Goal: Task Accomplishment & Management: Use online tool/utility

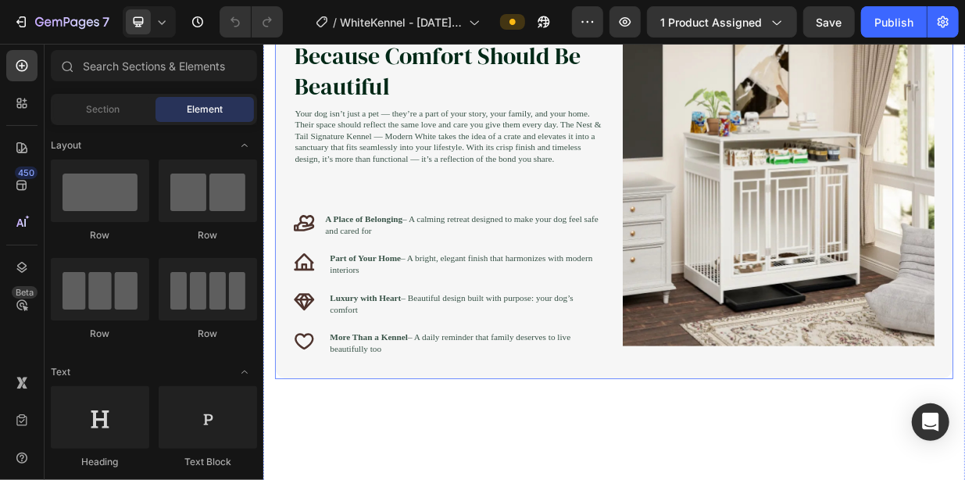
scroll to position [938, 0]
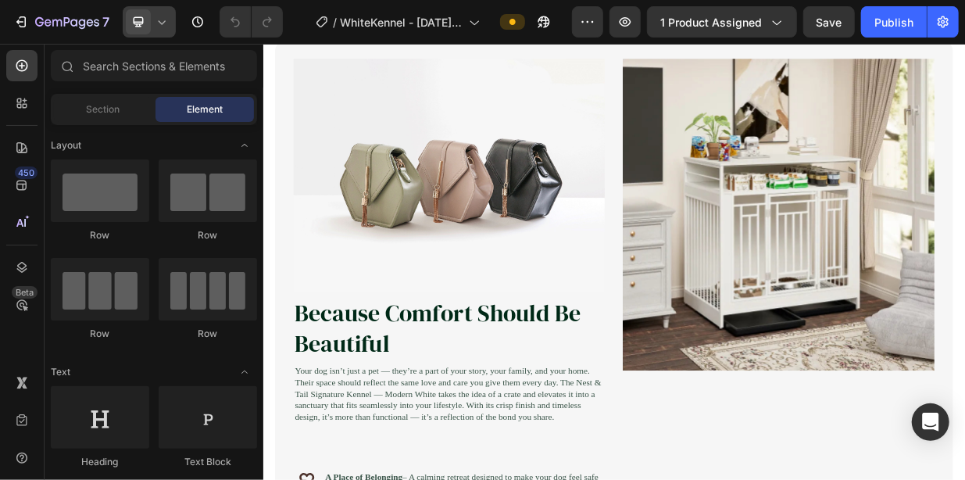
click at [159, 20] on icon at bounding box center [162, 22] width 16 height 16
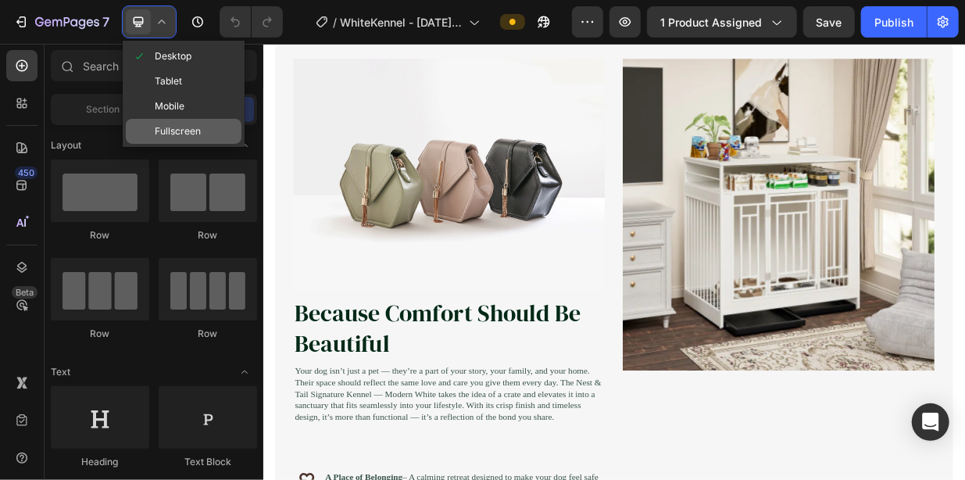
click at [159, 137] on span "Fullscreen" at bounding box center [178, 131] width 46 height 16
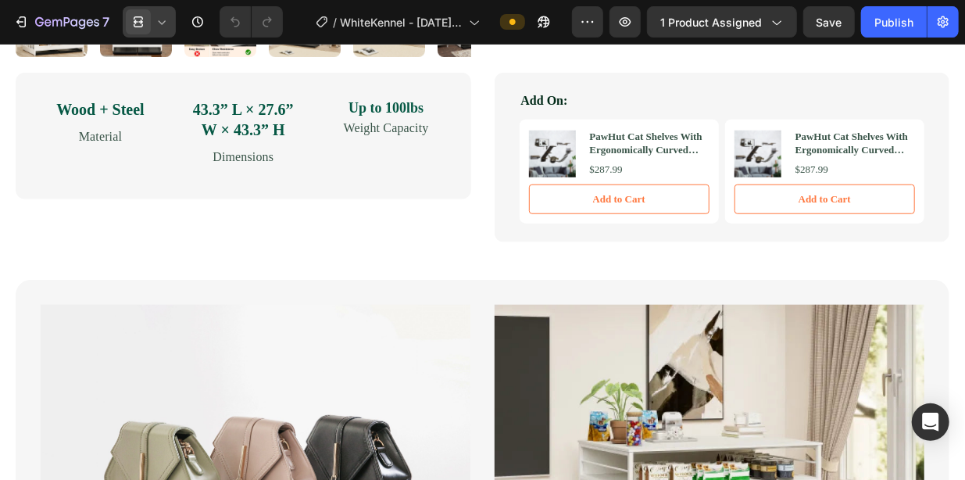
scroll to position [625, 0]
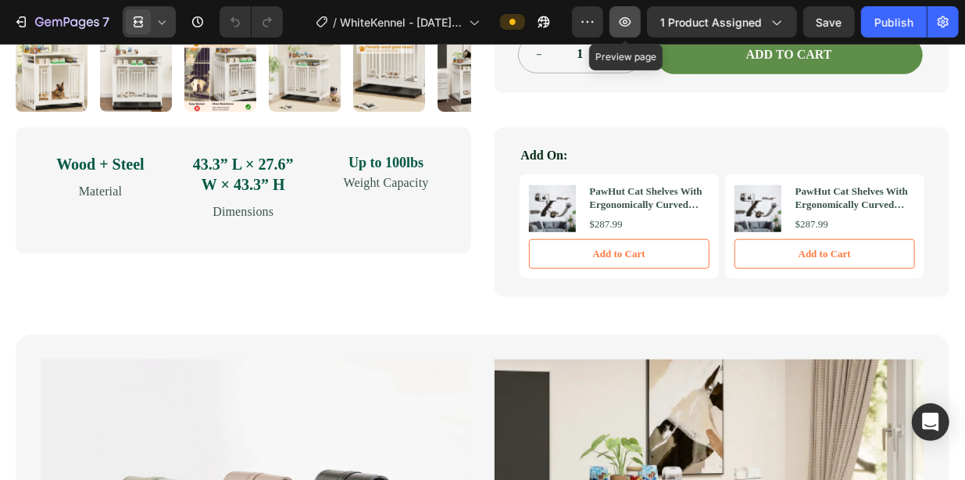
click at [628, 24] on icon "button" at bounding box center [625, 22] width 16 height 16
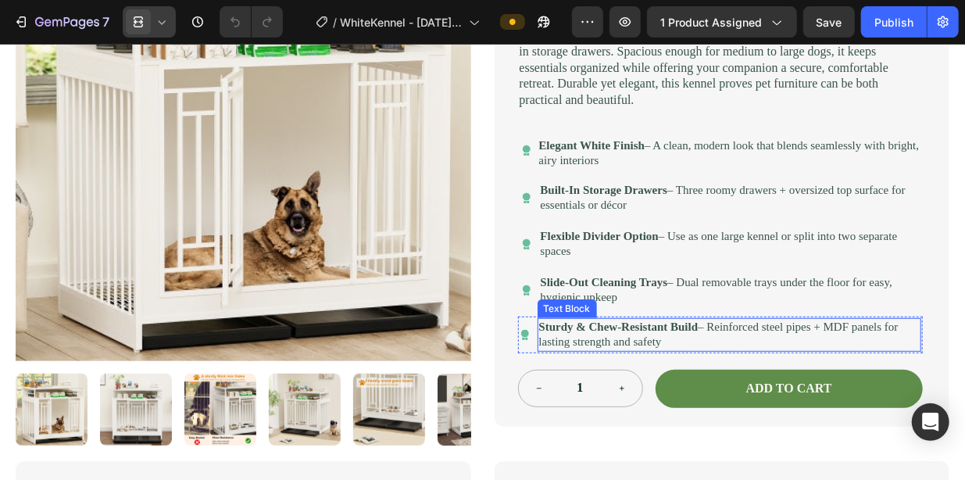
scroll to position [313, 0]
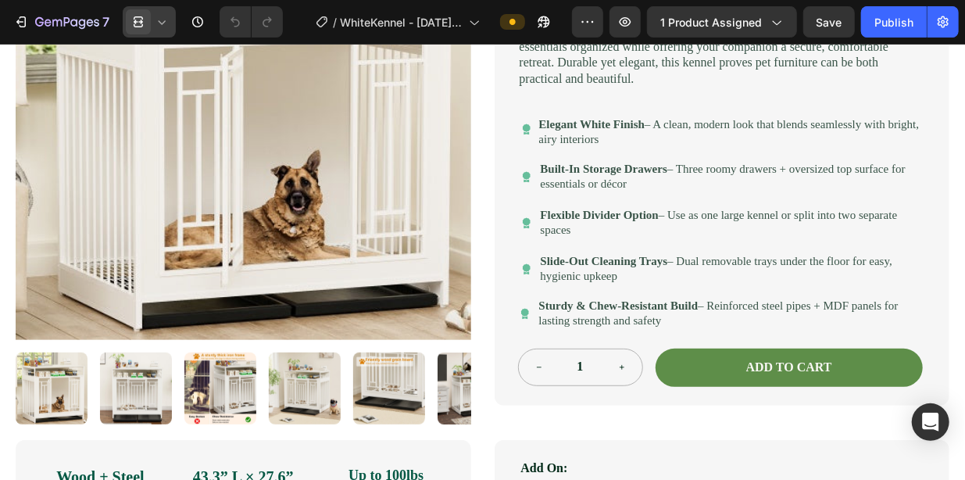
click at [160, 23] on icon at bounding box center [162, 22] width 16 height 16
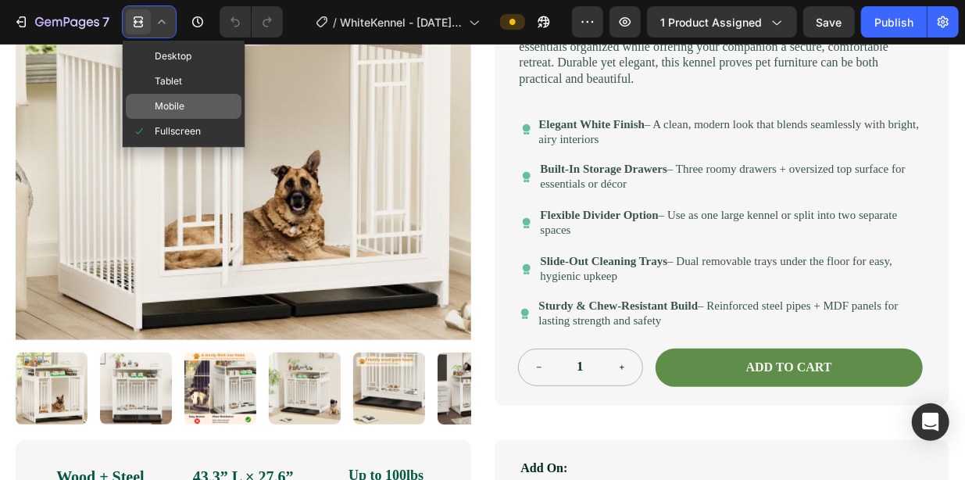
drag, startPoint x: 195, startPoint y: 105, endPoint x: 139, endPoint y: 106, distance: 55.5
click at [195, 105] on div "Mobile" at bounding box center [184, 106] width 116 height 25
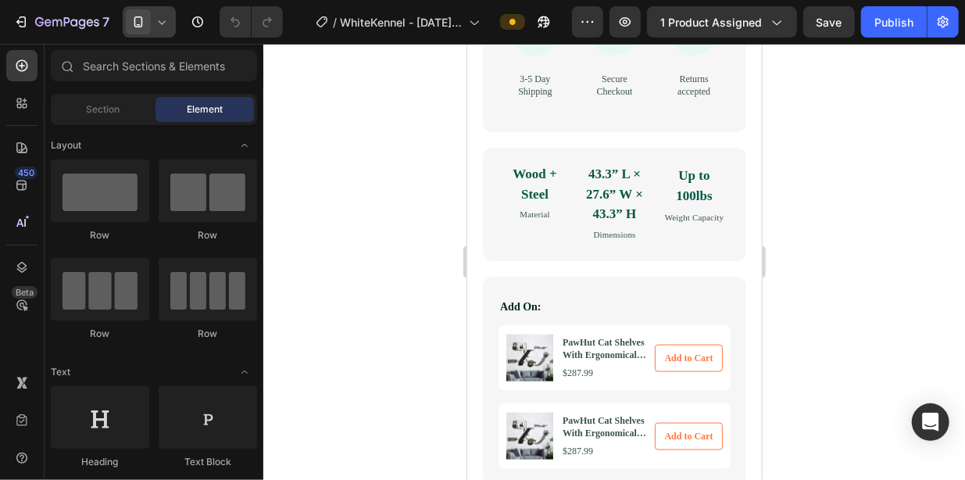
scroll to position [938, 0]
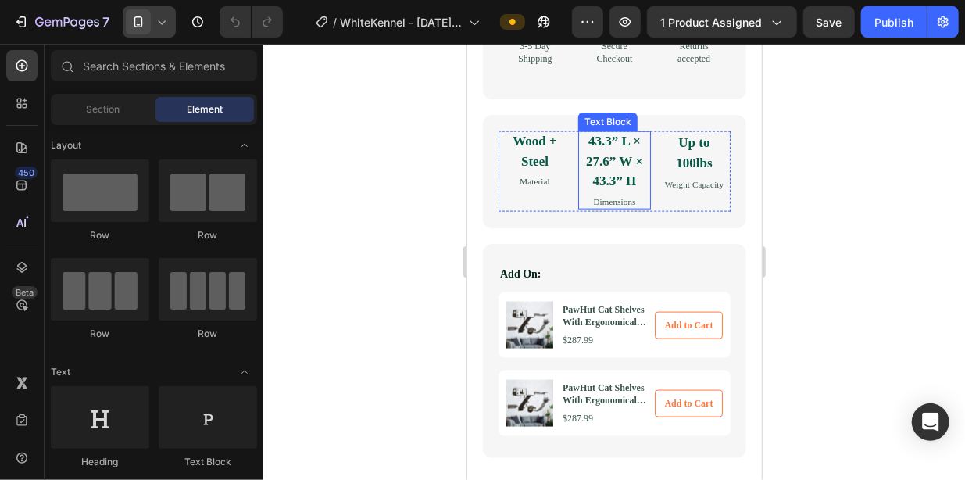
click at [618, 191] on p "43.3” L × 27.6” W × 43.3” H" at bounding box center [614, 161] width 73 height 60
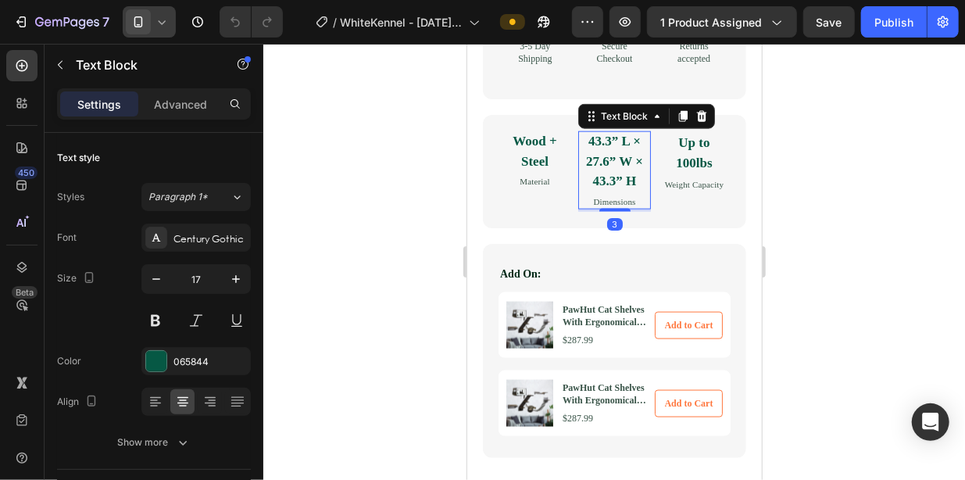
click at [622, 191] on p "43.3” L × 27.6” W × 43.3” H" at bounding box center [614, 161] width 73 height 60
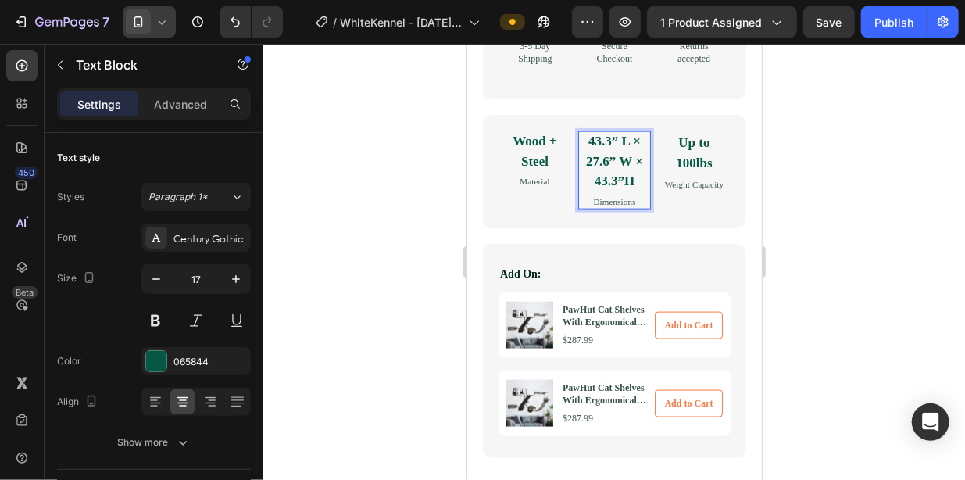
click at [592, 191] on p "43.3” L × 27.6” W × 43.3”H" at bounding box center [614, 161] width 73 height 60
click at [590, 191] on p "43.3” L × 27.6” W × 43.3”H" at bounding box center [614, 161] width 73 height 60
click at [581, 191] on p "43.3” L × 27.6” W × 43.3”H" at bounding box center [614, 161] width 73 height 60
click at [744, 253] on div "Wood + Steel Text Block Material Text Block 43.3” L × 27.6” W × 43.3”H Text Blo…" at bounding box center [614, 285] width 295 height 343
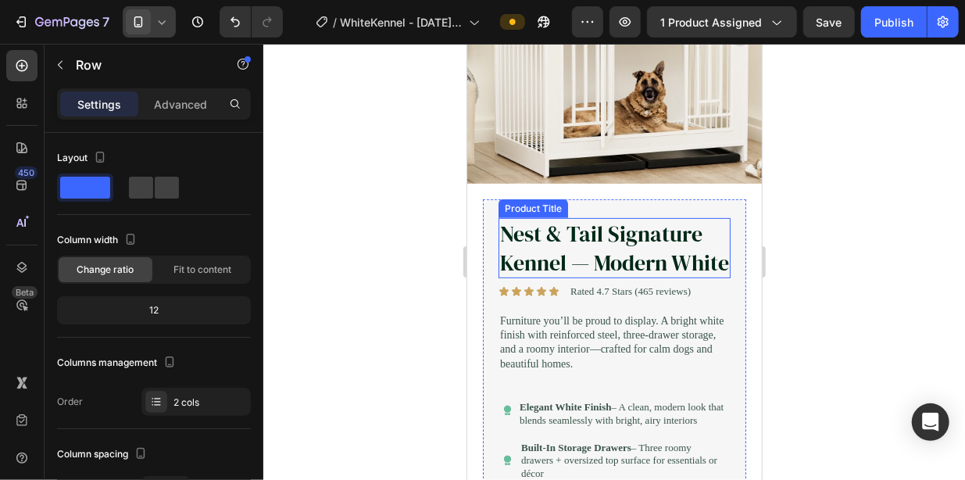
scroll to position [313, 0]
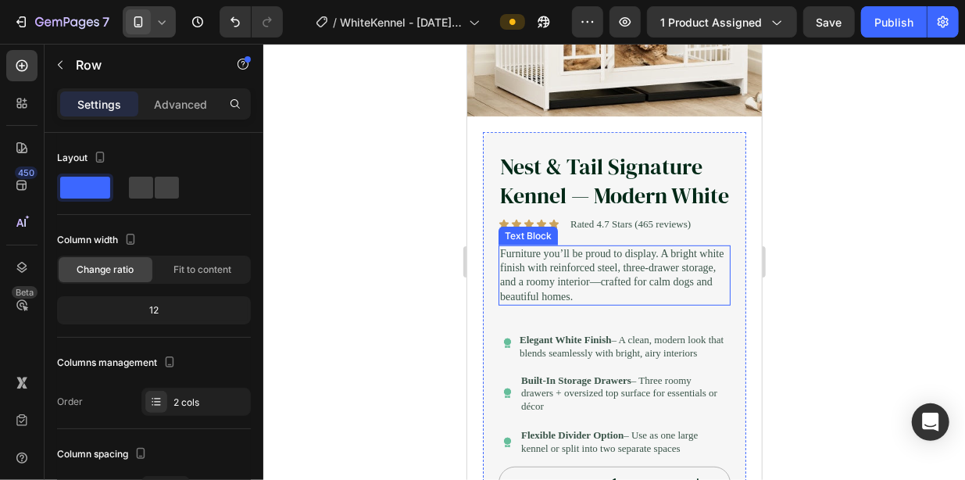
click at [593, 303] on p "Furniture you’ll be proud to display. A bright white finish with reinforced ste…" at bounding box center [613, 274] width 229 height 57
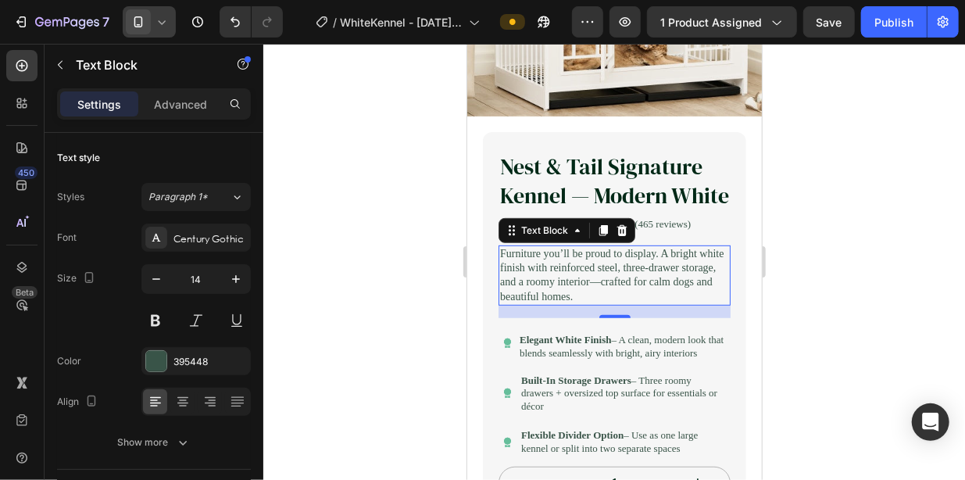
click at [585, 303] on p "Furniture you’ll be proud to display. A bright white finish with reinforced ste…" at bounding box center [613, 274] width 229 height 57
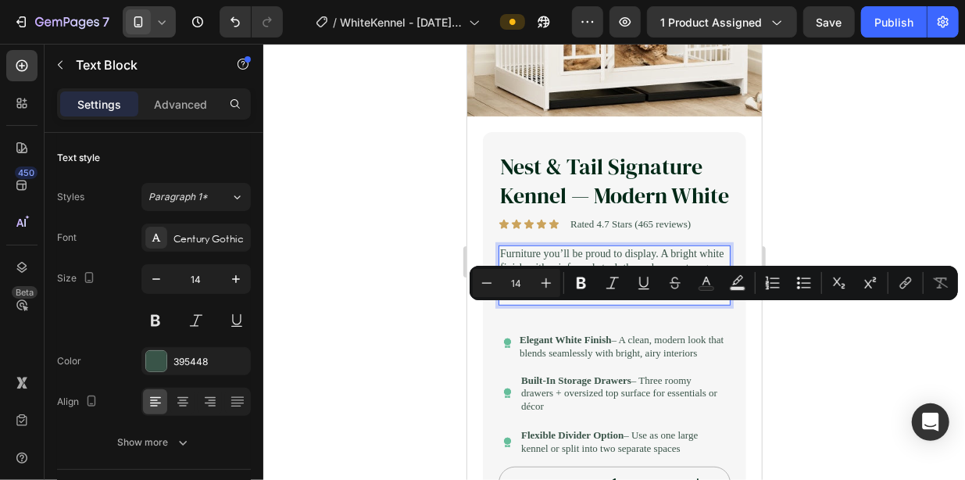
click at [590, 303] on p "Furniture you’ll be proud to display. A bright white finish with reinforced ste…" at bounding box center [613, 274] width 229 height 57
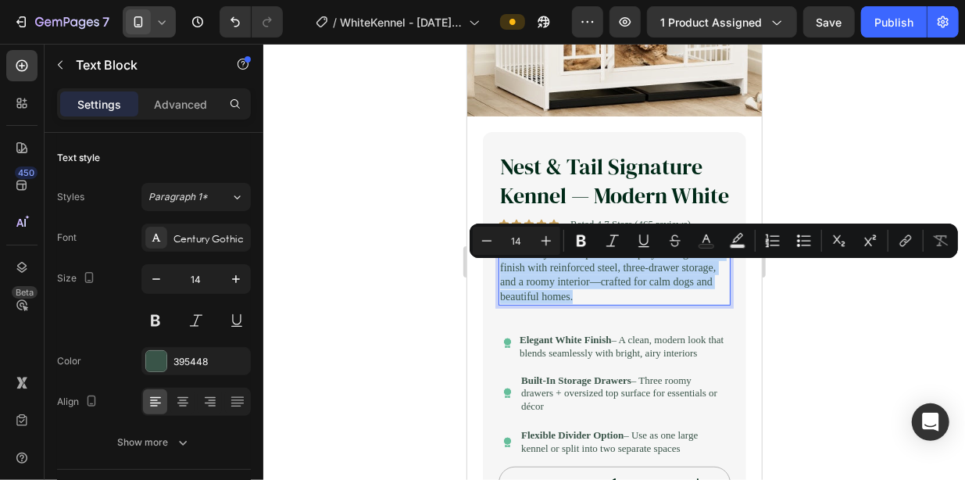
drag, startPoint x: 584, startPoint y: 308, endPoint x: 997, endPoint y: 276, distance: 413.9
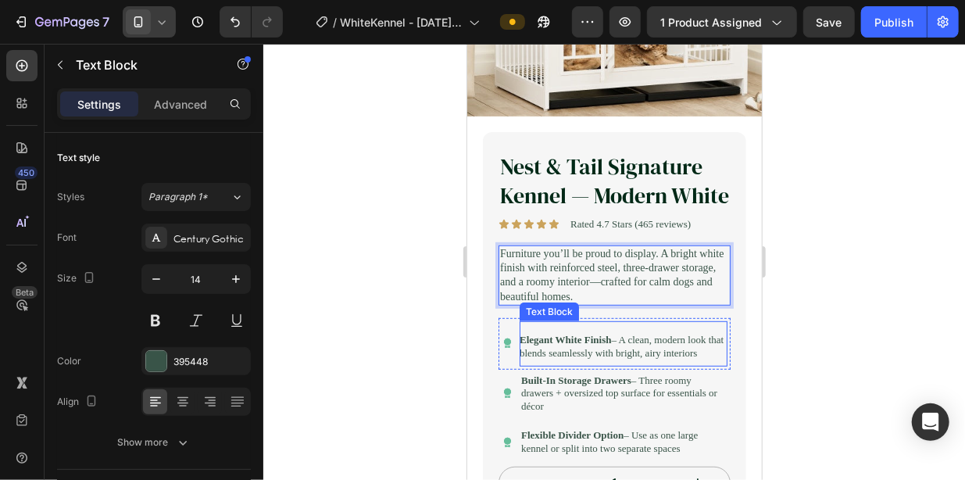
scroll to position [391, 0]
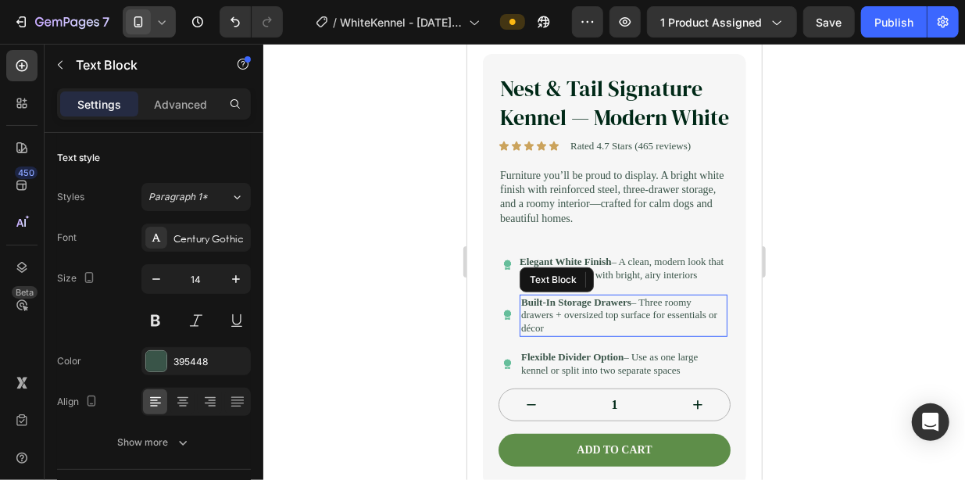
click at [612, 335] on p "Built-In Storage Drawers – Three roomy drawers + oversized top surface for esse…" at bounding box center [623, 315] width 205 height 40
click at [623, 335] on p "Built-In Storage Drawers – Three roomy drawers + oversized top surface for esse…" at bounding box center [623, 315] width 205 height 40
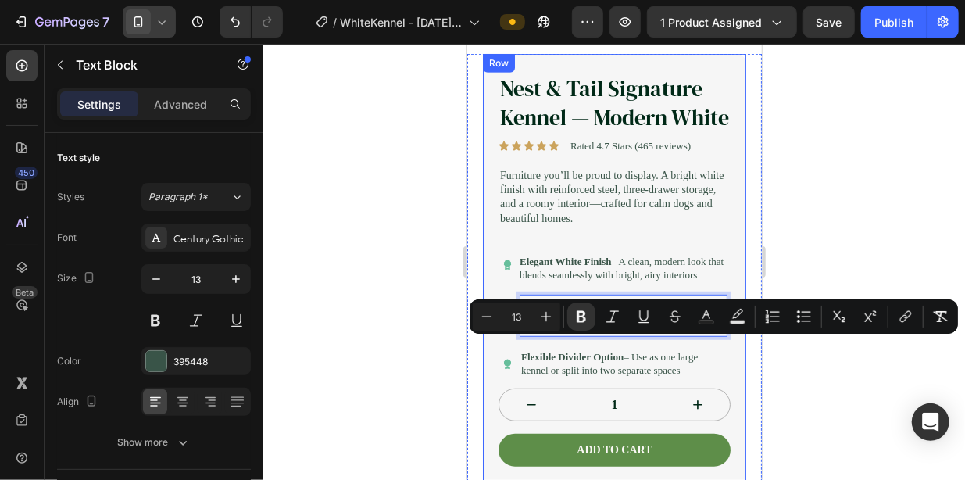
drag, startPoint x: 624, startPoint y: 367, endPoint x: 956, endPoint y: 369, distance: 331.4
click at [488, 325] on div "Nest & Tail Signature Kennel — Modern White Product Title Icon Icon Icon Icon I…" at bounding box center [613, 268] width 263 height 431
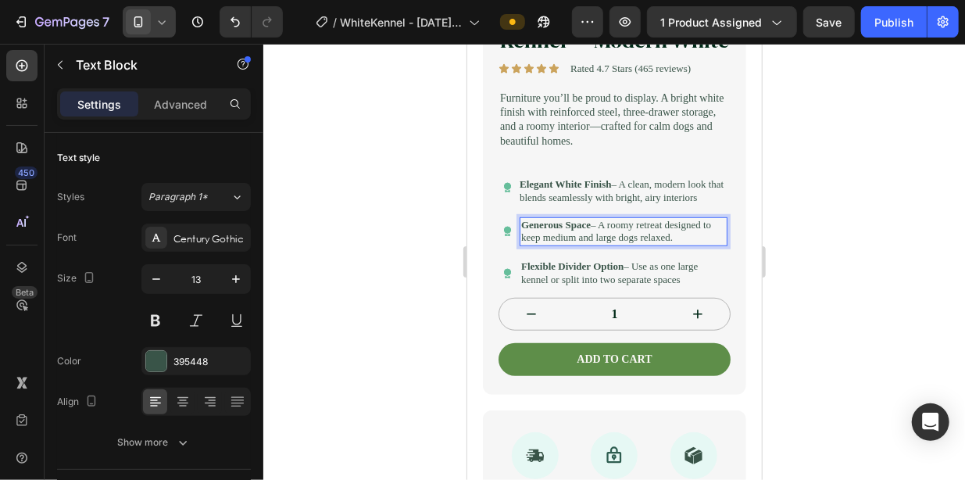
scroll to position [469, 0]
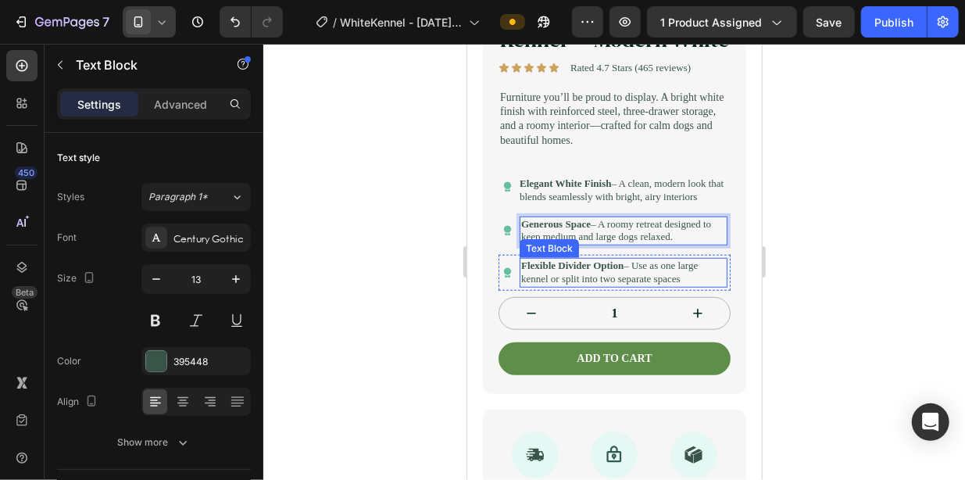
click at [593, 285] on p "Flexible Divider Option – Use as one large kennel or split into two separate sp…" at bounding box center [623, 272] width 205 height 27
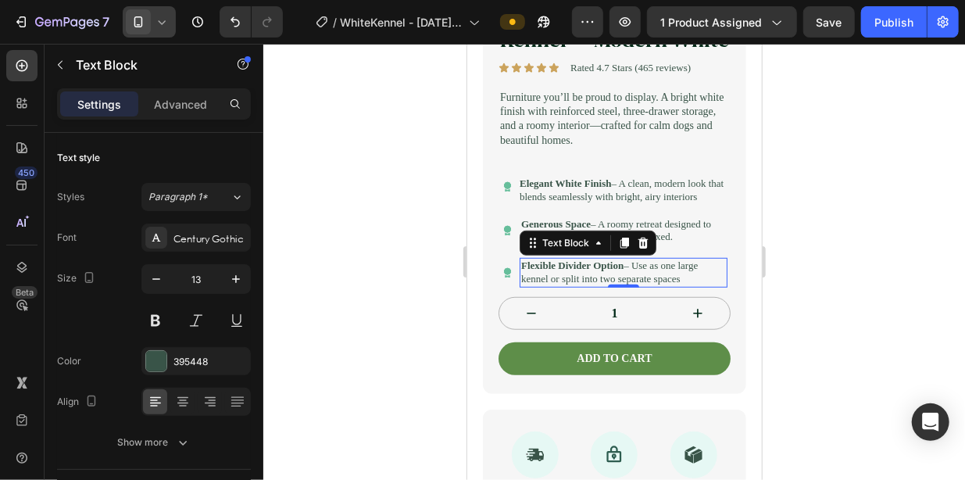
drag, startPoint x: 555, startPoint y: 349, endPoint x: 500, endPoint y: 296, distance: 76.3
click at [500, 296] on div "Nest & Tail Signature Kennel — Modern White Product Title Icon Icon Icon Icon I…" at bounding box center [614, 184] width 232 height 381
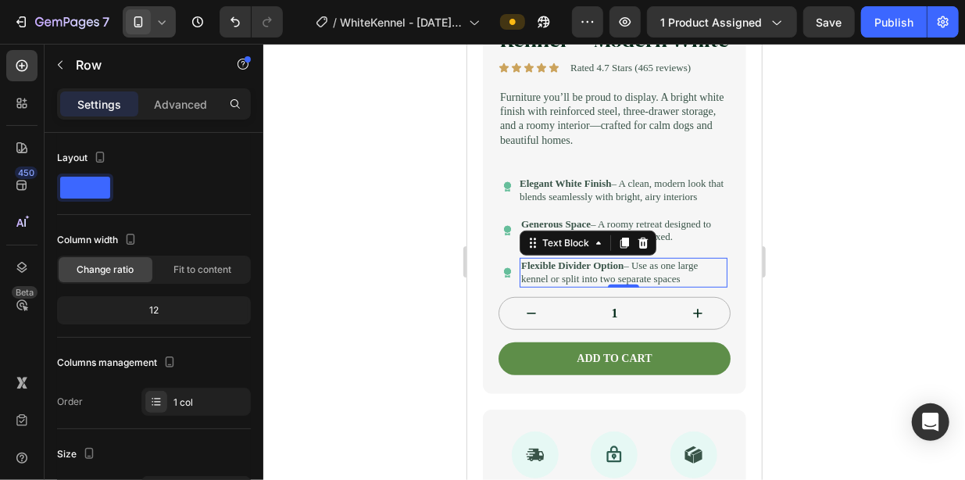
click at [578, 352] on div "Nest & Tail Signature Kennel — Modern White Product Title Icon Icon Icon Icon I…" at bounding box center [614, 184] width 232 height 381
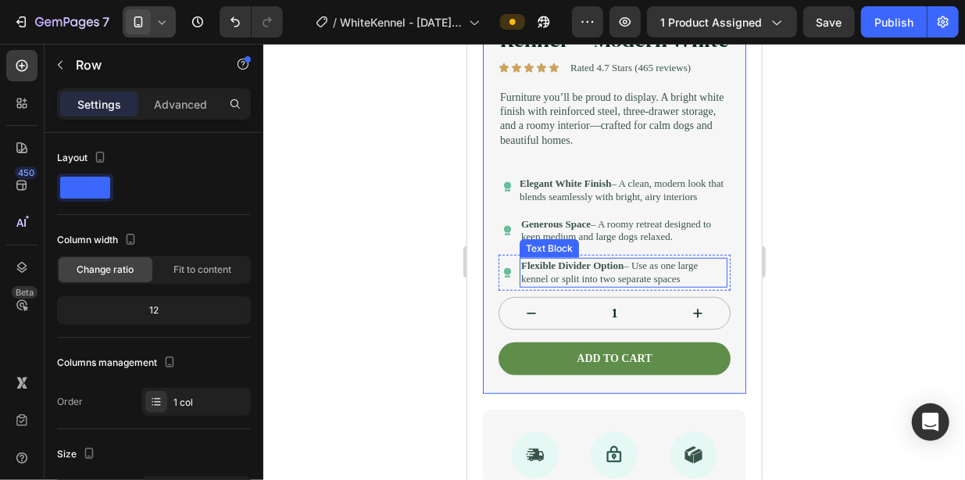
drag, startPoint x: 578, startPoint y: 352, endPoint x: 552, endPoint y: 340, distance: 29.4
click at [552, 285] on p "Flexible Divider Option – Use as one large kennel or split into two separate sp…" at bounding box center [623, 272] width 205 height 27
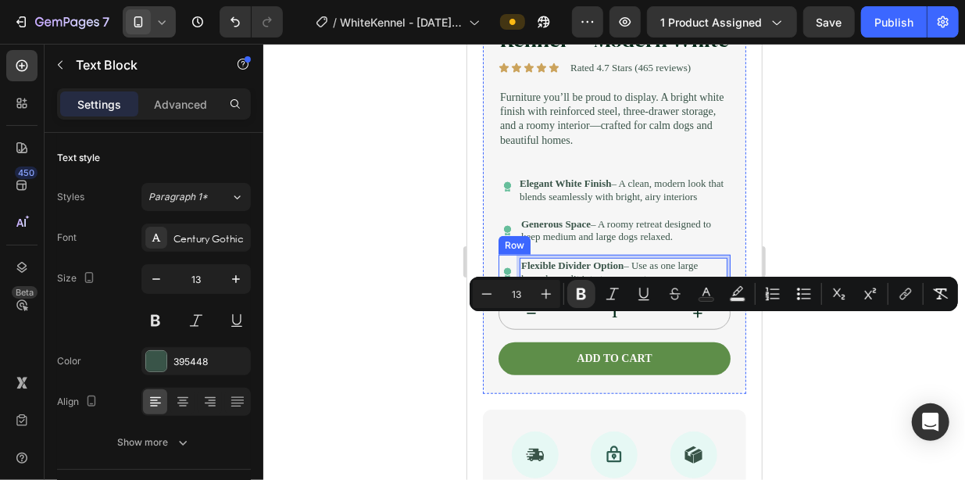
drag, startPoint x: 561, startPoint y: 346, endPoint x: 968, endPoint y: 351, distance: 406.4
click at [501, 290] on div "Icon Flexible Divider Option – Use as one large kennel or split into two separa…" at bounding box center [614, 272] width 232 height 36
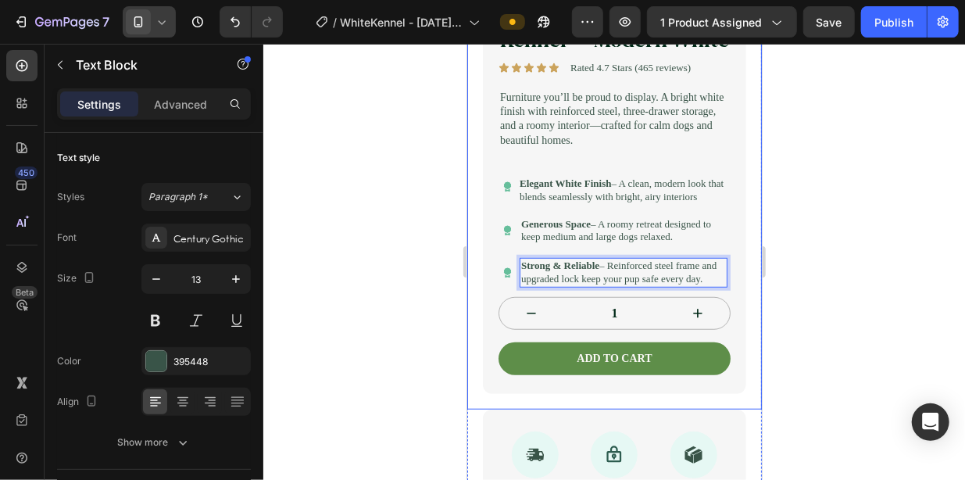
click at [417, 328] on div at bounding box center [614, 262] width 702 height 436
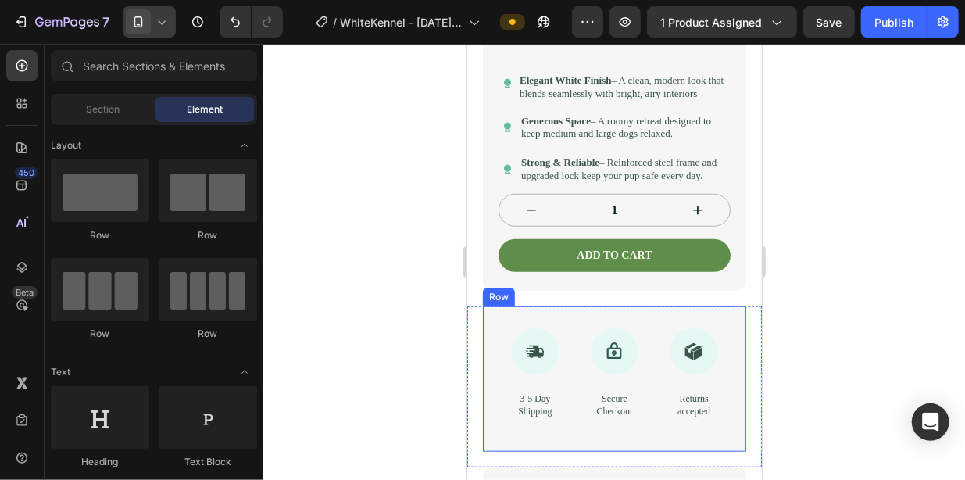
scroll to position [547, 0]
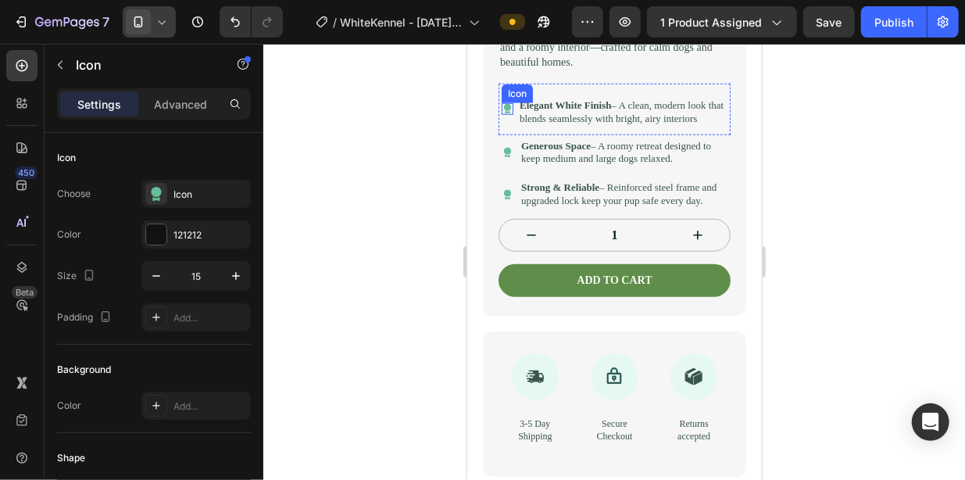
click at [504, 111] on icon at bounding box center [507, 107] width 8 height 8
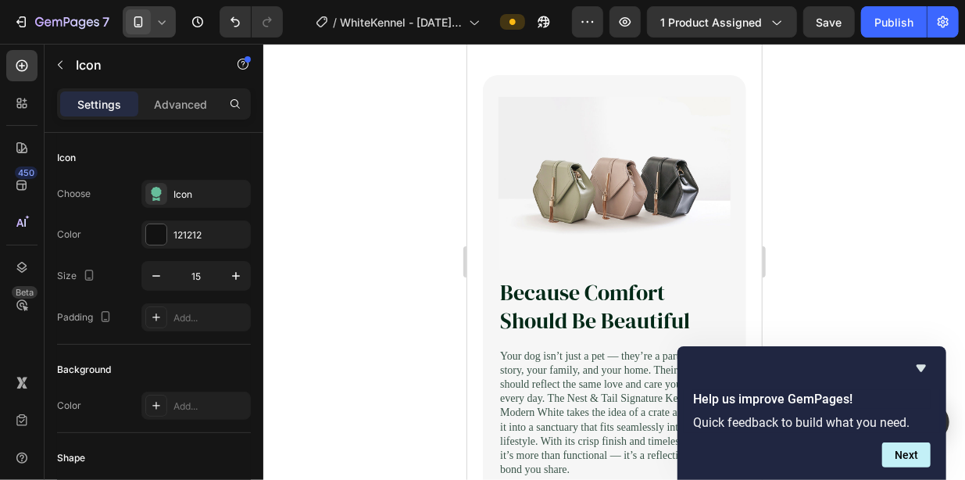
scroll to position [1641, 0]
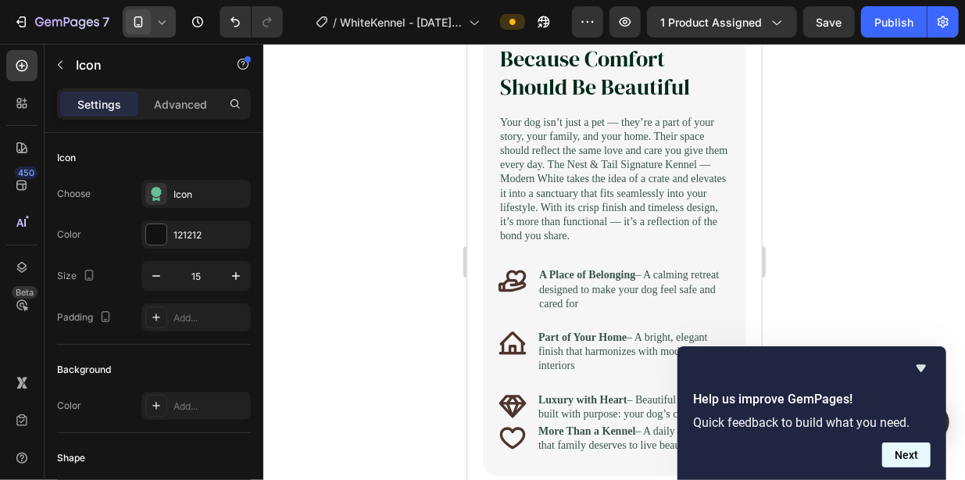
click at [928, 456] on button "Next" at bounding box center [906, 454] width 48 height 25
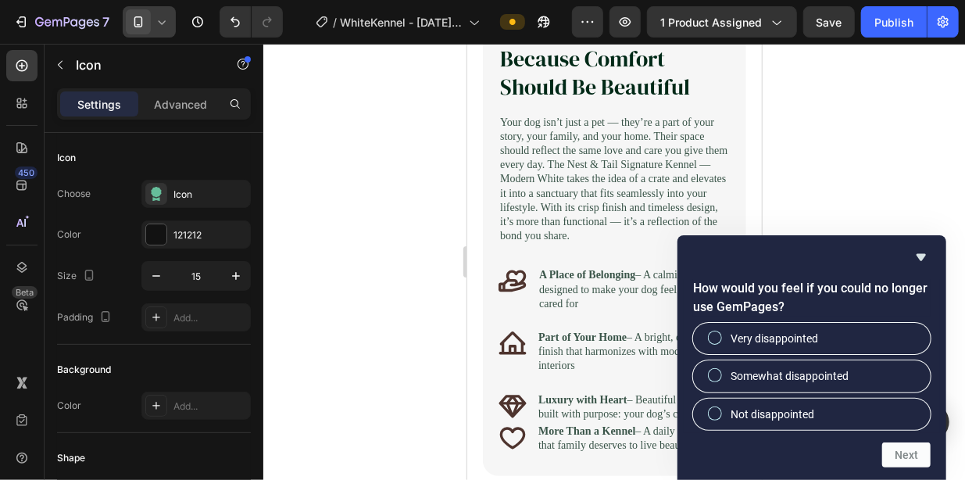
click at [932, 456] on form "How would you feel if you could no longer use GemPages? Very disappointed Somew…" at bounding box center [812, 373] width 269 height 188
click at [911, 248] on div at bounding box center [812, 257] width 238 height 19
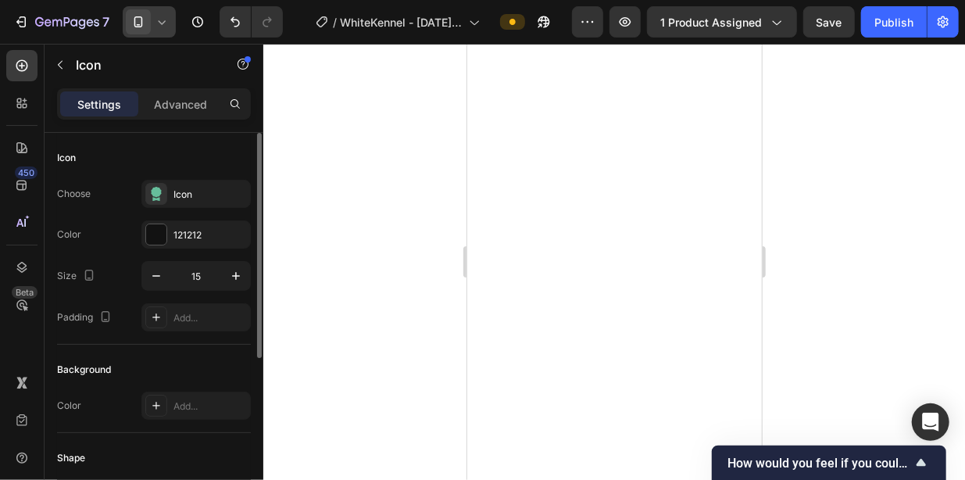
scroll to position [547, 0]
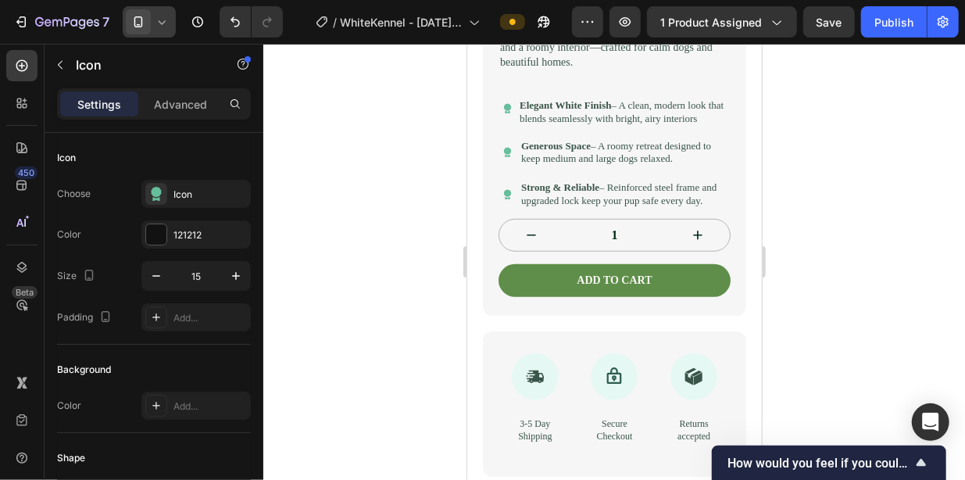
click at [352, 364] on div at bounding box center [614, 262] width 702 height 436
click at [504, 114] on icon at bounding box center [507, 108] width 11 height 12
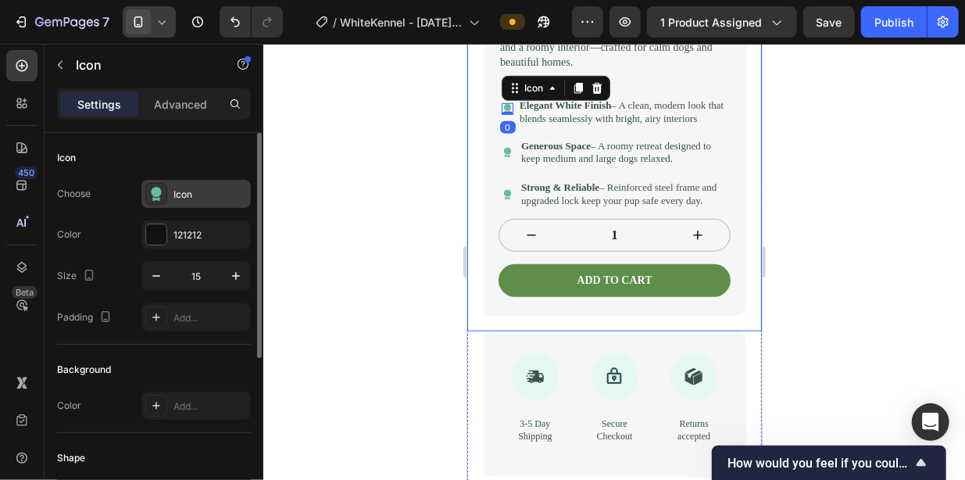
click at [156, 181] on div "Icon" at bounding box center [195, 194] width 109 height 28
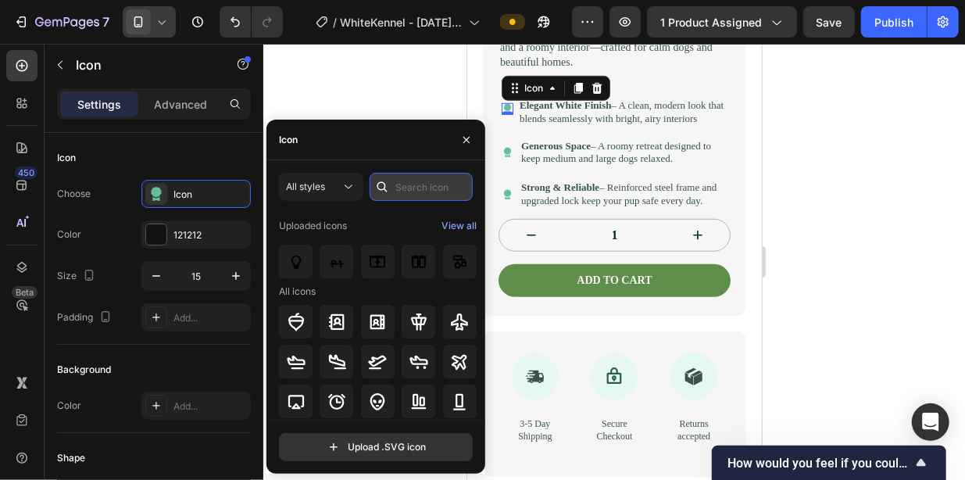
click at [416, 184] on input "text" at bounding box center [421, 187] width 103 height 28
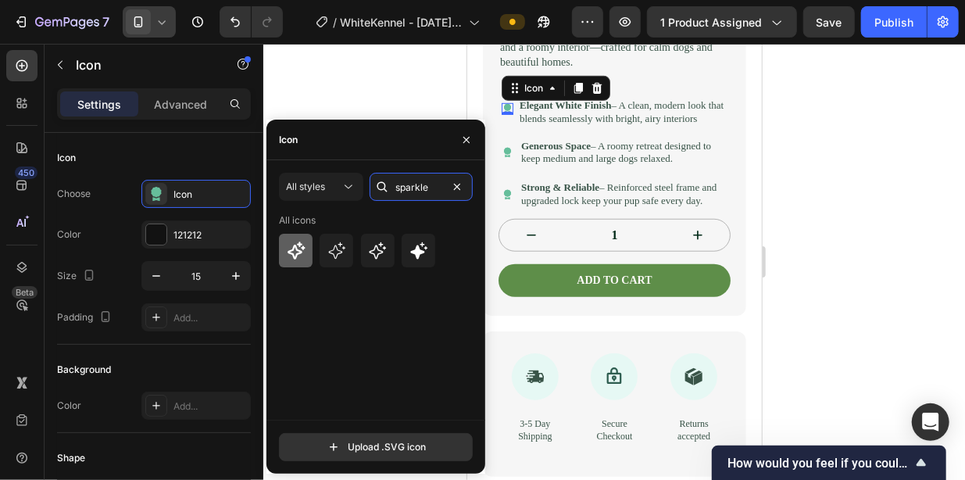
type input "sparkle"
click at [312, 241] on div at bounding box center [296, 251] width 34 height 34
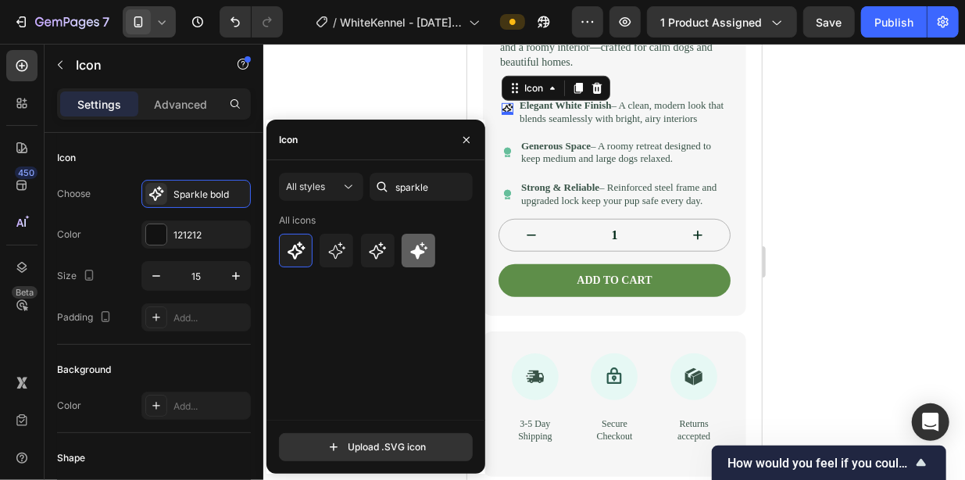
click at [413, 256] on icon at bounding box center [419, 251] width 19 height 19
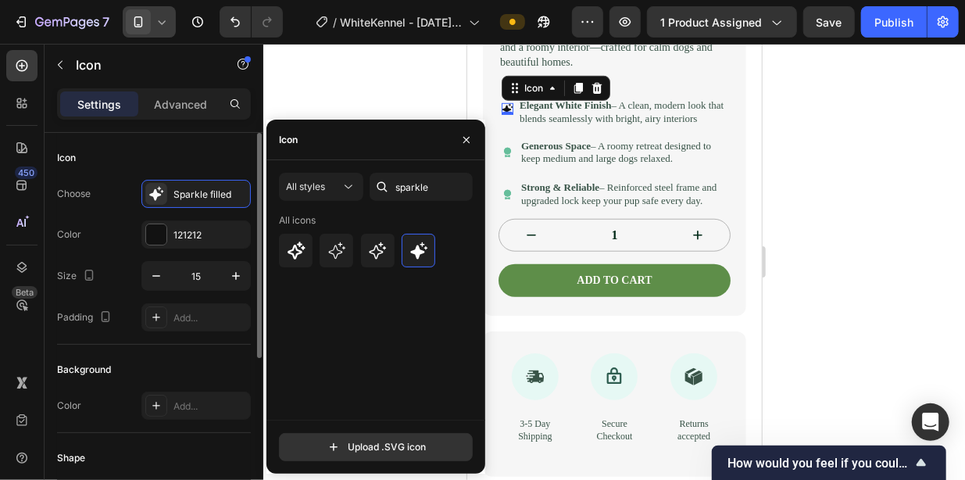
click at [177, 217] on div "Choose Sparkle filled Color 121212 Size 15 Padding Add..." at bounding box center [154, 256] width 194 height 152
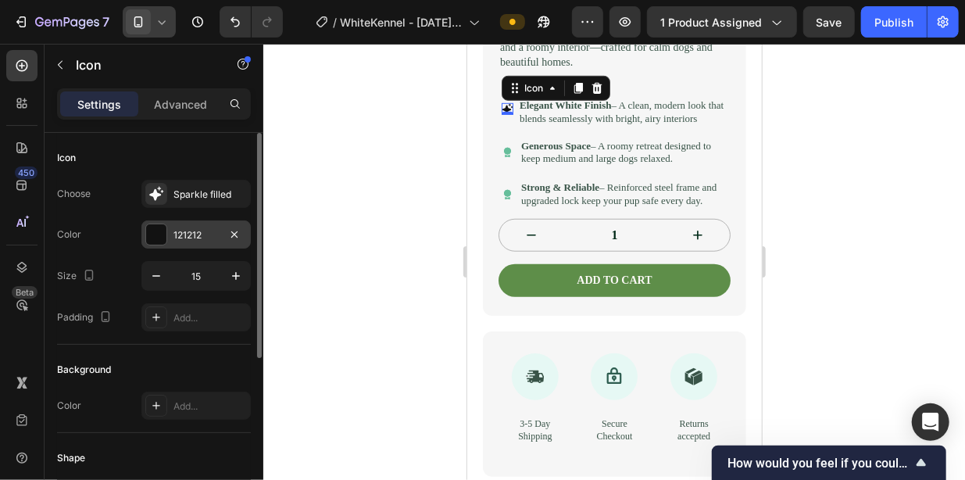
click at [166, 228] on div "121212" at bounding box center [195, 234] width 109 height 28
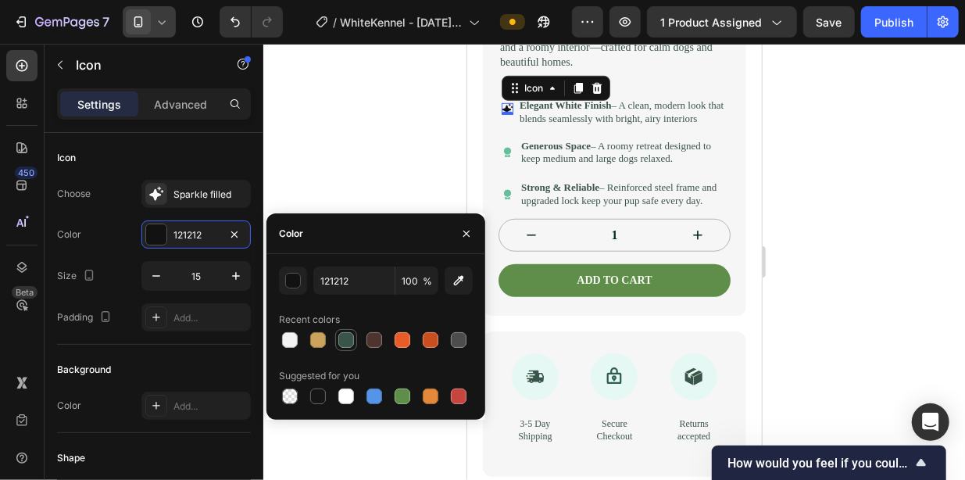
click at [348, 338] on div at bounding box center [346, 340] width 16 height 16
click at [404, 394] on div at bounding box center [403, 396] width 16 height 16
click at [341, 339] on div at bounding box center [346, 340] width 16 height 16
type input "395448"
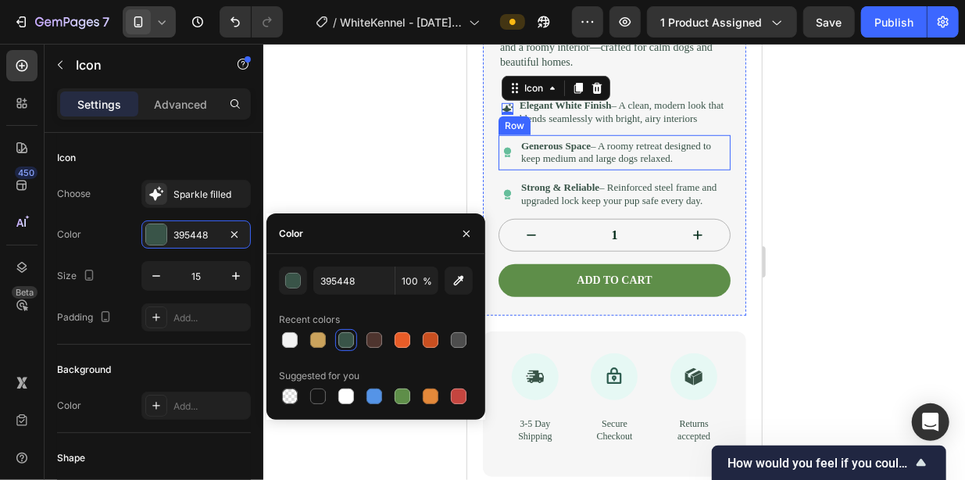
click at [504, 167] on div "Icon" at bounding box center [507, 153] width 12 height 30
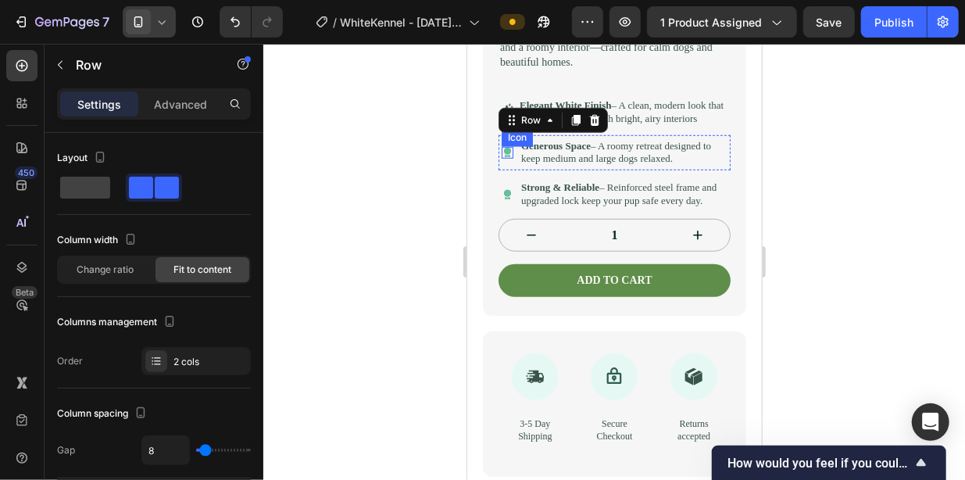
click at [506, 155] on icon at bounding box center [507, 151] width 8 height 8
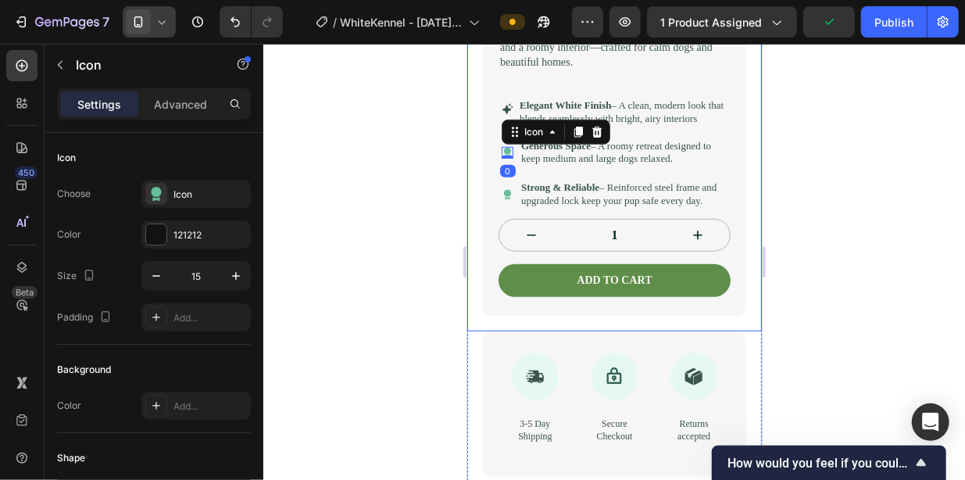
click at [424, 256] on div at bounding box center [614, 262] width 702 height 436
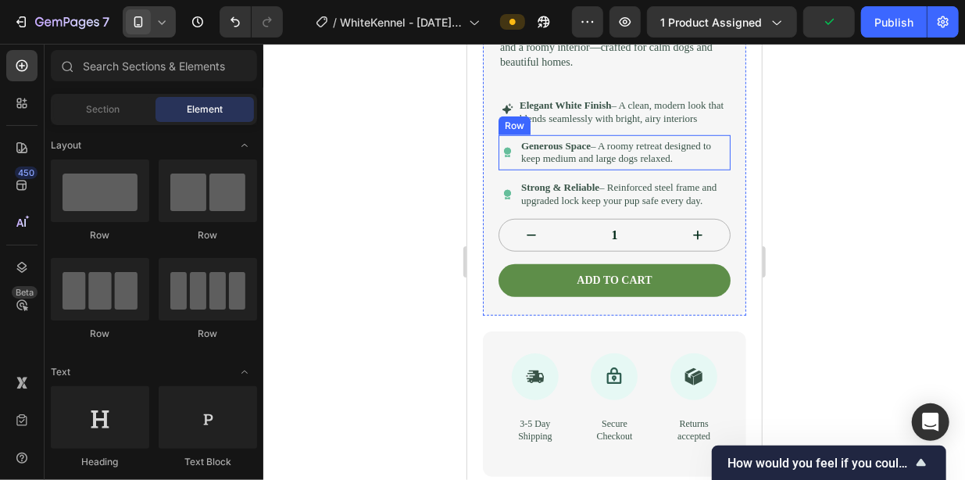
scroll to position [469, 0]
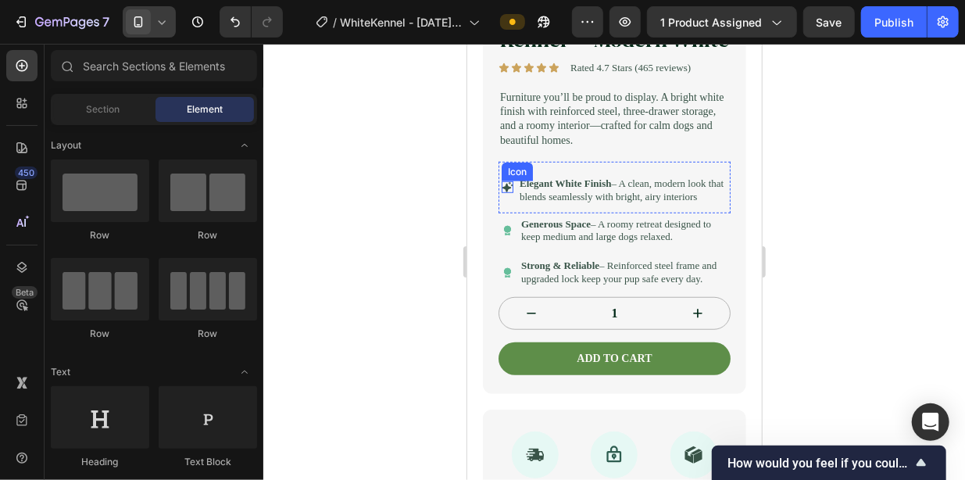
click at [509, 192] on icon at bounding box center [507, 186] width 11 height 11
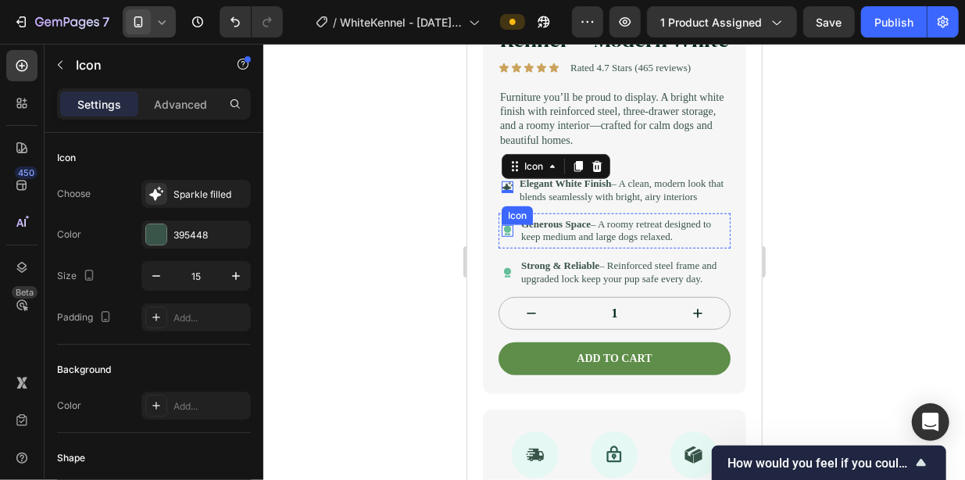
click at [510, 236] on icon at bounding box center [507, 230] width 11 height 12
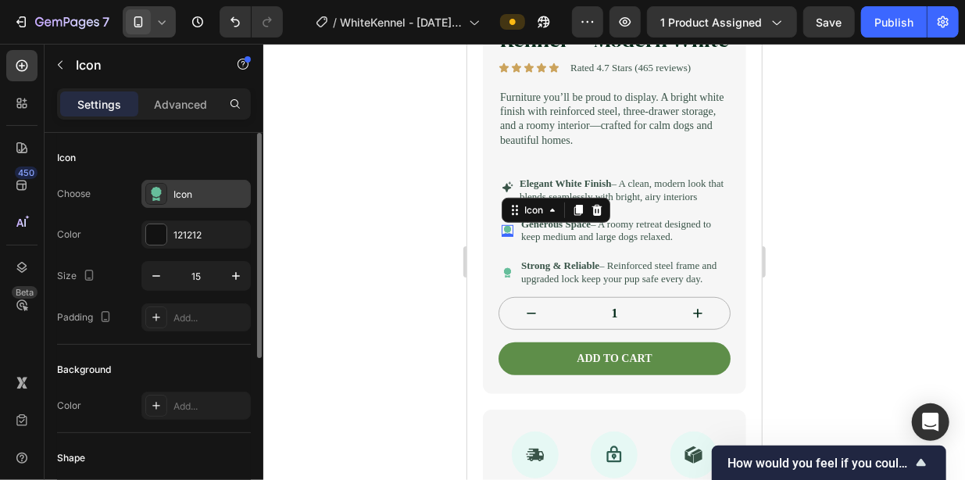
click at [163, 200] on icon at bounding box center [156, 194] width 16 height 16
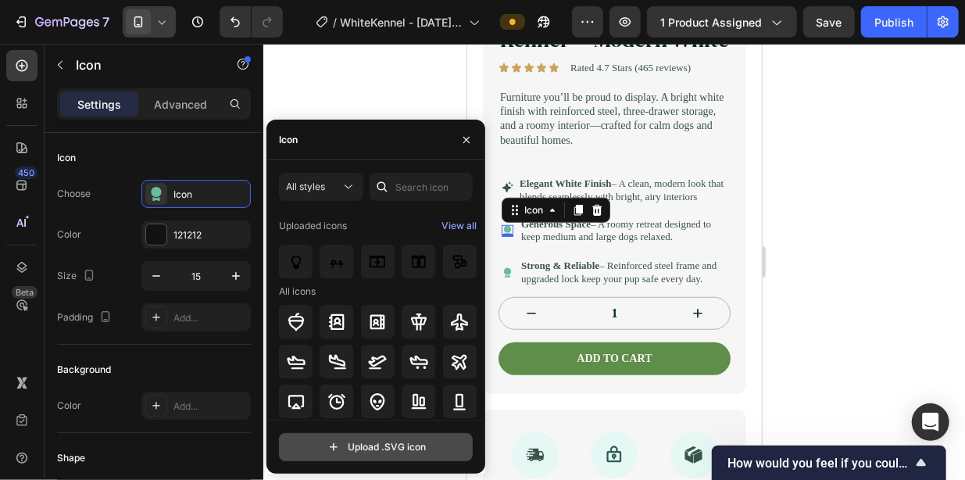
click at [397, 447] on input "file" at bounding box center [376, 447] width 192 height 27
type input "C:\fakepath\download.svg"
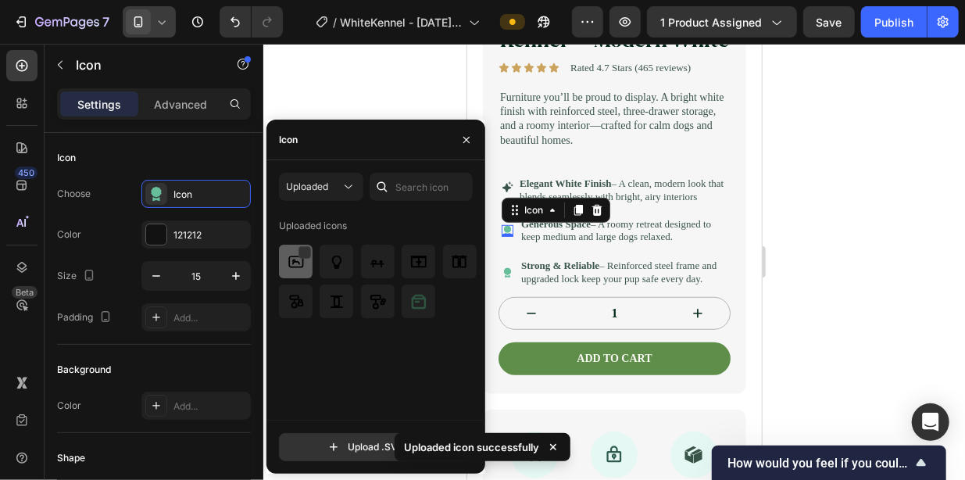
click at [291, 264] on img at bounding box center [296, 261] width 19 height 19
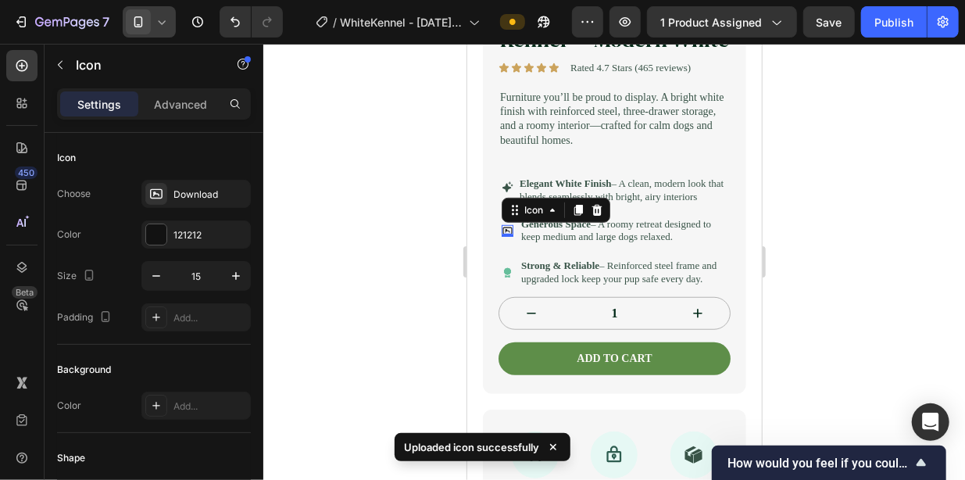
click at [846, 244] on div at bounding box center [614, 262] width 702 height 436
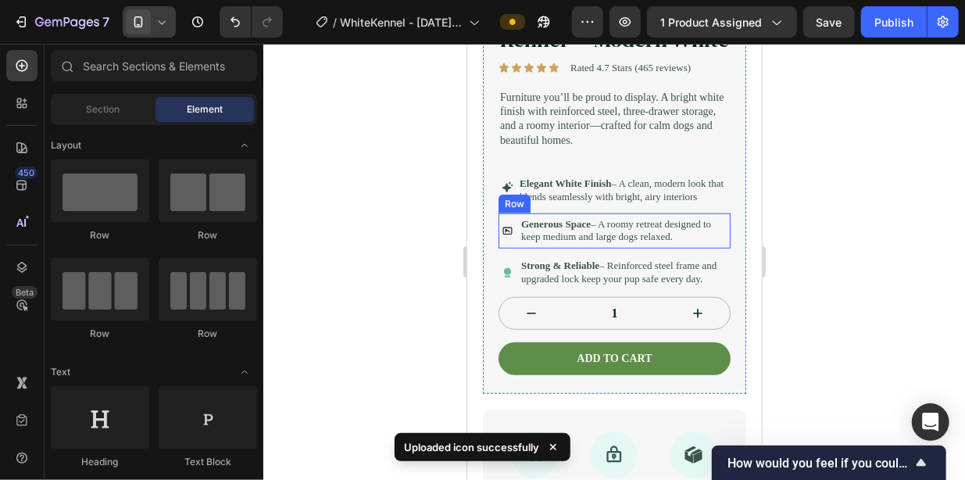
click at [503, 236] on icon "Generous Space" at bounding box center [507, 230] width 12 height 12
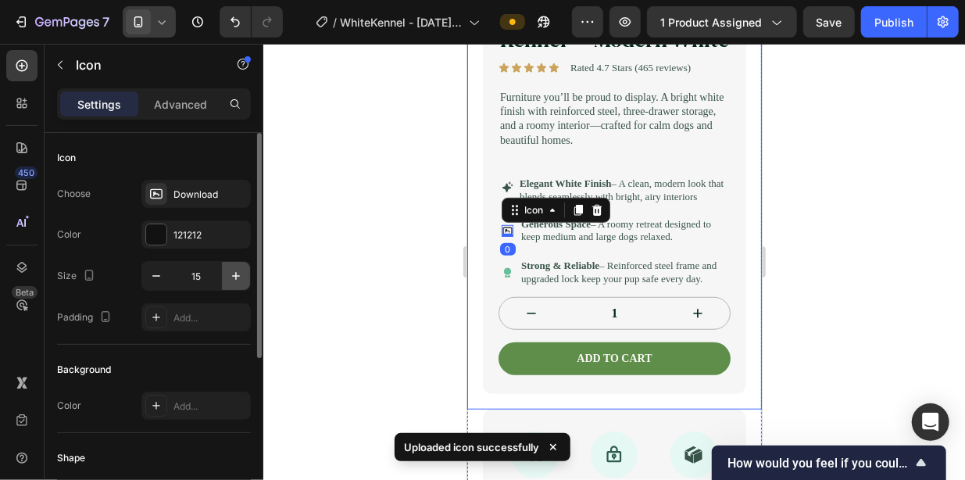
click at [246, 272] on button "button" at bounding box center [236, 276] width 28 height 28
type input "16"
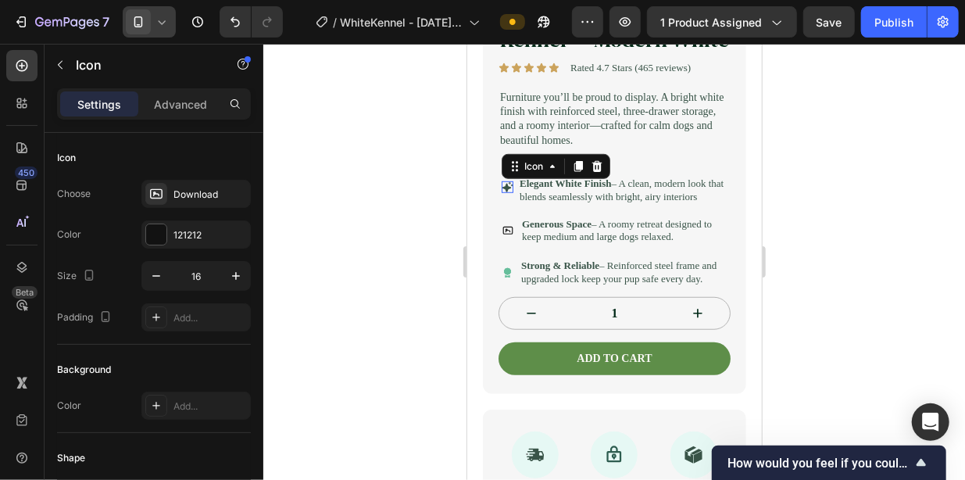
click at [510, 192] on icon at bounding box center [507, 187] width 12 height 12
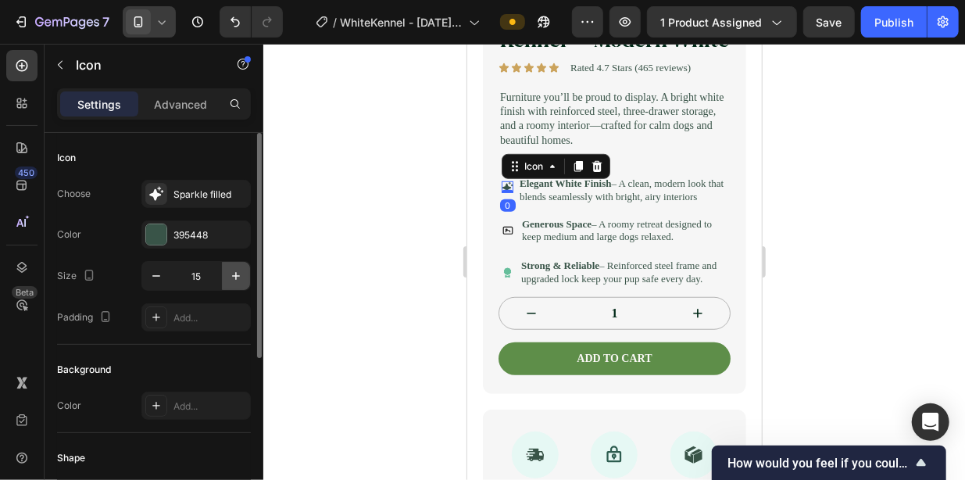
click at [234, 269] on icon "button" at bounding box center [236, 276] width 16 height 16
type input "17"
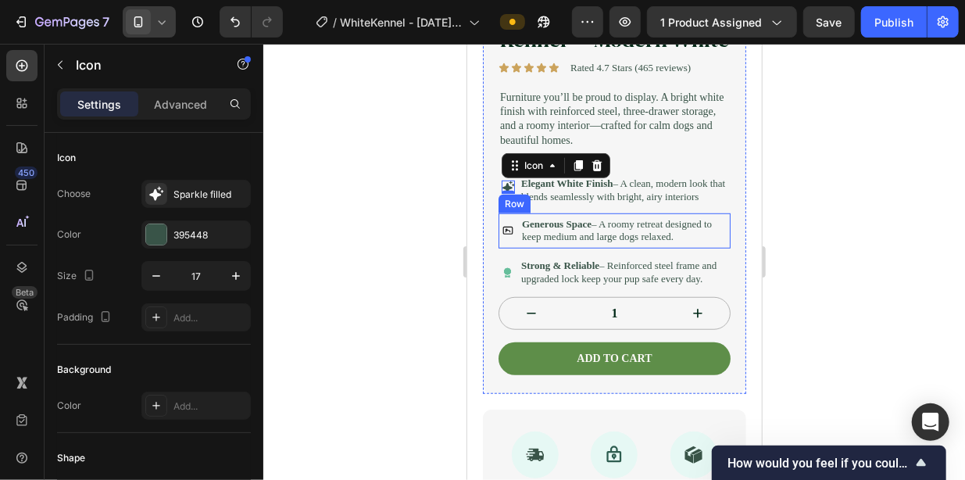
click at [506, 231] on circle "Generous Space" at bounding box center [506, 230] width 2 height 2
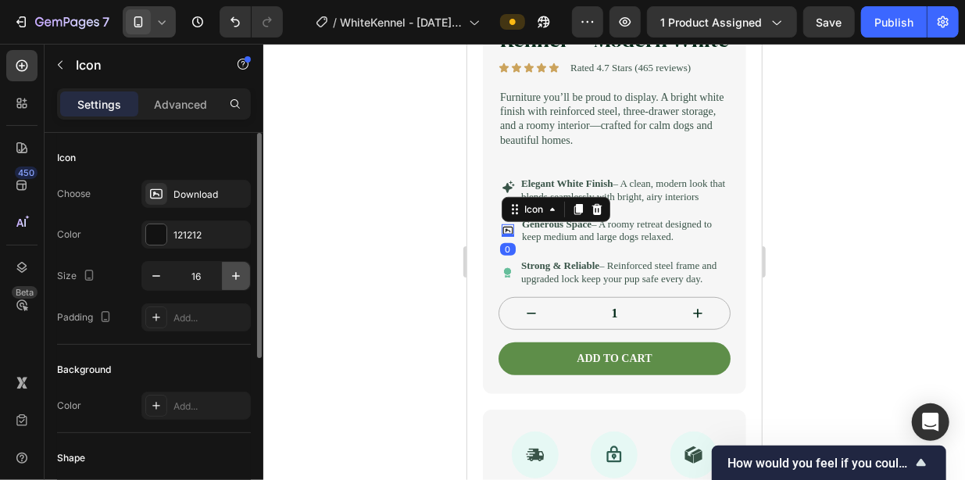
click at [242, 266] on button "button" at bounding box center [236, 276] width 28 height 28
click at [148, 281] on icon "button" at bounding box center [156, 276] width 16 height 16
type input "17"
click at [143, 232] on div "121212" at bounding box center [195, 234] width 109 height 28
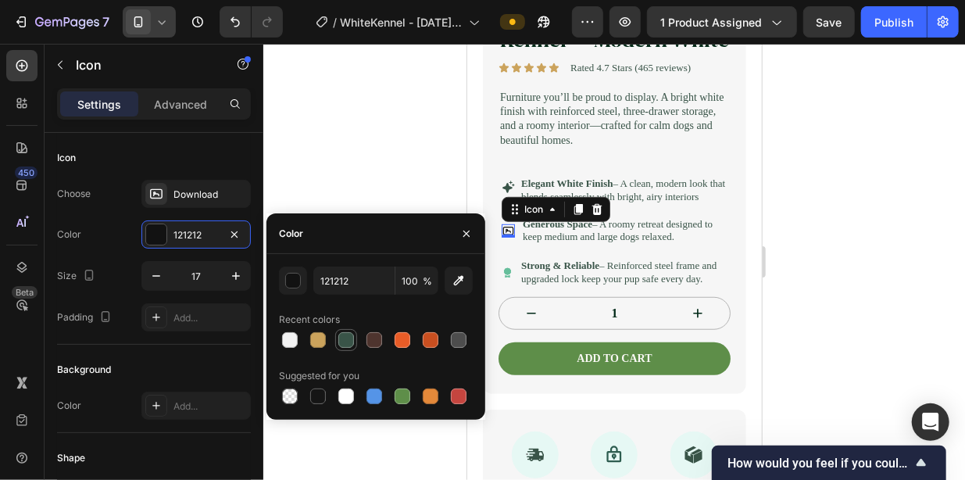
click at [342, 342] on div at bounding box center [346, 340] width 16 height 16
type input "395448"
click at [829, 267] on div at bounding box center [614, 262] width 702 height 436
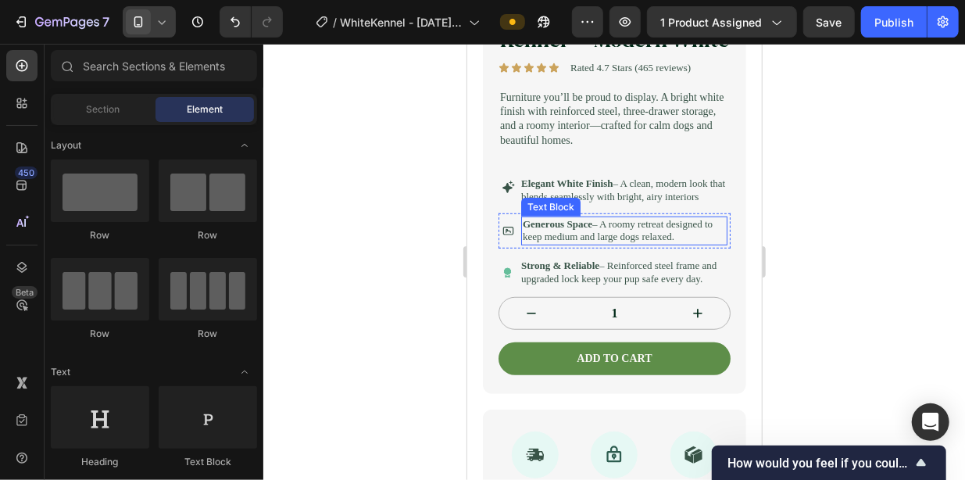
scroll to position [547, 0]
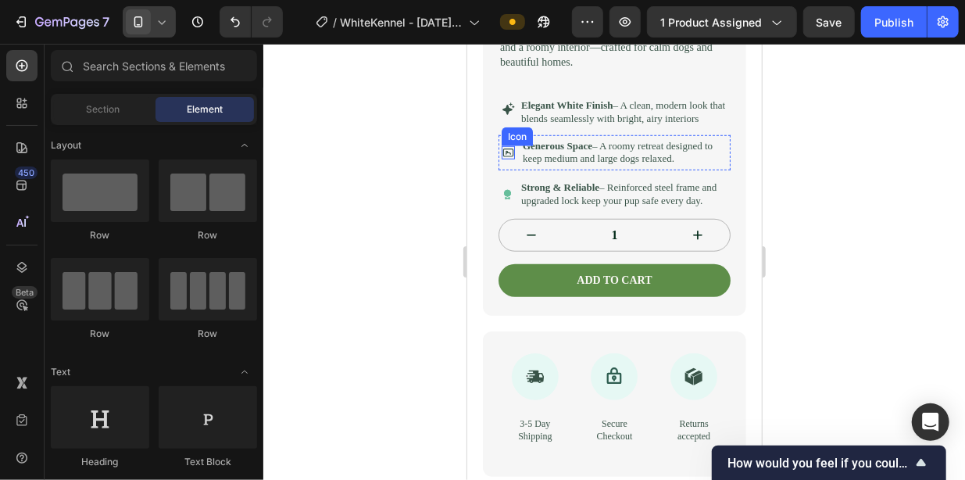
click at [509, 159] on icon "Generous Space" at bounding box center [507, 151] width 13 height 13
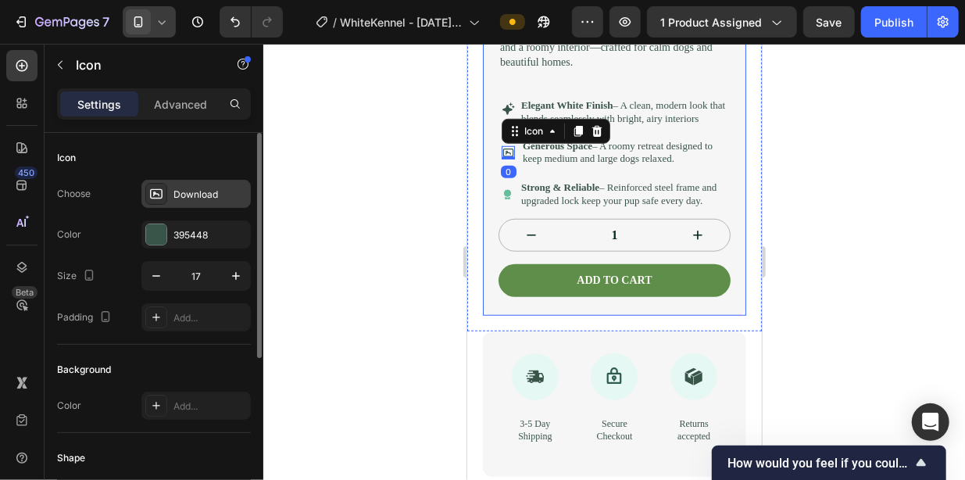
click at [183, 199] on div "Download" at bounding box center [210, 195] width 73 height 14
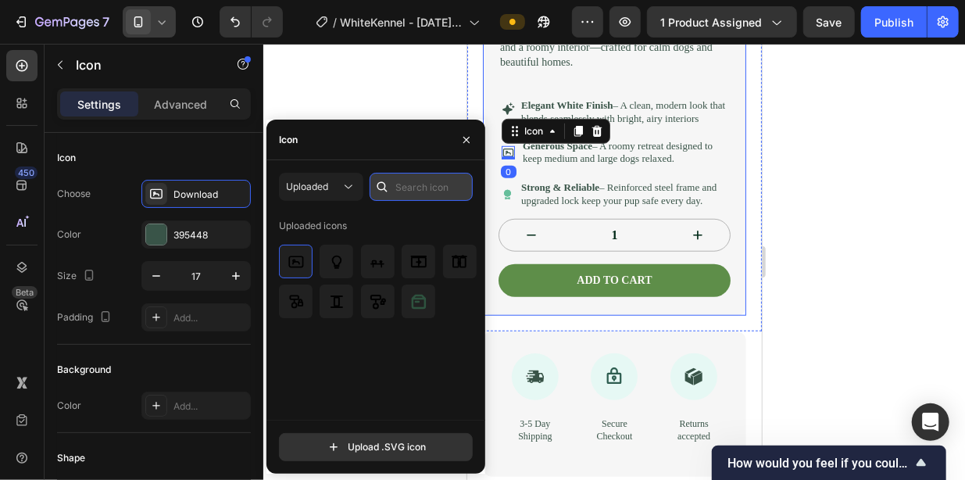
click at [411, 186] on input "text" at bounding box center [421, 187] width 103 height 28
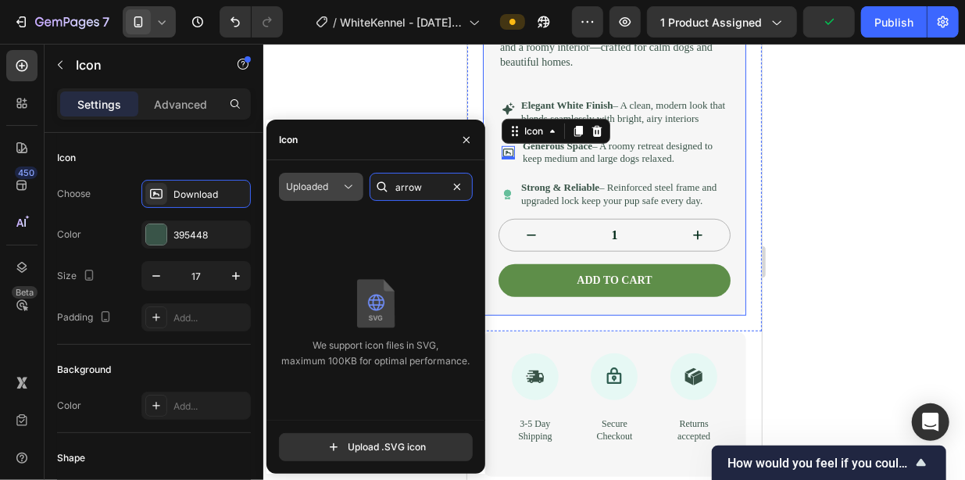
type input "arrow"
click at [343, 181] on icon at bounding box center [349, 187] width 16 height 16
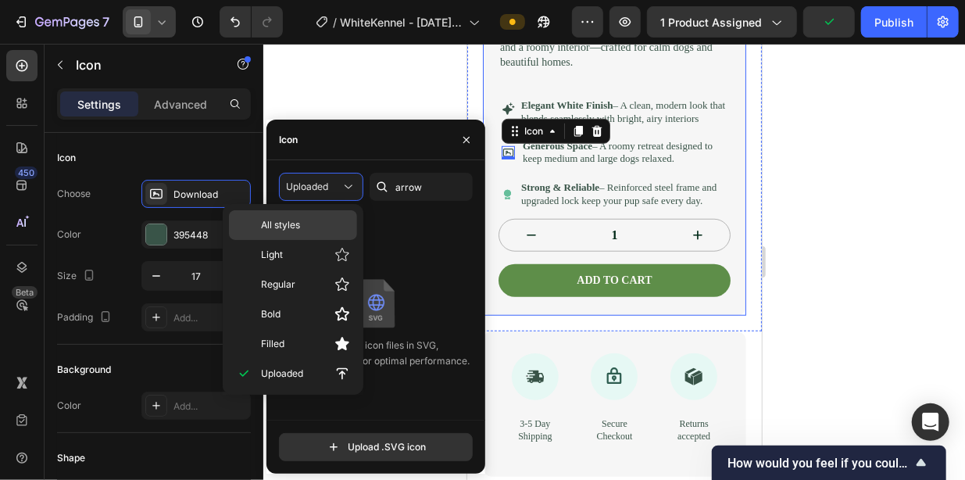
click at [344, 236] on div "All styles" at bounding box center [293, 225] width 128 height 30
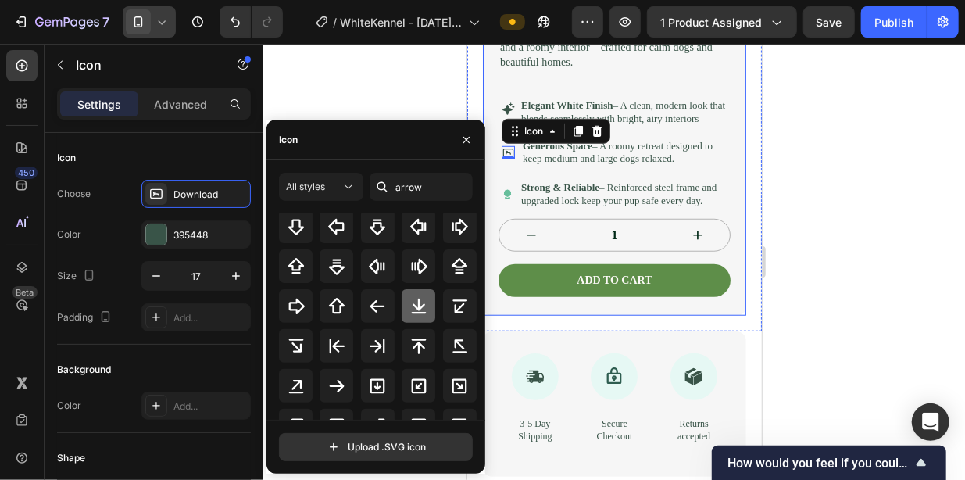
scroll to position [356, 0]
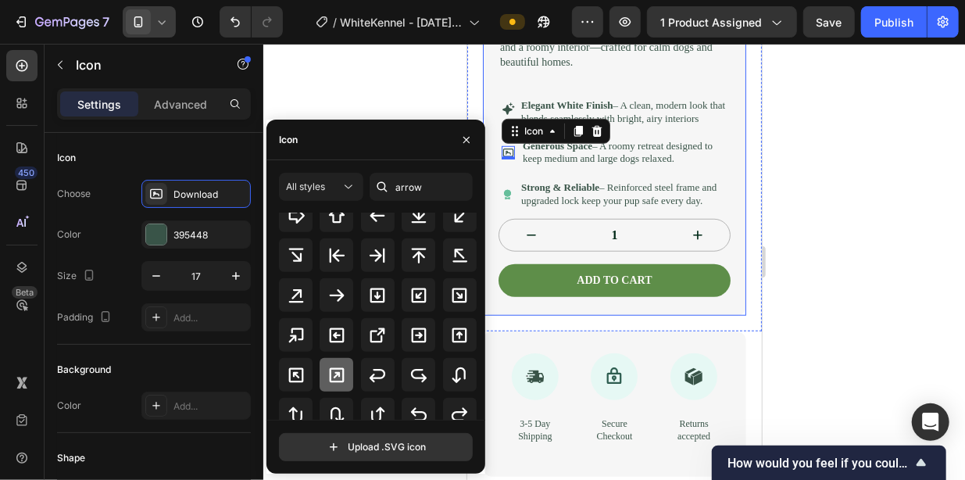
click at [343, 373] on icon at bounding box center [336, 375] width 19 height 19
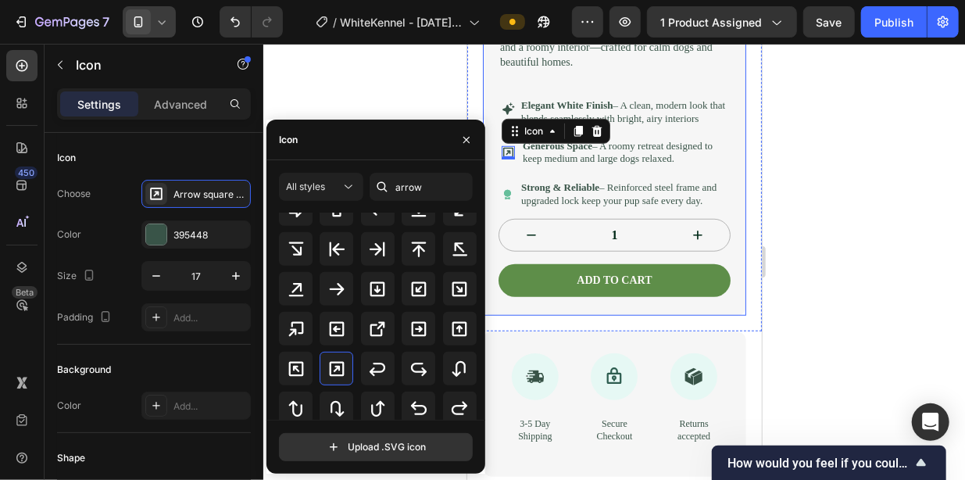
scroll to position [435, 0]
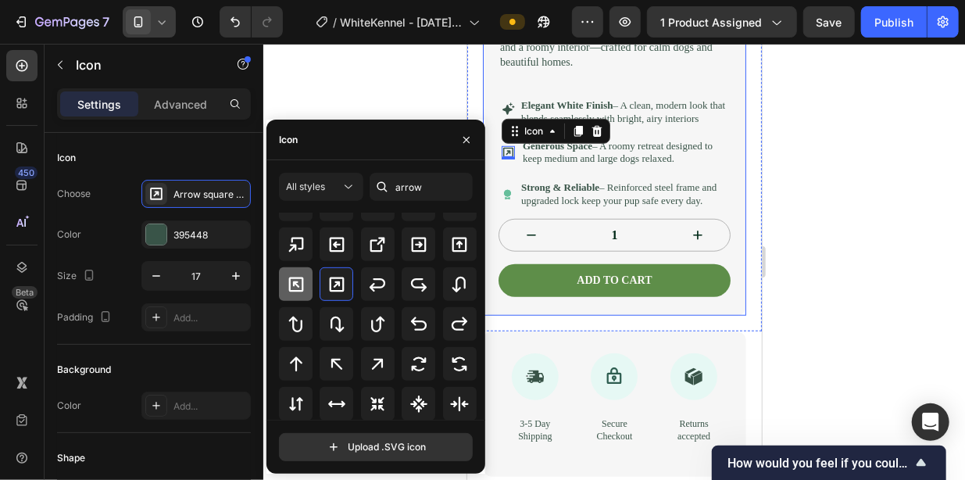
click at [299, 292] on icon at bounding box center [296, 284] width 19 height 19
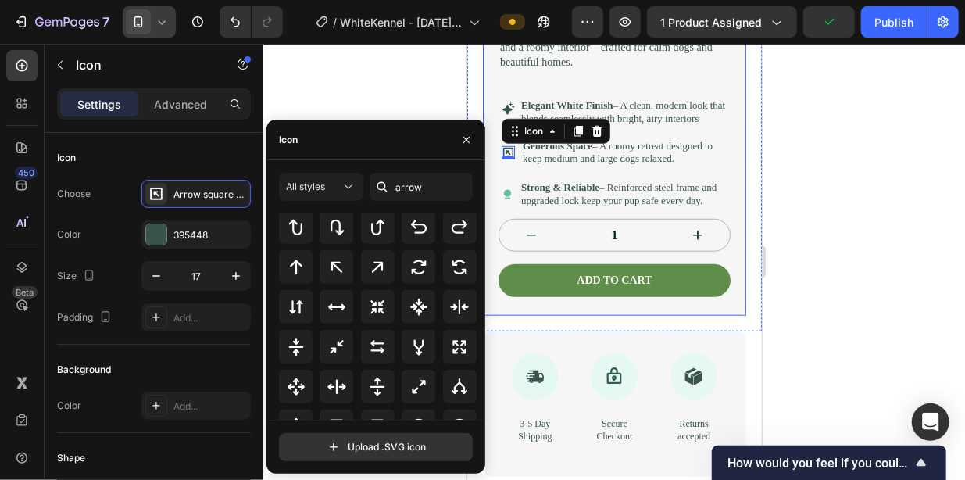
scroll to position [536, 0]
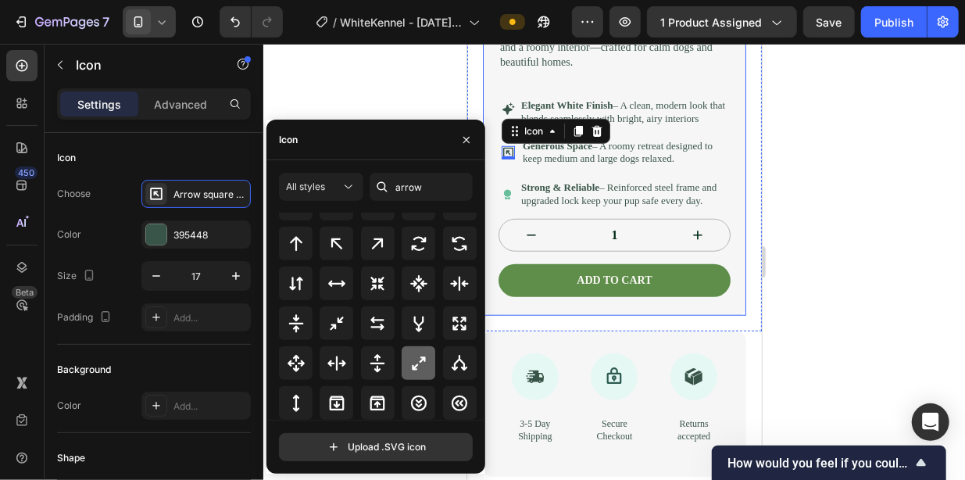
click at [426, 371] on div at bounding box center [419, 363] width 34 height 34
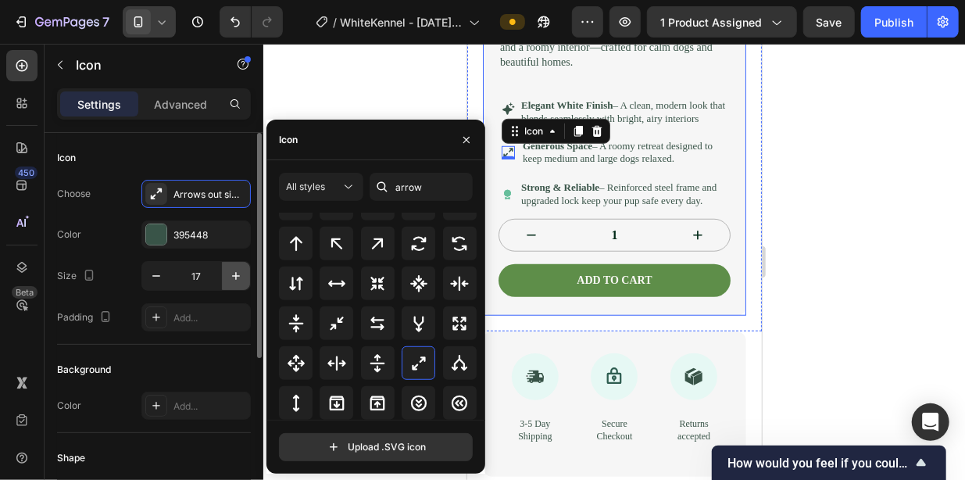
click at [234, 276] on icon "button" at bounding box center [236, 276] width 16 height 16
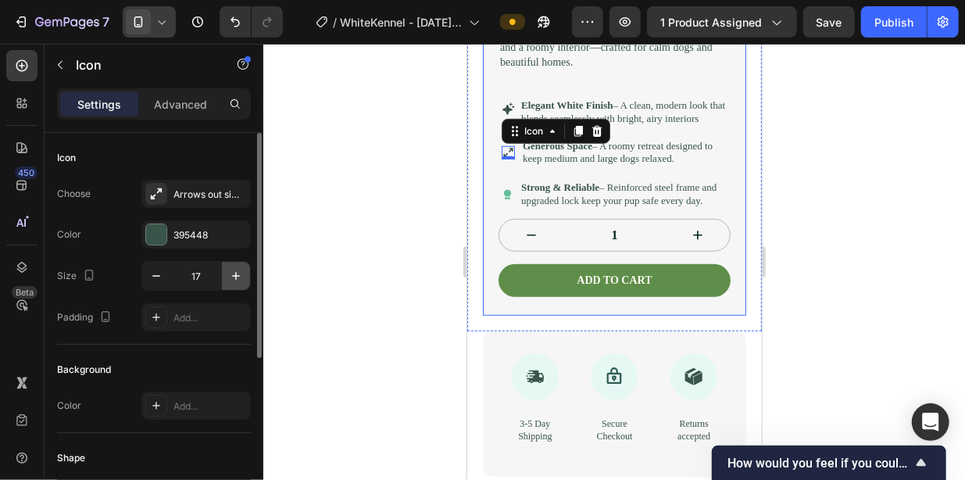
type input "18"
click at [399, 249] on div at bounding box center [614, 262] width 702 height 436
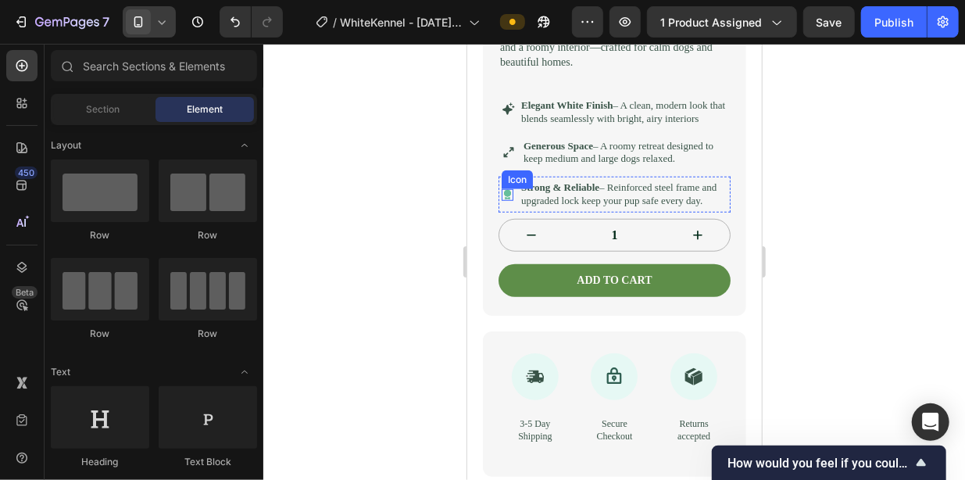
click at [507, 200] on icon at bounding box center [506, 198] width 5 height 3
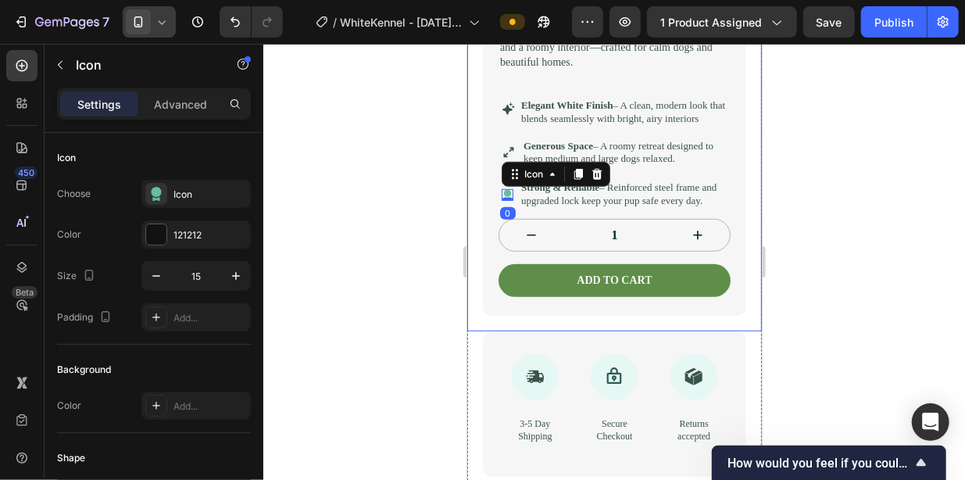
click at [425, 320] on div at bounding box center [614, 262] width 702 height 436
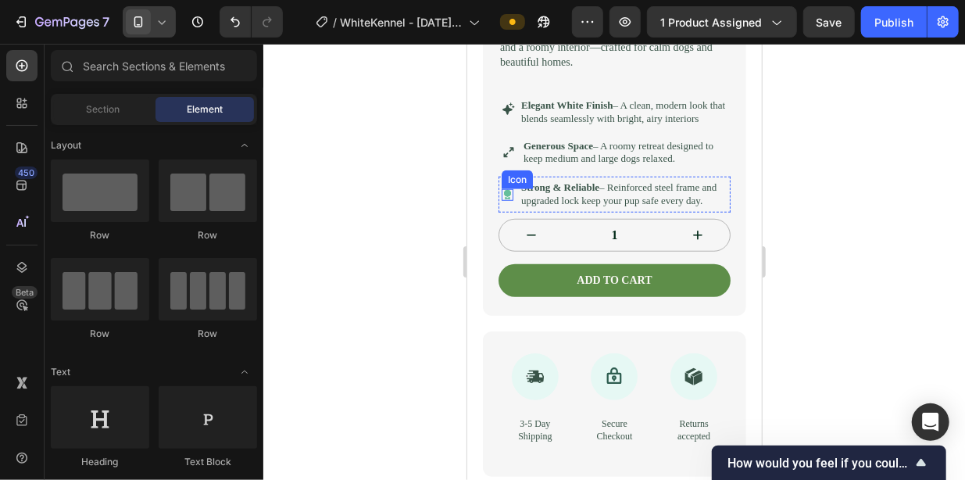
click at [509, 196] on icon at bounding box center [507, 192] width 8 height 8
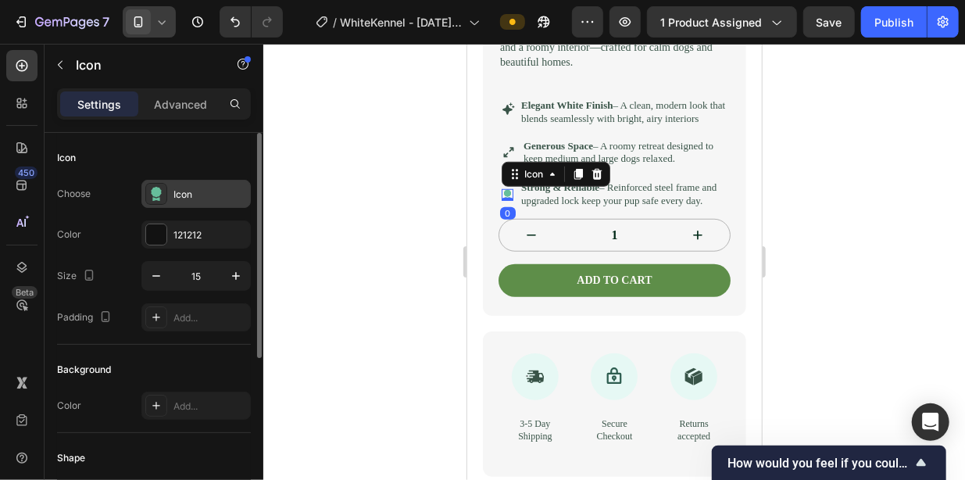
click at [163, 194] on icon at bounding box center [156, 194] width 16 height 16
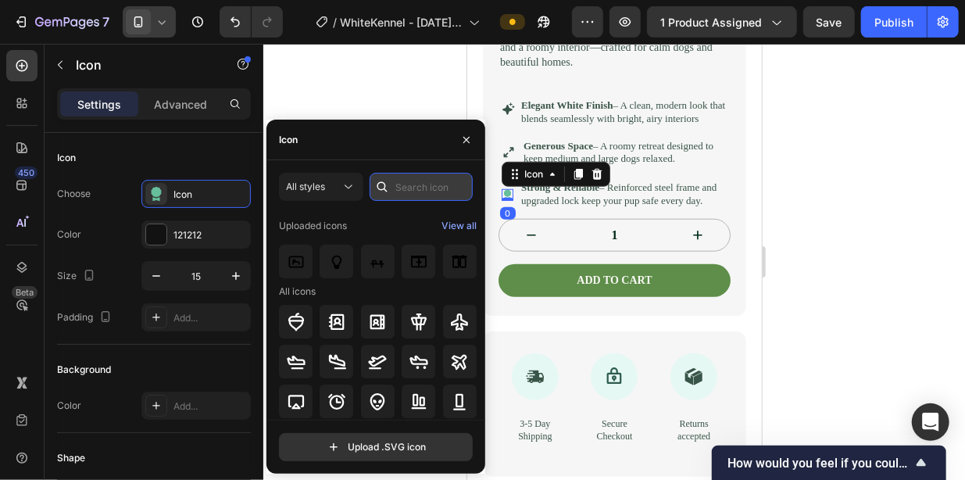
click at [398, 173] on input "text" at bounding box center [421, 187] width 103 height 28
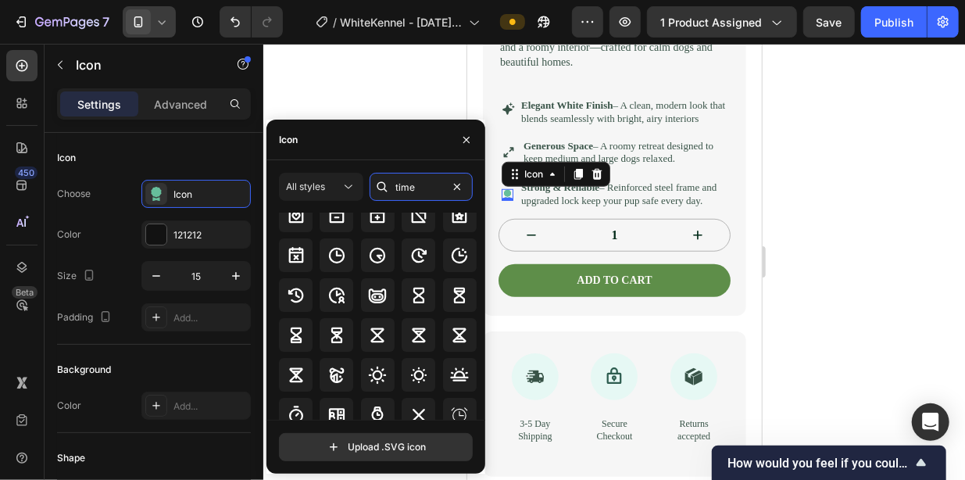
scroll to position [156, 0]
type input "time"
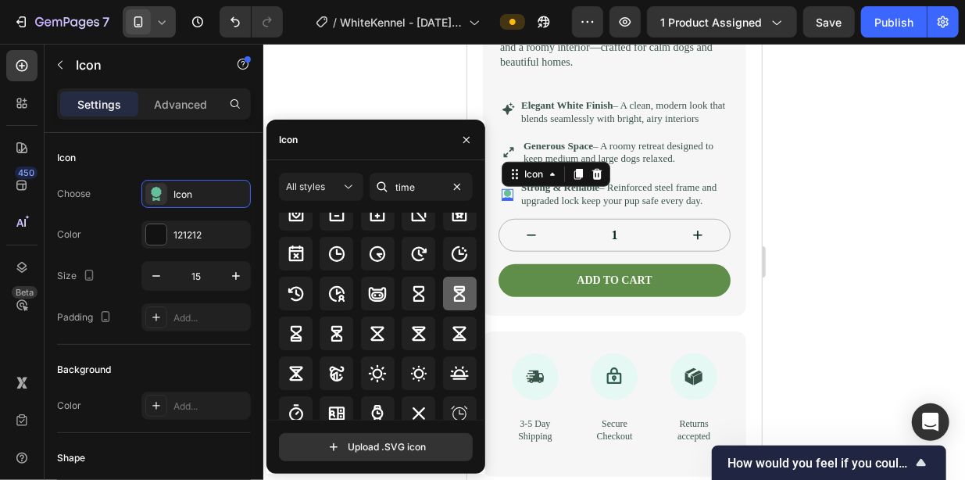
click at [454, 291] on icon at bounding box center [459, 294] width 11 height 16
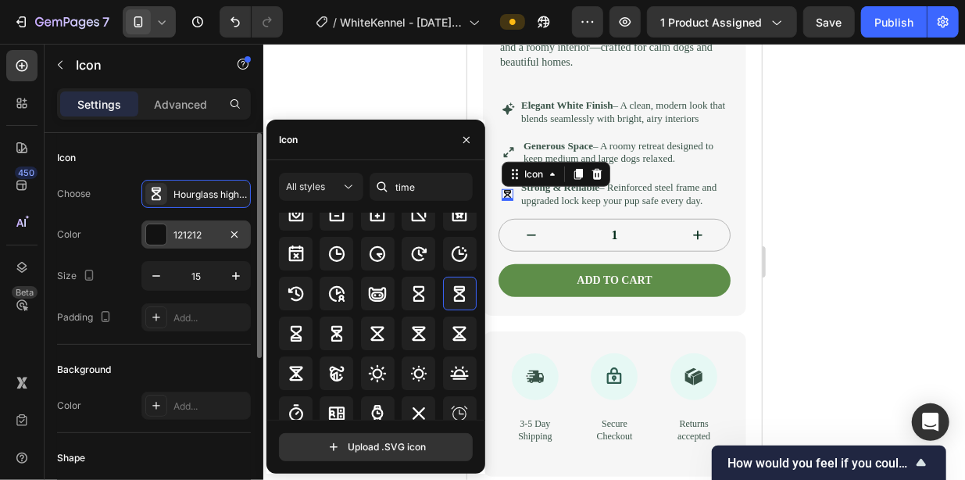
click at [170, 236] on div "121212" at bounding box center [195, 234] width 109 height 28
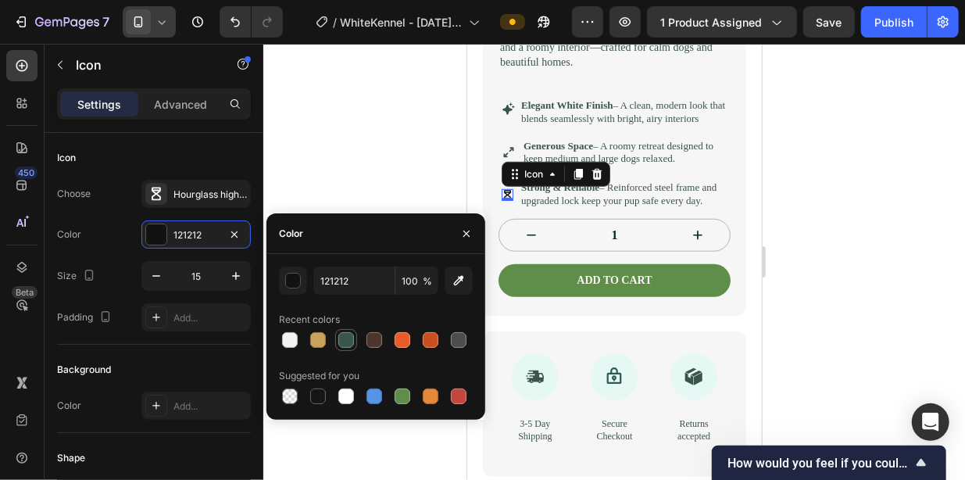
click at [342, 349] on div at bounding box center [346, 340] width 19 height 19
type input "395448"
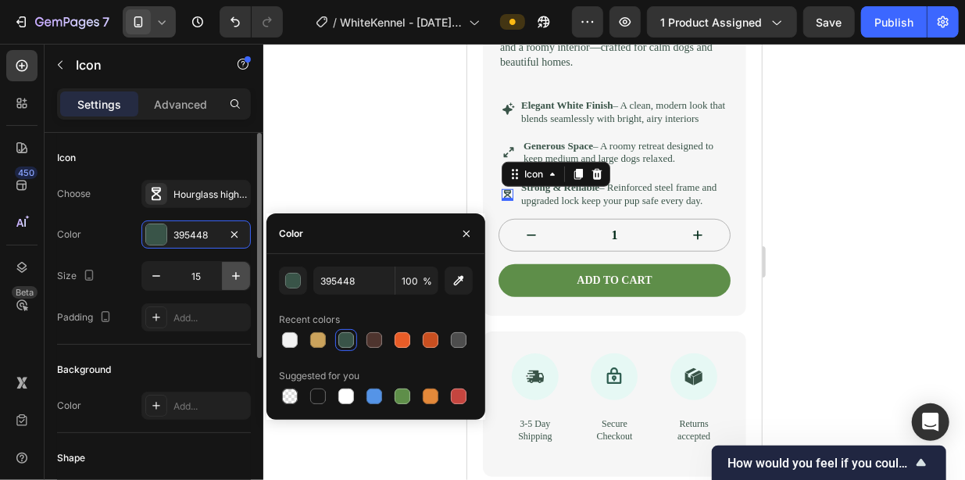
click at [229, 273] on icon "button" at bounding box center [236, 276] width 16 height 16
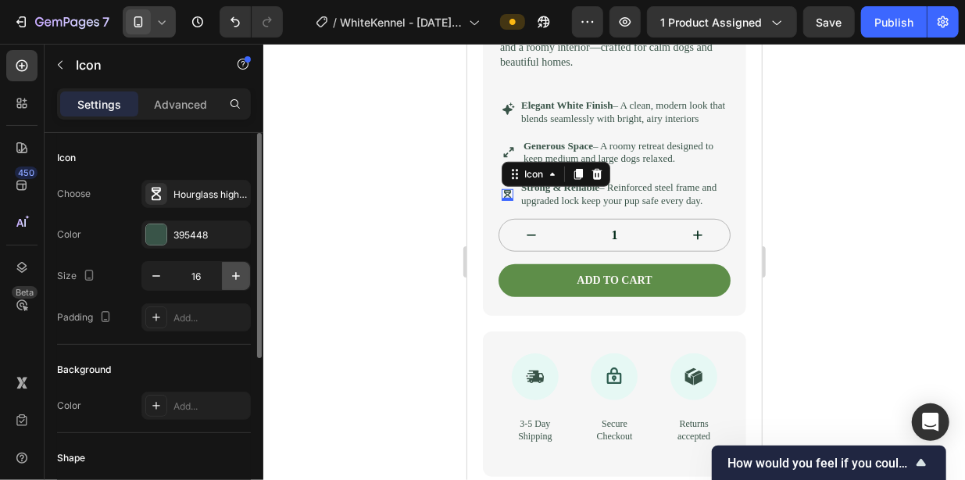
click at [228, 272] on icon "button" at bounding box center [236, 276] width 16 height 16
type input "17"
click at [964, 360] on div at bounding box center [614, 262] width 702 height 436
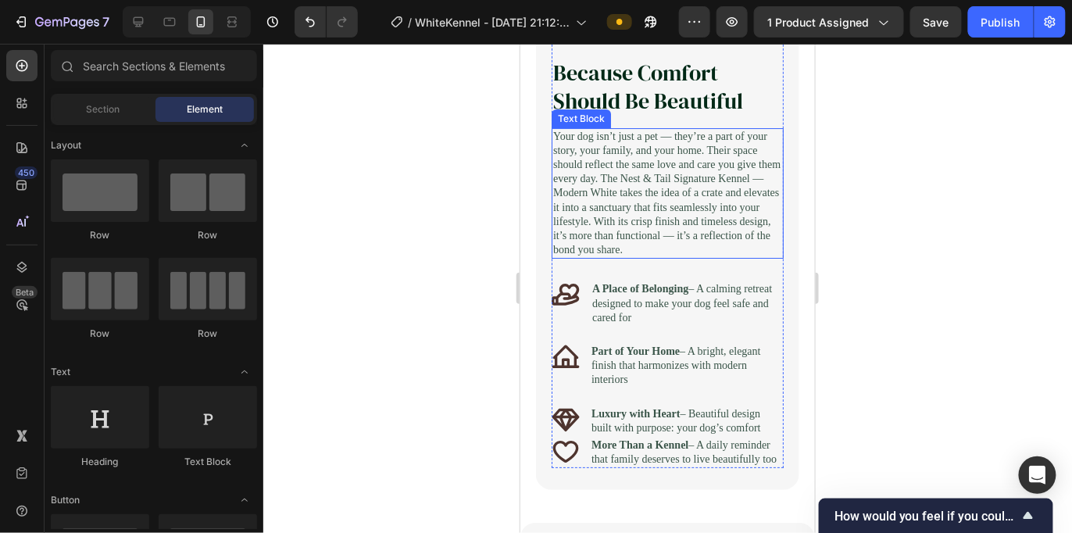
scroll to position [1641, 0]
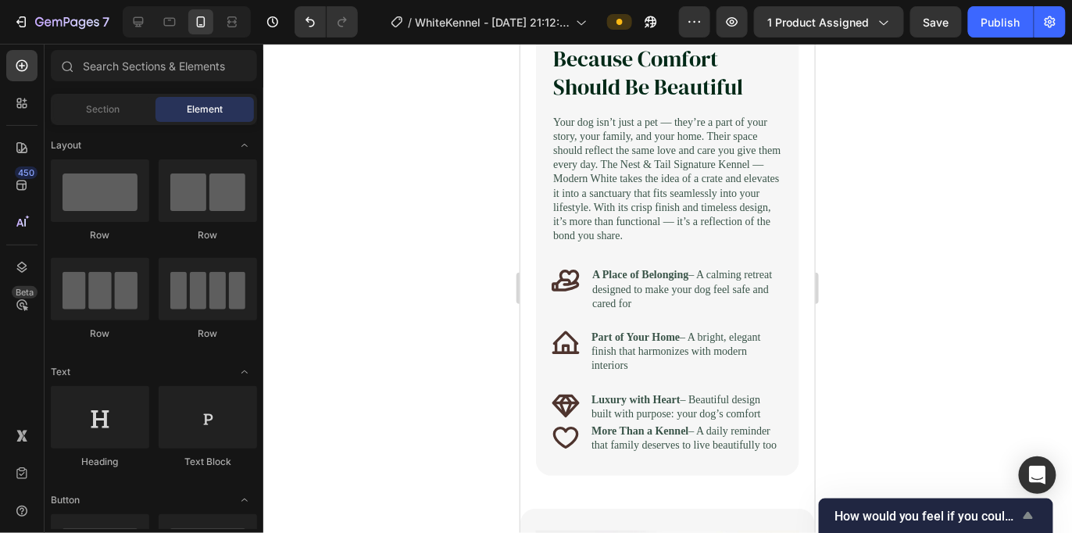
click at [964, 479] on span "How would you feel if you could no longer use GemPages?" at bounding box center [927, 516] width 184 height 15
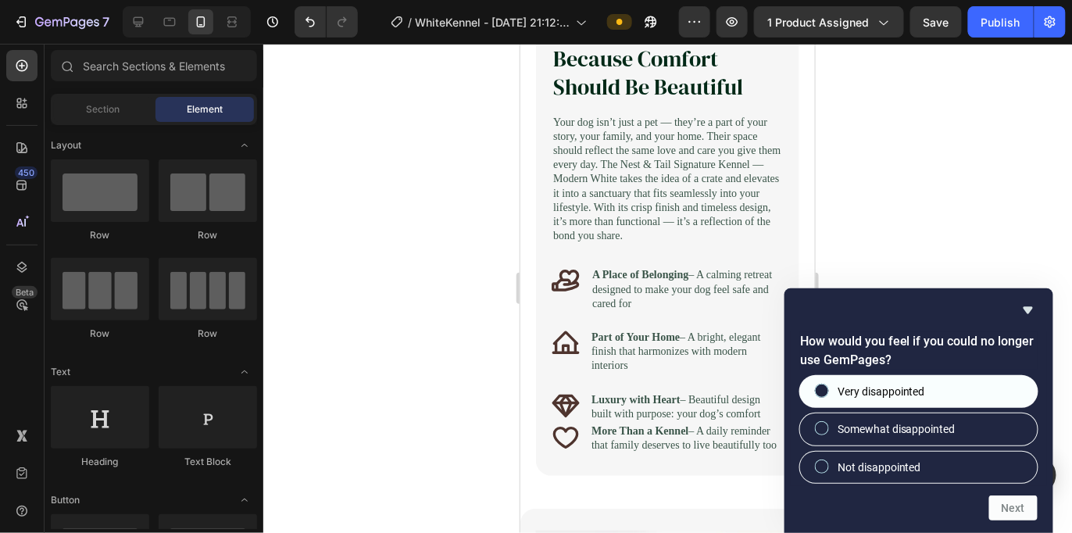
click at [952, 399] on label "Very disappointed" at bounding box center [919, 391] width 238 height 31
click at [828, 396] on input "Very disappointed" at bounding box center [823, 391] width 10 height 10
radio input "true"
click at [964, 479] on button "Next" at bounding box center [1013, 508] width 48 height 25
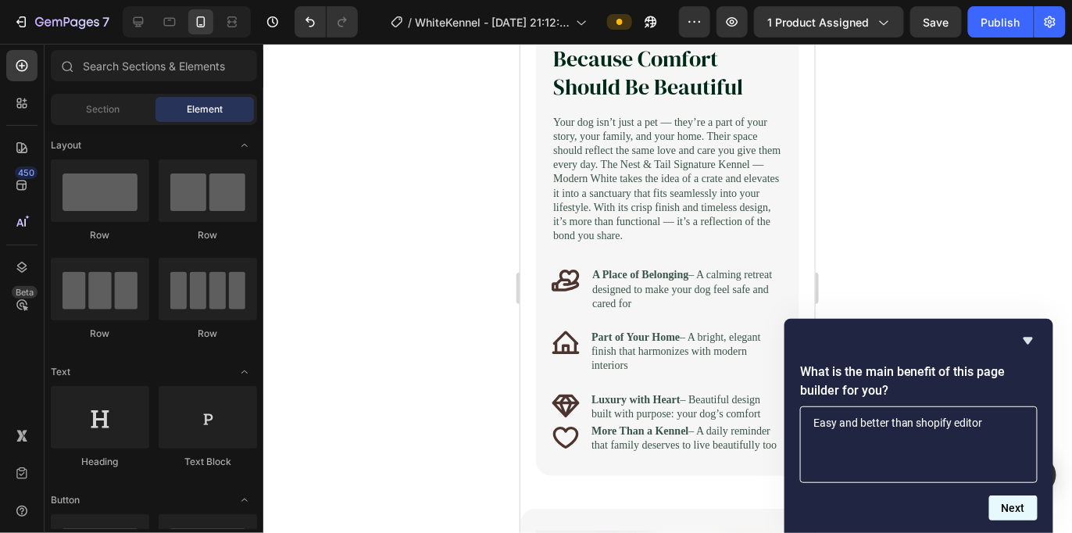
type textarea "Easy and better than shopify editor"
click at [964, 479] on button "Next" at bounding box center [1013, 508] width 48 height 25
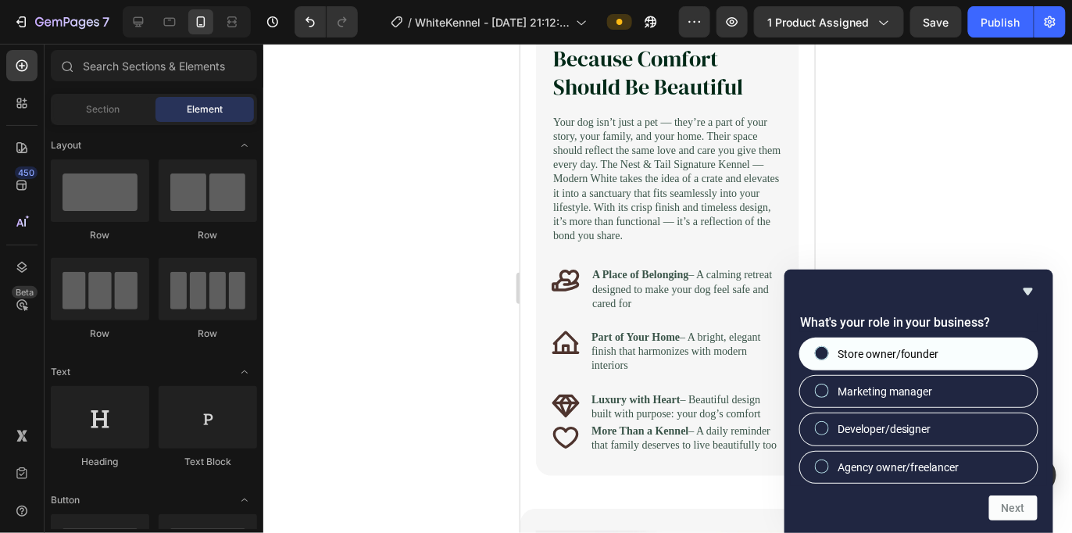
click at [964, 356] on label "Store owner/founder" at bounding box center [919, 353] width 238 height 31
click at [828, 356] on input "Store owner/founder" at bounding box center [823, 353] width 10 height 10
radio input "true"
click at [964, 479] on button "Next" at bounding box center [1013, 508] width 48 height 25
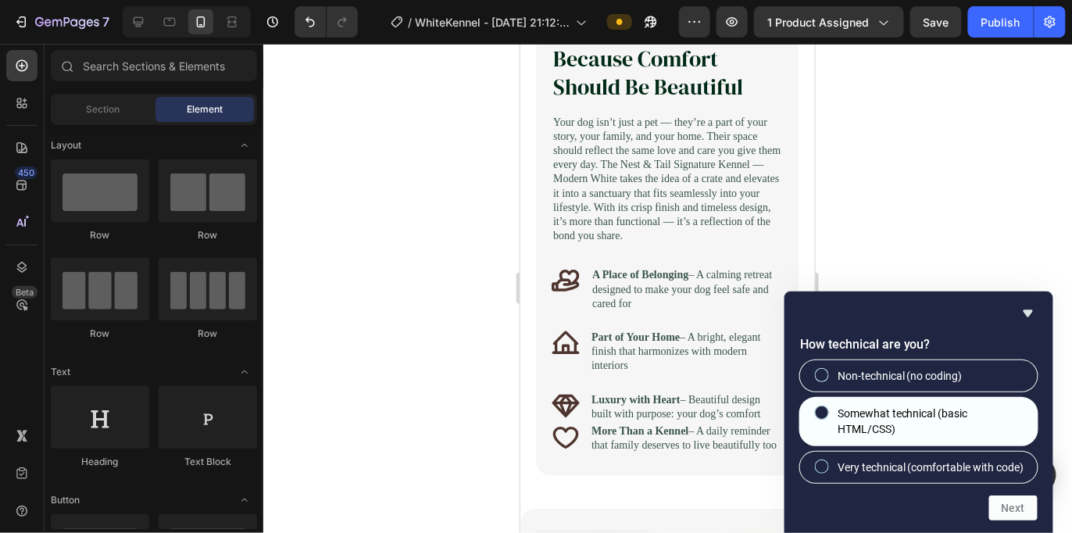
click at [964, 412] on span "Somewhat technical (basic HTML/CSS)" at bounding box center [932, 422] width 188 height 32
click at [828, 412] on input "Somewhat technical (basic HTML/CSS)" at bounding box center [823, 413] width 10 height 10
radio input "true"
click at [964, 479] on button "Next" at bounding box center [1013, 508] width 48 height 25
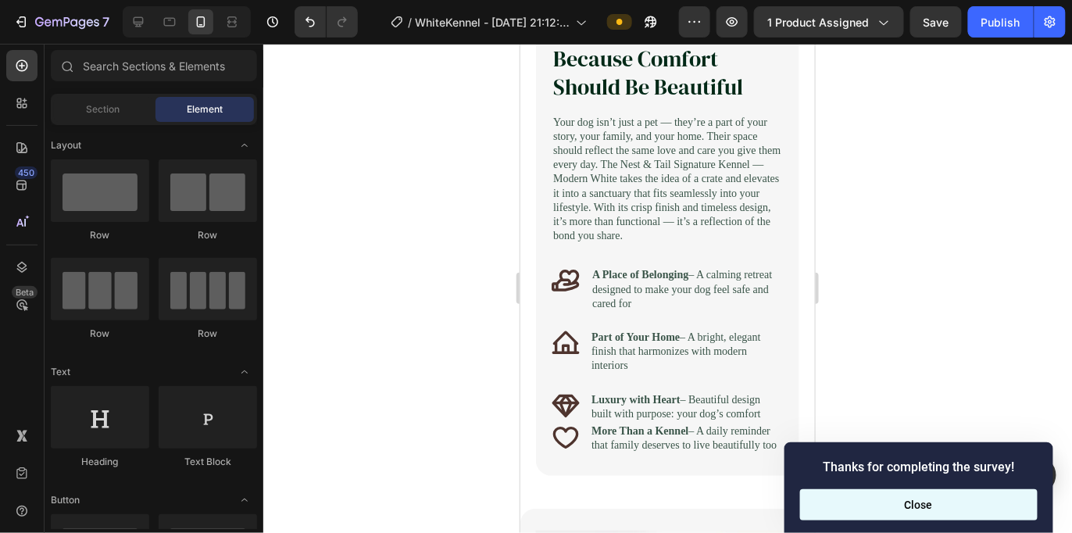
click at [866, 479] on button "Close" at bounding box center [919, 504] width 238 height 31
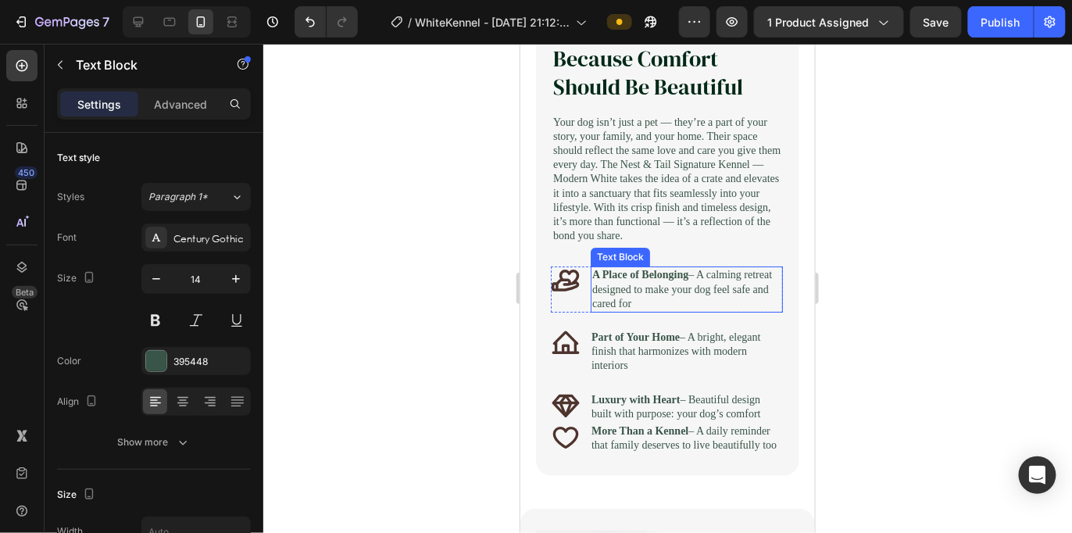
click at [621, 310] on p "A Place of Belonging – A calming retreat designed to make your dog feel safe an…" at bounding box center [686, 288] width 189 height 43
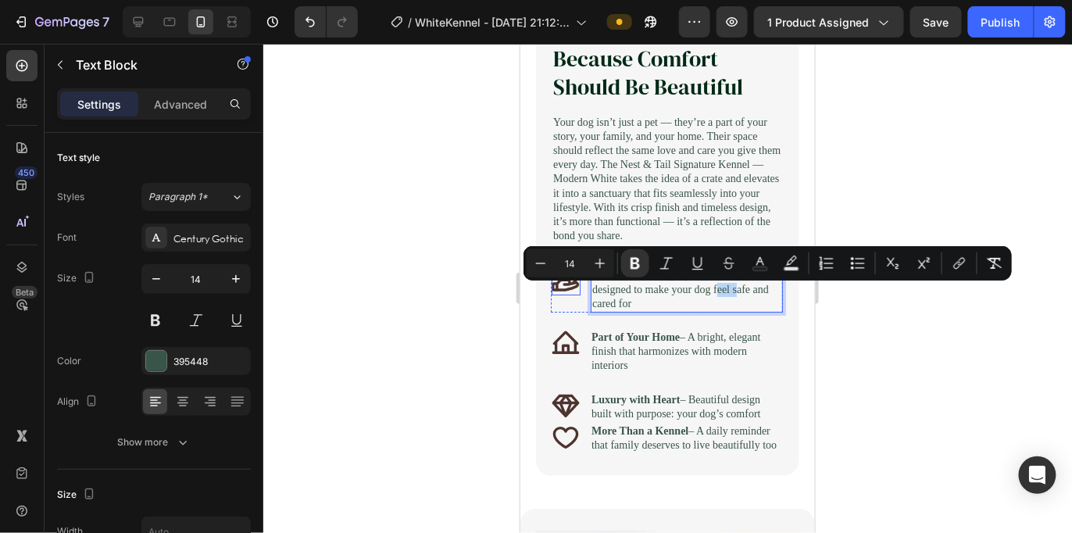
drag, startPoint x: 763, startPoint y: 320, endPoint x: 566, endPoint y: 295, distance: 198.5
click at [566, 295] on div "Icon A Place of Belonging – A calming retreat designed to make your dog feel sa…" at bounding box center [666, 289] width 232 height 46
click at [137, 20] on icon at bounding box center [139, 22] width 16 height 16
type input "15"
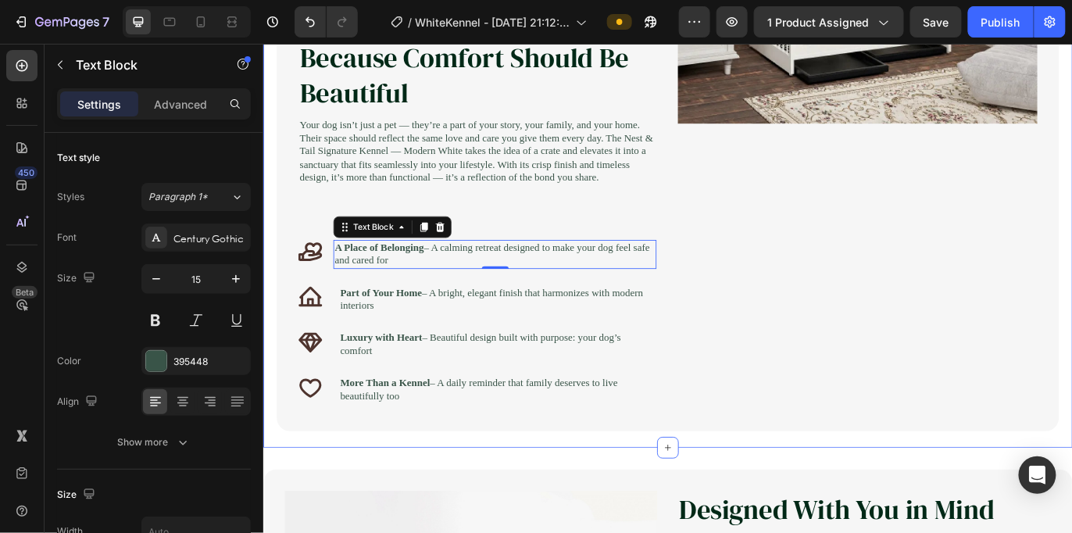
scroll to position [1817, 0]
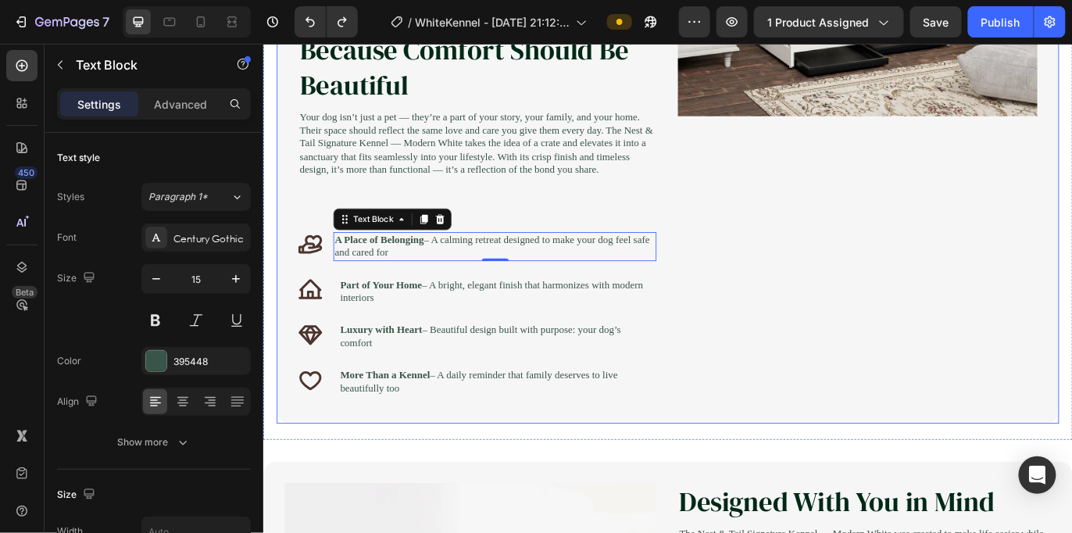
click at [761, 316] on div "Image" at bounding box center [951, 85] width 417 height 748
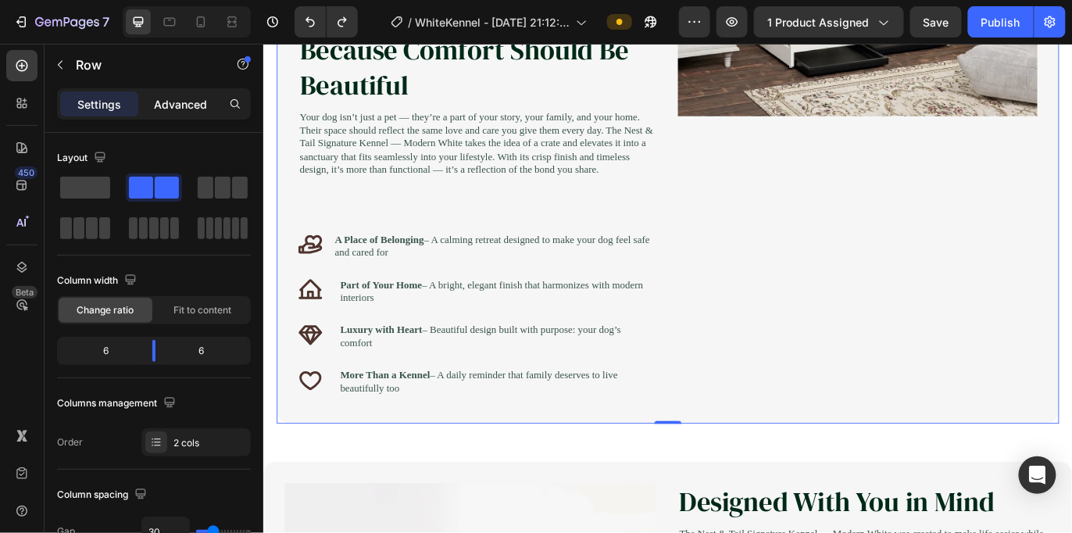
click at [196, 100] on p "Advanced" at bounding box center [180, 104] width 53 height 16
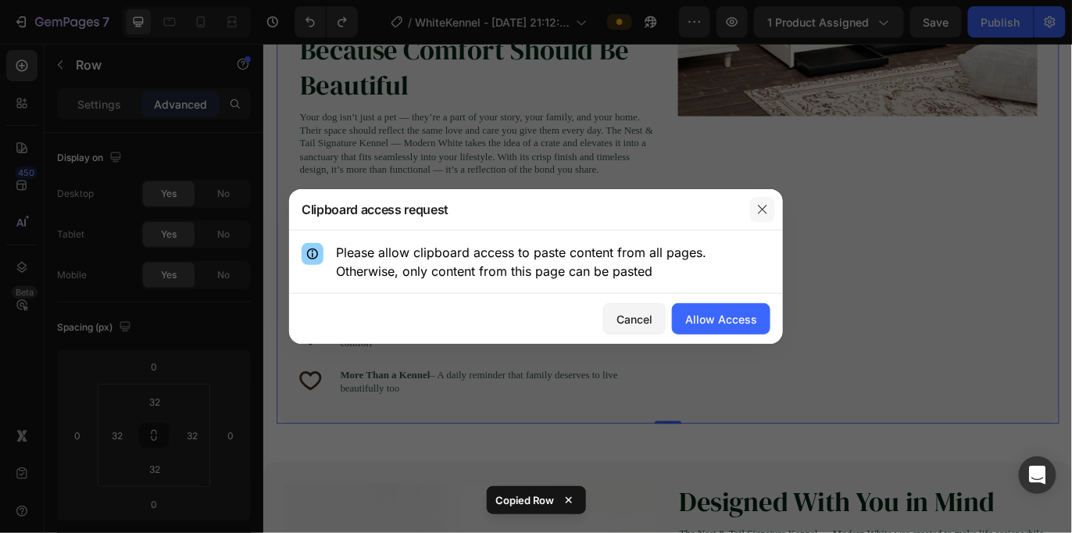
click at [755, 203] on button "button" at bounding box center [762, 209] width 25 height 25
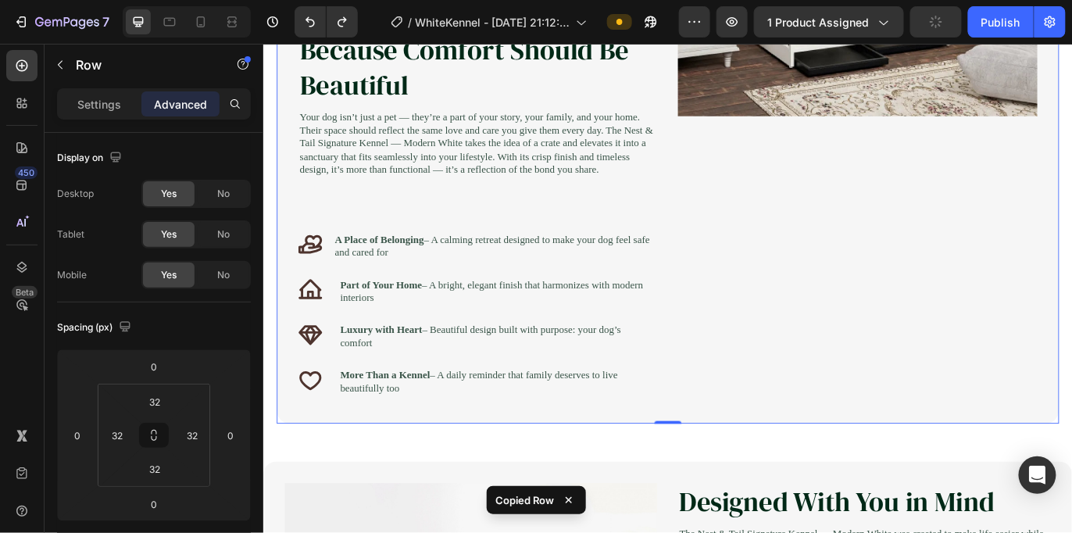
click at [836, 264] on div "Image" at bounding box center [951, 85] width 417 height 748
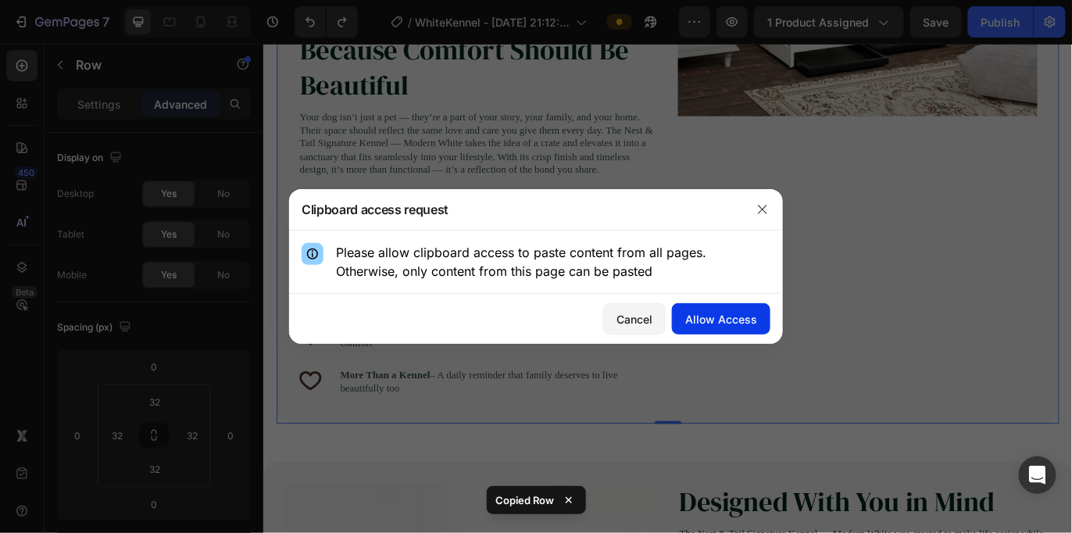
click at [753, 314] on div "Allow Access" at bounding box center [721, 319] width 72 height 16
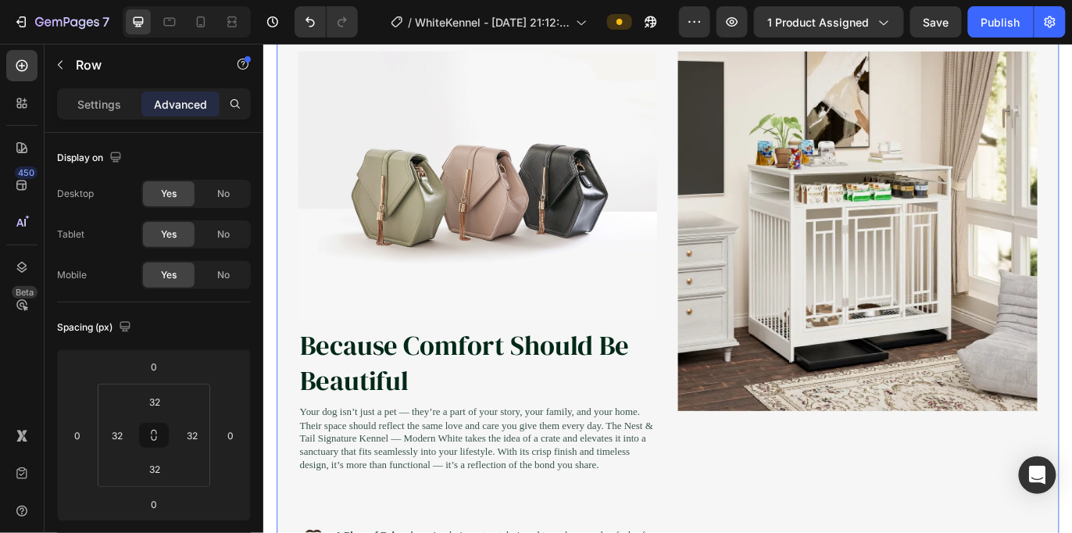
scroll to position [1692, 0]
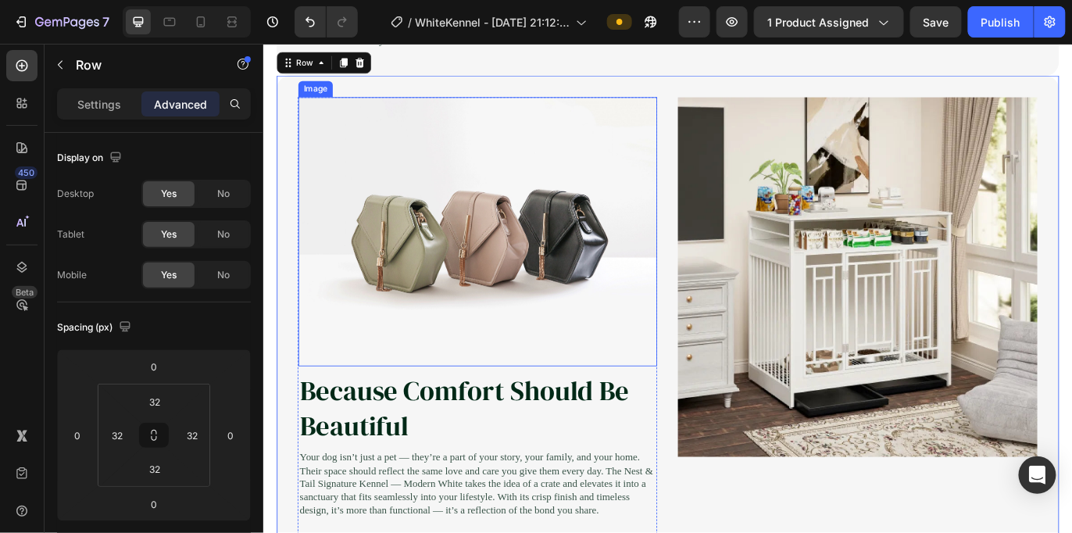
click at [431, 265] on img at bounding box center [511, 262] width 416 height 312
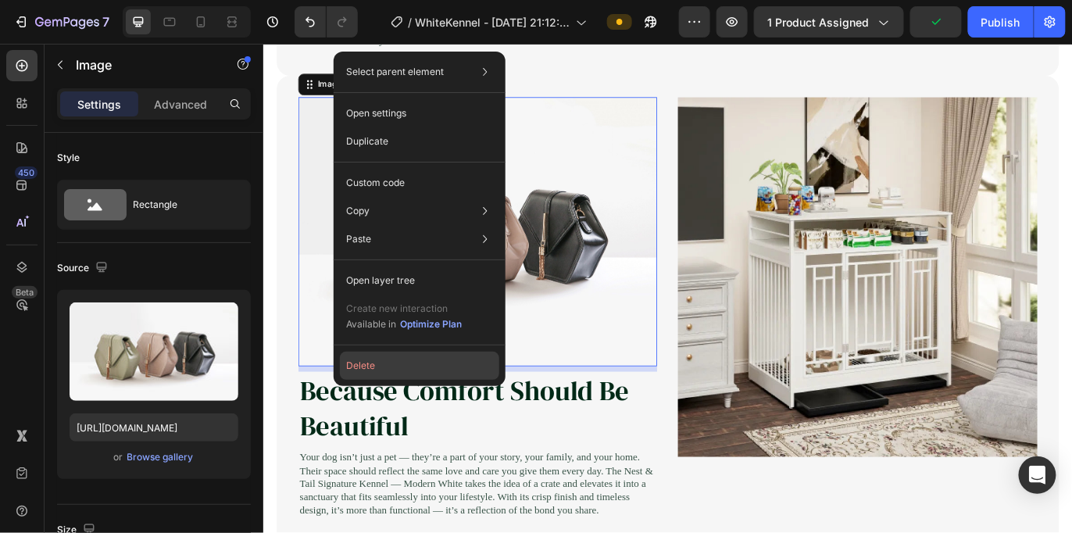
click at [417, 360] on button "Delete" at bounding box center [419, 366] width 159 height 28
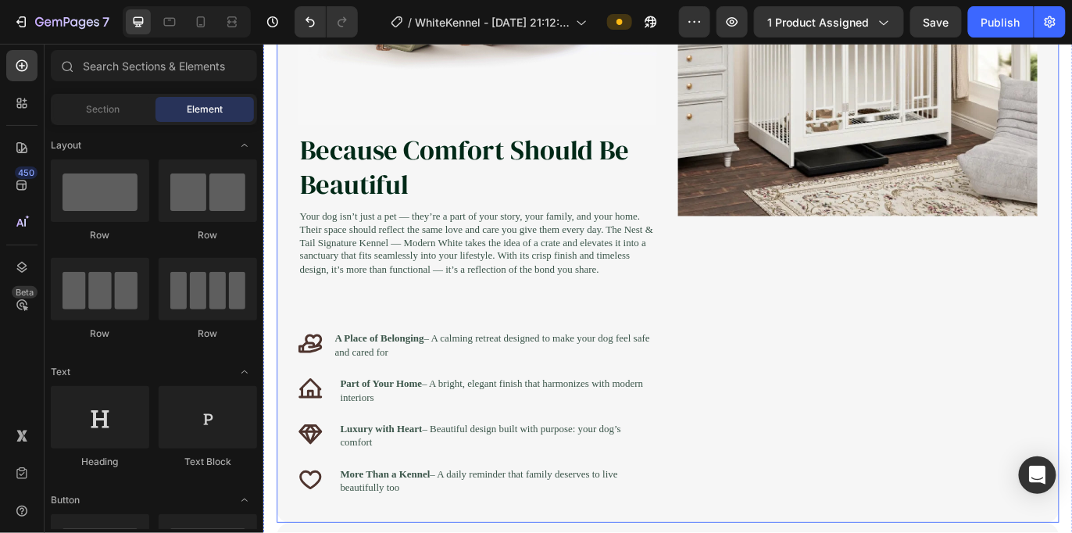
scroll to position [997, 0]
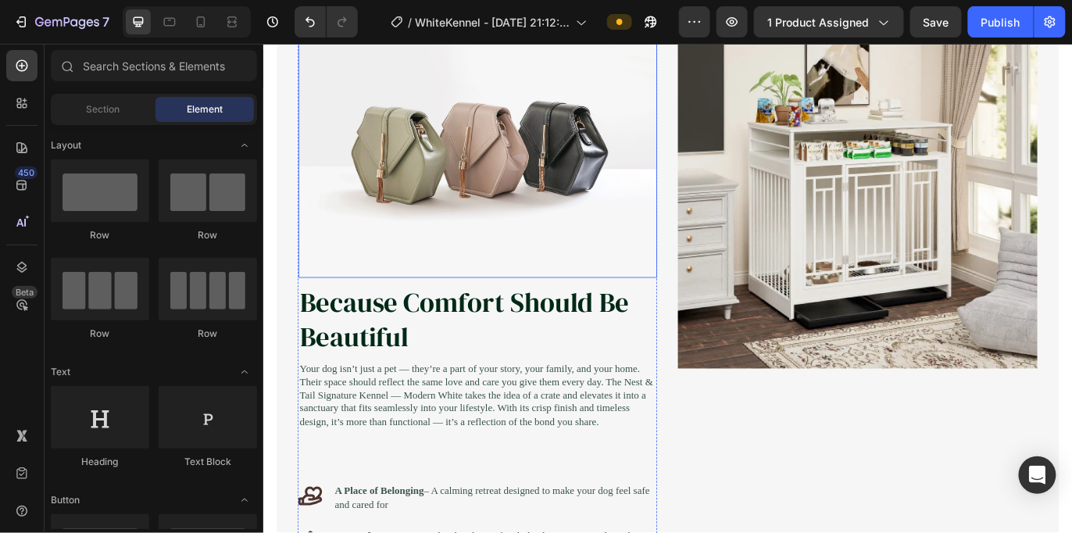
click at [441, 88] on img at bounding box center [511, 159] width 416 height 312
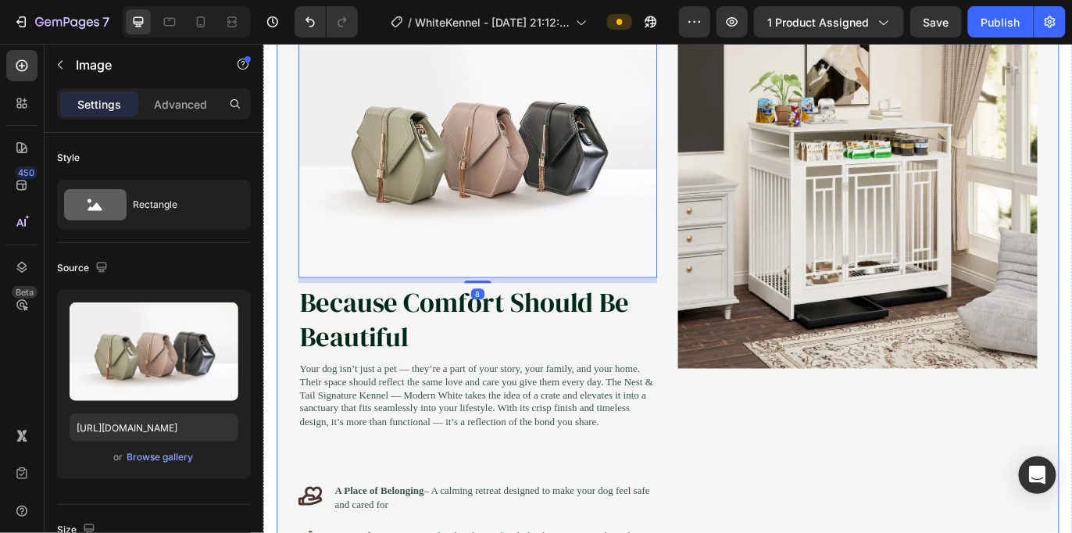
click at [757, 479] on div "Image" at bounding box center [951, 377] width 417 height 748
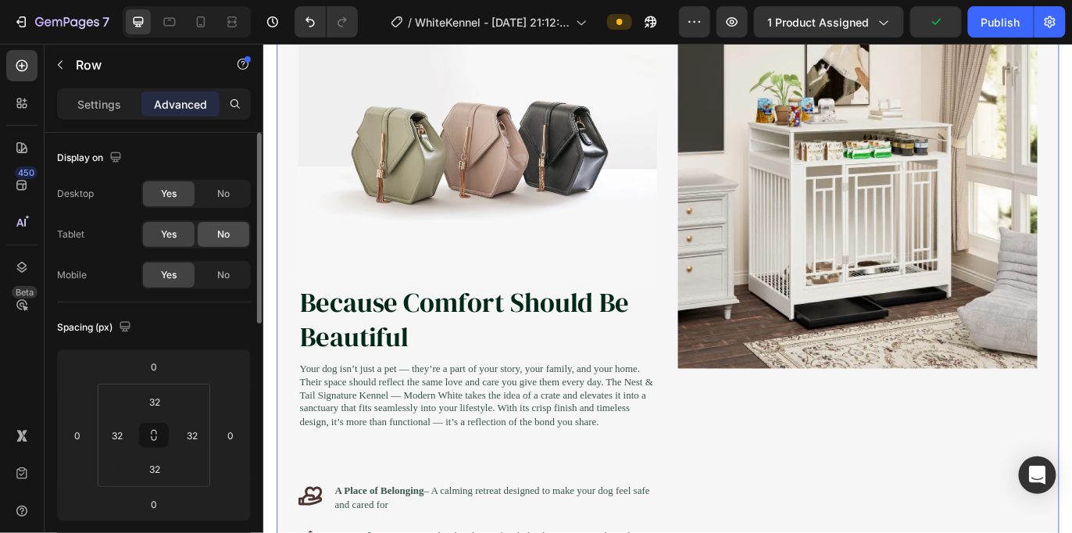
click at [220, 239] on span "No" at bounding box center [223, 234] width 13 height 14
click at [219, 193] on span "No" at bounding box center [223, 194] width 13 height 14
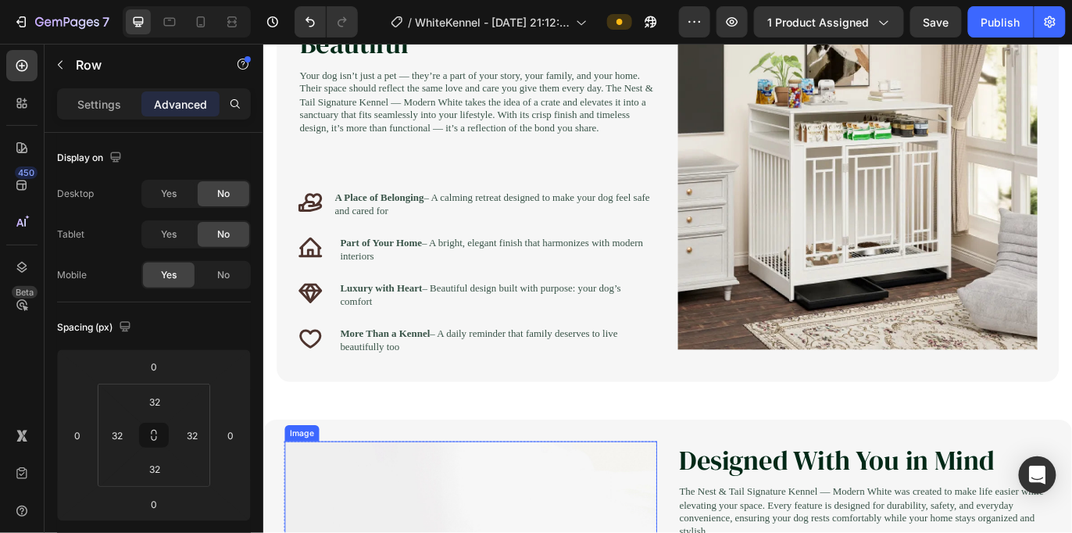
scroll to position [911, 0]
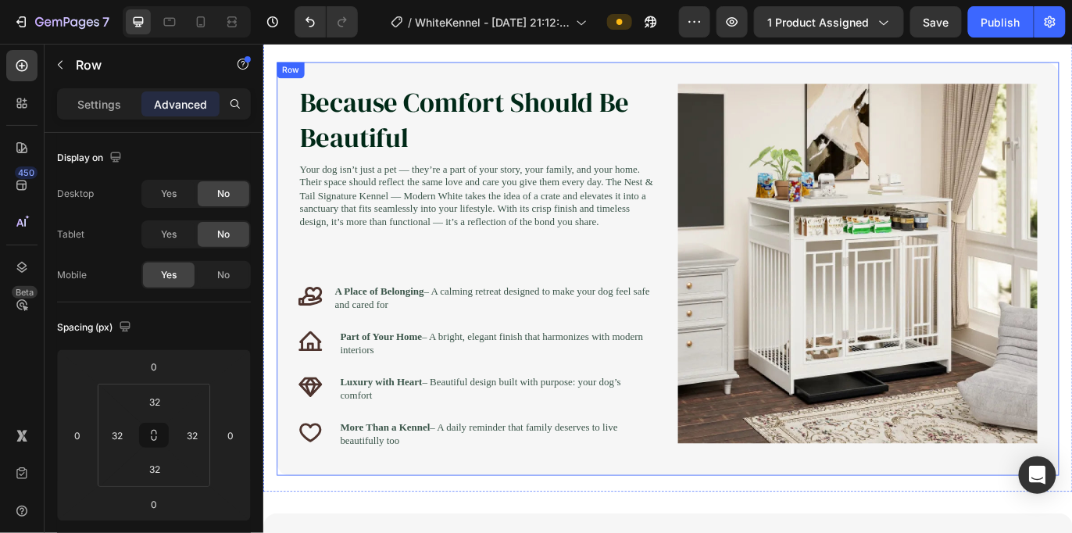
click at [721, 87] on div "Because Comfort Should Be Beautiful Heading Your dog isn’t just a pet — they’re…" at bounding box center [731, 305] width 907 height 480
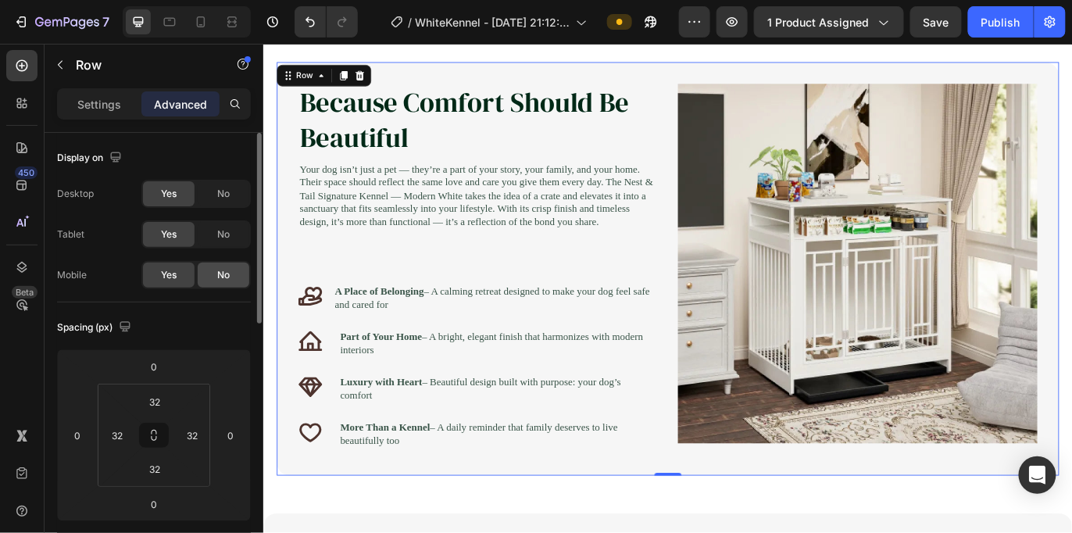
click at [224, 264] on div "No" at bounding box center [224, 275] width 52 height 25
click at [206, 30] on div at bounding box center [200, 21] width 25 height 25
type input "28"
type input "20"
type input "28"
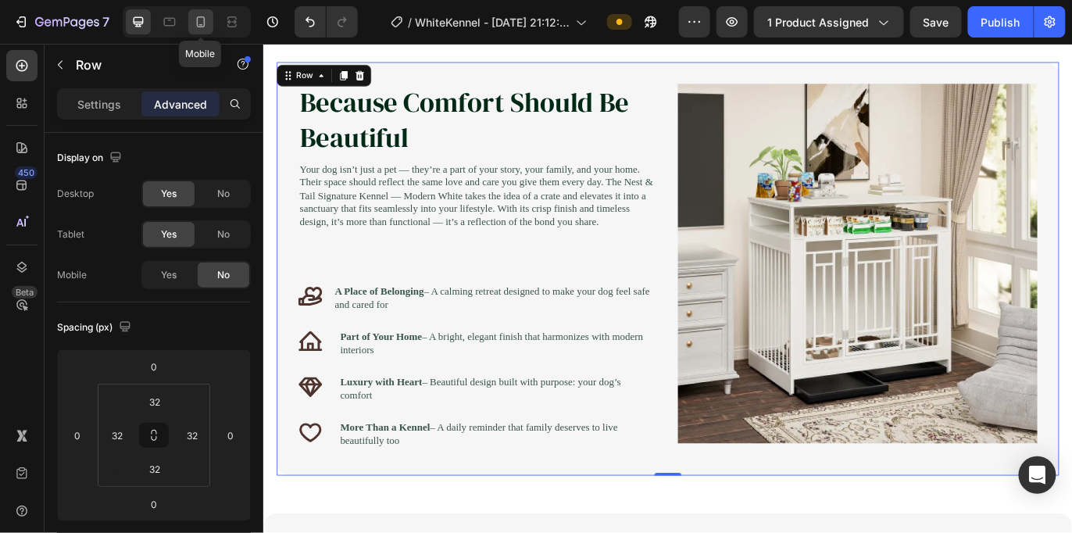
type input "20"
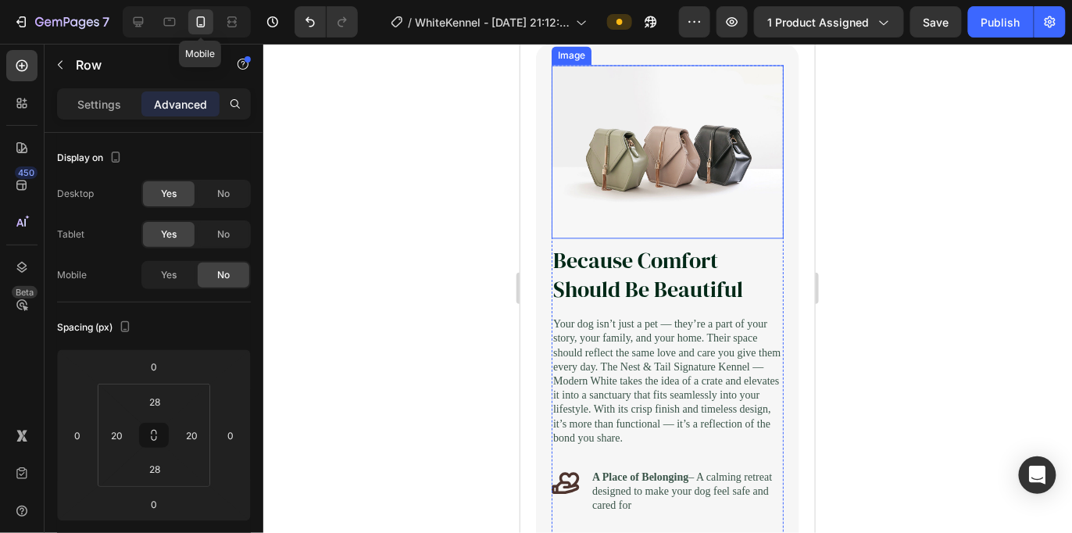
click at [868, 331] on div at bounding box center [667, 288] width 809 height 489
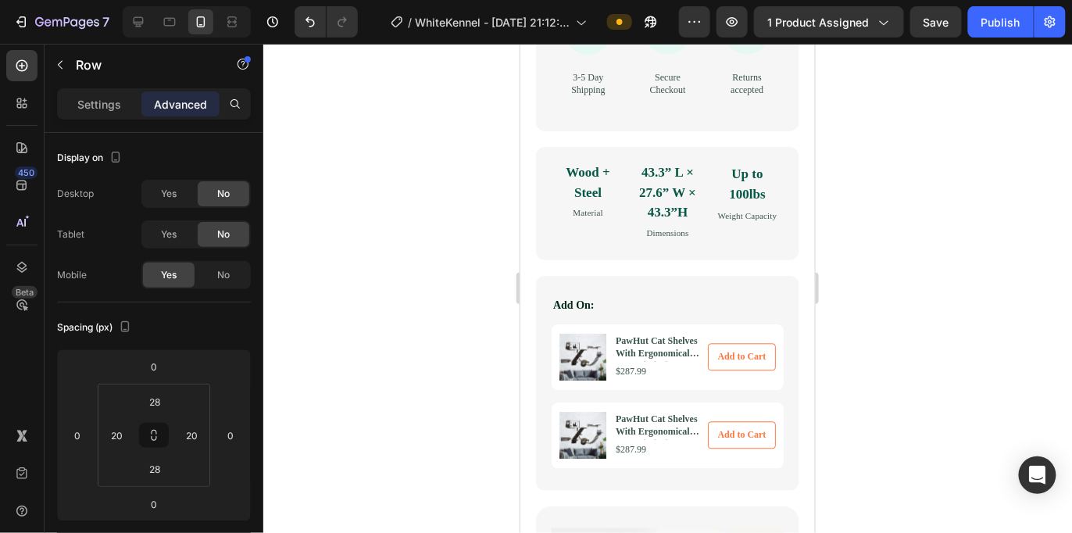
scroll to position [1397, 0]
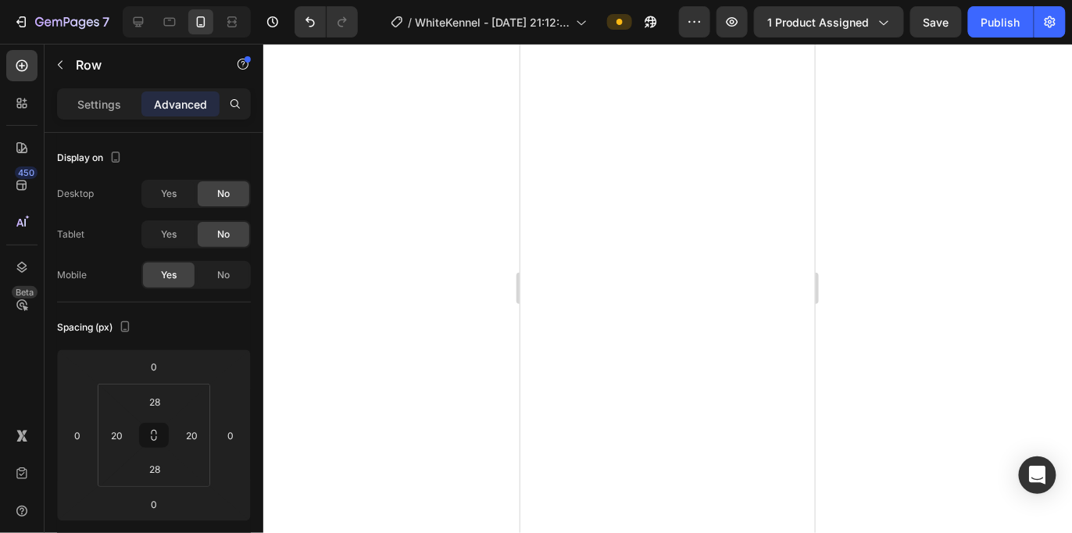
drag, startPoint x: 143, startPoint y: 203, endPoint x: 113, endPoint y: 119, distance: 89.5
click at [930, 18] on span "Save" at bounding box center [937, 22] width 26 height 13
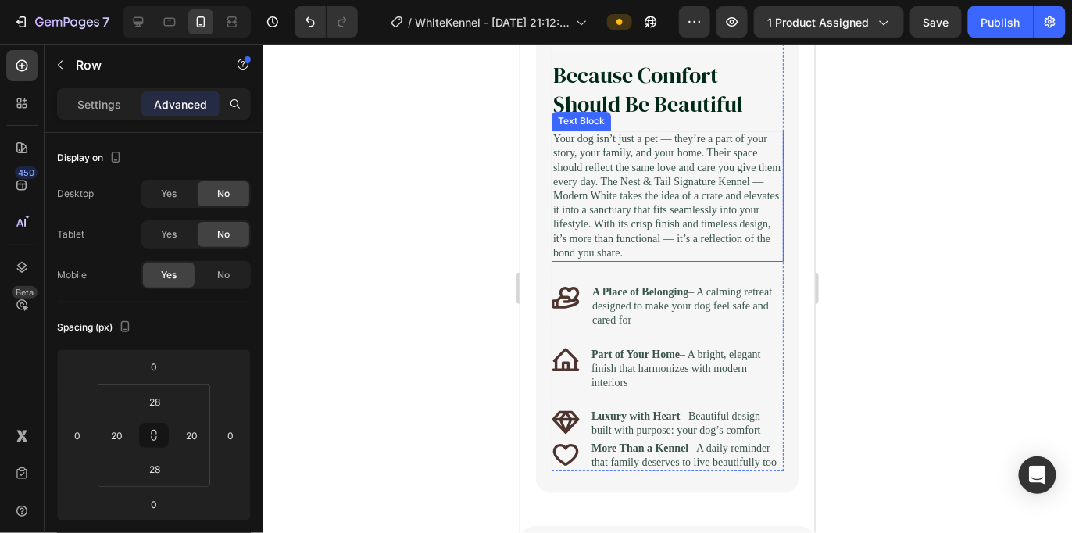
scroll to position [1650, 0]
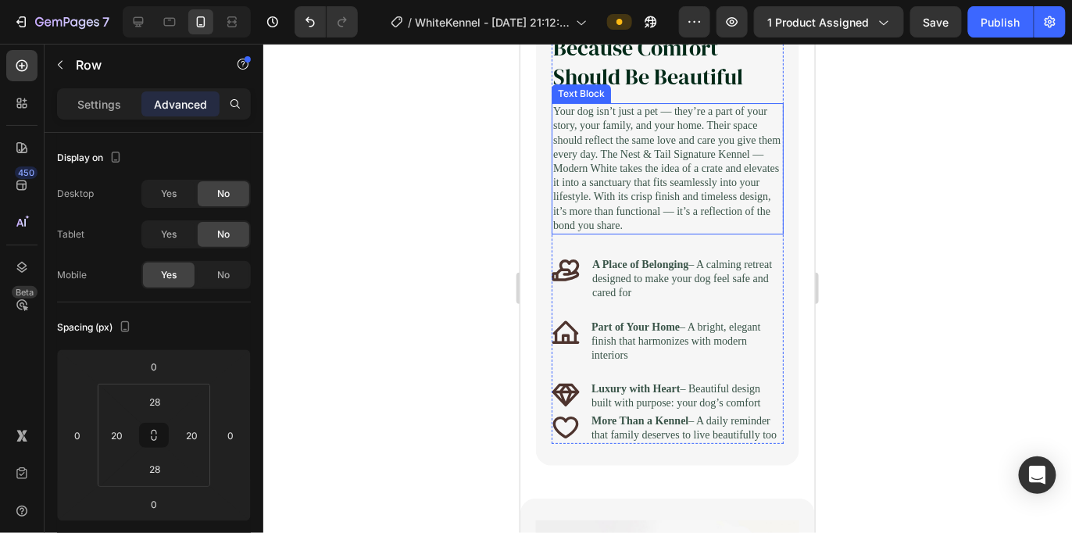
click at [620, 219] on p "Your dog isn’t just a pet — they’re a part of your story, your family, and your…" at bounding box center [667, 168] width 229 height 128
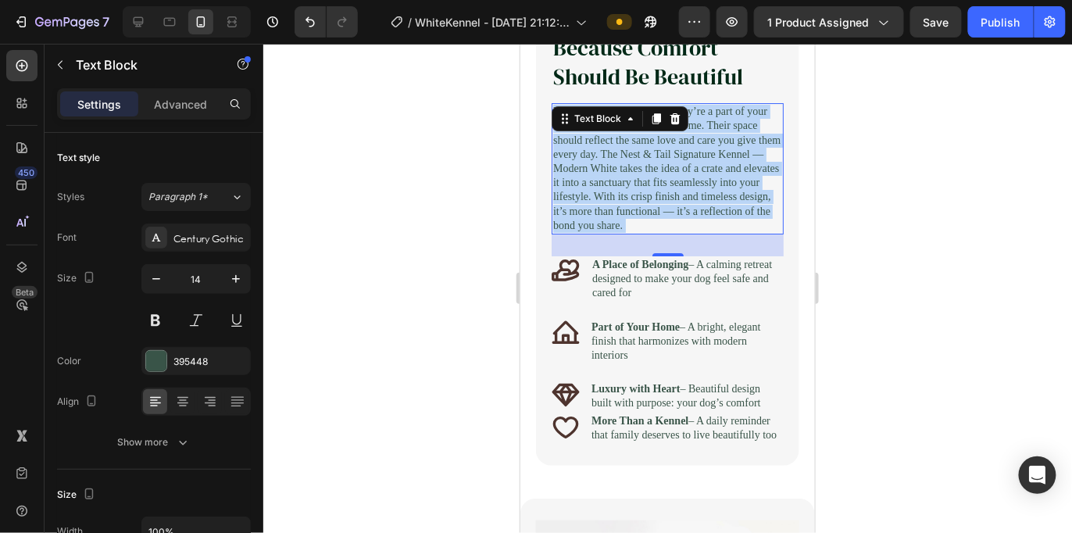
drag, startPoint x: 735, startPoint y: 248, endPoint x: 593, endPoint y: 127, distance: 185.7
click at [593, 127] on p "Your dog isn’t just a pet — they’re a part of your story, your family, and your…" at bounding box center [667, 168] width 229 height 128
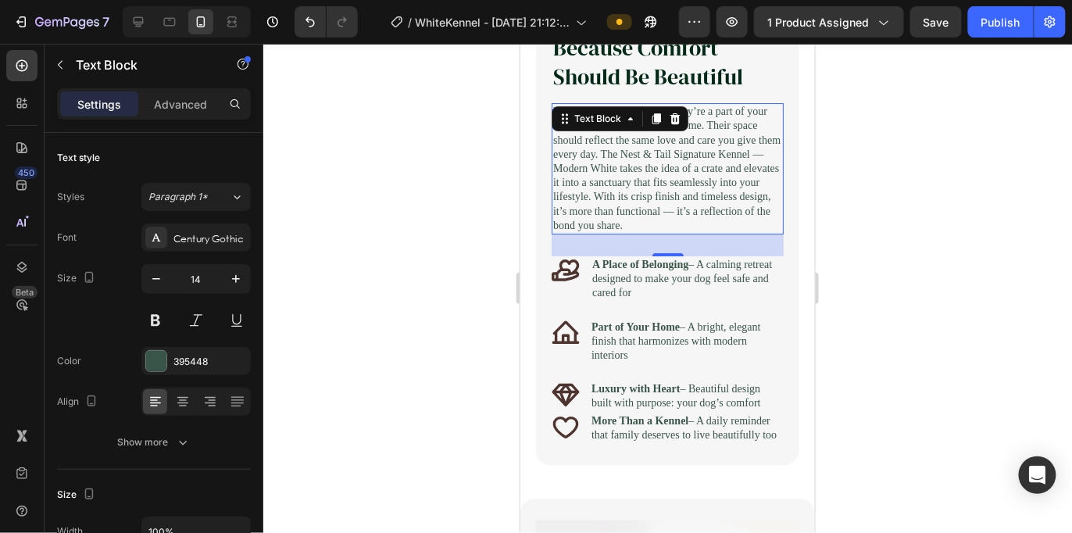
click at [617, 157] on p "Your dog isn’t just a pet — they’re a part of your story, your family, and your…" at bounding box center [667, 168] width 229 height 128
click at [664, 188] on p "Your dog isn’t just a pet — they’re a part of your story, your family, and your…" at bounding box center [667, 168] width 229 height 128
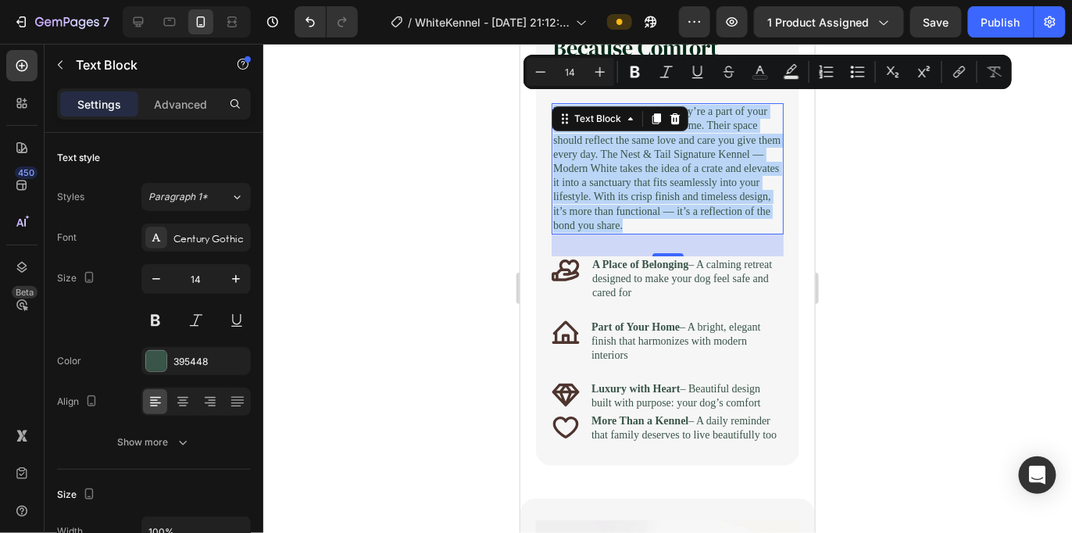
drag, startPoint x: 736, startPoint y: 242, endPoint x: 516, endPoint y: 93, distance: 266.2
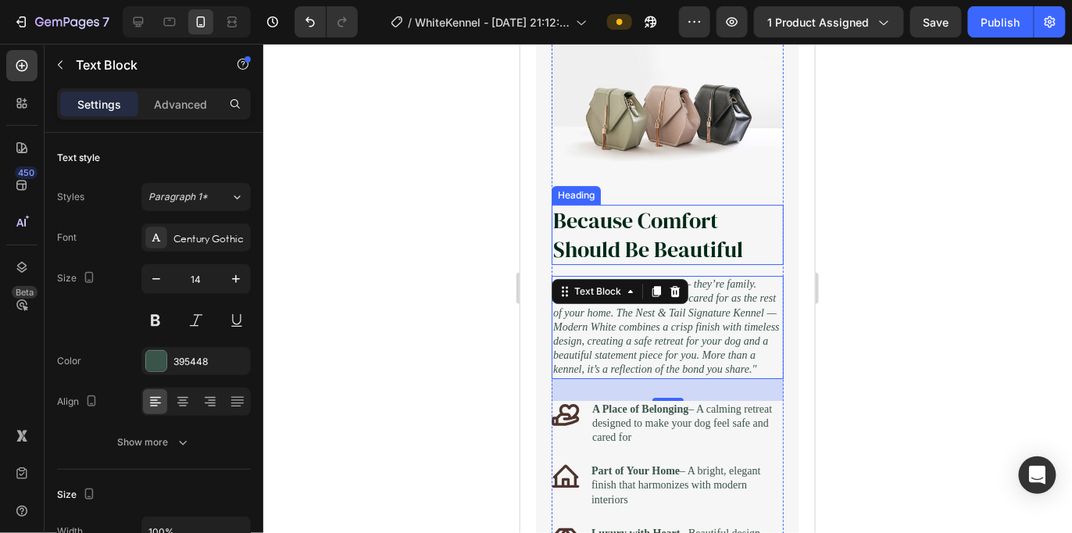
scroll to position [1476, 0]
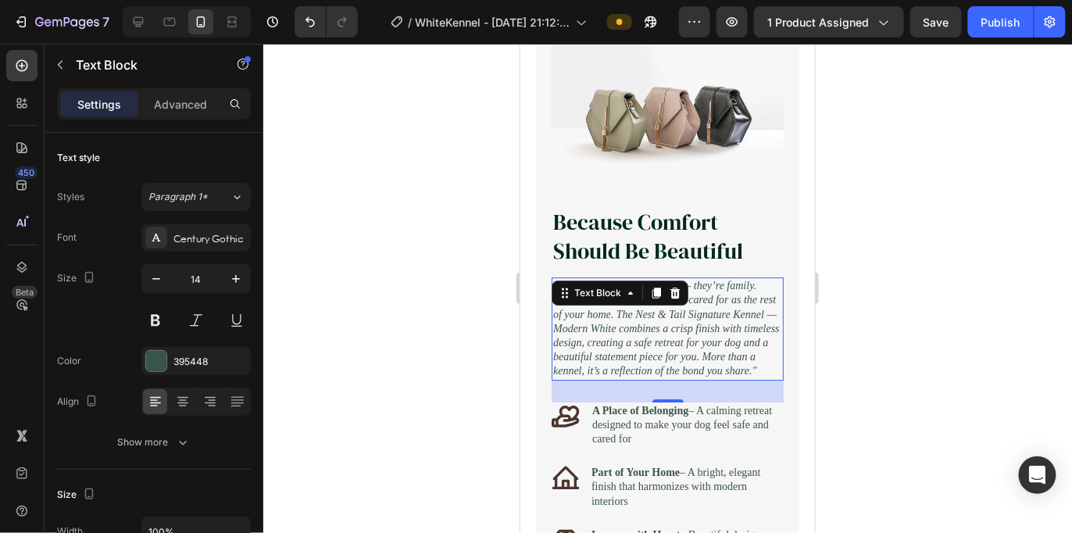
click at [828, 278] on div at bounding box center [667, 288] width 809 height 489
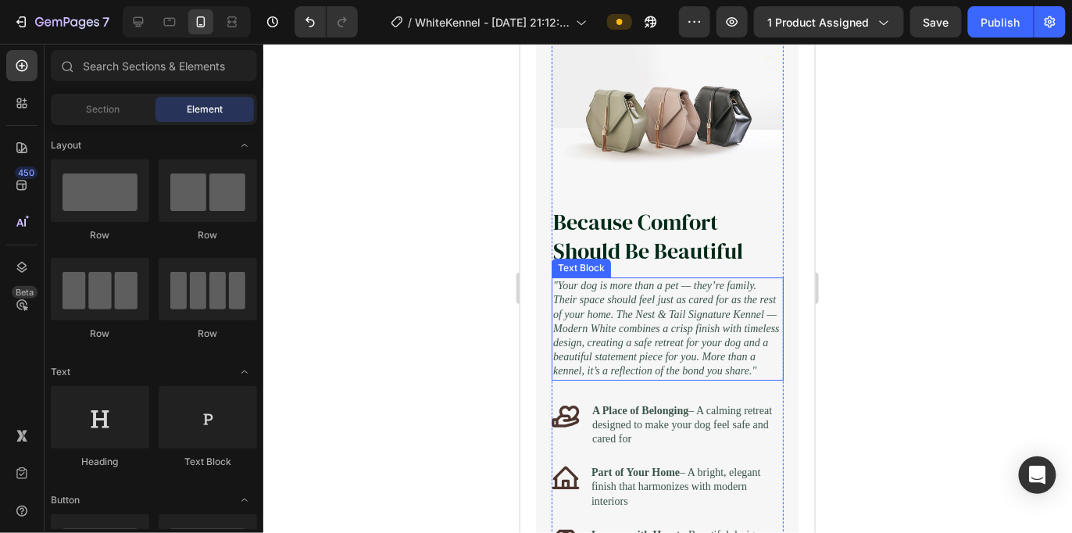
click at [747, 377] on p ""Your dog is more than a pet — they’re family. Their space should feel just as …" at bounding box center [667, 327] width 229 height 99
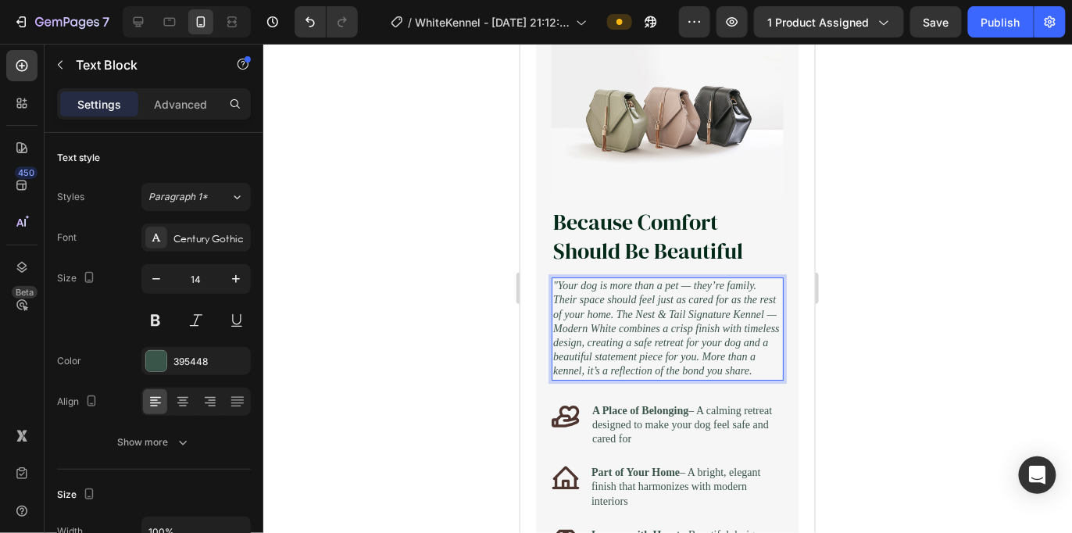
click at [564, 279] on icon ""Your dog is more than a pet — they’re family. Their space should feel just as …" at bounding box center [666, 327] width 227 height 97
click at [561, 279] on icon ""Your dog is more than a pet — they’re family. Their space should feel just as …" at bounding box center [666, 327] width 227 height 97
click at [560, 279] on icon ""Your dog is more than a pet — they’re family. Their space should feel just as …" at bounding box center [666, 327] width 227 height 97
click at [555, 279] on icon ""Your dog is more than a pet — they’re family. Their space should feel just as …" at bounding box center [666, 327] width 227 height 97
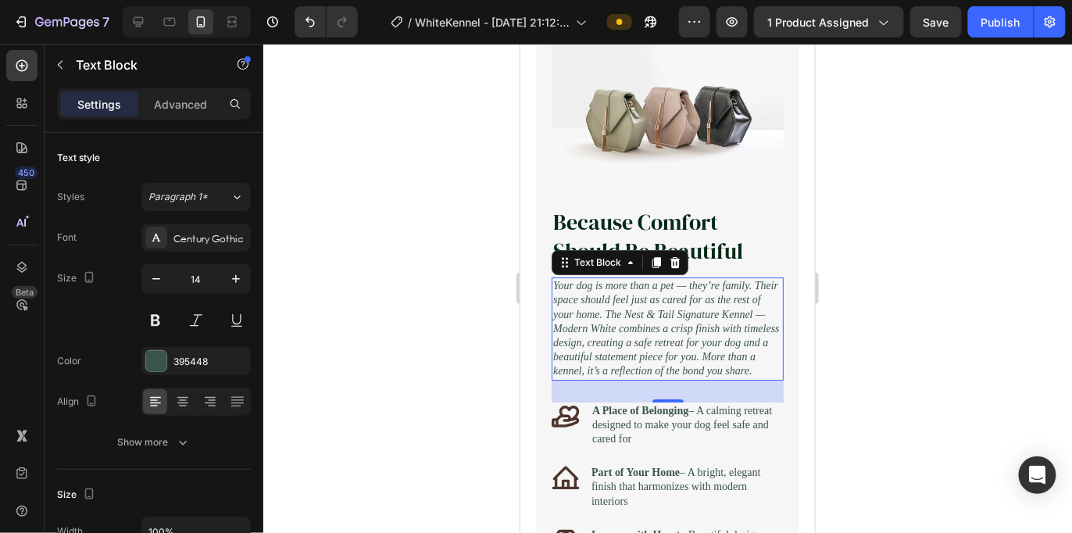
click at [889, 231] on div at bounding box center [667, 288] width 809 height 489
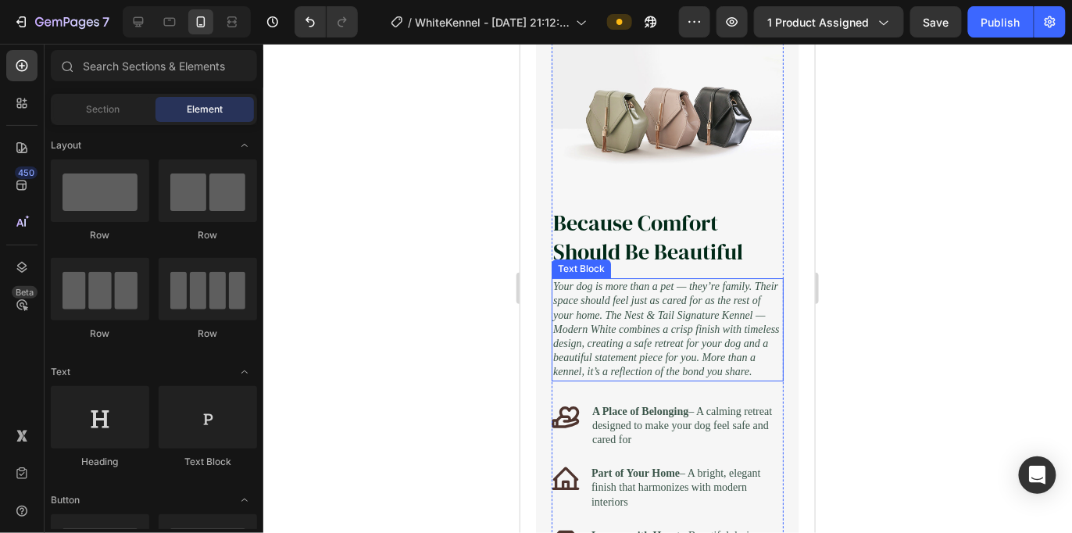
scroll to position [1426, 0]
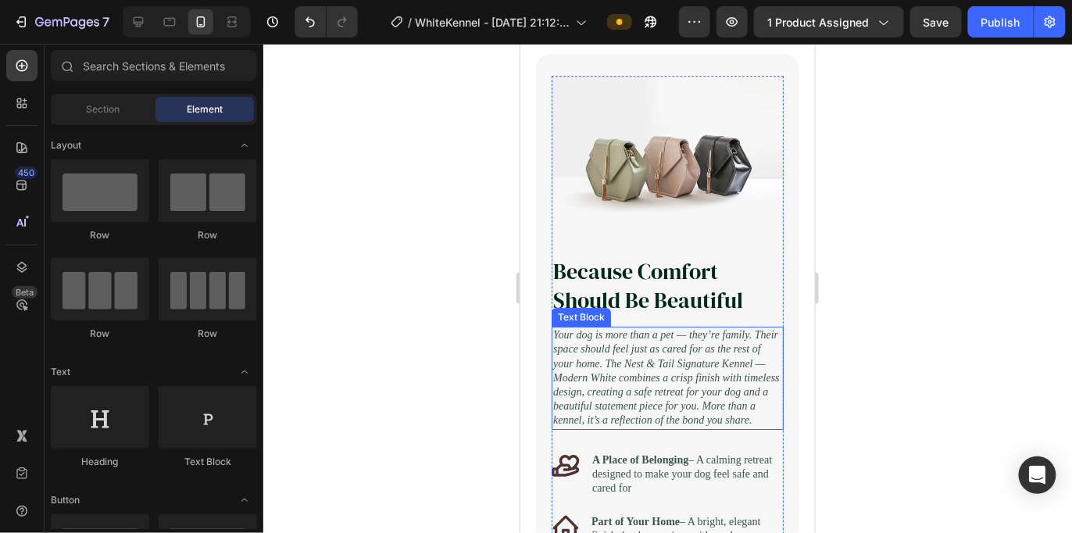
click at [364, 392] on div at bounding box center [667, 288] width 809 height 489
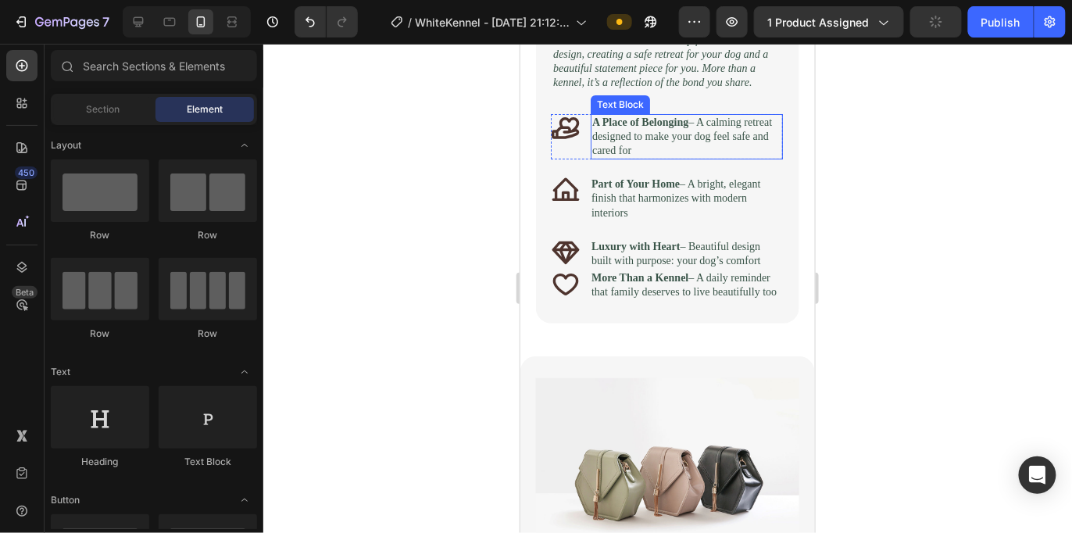
scroll to position [1737, 0]
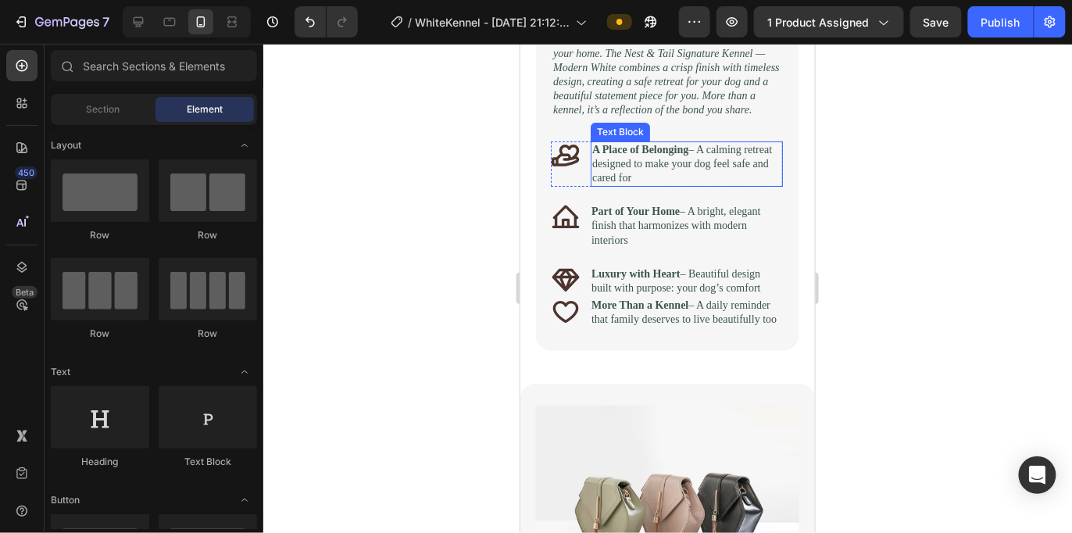
click at [730, 185] on p "A Place of Belonging – A calming retreat designed to make your dog feel safe an…" at bounding box center [686, 163] width 189 height 43
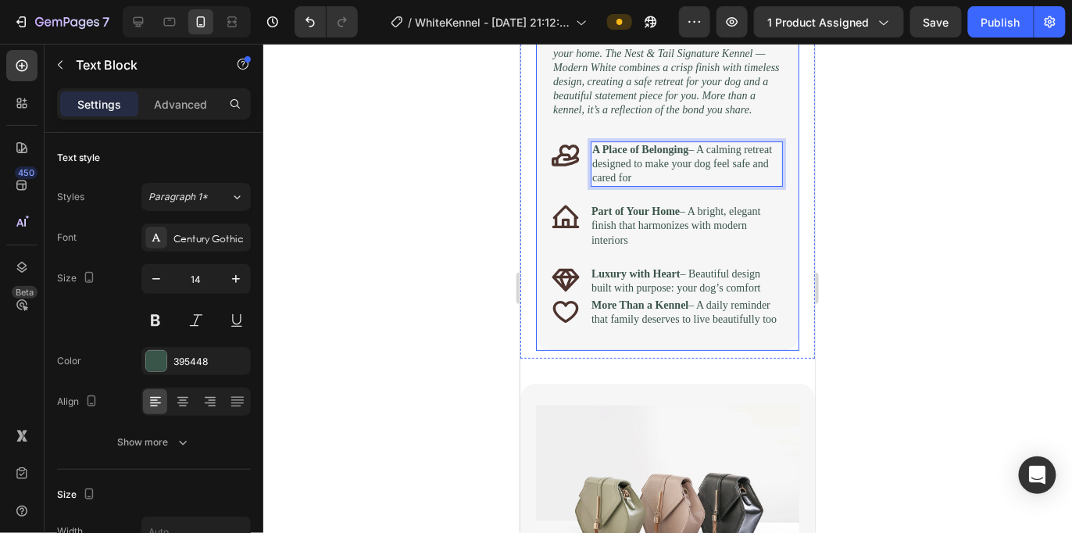
drag, startPoint x: 756, startPoint y: 200, endPoint x: 546, endPoint y: 163, distance: 212.7
click at [546, 163] on div "Image Because Comfort Should Be Beautiful Heading Your dog is more than a pet —…" at bounding box center [666, 46] width 263 height 607
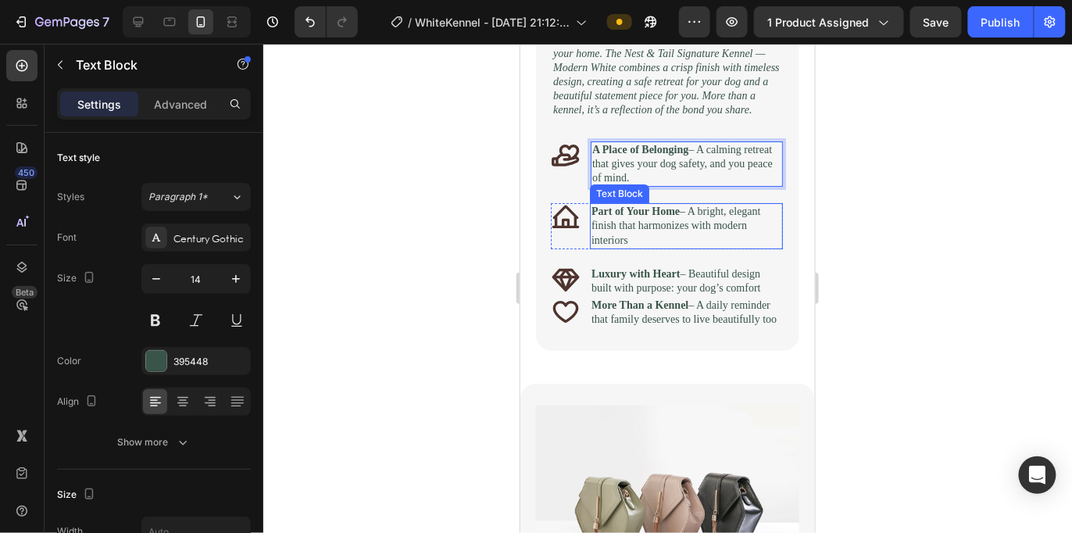
click at [633, 247] on p "Part of Your Home – A bright, elegant finish that harmonizes with modern interi…" at bounding box center [686, 225] width 190 height 43
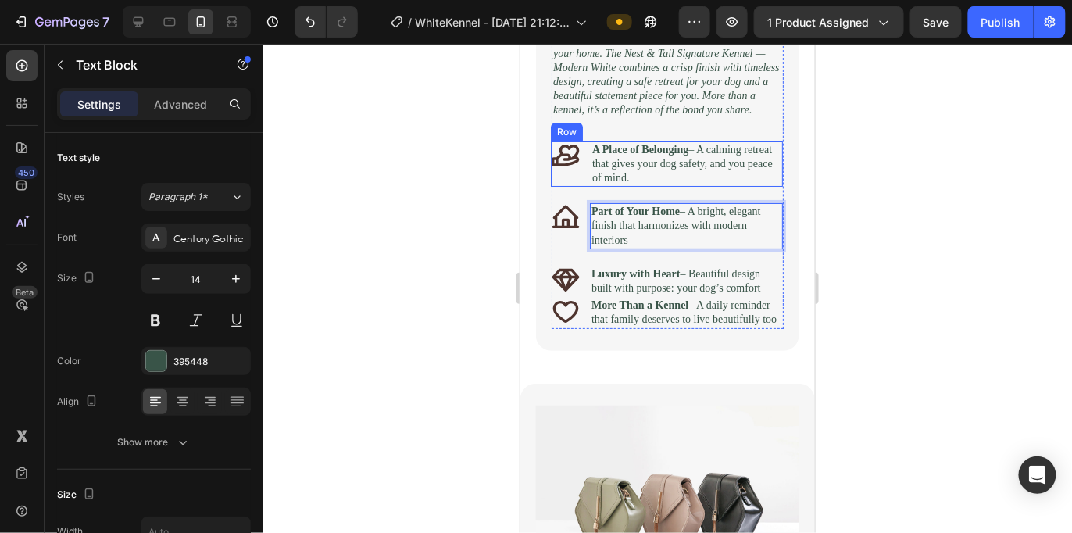
drag, startPoint x: 725, startPoint y: 252, endPoint x: 567, endPoint y: 195, distance: 167.9
click at [567, 195] on div "Image Because Comfort Should Be Beautiful Heading Your dog is more than a pet —…" at bounding box center [667, 47] width 232 height 564
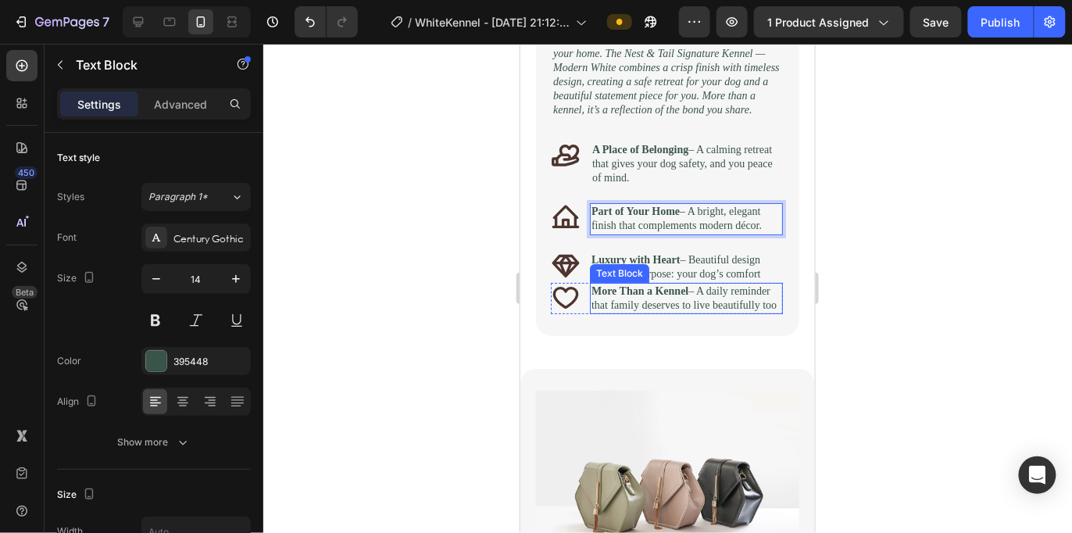
click at [640, 282] on div "Text Block" at bounding box center [618, 272] width 59 height 19
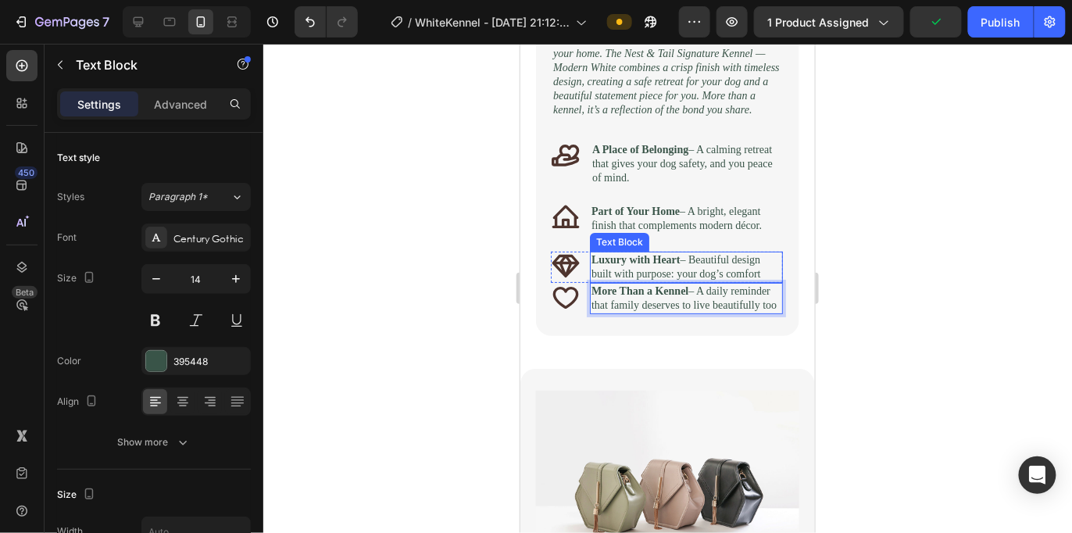
click at [689, 281] on p "Luxury with Heart – Beautiful design built with purpose: your dog’s comfort" at bounding box center [686, 266] width 190 height 28
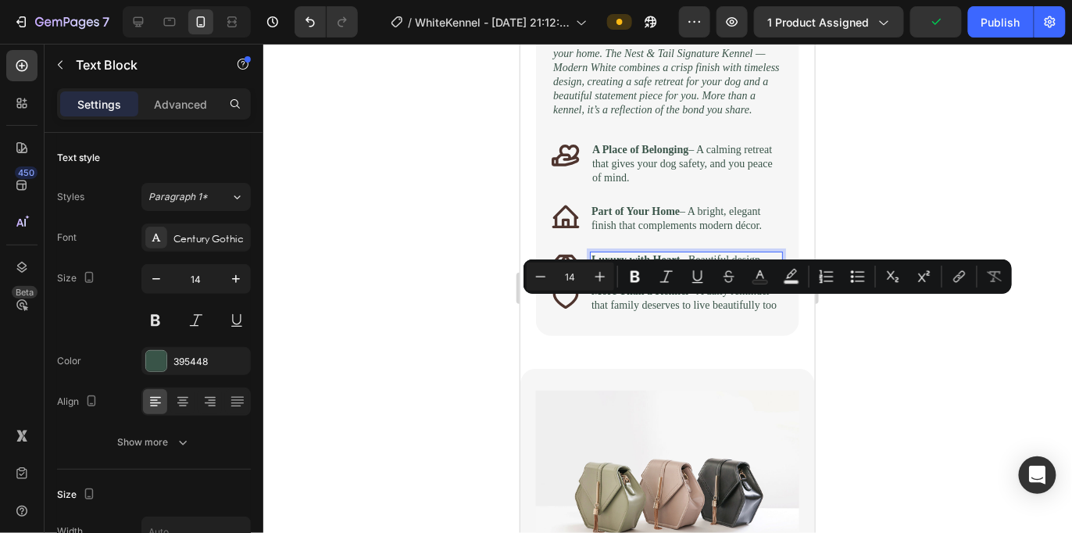
click at [692, 281] on p "Luxury with Heart – Beautiful design built with purpose: your dog’s comfort" at bounding box center [686, 266] width 190 height 28
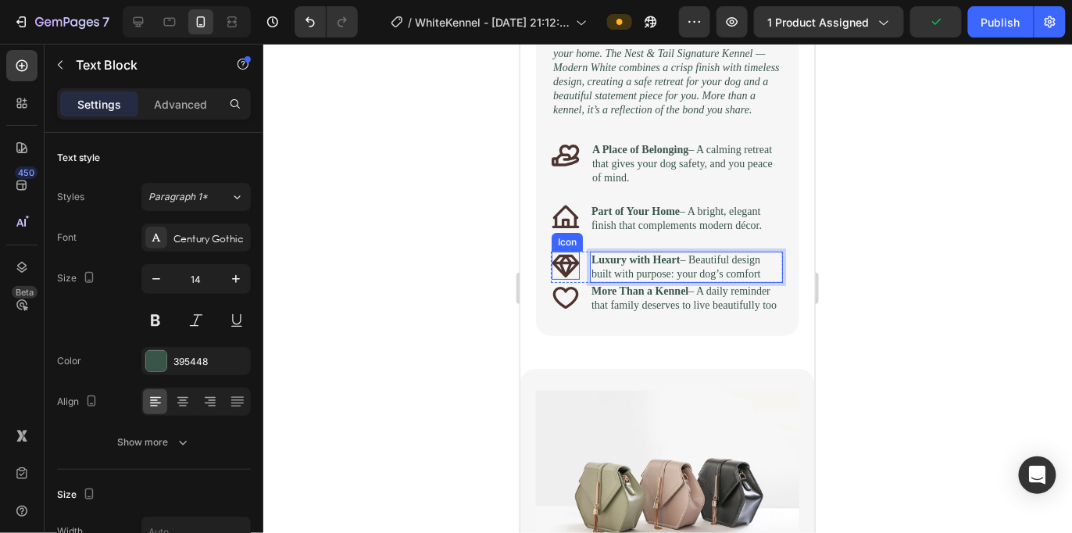
drag, startPoint x: 692, startPoint y: 323, endPoint x: 557, endPoint y: 296, distance: 137.8
click at [557, 282] on div "Icon Luxury with Heart – Beautiful design built with purpose: your dog’s comfor…" at bounding box center [666, 266] width 232 height 31
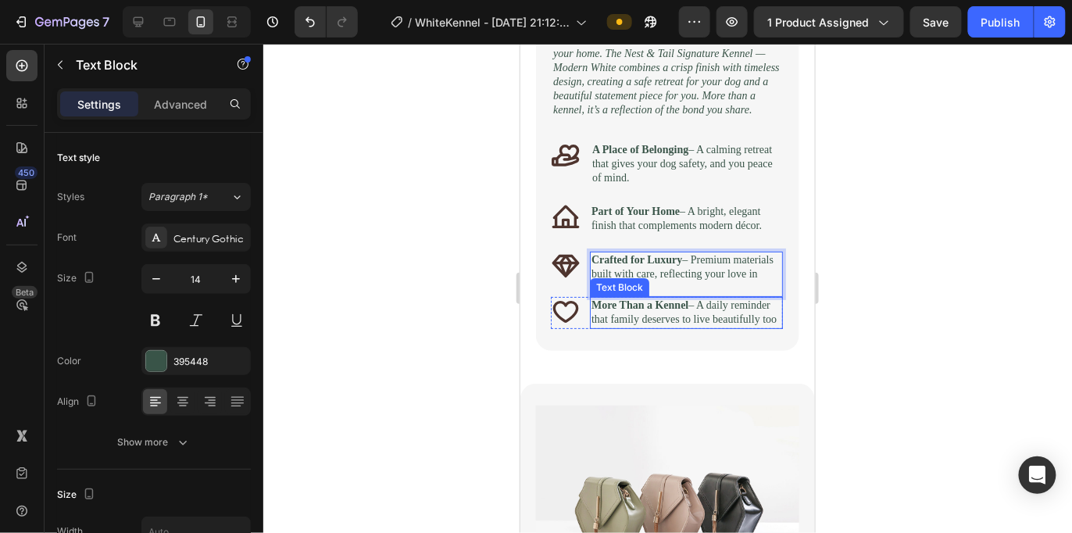
click at [723, 326] on p "More Than a Kennel – A daily reminder that family deserves to live beautifully …" at bounding box center [686, 312] width 190 height 28
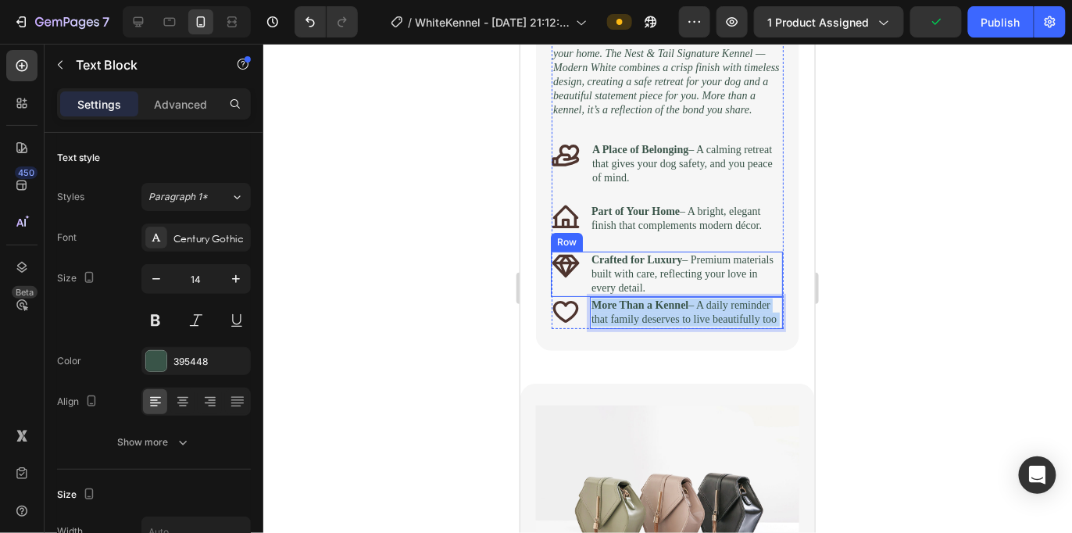
drag, startPoint x: 723, startPoint y: 379, endPoint x: 581, endPoint y: 340, distance: 146.8
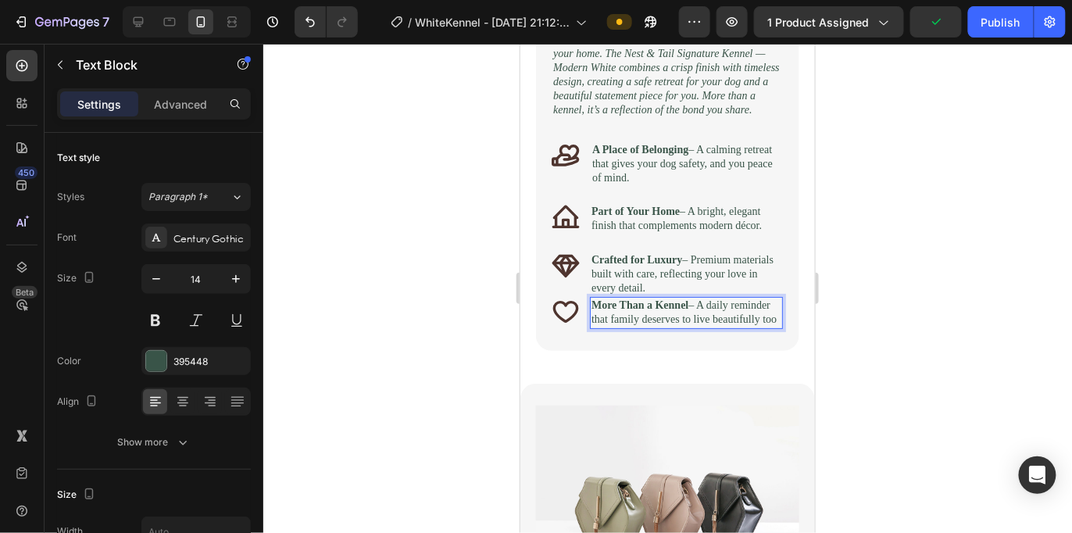
drag, startPoint x: 717, startPoint y: 377, endPoint x: 589, endPoint y: 357, distance: 128.9
click at [589, 327] on div "More Than a Kennel – A daily reminder that family deserves to live beautifully …" at bounding box center [685, 311] width 193 height 31
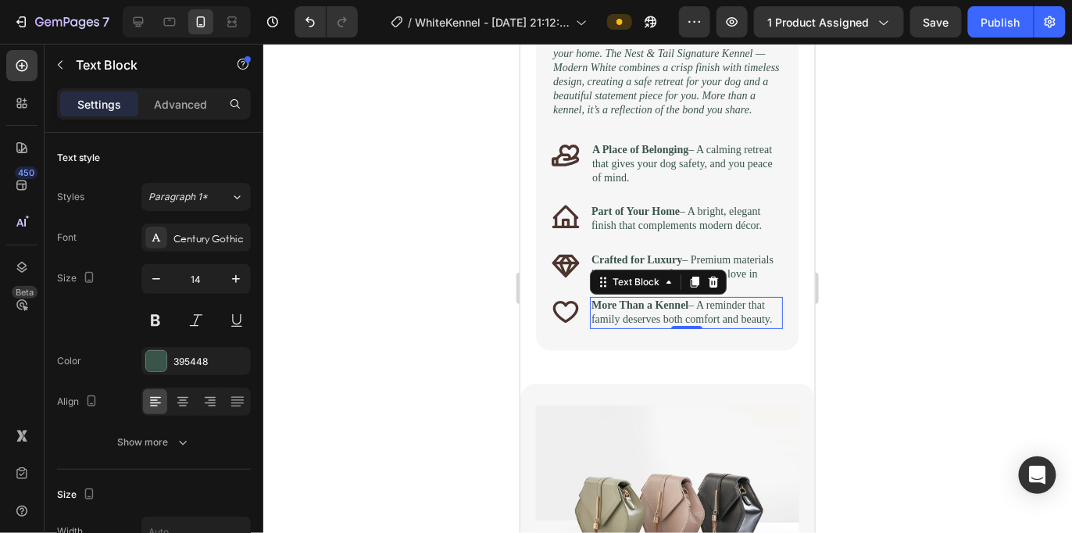
click at [903, 247] on div at bounding box center [667, 288] width 809 height 489
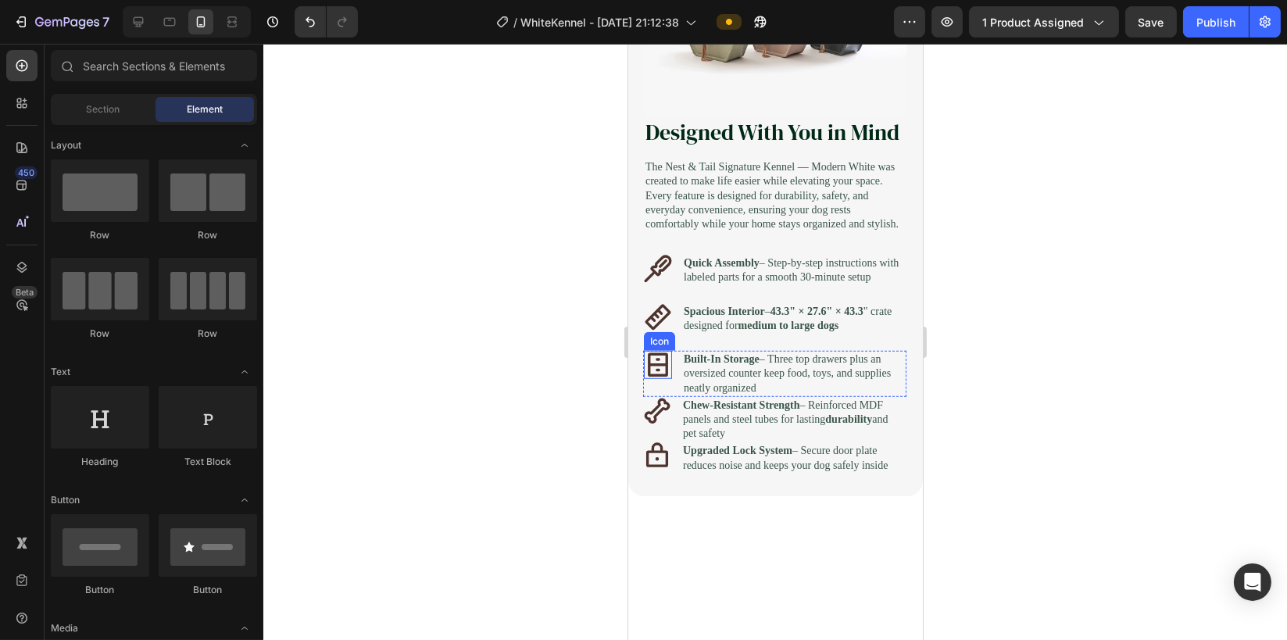
scroll to position [2240, 0]
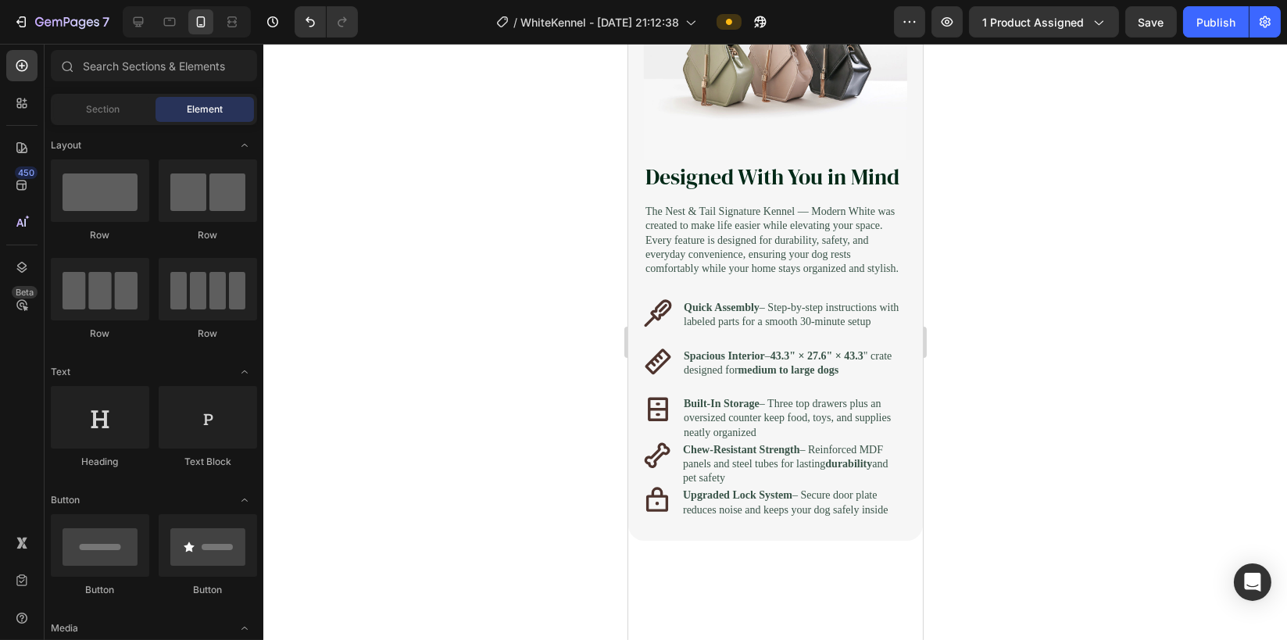
click at [20, 356] on div "450 Beta" at bounding box center [21, 289] width 31 height 478
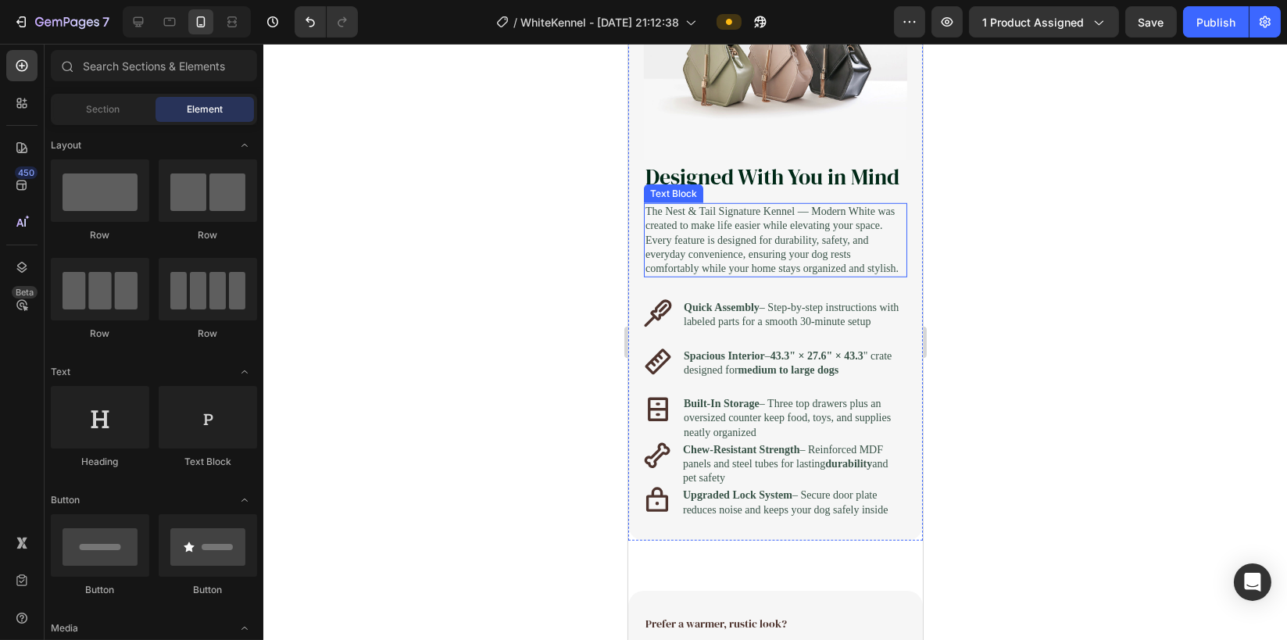
scroll to position [2345, 0]
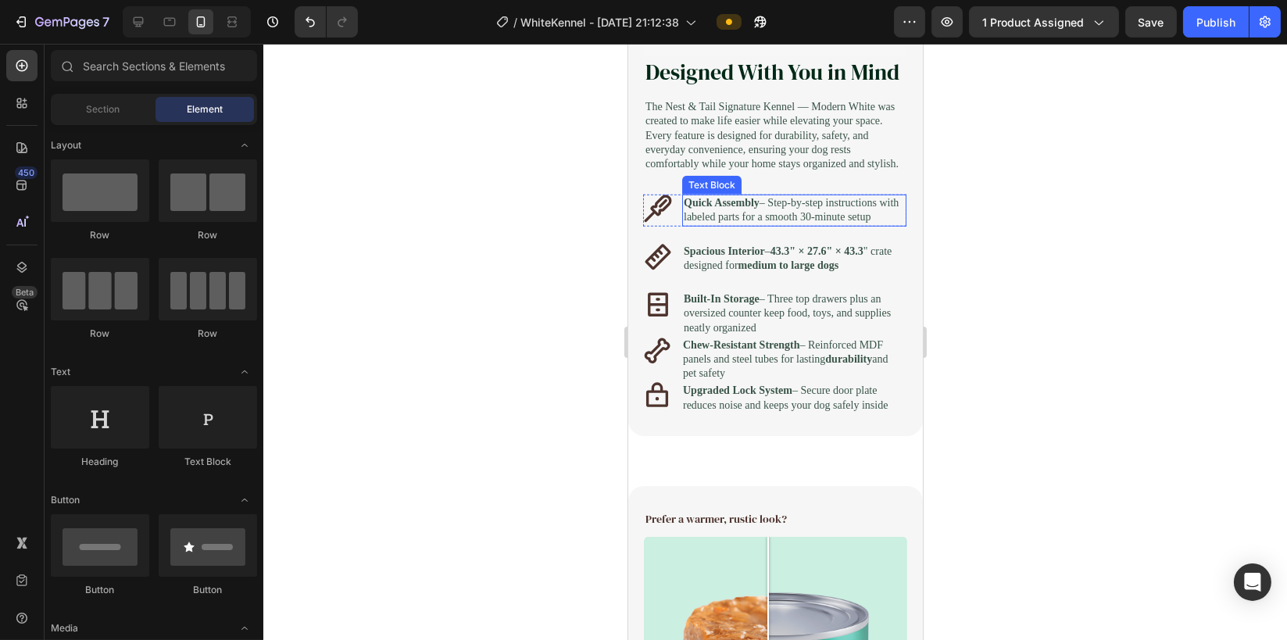
click at [776, 224] on p "Quick Assembly – Step-by-step instructions with labeled parts for a smooth 30-m…" at bounding box center [793, 210] width 221 height 28
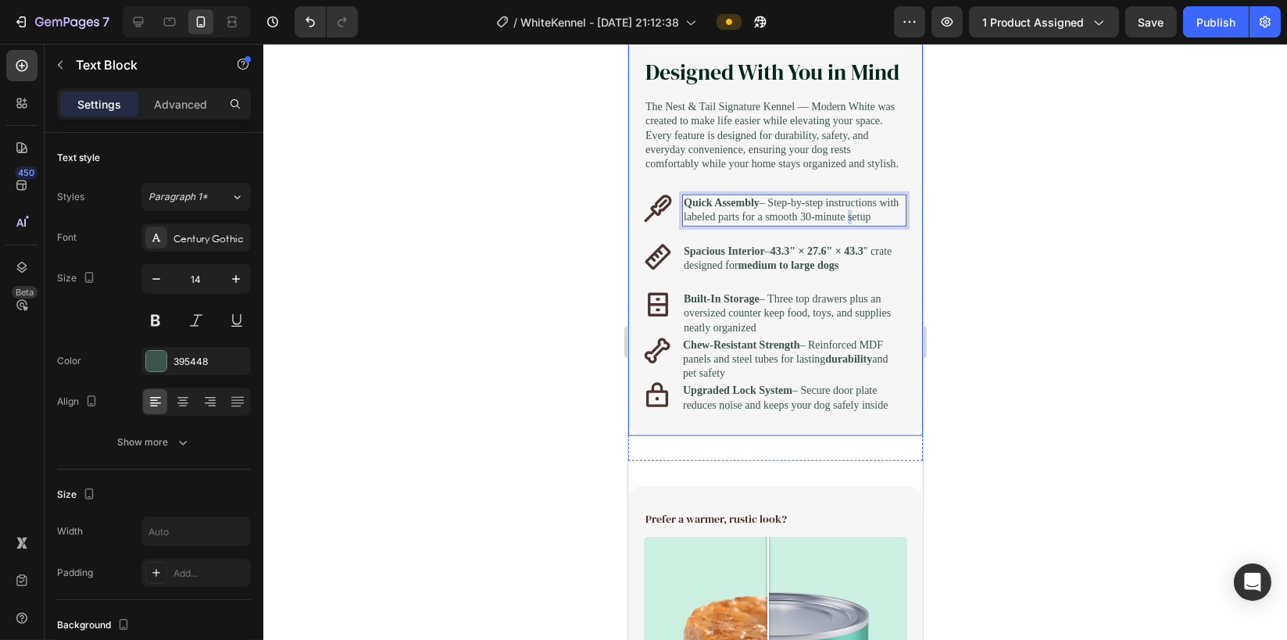
drag, startPoint x: 868, startPoint y: 278, endPoint x: 667, endPoint y: 231, distance: 206.3
click at [667, 231] on div "Designed With You in Mind Heading The Nest & Tail Signature Kennel — Modern Whi…" at bounding box center [774, 235] width 263 height 358
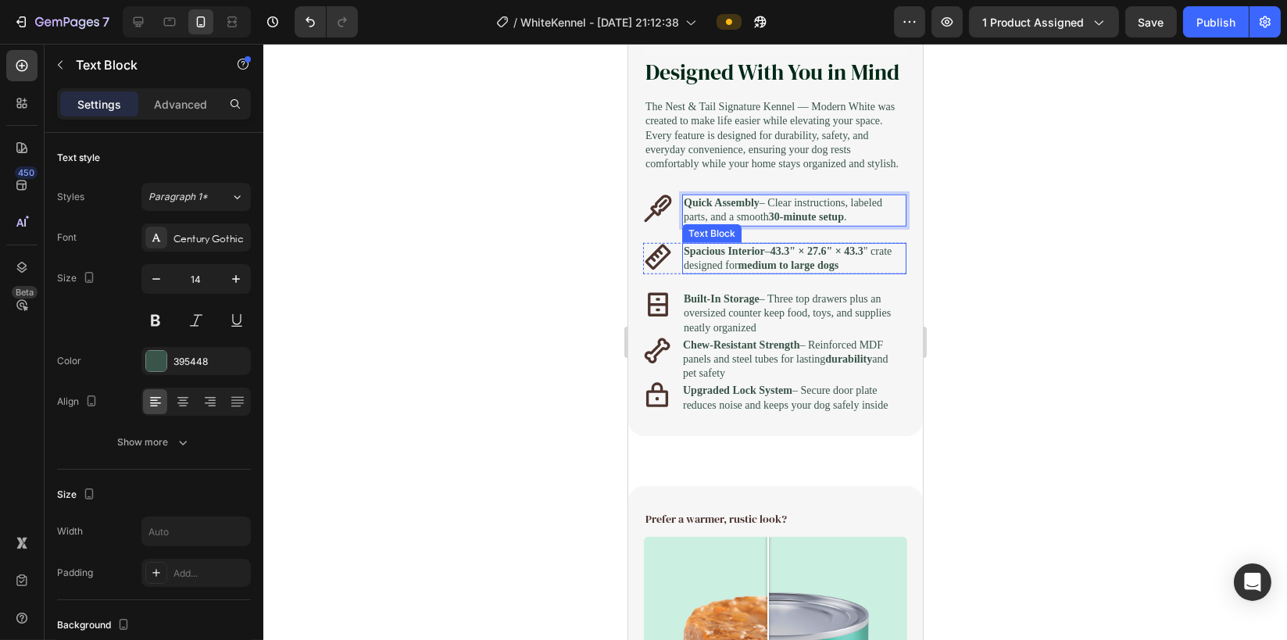
click at [769, 273] on p "Spacious Interior – 43.3" × 27.6" × 43.3 " crate designed for medium to large d…" at bounding box center [793, 259] width 221 height 28
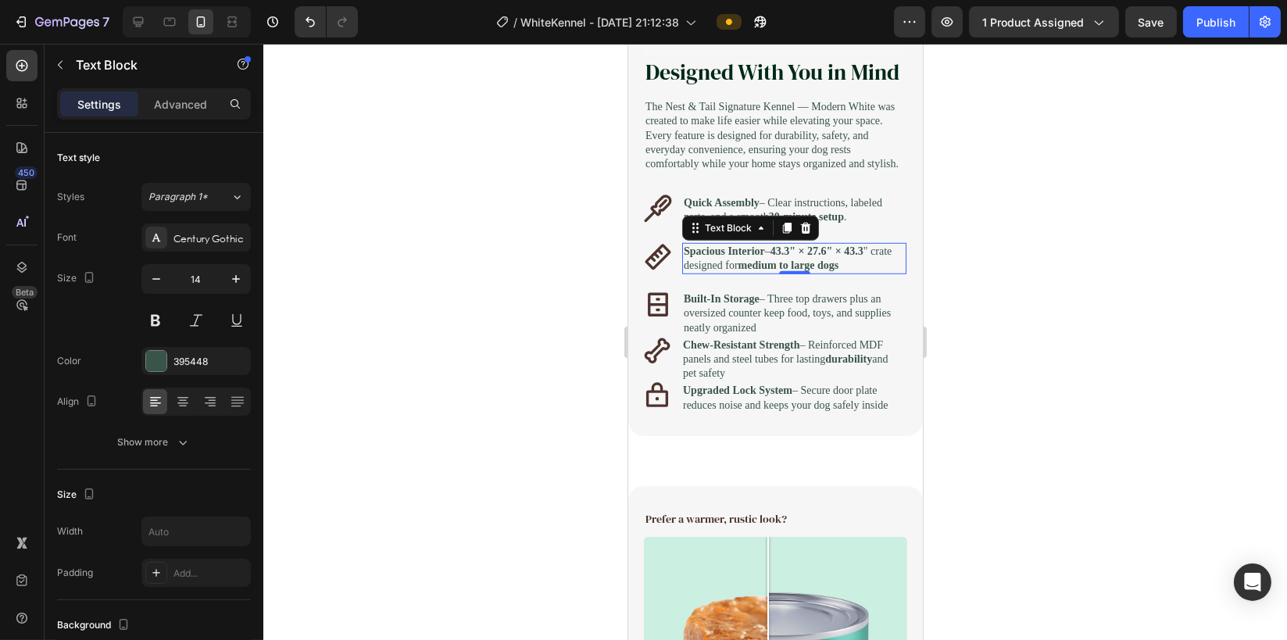
click at [768, 273] on p "Spacious Interior – 43.3" × 27.6" × 43.3 " crate designed for medium to large d…" at bounding box center [793, 259] width 221 height 28
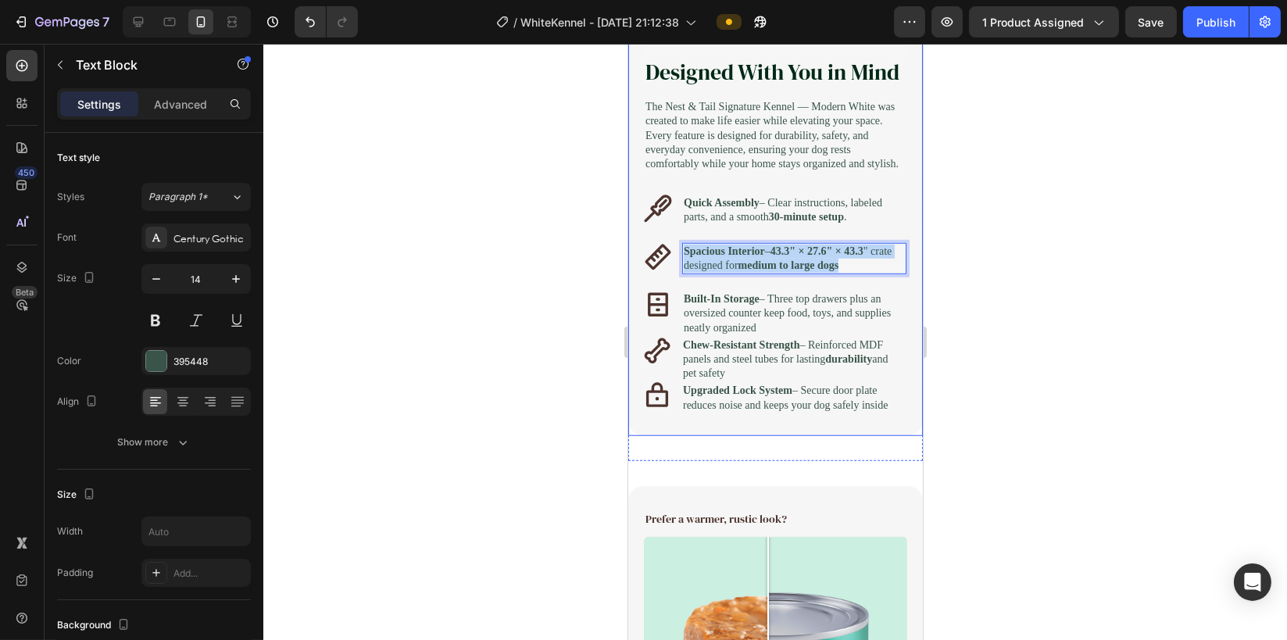
drag, startPoint x: 756, startPoint y: 337, endPoint x: 664, endPoint y: 331, distance: 92.4
click at [670, 300] on div "Designed With You in Mind Heading The Nest & Tail Signature Kennel — Modern Whi…" at bounding box center [774, 235] width 263 height 358
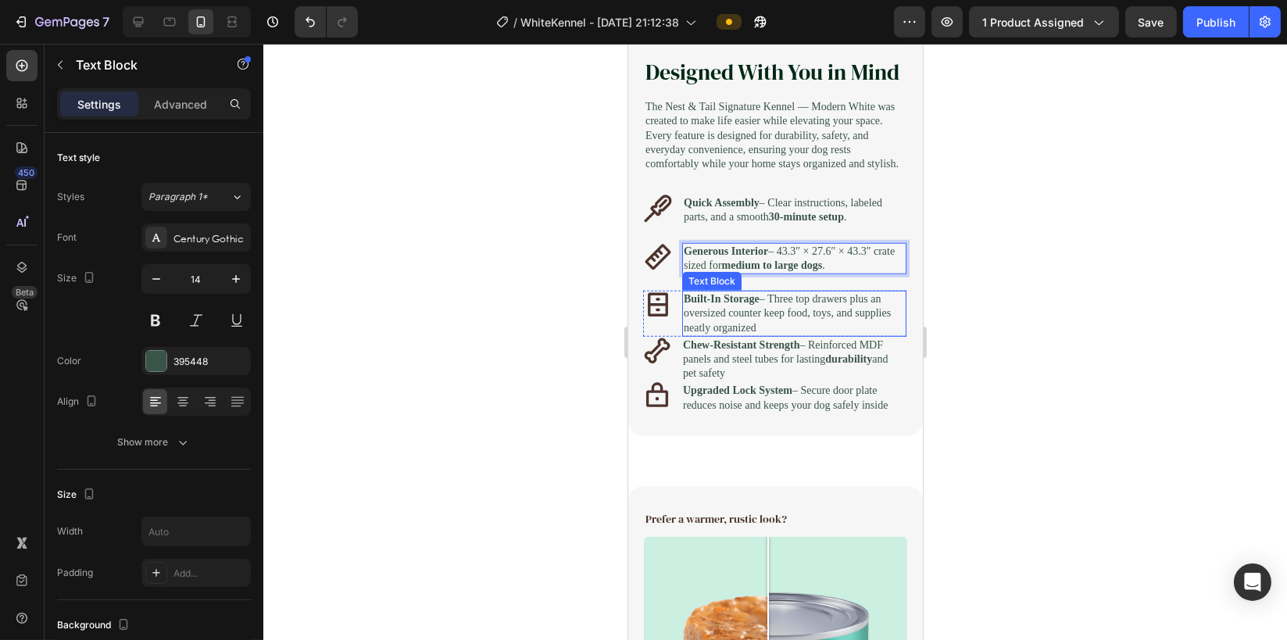
click at [713, 335] on p "Built-In Storage – Three top drawers plus an oversized counter keep food, toys,…" at bounding box center [793, 313] width 221 height 43
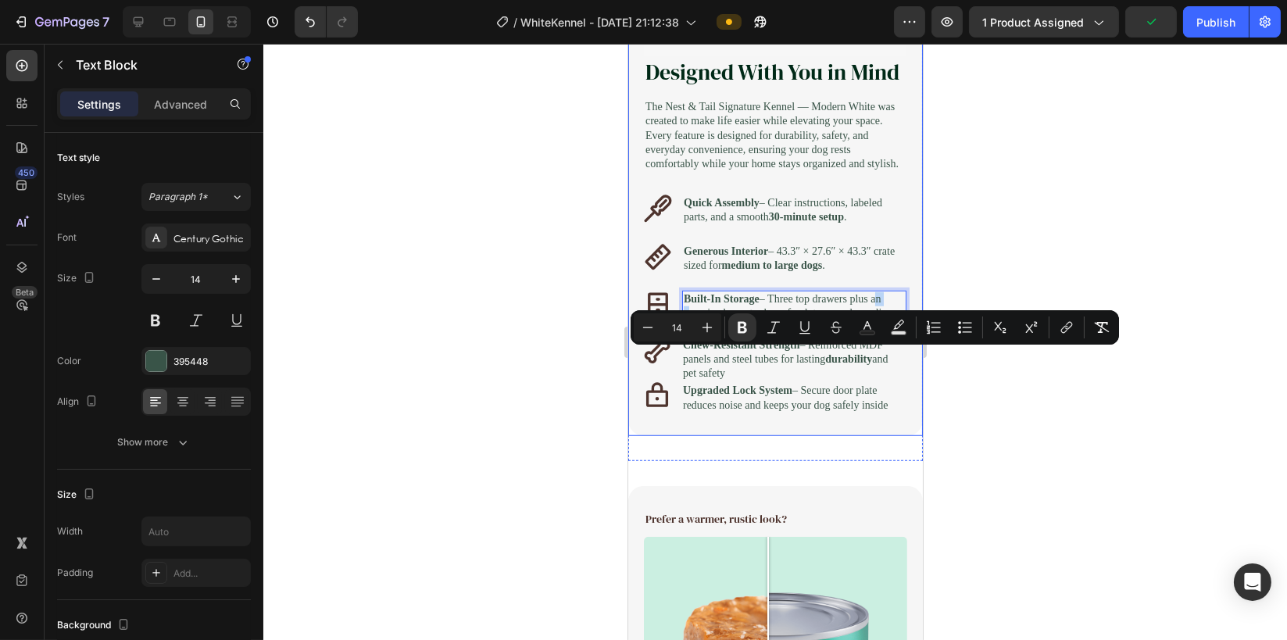
drag, startPoint x: 868, startPoint y: 388, endPoint x: 681, endPoint y: 334, distance: 195.4
click at [681, 334] on div "Designed With You in Mind Heading The Nest & Tail Signature Kennel — Modern Whi…" at bounding box center [774, 235] width 263 height 358
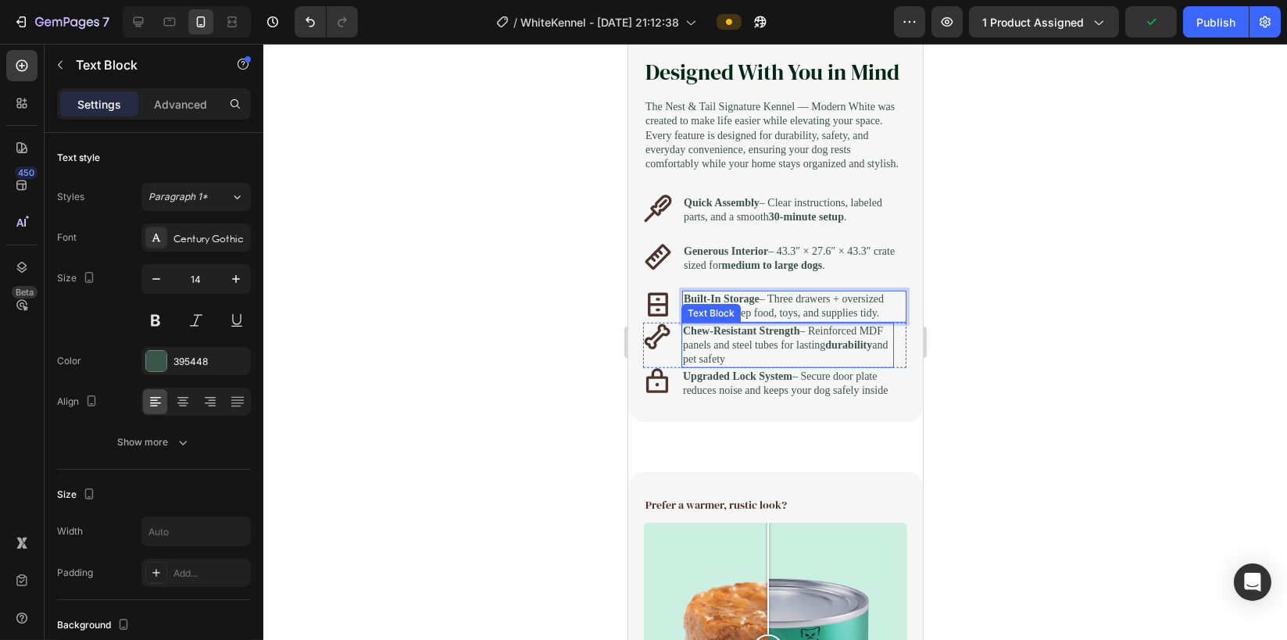
click at [712, 367] on p "Chew-Resistant Strength – Reinforced MDF panels and steel tubes for lasting dur…" at bounding box center [786, 345] width 209 height 43
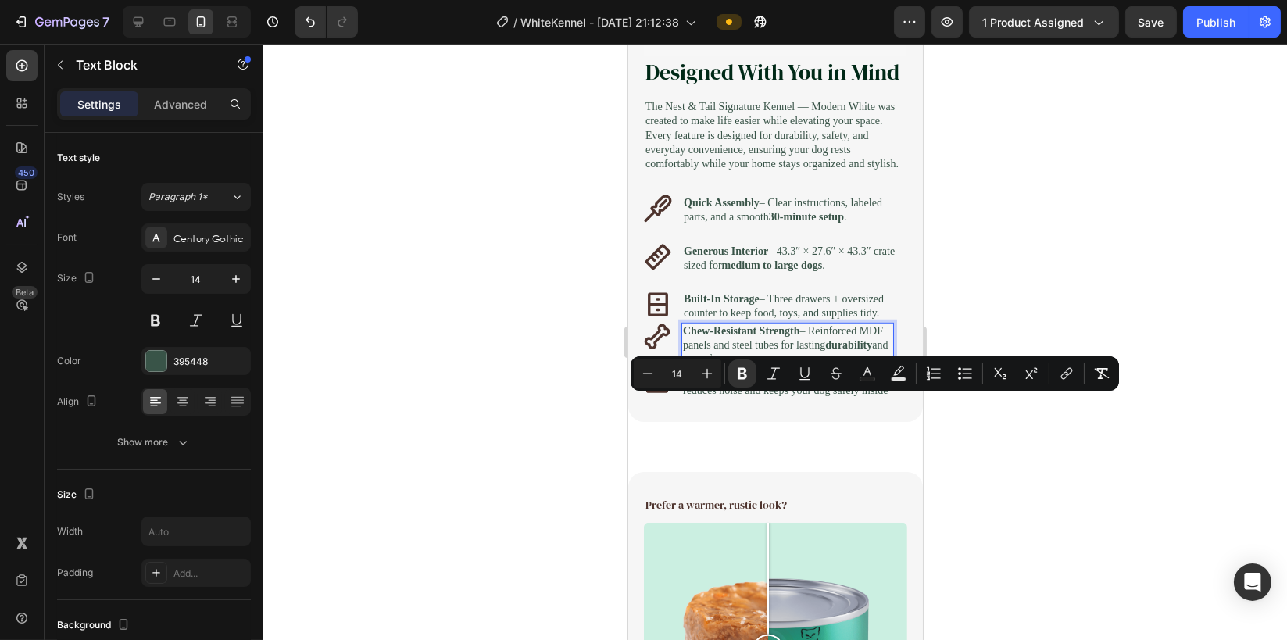
drag, startPoint x: 732, startPoint y: 446, endPoint x: 682, endPoint y: 400, distance: 67.5
click at [682, 367] on p "Chew-Resistant Strength – Reinforced MDF panels and steel tubes for lasting dur…" at bounding box center [786, 345] width 209 height 43
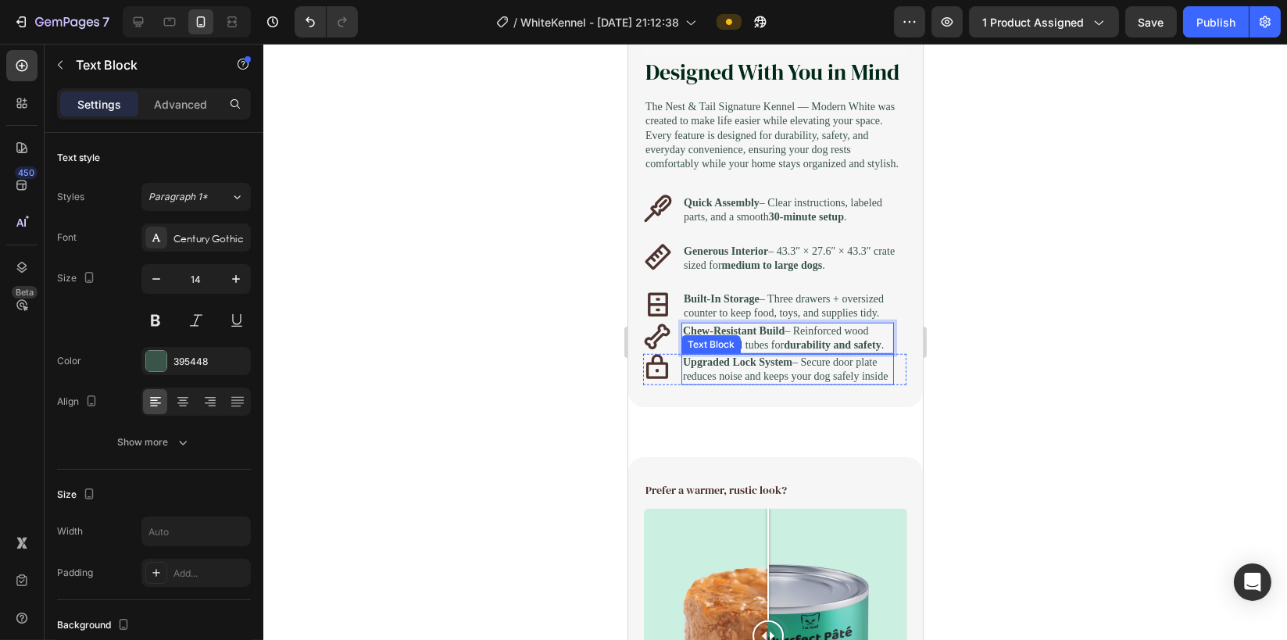
click at [790, 384] on p "Upgraded Lock System – Secure door plate reduces noise and keeps your dog safel…" at bounding box center [786, 370] width 209 height 28
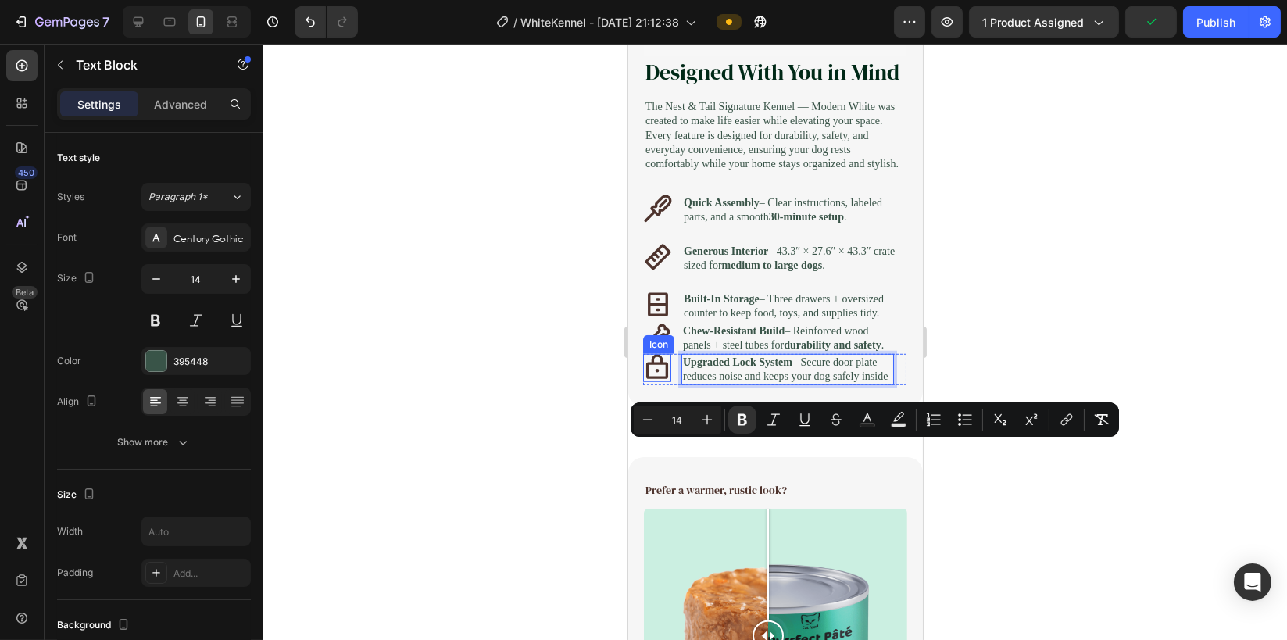
drag, startPoint x: 804, startPoint y: 481, endPoint x: 667, endPoint y: 445, distance: 142.2
click at [667, 385] on div "Icon Upgraded Lock System – Secure door plate reduces noise and keeps your dog …" at bounding box center [773, 369] width 263 height 31
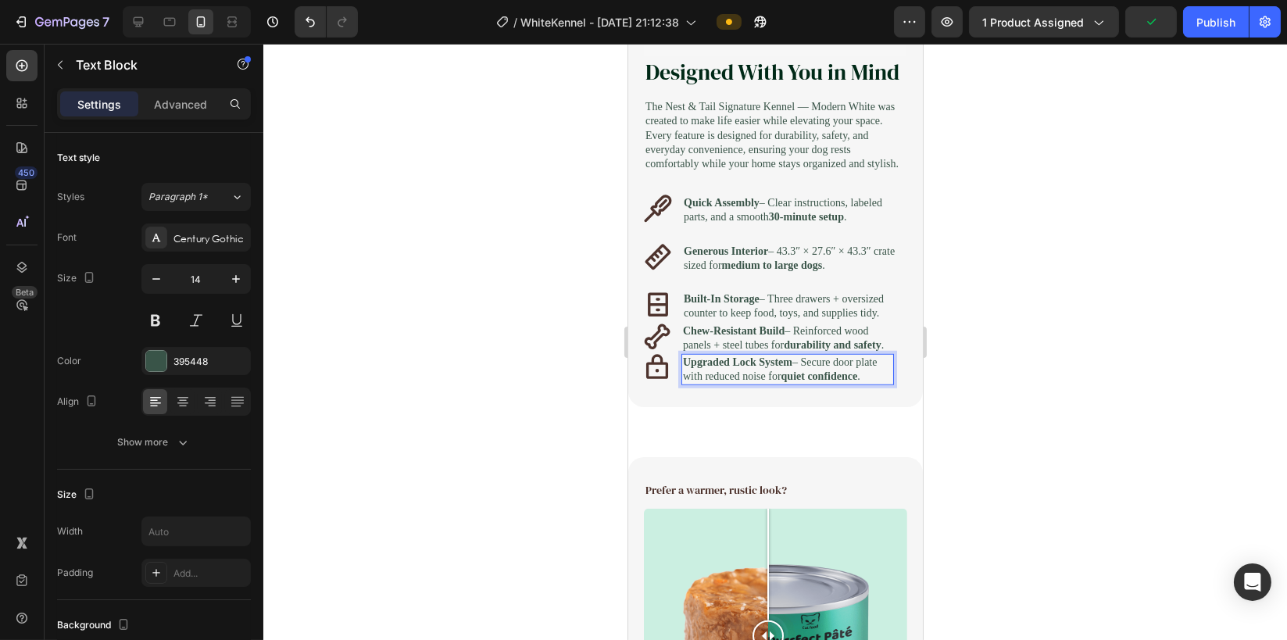
click at [558, 425] on div at bounding box center [775, 342] width 1024 height 596
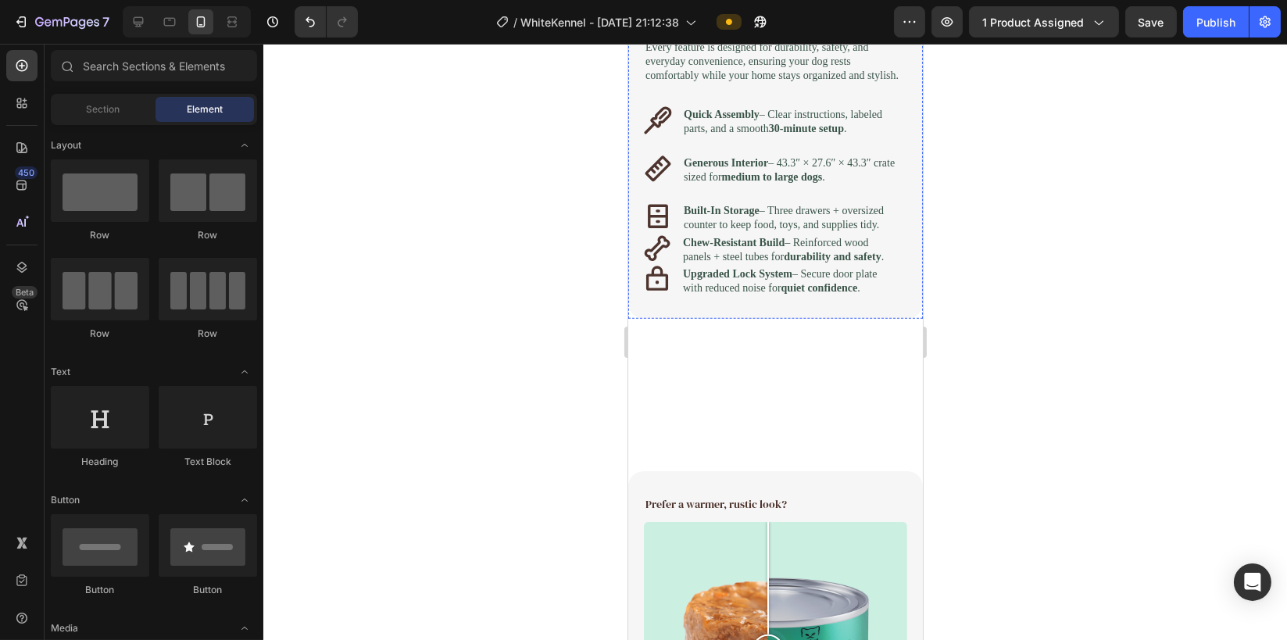
scroll to position [2240, 0]
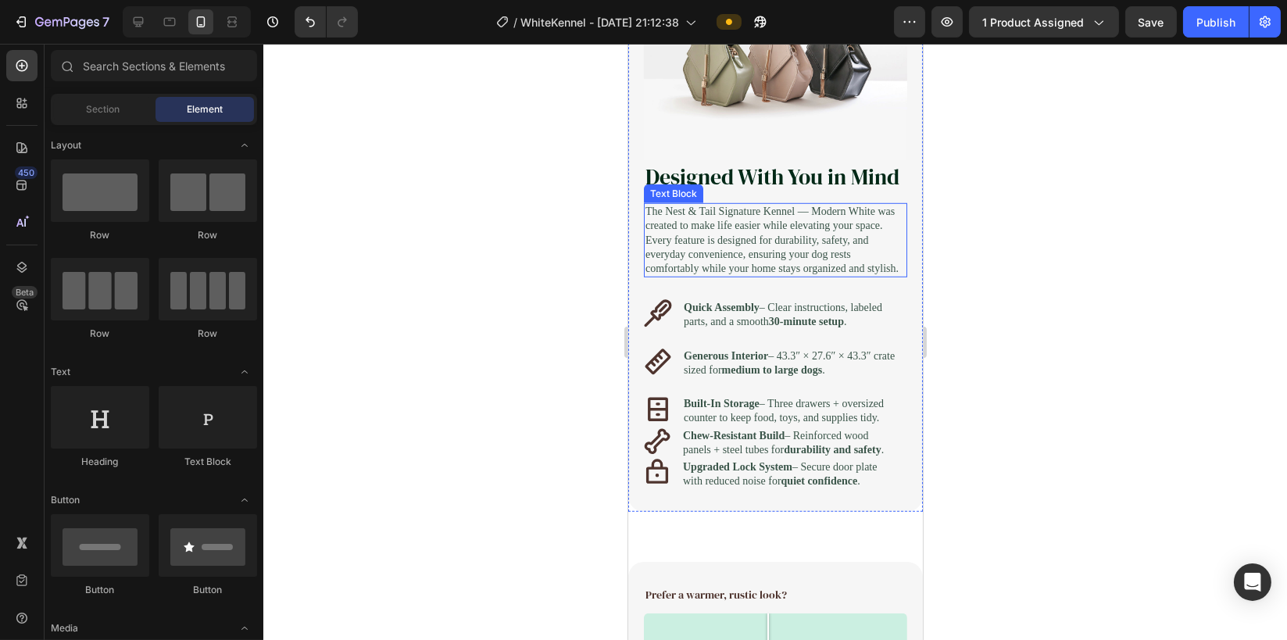
click at [762, 276] on p "The Nest & Tail Signature Kennel — Modern White was created to make life easier…" at bounding box center [775, 240] width 260 height 71
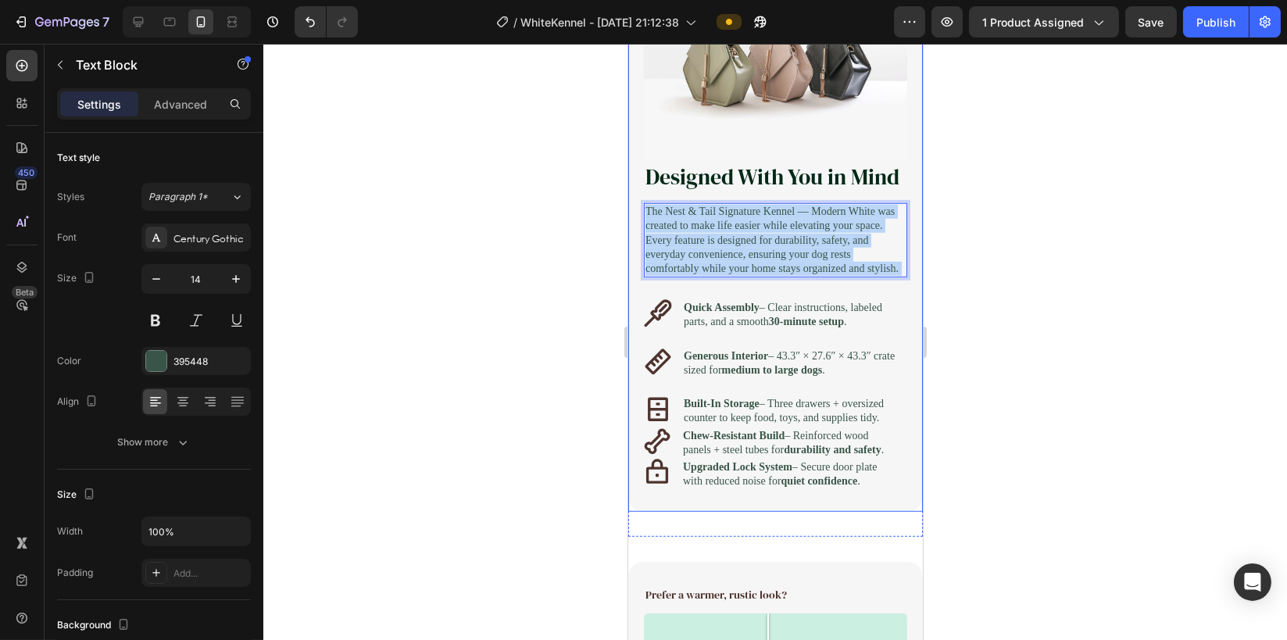
drag, startPoint x: 752, startPoint y: 311, endPoint x: 649, endPoint y: 214, distance: 141.5
click at [649, 214] on div "Designed With You in Mind Heading The Nest & Tail Signature Kennel — Modern Whi…" at bounding box center [774, 325] width 263 height 329
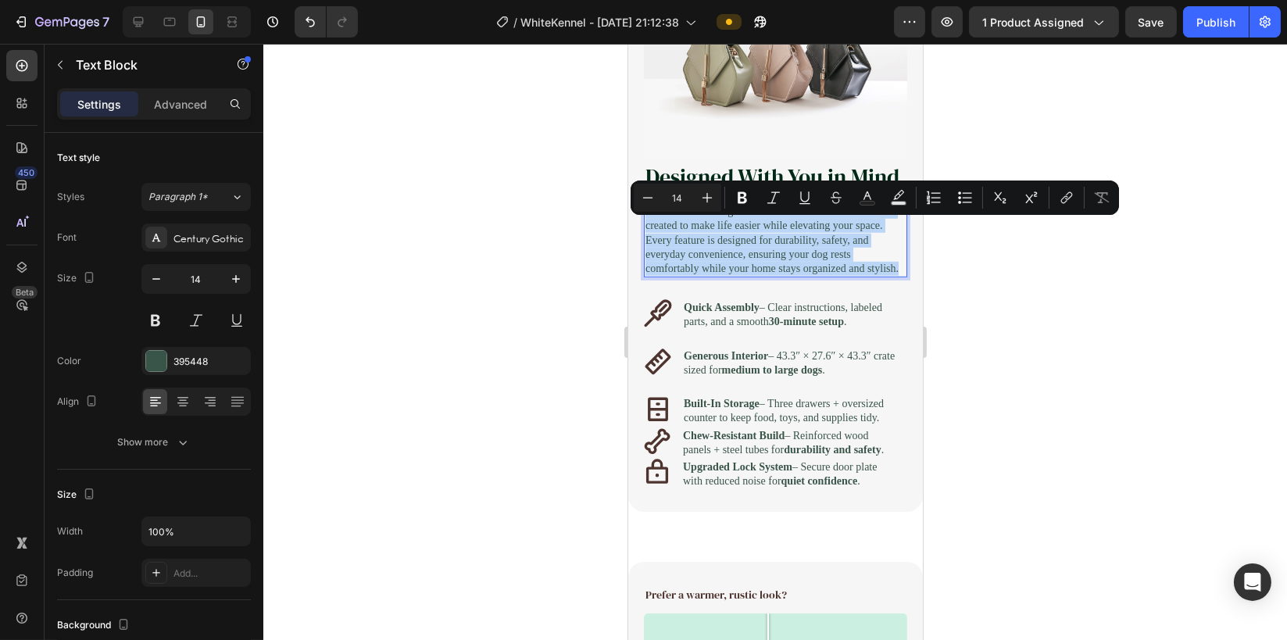
drag, startPoint x: 719, startPoint y: 315, endPoint x: 619, endPoint y: 188, distance: 162.0
click at [628, 188] on html "Mobile ( 377 px) iPhone 13 Mini iPhone 13 Pro iPhone 11 Pro Max iPhone 15 Pro M…" at bounding box center [775, 102] width 295 height 4596
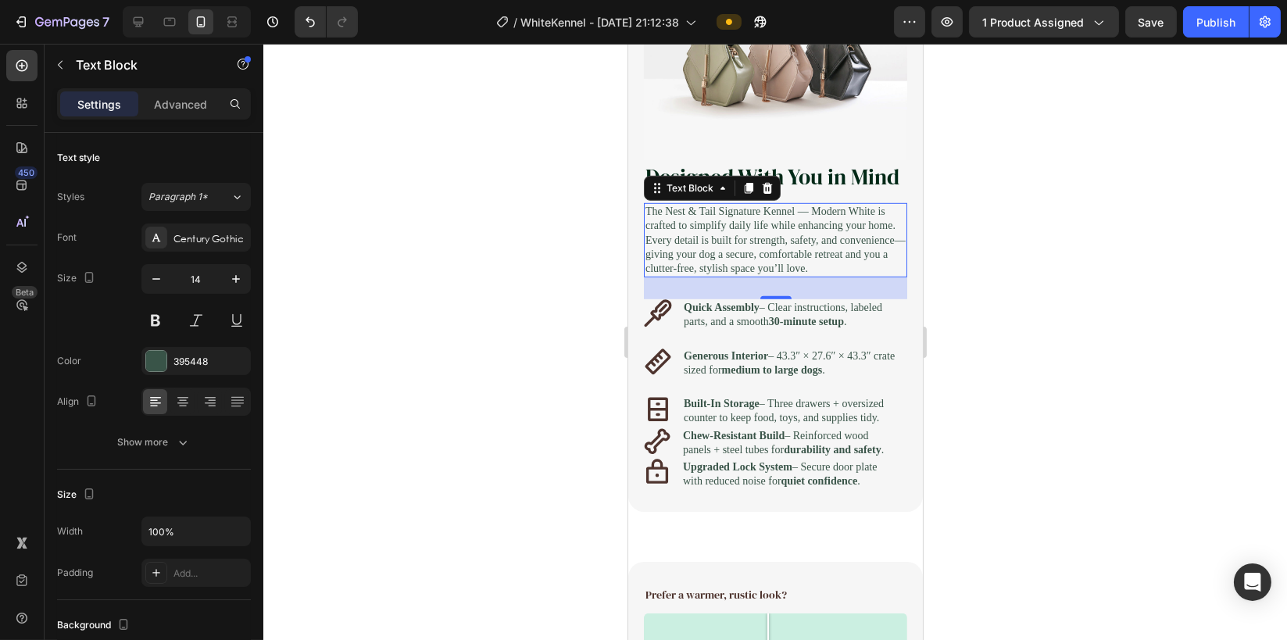
click at [524, 342] on div at bounding box center [775, 342] width 1024 height 596
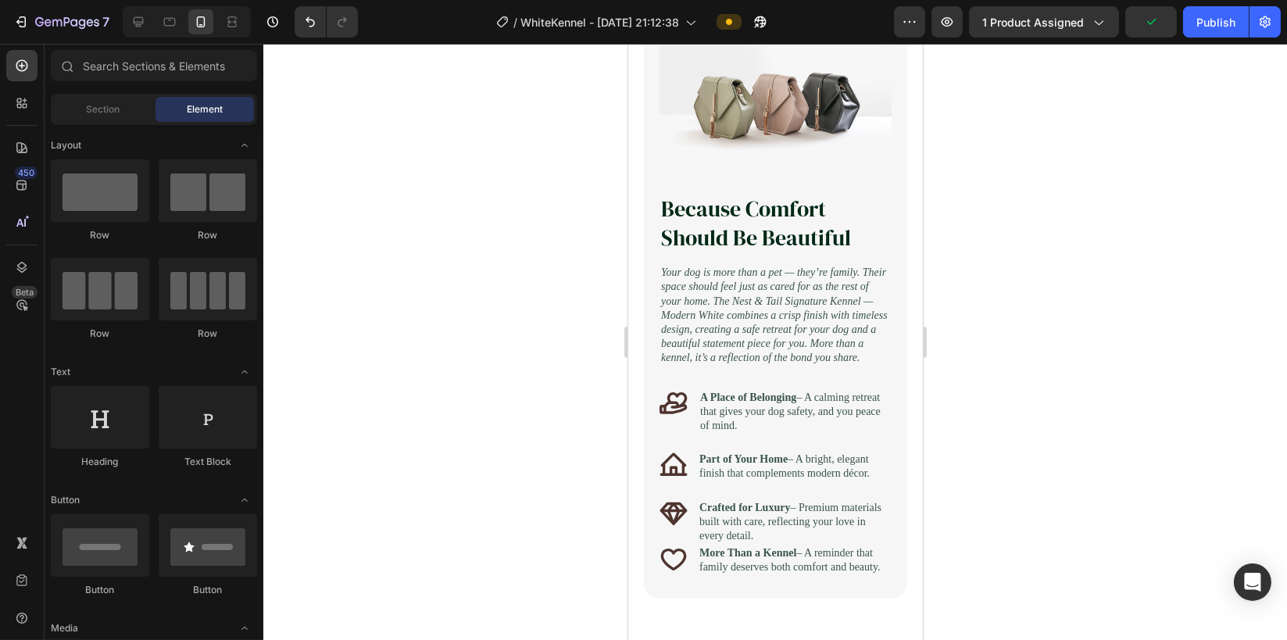
scroll to position [1407, 0]
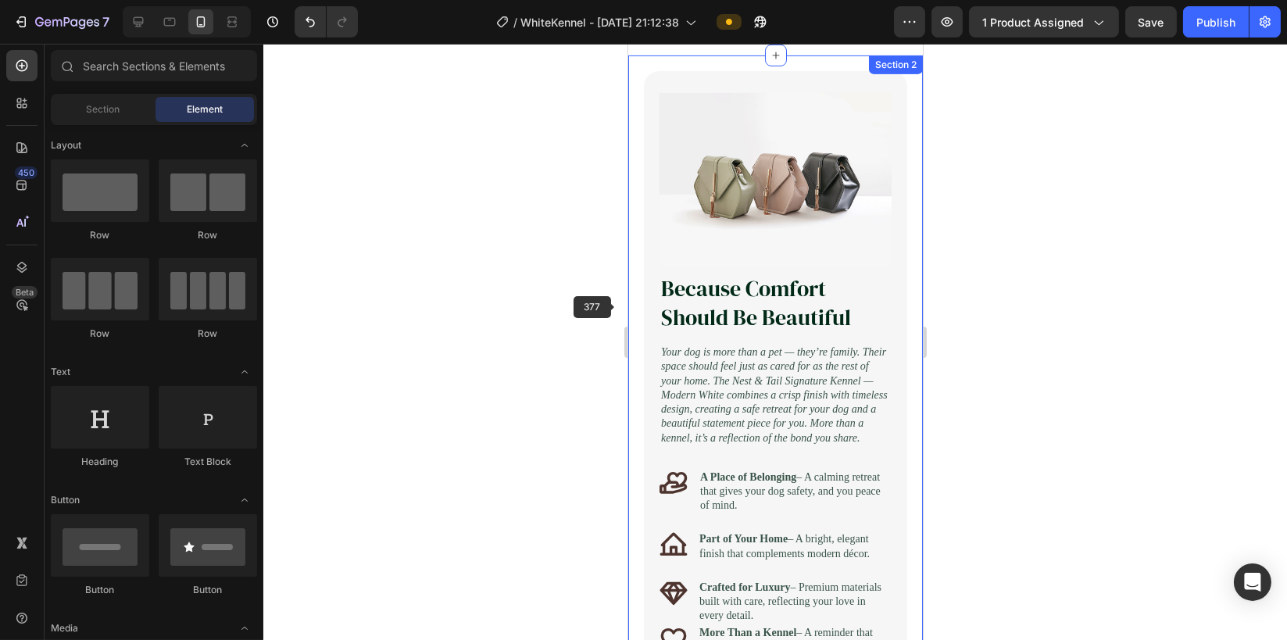
click at [514, 364] on div at bounding box center [775, 342] width 1024 height 596
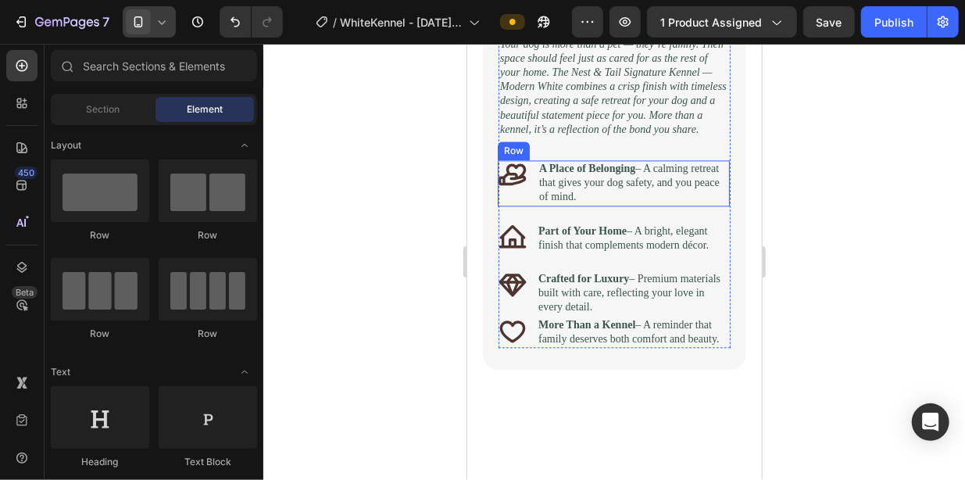
scroll to position [1641, 0]
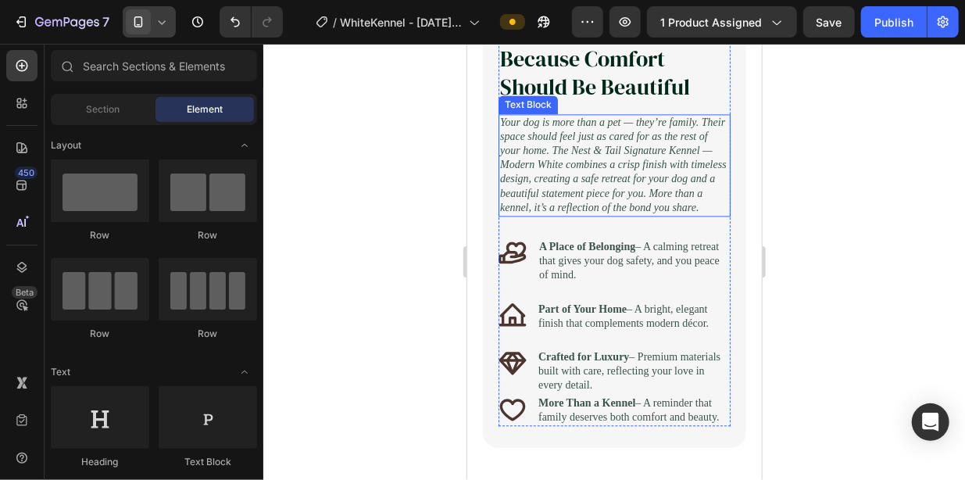
click at [685, 214] on p "Your dog is more than a pet — they’re family. Their space should feel just as c…" at bounding box center [613, 164] width 229 height 99
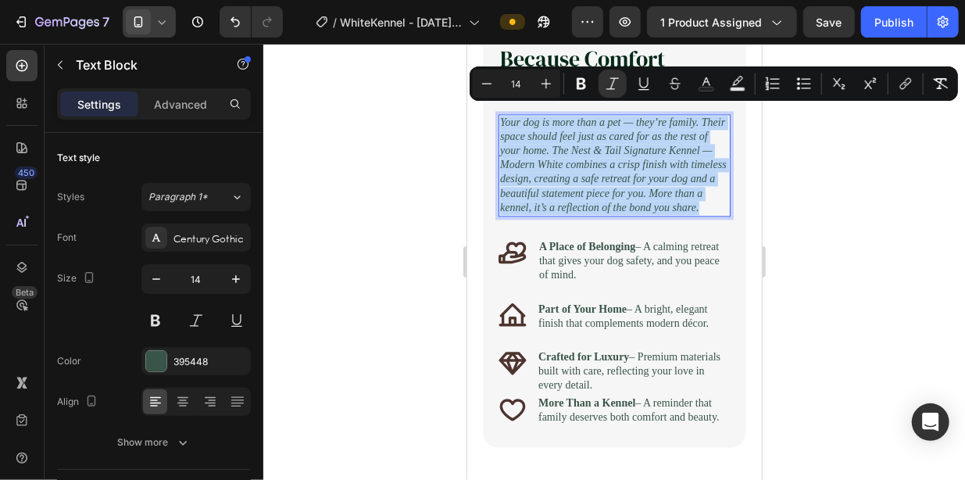
drag, startPoint x: 685, startPoint y: 230, endPoint x: 669, endPoint y: 208, distance: 27.4
click at [669, 208] on p "Your dog is more than a pet — they’re family. Their space should feel just as c…" at bounding box center [613, 164] width 229 height 99
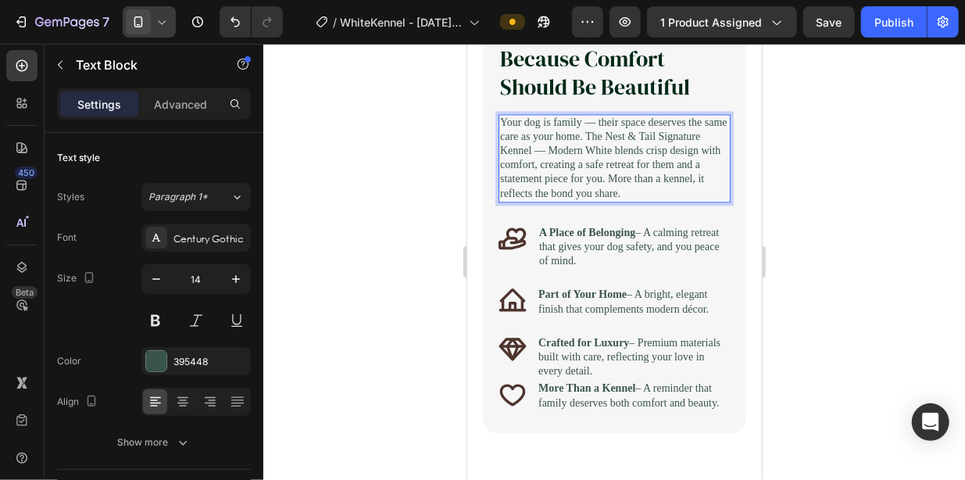
click at [629, 198] on p "Your dog is family — their space deserves the same care as your home. The Nest …" at bounding box center [613, 157] width 229 height 85
click at [627, 199] on p "Your dog is family — their space deserves the same care as your home. The Nest …" at bounding box center [613, 157] width 229 height 85
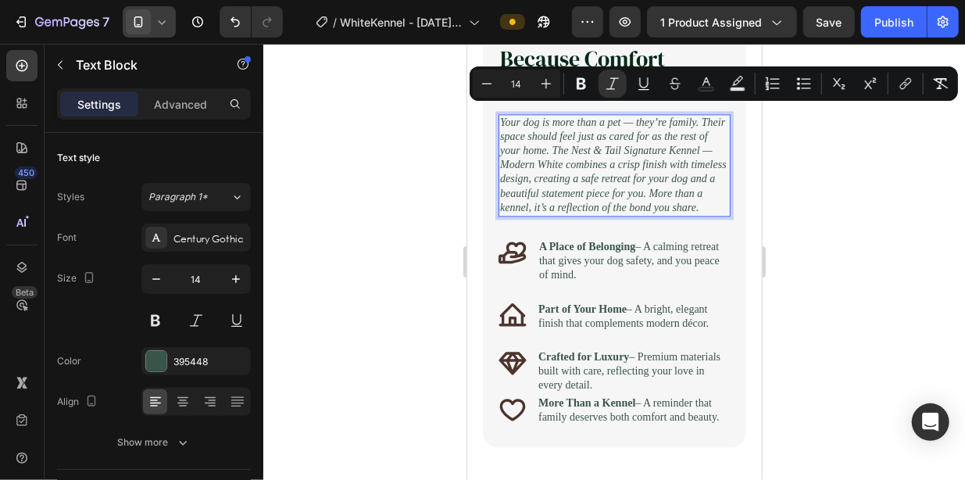
click at [810, 221] on div at bounding box center [614, 262] width 702 height 436
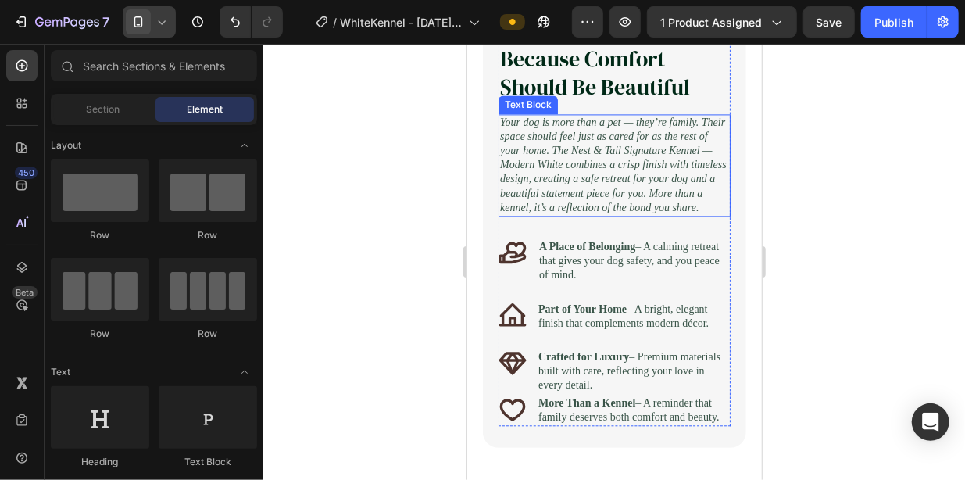
click at [695, 214] on p "Your dog is more than a pet — they’re family. Their space should feel just as c…" at bounding box center [613, 164] width 229 height 99
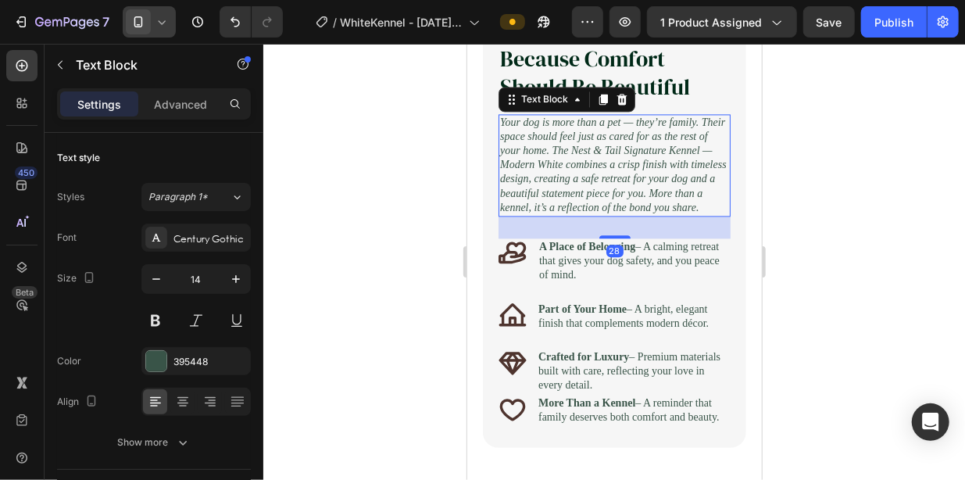
click at [695, 214] on p "Your dog is more than a pet — they’re family. Their space should feel just as c…" at bounding box center [613, 164] width 229 height 99
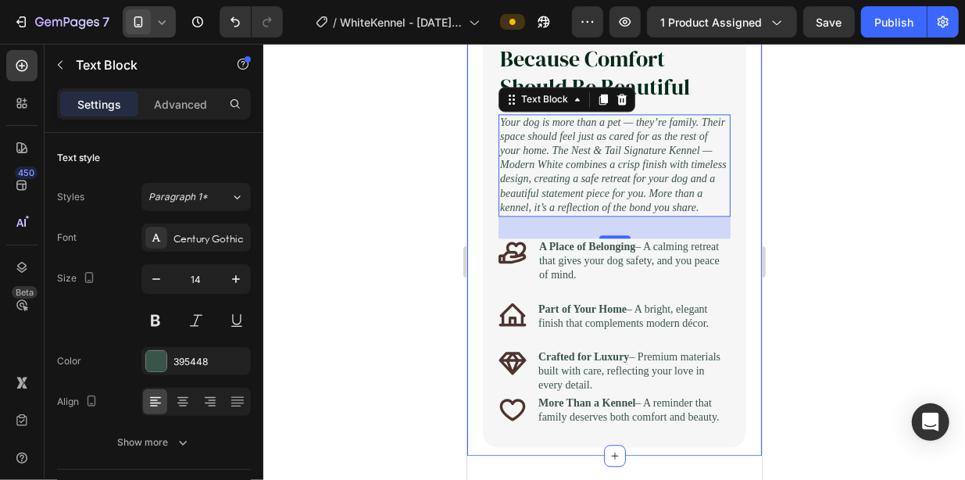
click at [821, 212] on div at bounding box center [614, 262] width 702 height 436
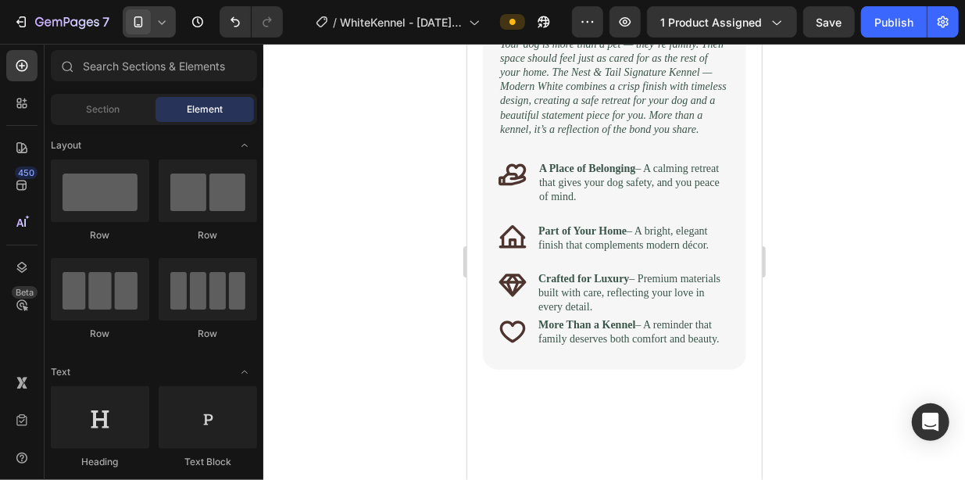
scroll to position [1563, 0]
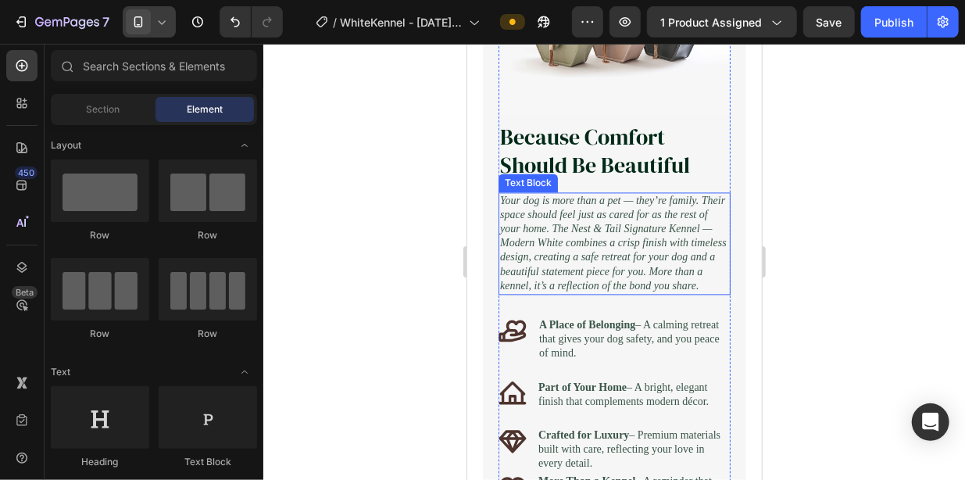
click at [678, 243] on p "Your dog is more than a pet — they’re family. Their space should feel just as c…" at bounding box center [613, 242] width 229 height 99
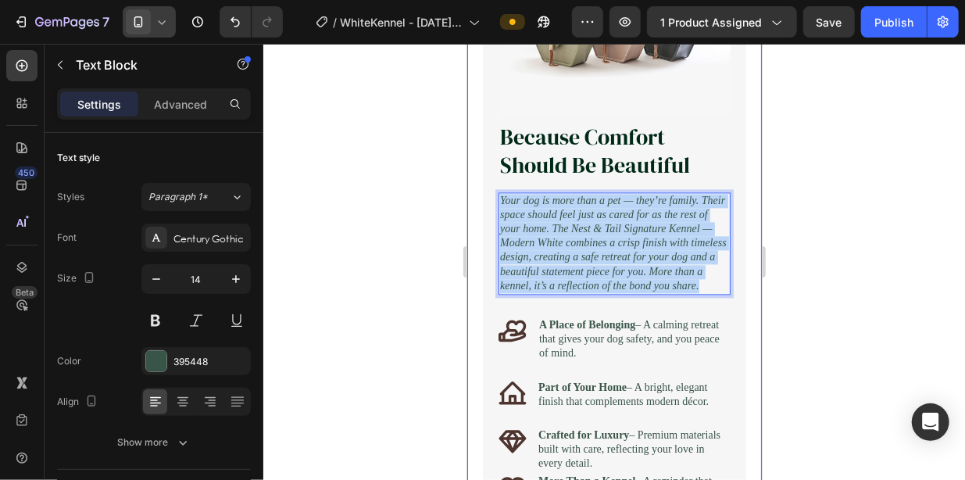
drag, startPoint x: 682, startPoint y: 308, endPoint x: 481, endPoint y: 170, distance: 244.5
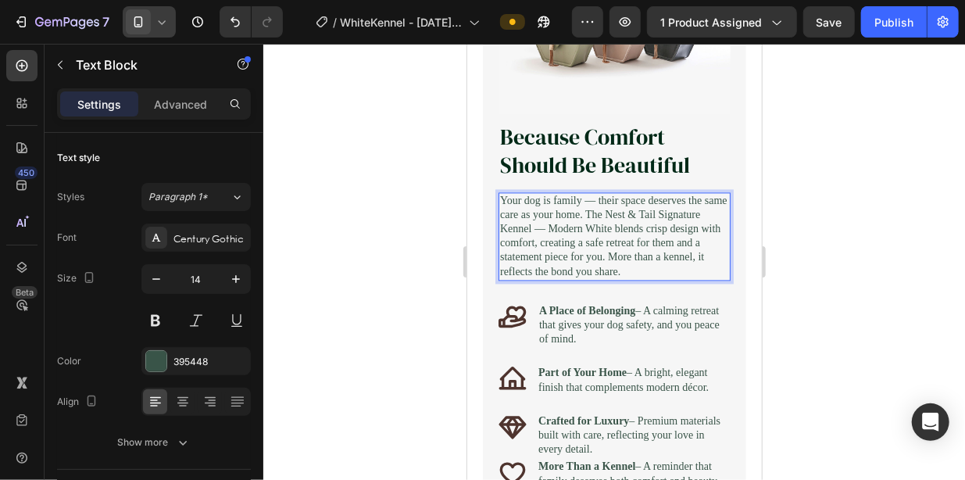
click at [592, 278] on p "Your dog is family — their space deserves the same care as your home. The Nest …" at bounding box center [613, 235] width 229 height 85
click at [586, 278] on p "Your dog is family — their space deserves the same care as your home. The Nest …" at bounding box center [613, 235] width 229 height 85
click at [646, 277] on p "Your dog is family — their space deserves the same care as your home. The Nest …" at bounding box center [613, 235] width 229 height 85
click at [624, 278] on p "Your dog is family — their space deserves the same care as your home. The Nest …" at bounding box center [613, 235] width 229 height 85
click at [714, 278] on p "Your dog is family — their space deserves the same care as your home. The Nest …" at bounding box center [613, 235] width 229 height 85
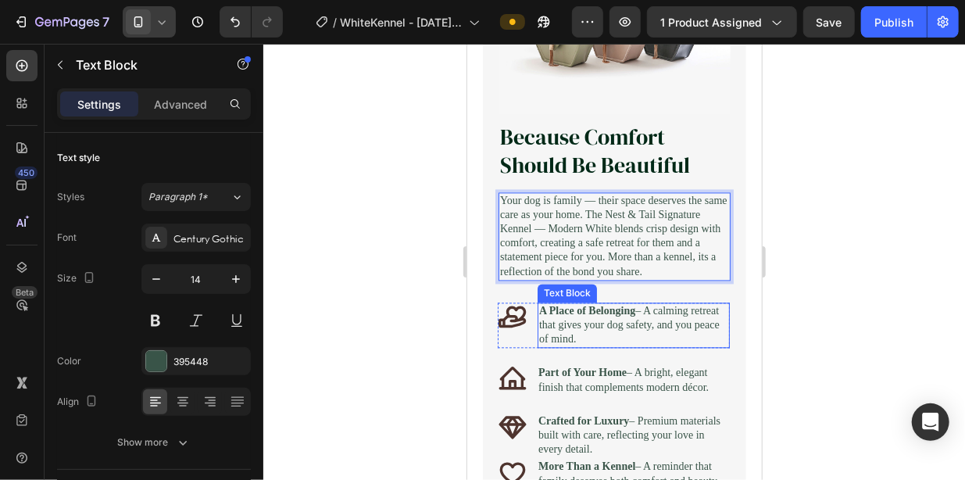
click at [697, 325] on p "A Place of Belonging – A calming retreat that gives your dog safety, and you pe…" at bounding box center [633, 324] width 189 height 43
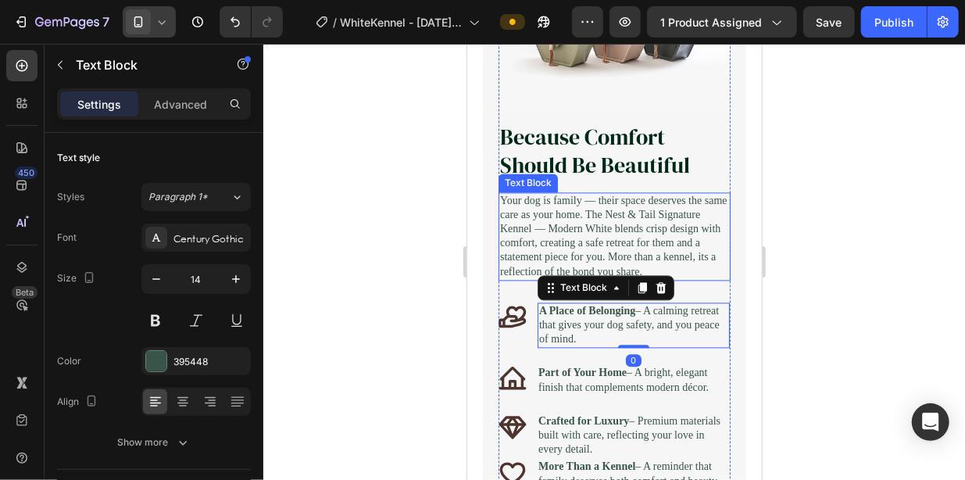
click at [674, 220] on p "Your dog is family — their space deserves the same care as your home. The Nest …" at bounding box center [613, 235] width 229 height 85
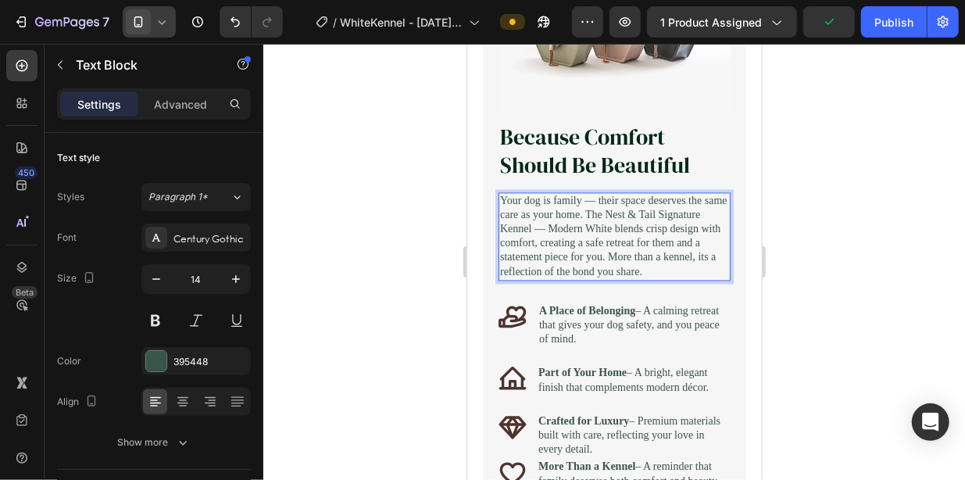
click at [610, 195] on p "Your dog is family — their space deserves the same care as your home. The Nest …" at bounding box center [613, 235] width 229 height 85
click at [610, 198] on p "Your dog is family — their space deserves the same care as your home. The Nest …" at bounding box center [613, 235] width 229 height 85
click at [609, 193] on p "Your dog is family — their space deserves the same care as your home. The Nest …" at bounding box center [613, 235] width 229 height 85
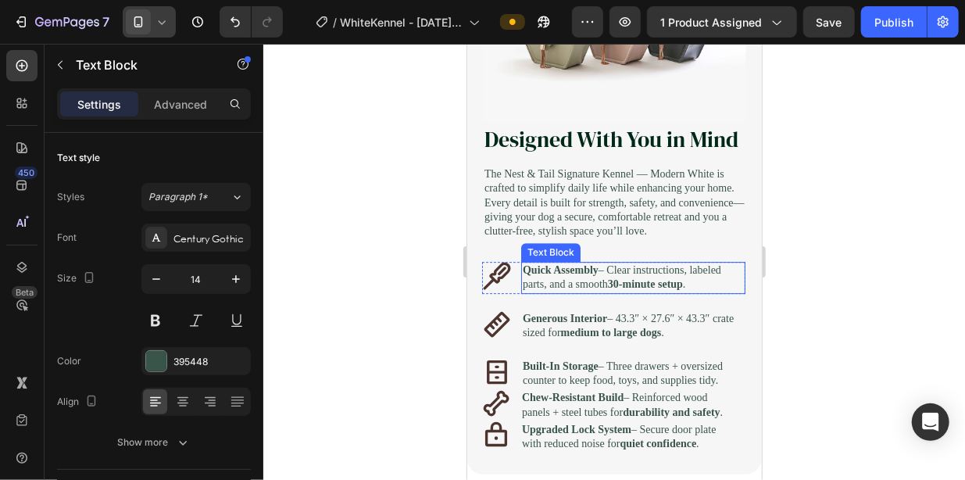
scroll to position [1957, 0]
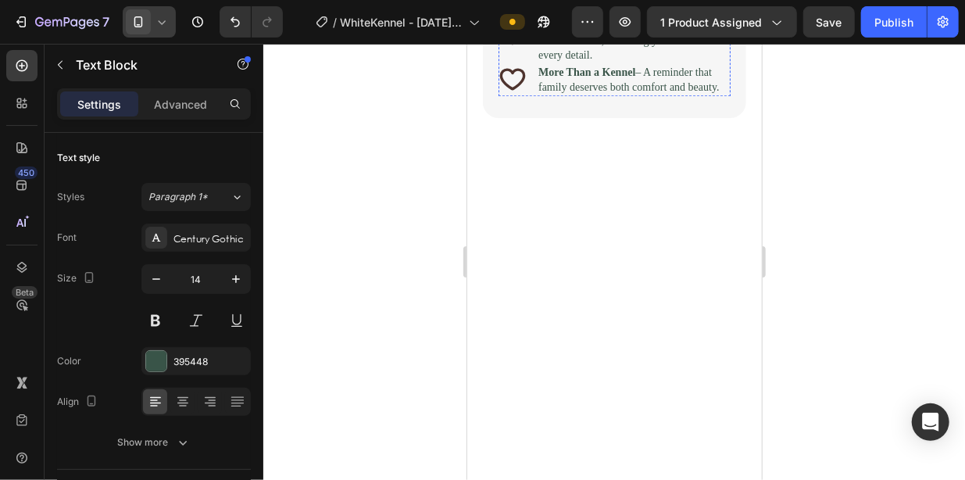
click at [159, 20] on icon at bounding box center [162, 22] width 16 height 16
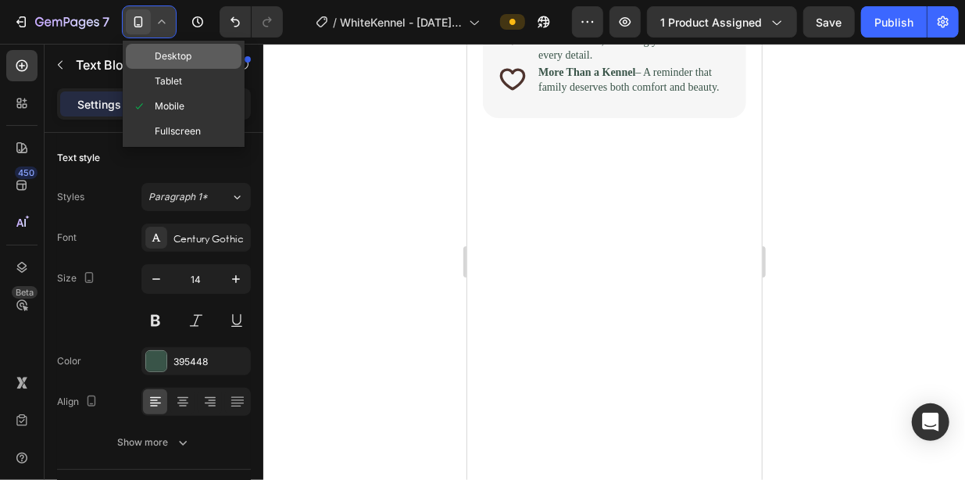
scroll to position [1641, 0]
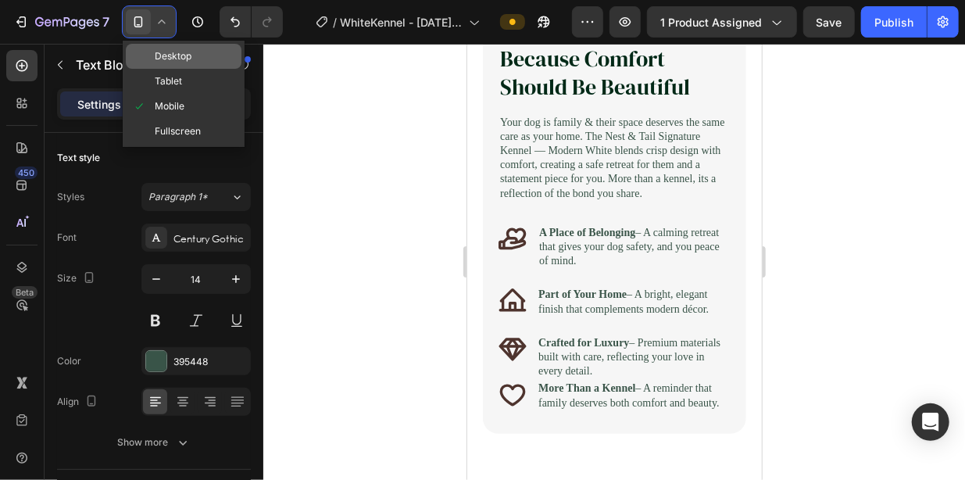
click at [168, 57] on span "Desktop" at bounding box center [173, 56] width 37 height 16
type input "15"
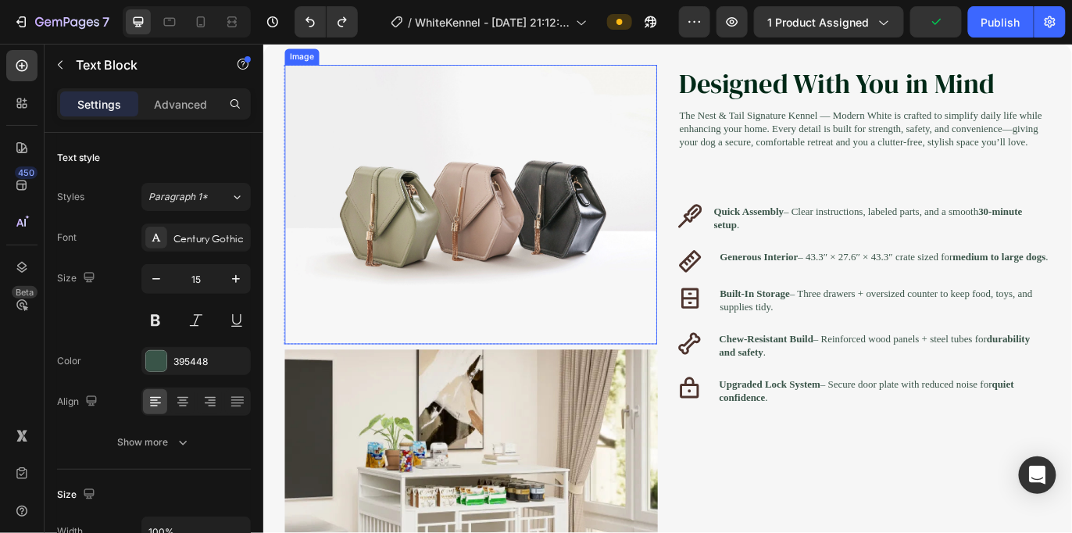
scroll to position [2002, 0]
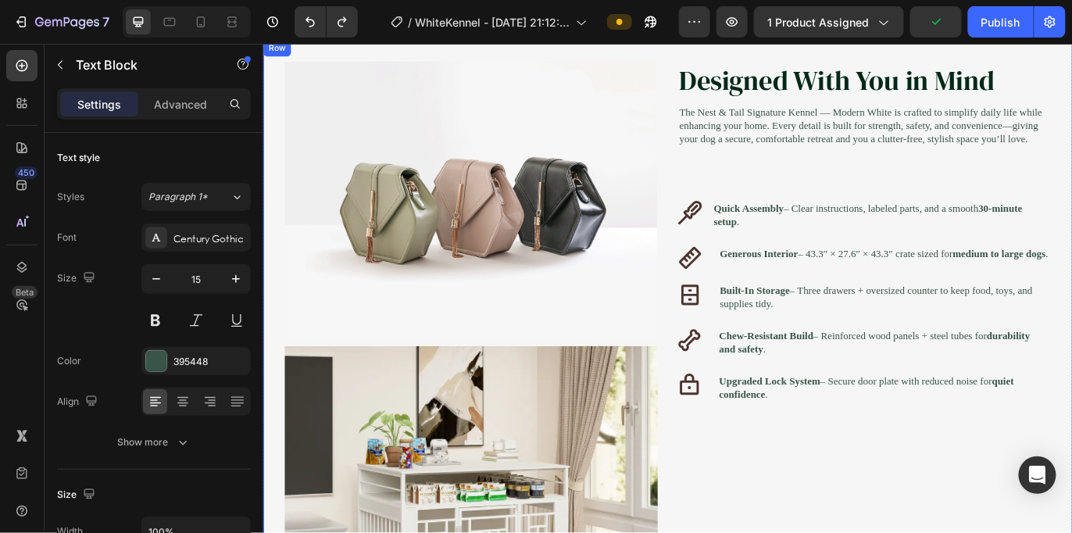
click at [753, 204] on div "Designed With You in Mind Heading The Nest & Tail Signature Kennel — Modern Whi…" at bounding box center [959, 445] width 432 height 763
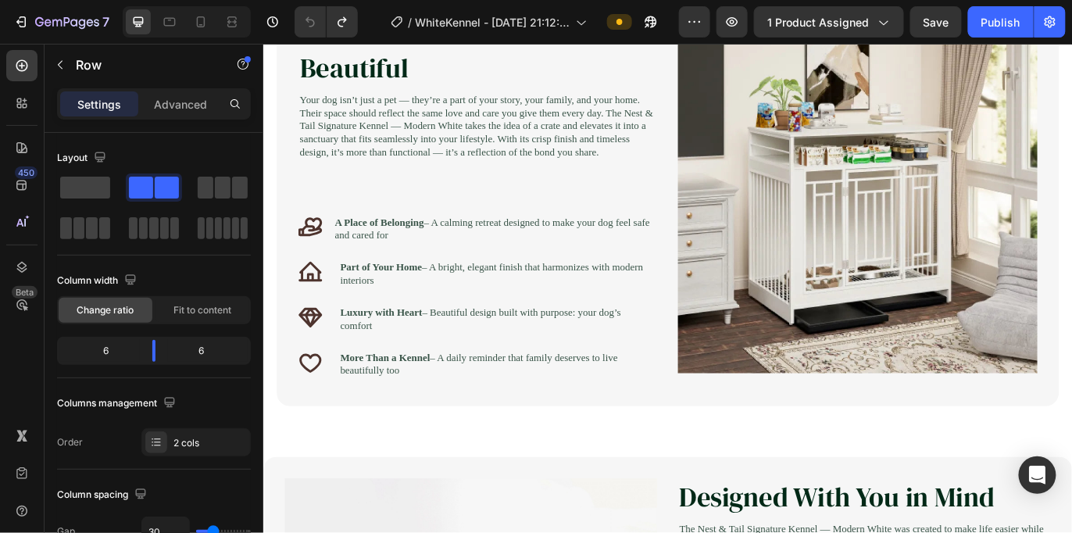
scroll to position [1482, 0]
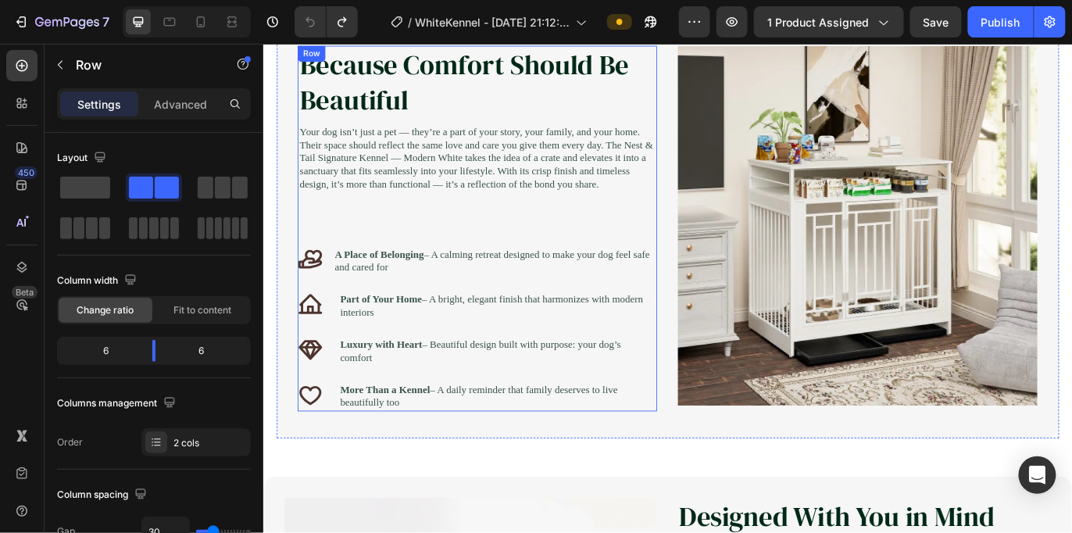
click at [606, 256] on div "Because Comfort Should Be Beautiful Heading Your dog isn’t just a pet — they’re…" at bounding box center [511, 258] width 416 height 424
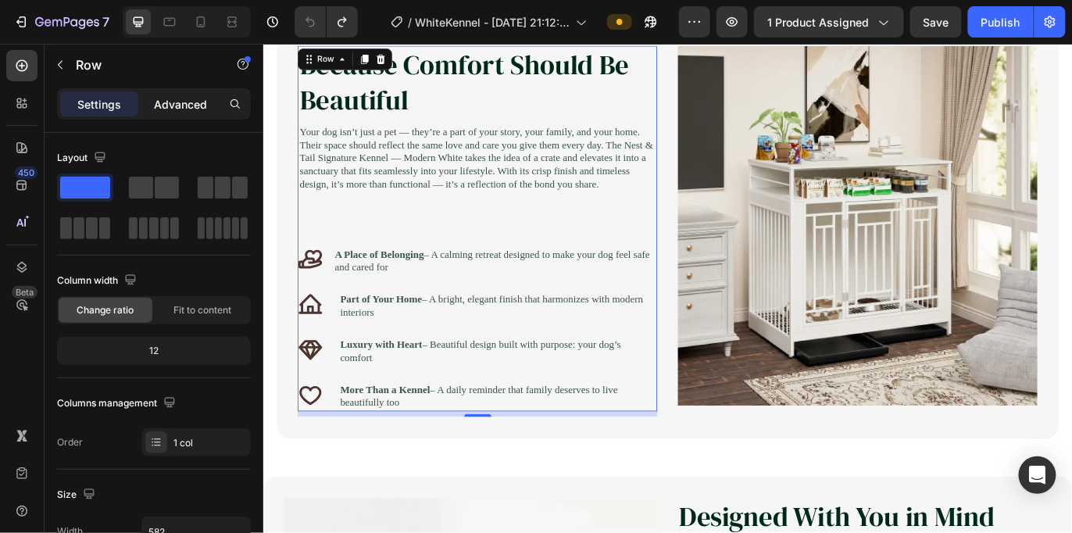
click at [192, 102] on p "Advanced" at bounding box center [180, 104] width 53 height 16
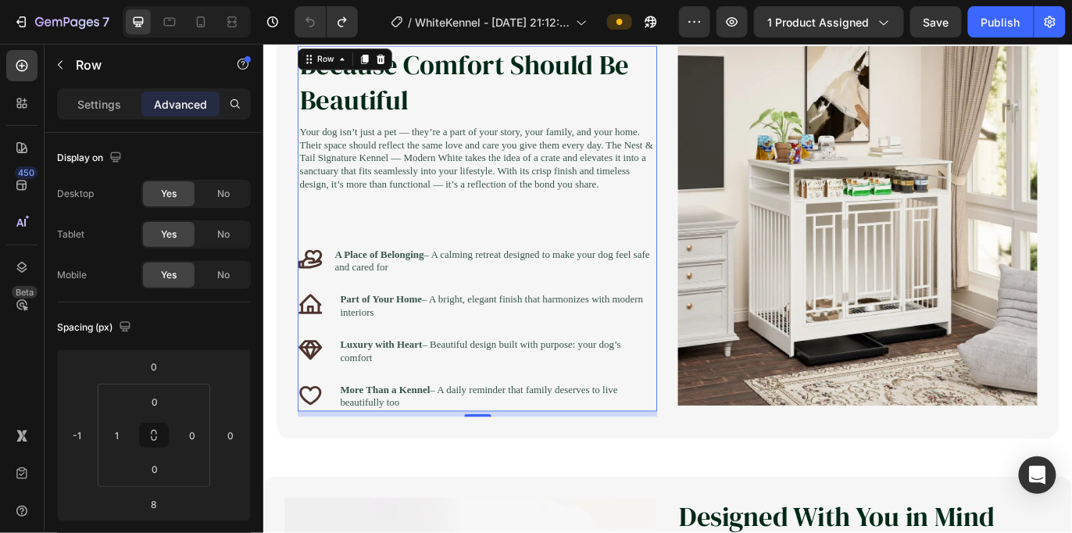
scroll to position [1402, 0]
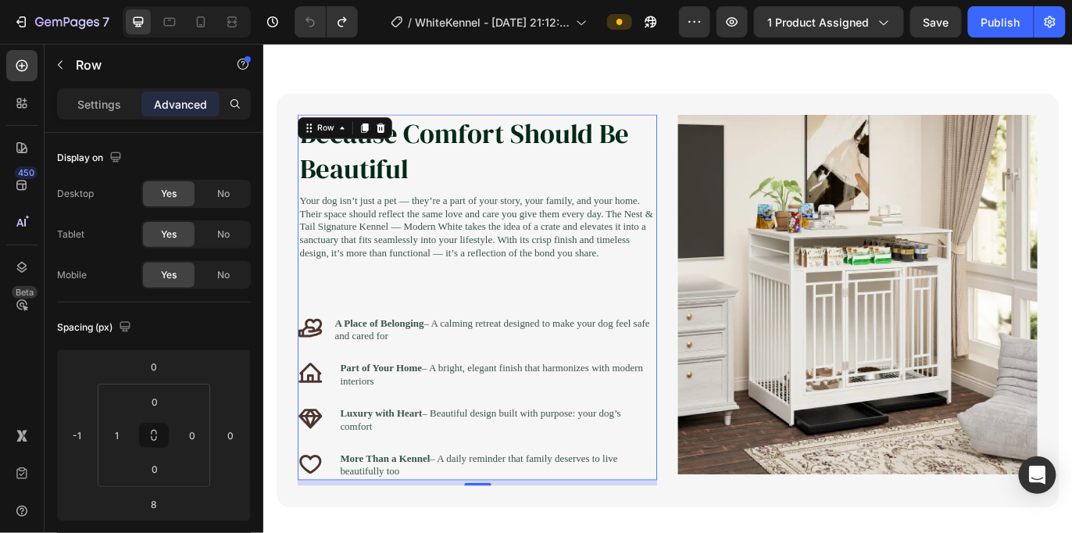
click at [508, 23] on span "WhiteKennel - [DATE] 21:12:38" at bounding box center [492, 22] width 155 height 16
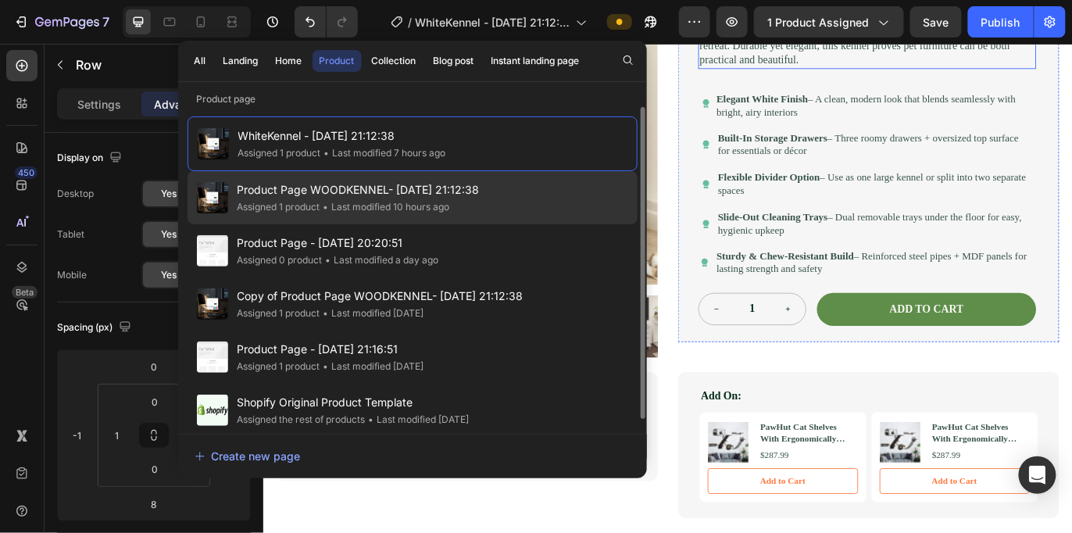
scroll to position [352, 0]
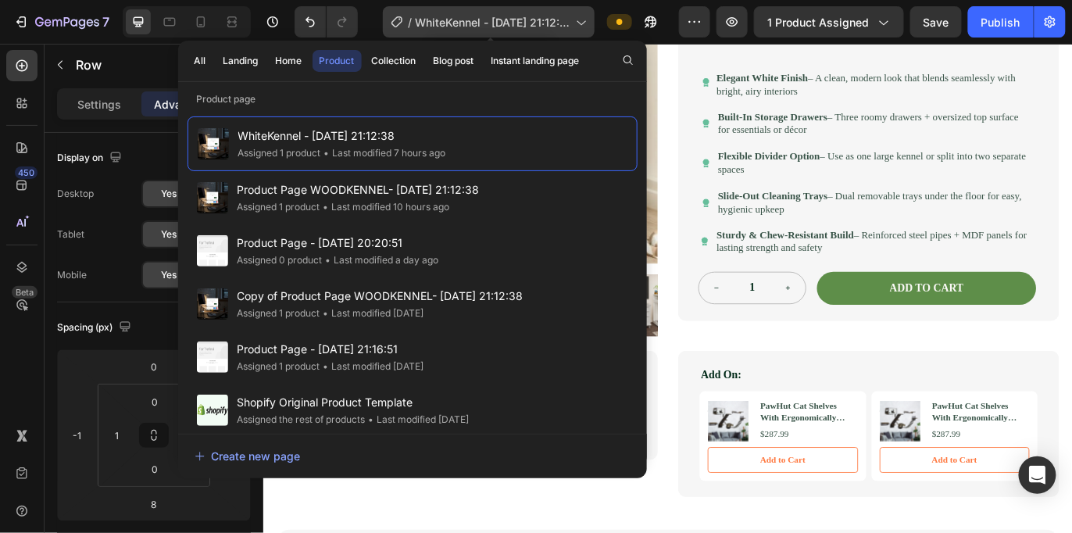
click at [570, 26] on span "WhiteKennel - [DATE] 21:12:38" at bounding box center [492, 22] width 155 height 16
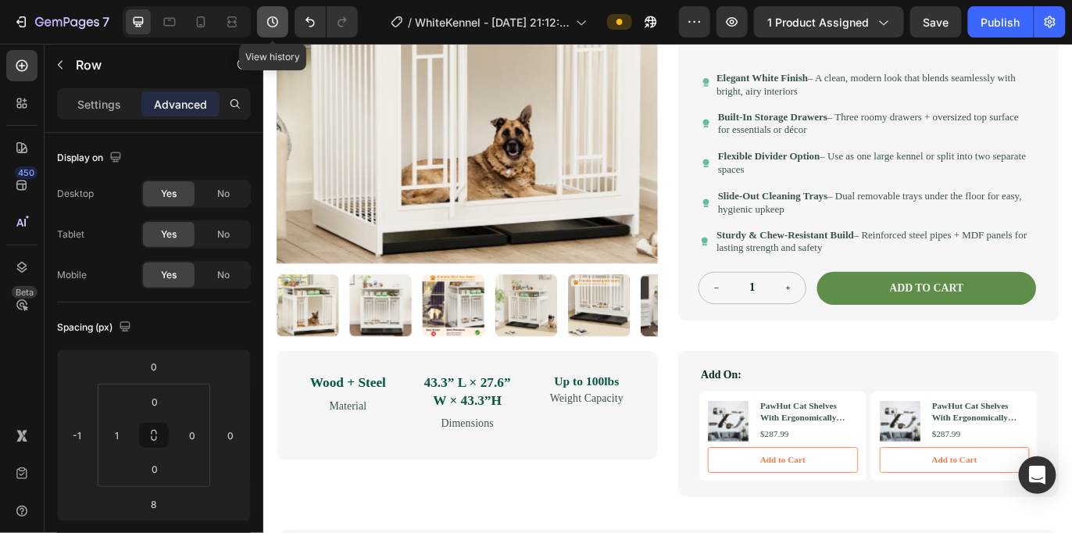
click at [265, 22] on icon "button" at bounding box center [273, 22] width 16 height 16
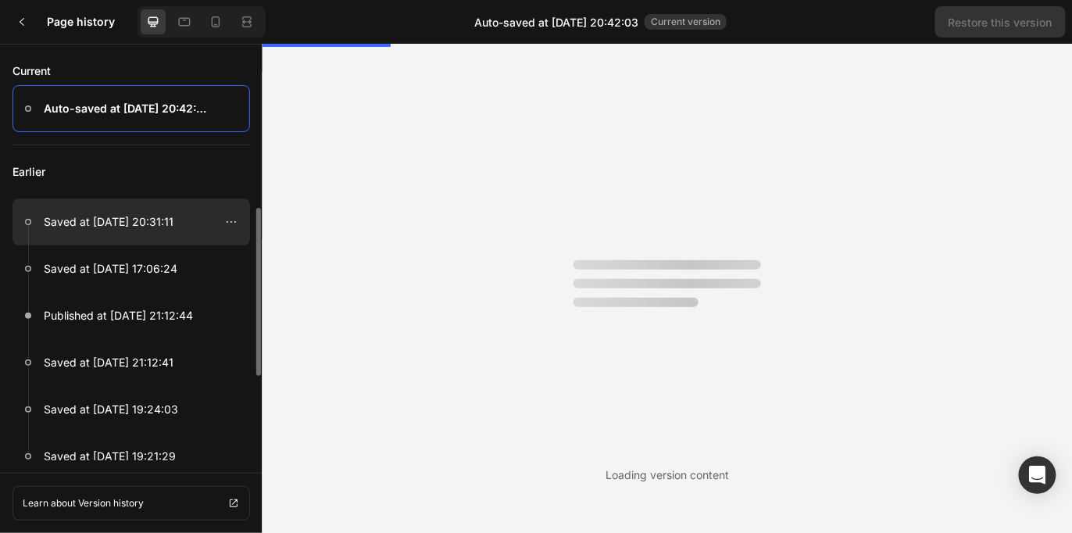
scroll to position [0, 0]
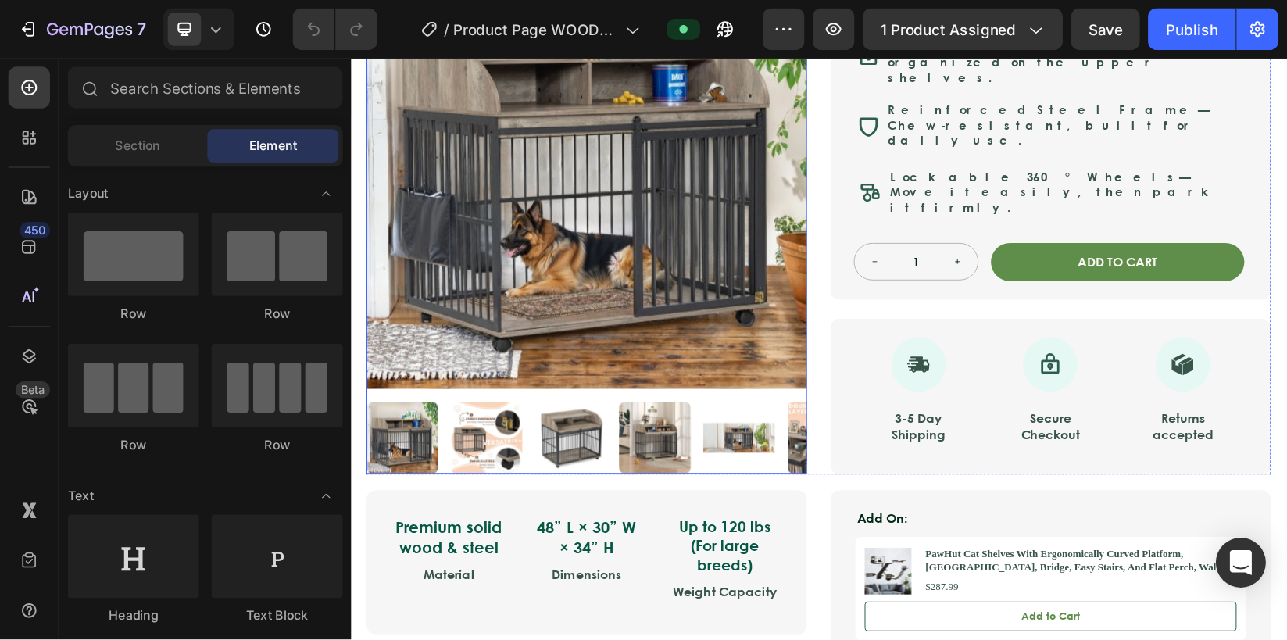
scroll to position [469, 0]
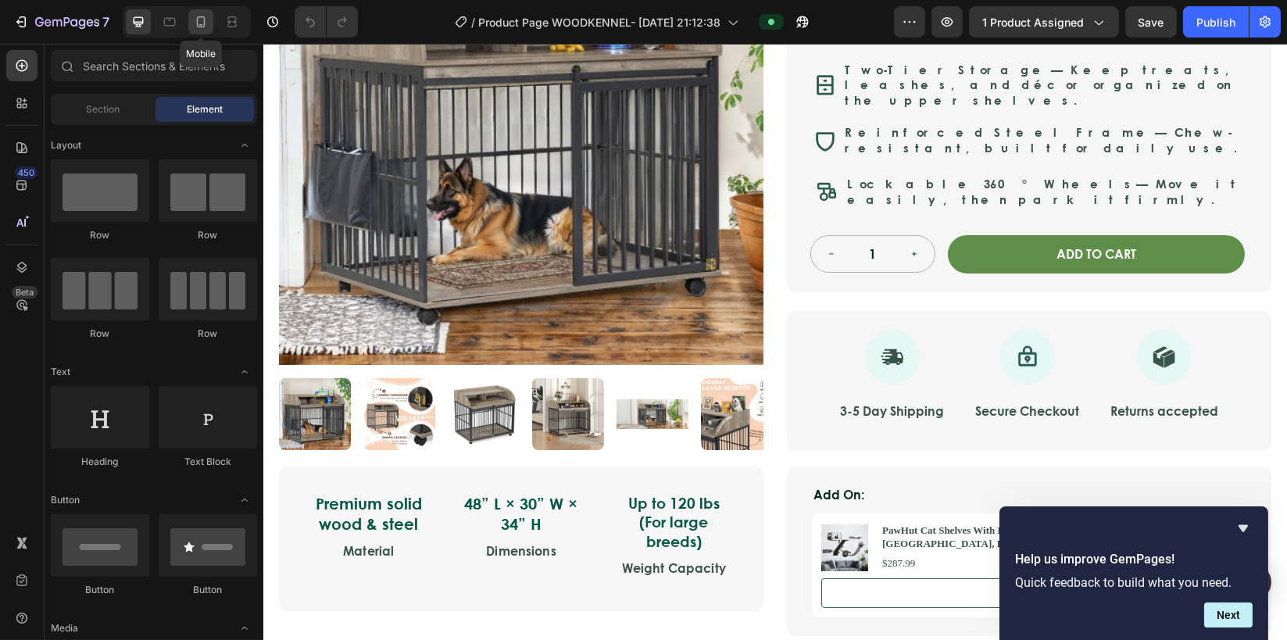
click at [207, 29] on icon at bounding box center [201, 22] width 16 height 16
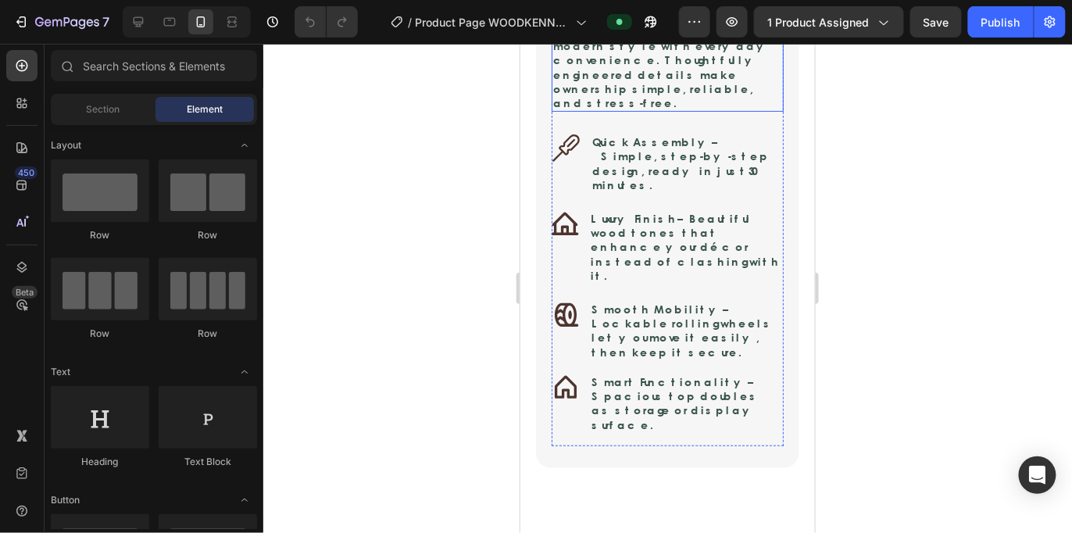
scroll to position [1910, 0]
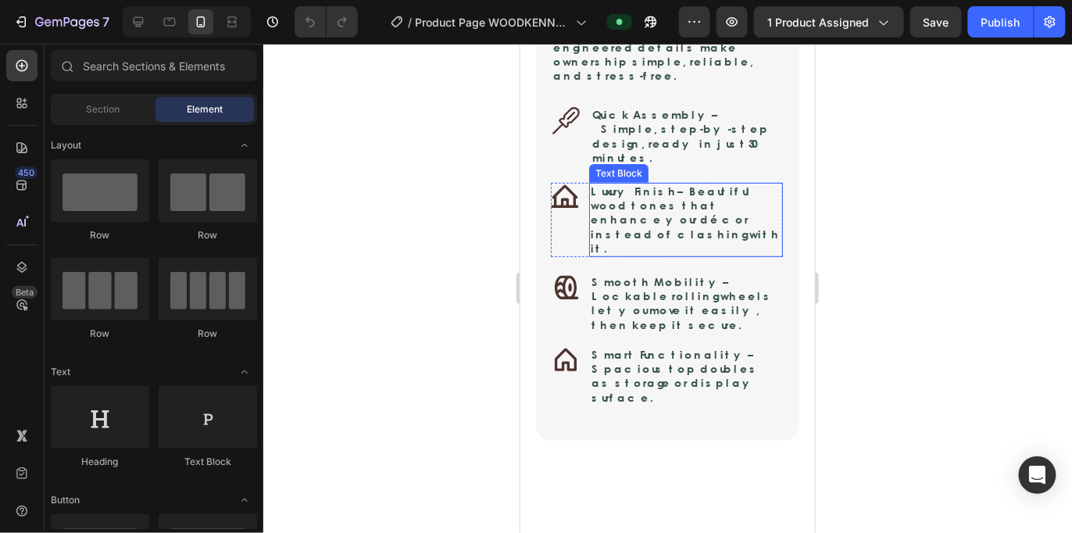
click at [686, 255] on p "Luxury Finish – Beautiful wood tones that enhance your décor instead of clashin…" at bounding box center [685, 219] width 191 height 71
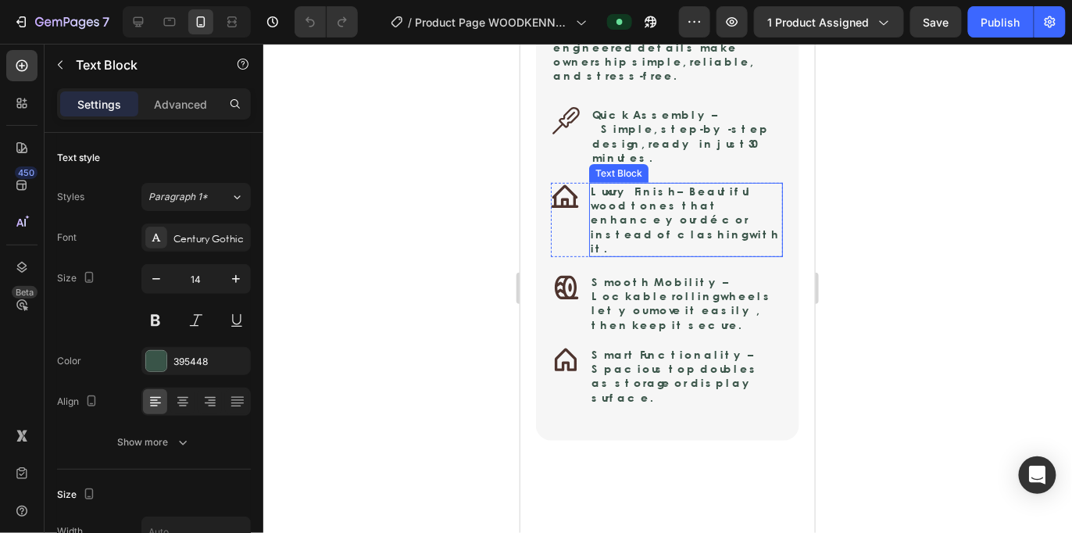
click at [686, 255] on p "Luxury Finish – Beautiful wood tones that enhance your décor instead of clashin…" at bounding box center [685, 219] width 191 height 71
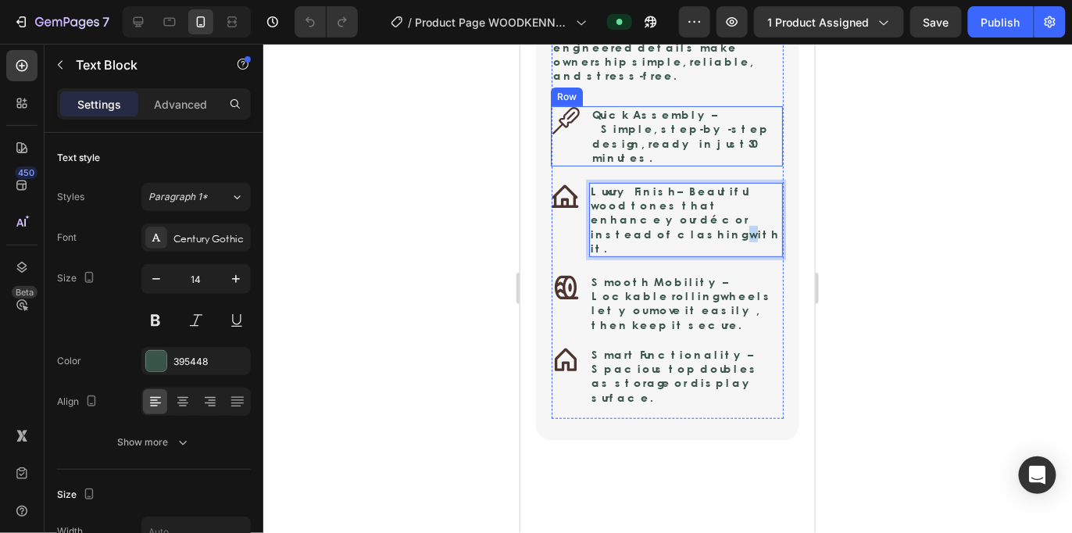
drag, startPoint x: 732, startPoint y: 368, endPoint x: 567, endPoint y: 314, distance: 173.5
click at [567, 314] on div "Designed With You in Mind Heading Image The Nest Wooden Dog Kennel was built to…" at bounding box center [667, 161] width 232 height 514
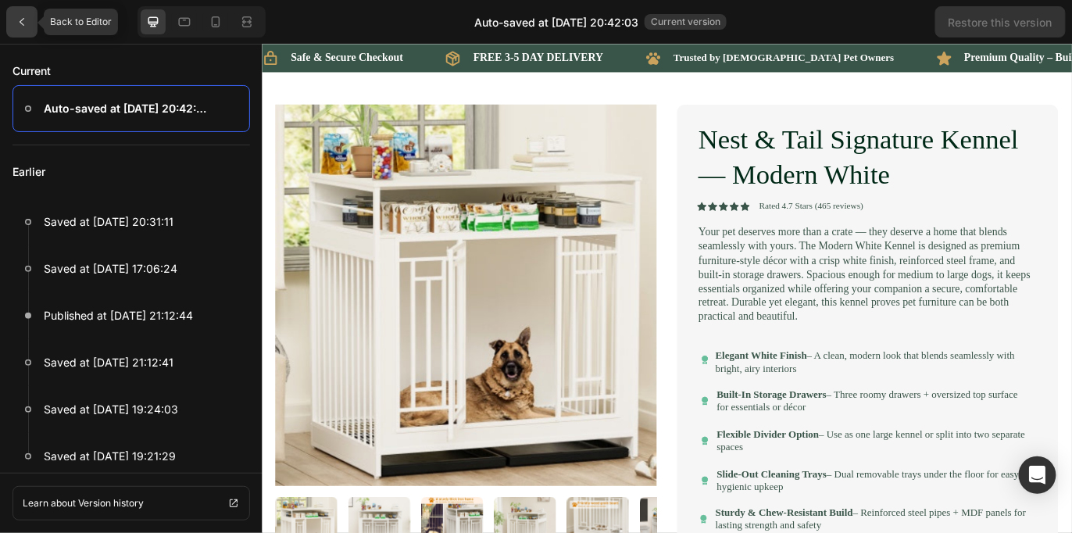
click at [27, 23] on icon at bounding box center [22, 22] width 13 height 13
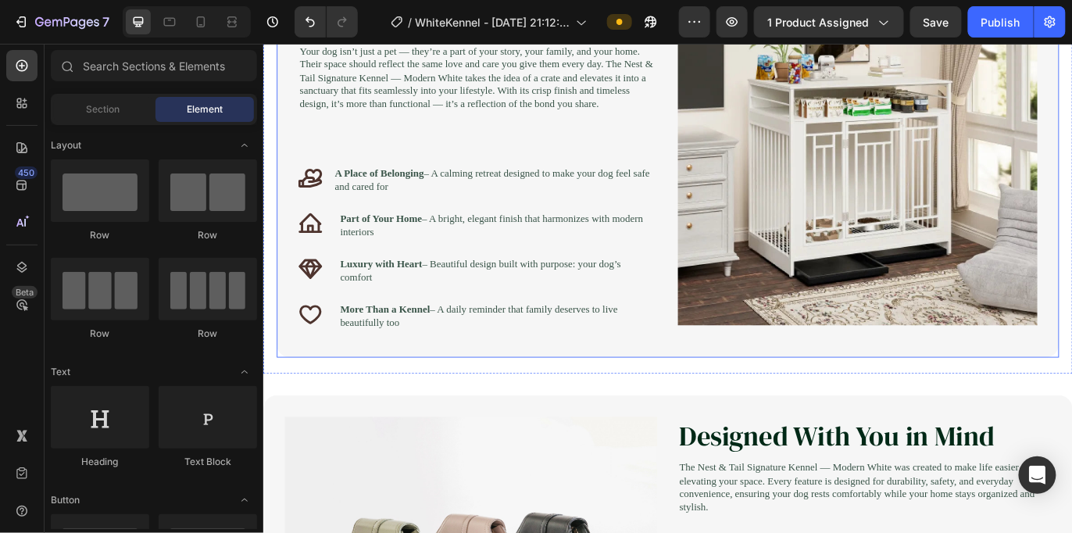
scroll to position [934, 0]
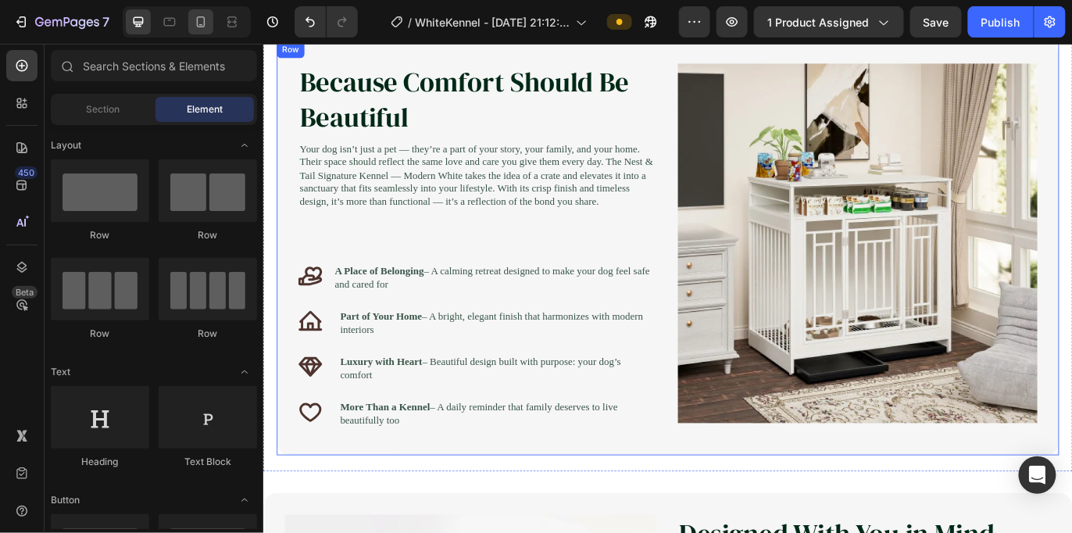
drag, startPoint x: 453, startPoint y: 256, endPoint x: 206, endPoint y: 22, distance: 340.0
click at [207, 22] on icon at bounding box center [201, 22] width 16 height 16
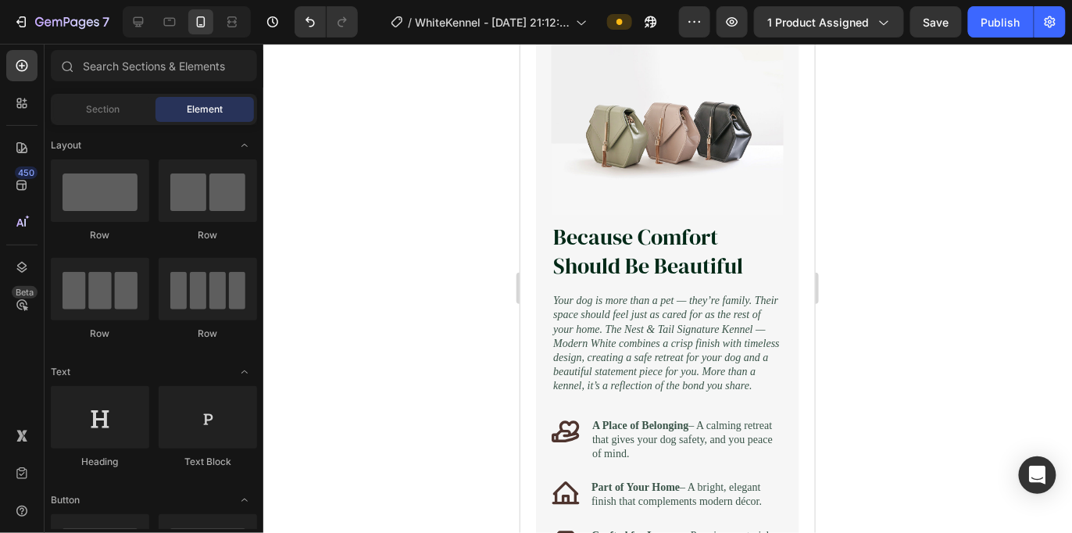
click at [204, 22] on icon at bounding box center [201, 22] width 16 height 16
click at [202, 20] on icon at bounding box center [201, 22] width 16 height 16
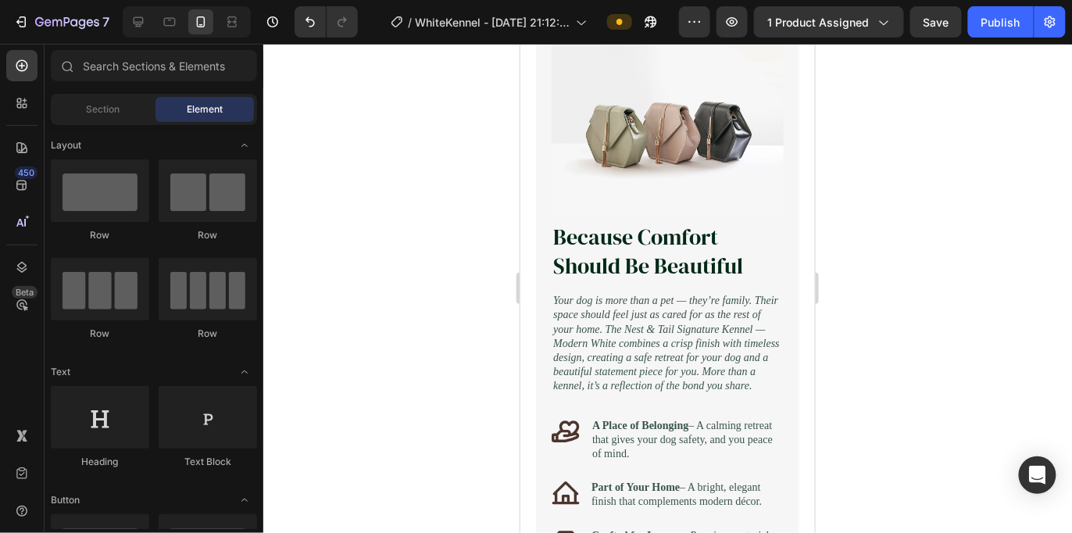
click at [202, 20] on icon at bounding box center [201, 22] width 16 height 16
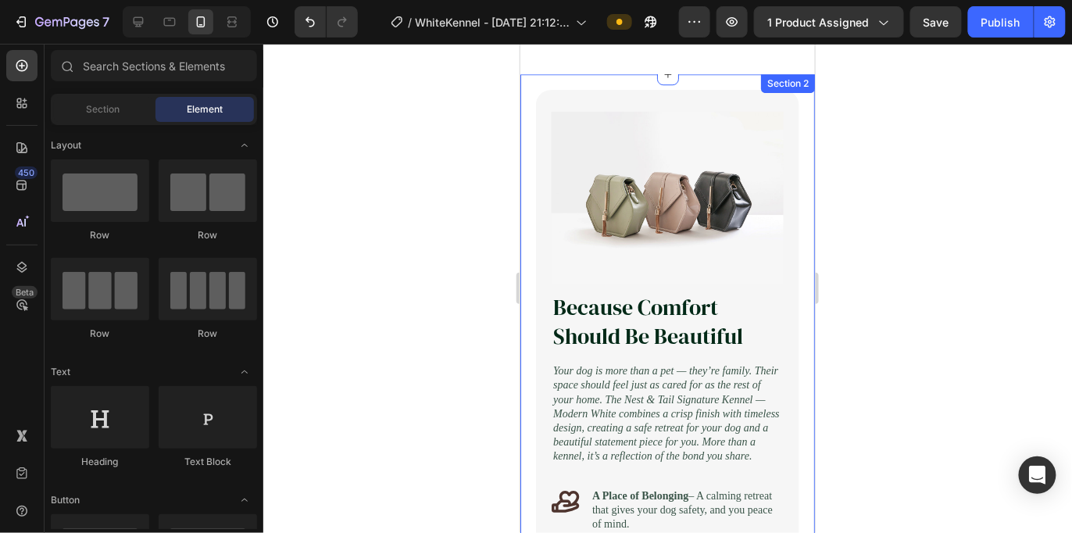
scroll to position [1563, 0]
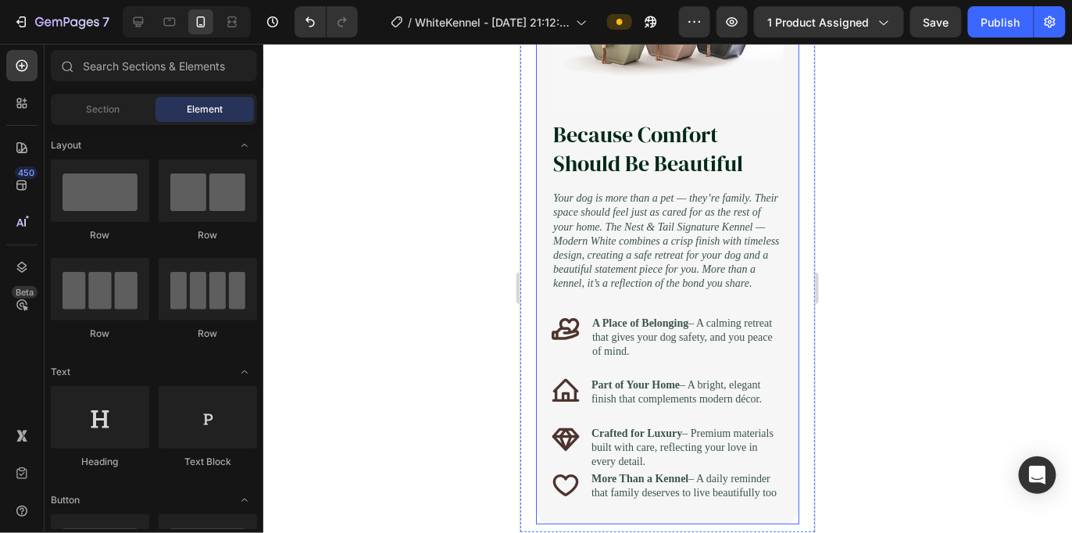
click at [547, 161] on div "Image Because Comfort Should Be Beautiful Heading Your dog is more than a pet —…" at bounding box center [666, 219] width 263 height 607
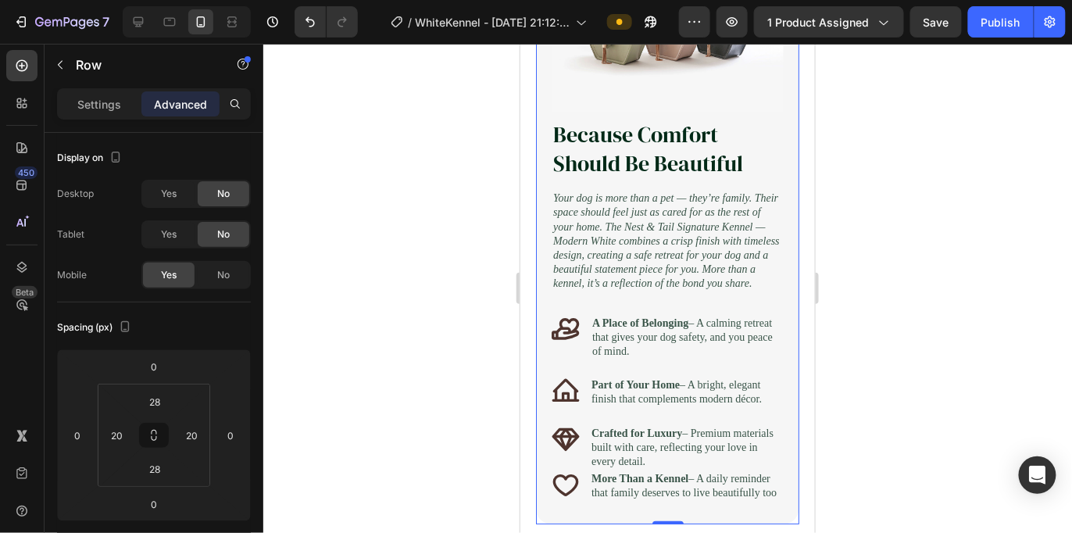
click at [545, 154] on div "Image Because Comfort Should Be Beautiful Heading Your dog is more than a pet —…" at bounding box center [666, 219] width 263 height 607
click at [164, 27] on icon at bounding box center [170, 22] width 16 height 16
type input "32"
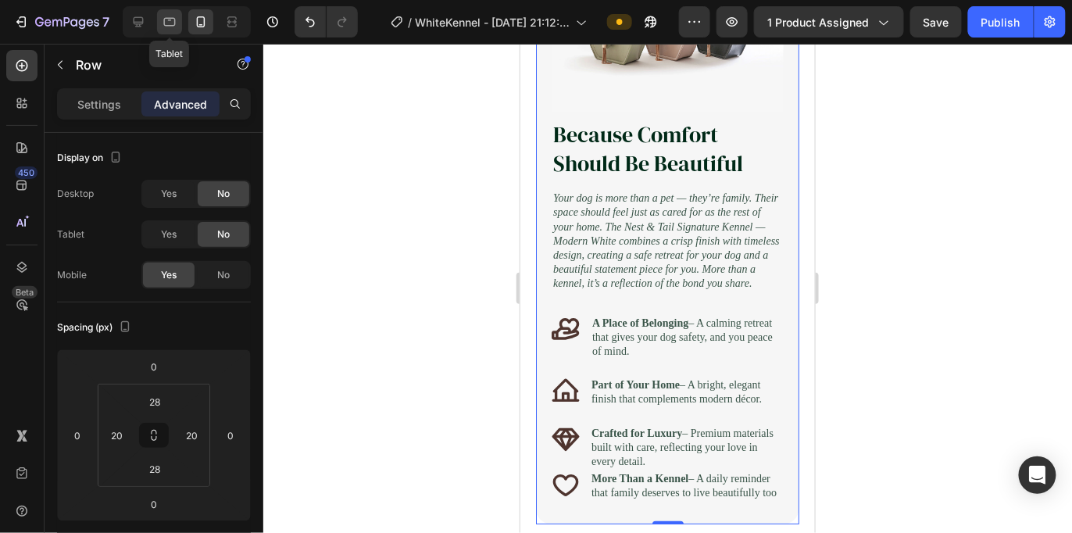
type input "32"
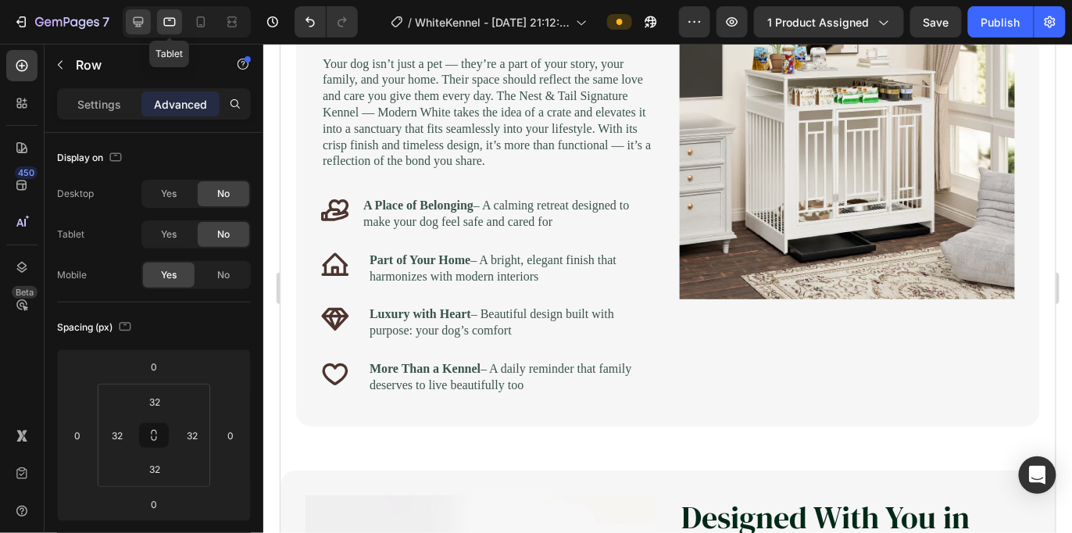
click at [135, 22] on icon at bounding box center [139, 22] width 10 height 10
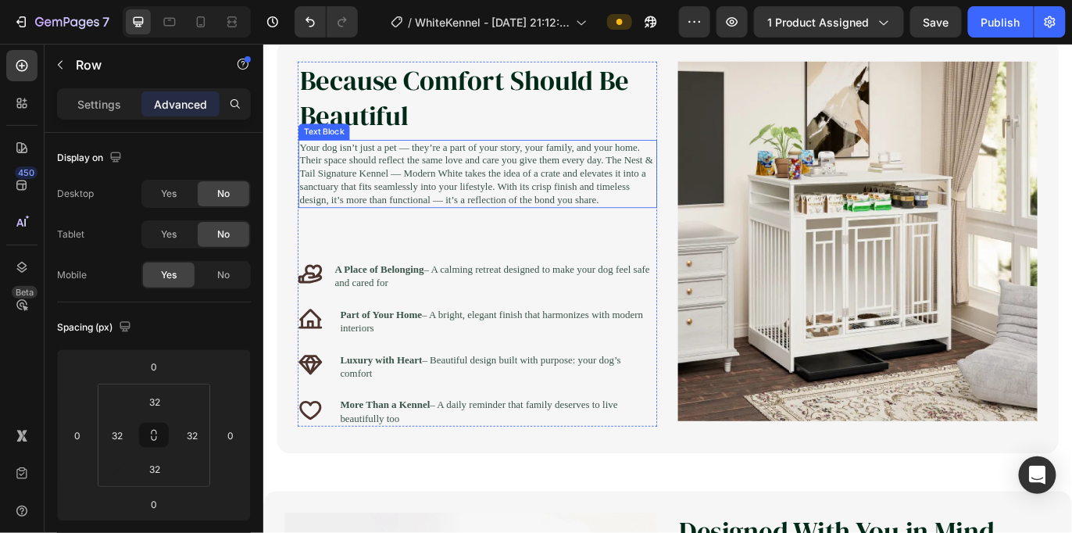
scroll to position [1454, 0]
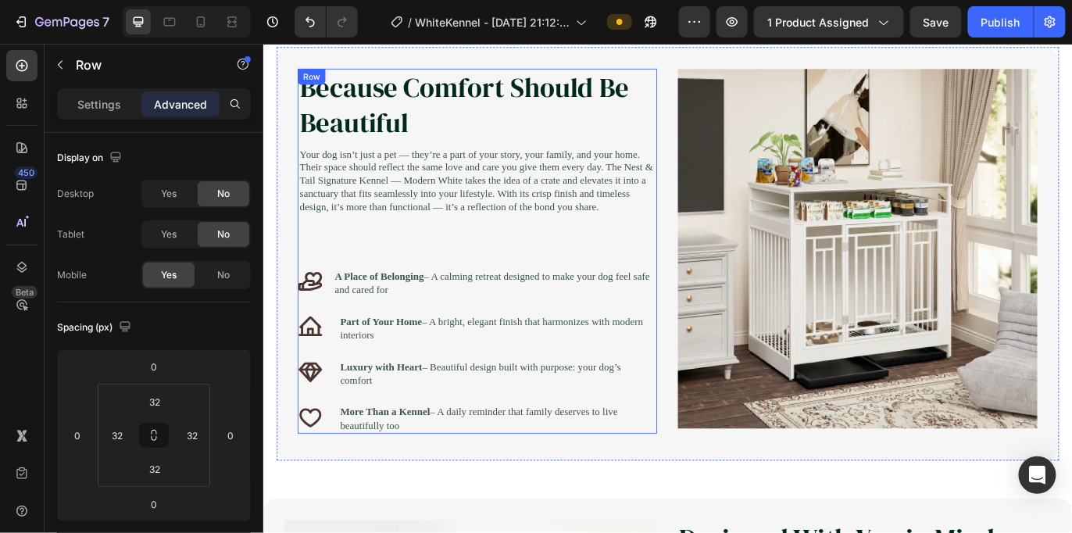
click at [632, 283] on div "Because Comfort Should Be Beautiful Heading Your dog isn’t just a pet — they’re…" at bounding box center [511, 285] width 416 height 424
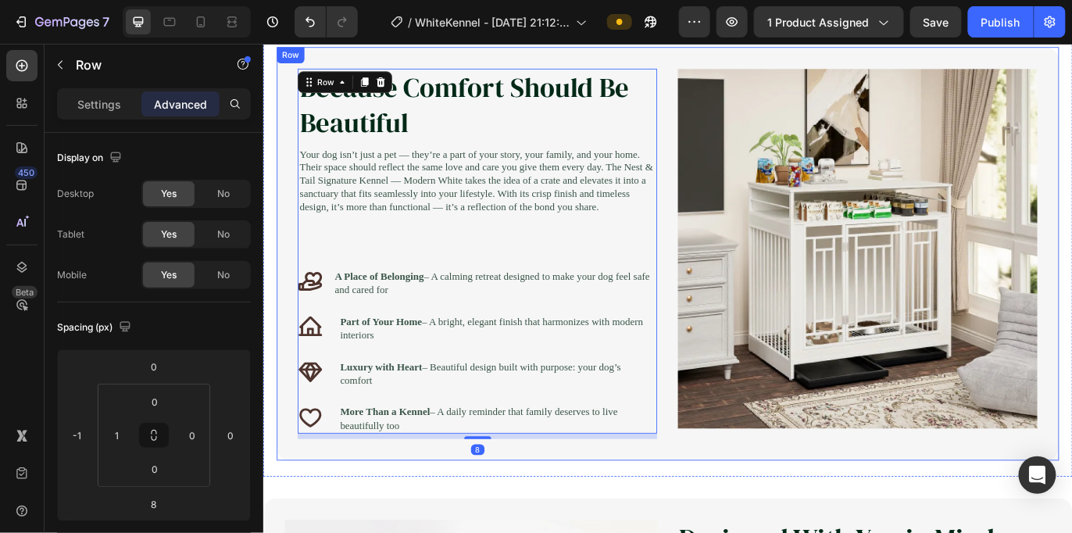
click at [717, 59] on div "Because Comfort Should Be Beautiful Heading Your dog isn’t just a pet — they’re…" at bounding box center [731, 288] width 907 height 480
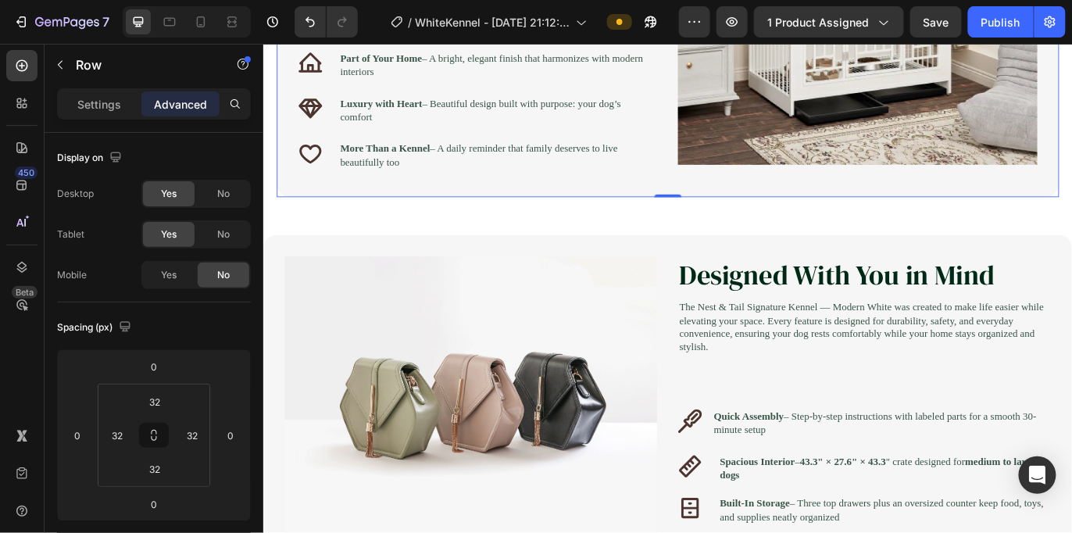
scroll to position [1802, 0]
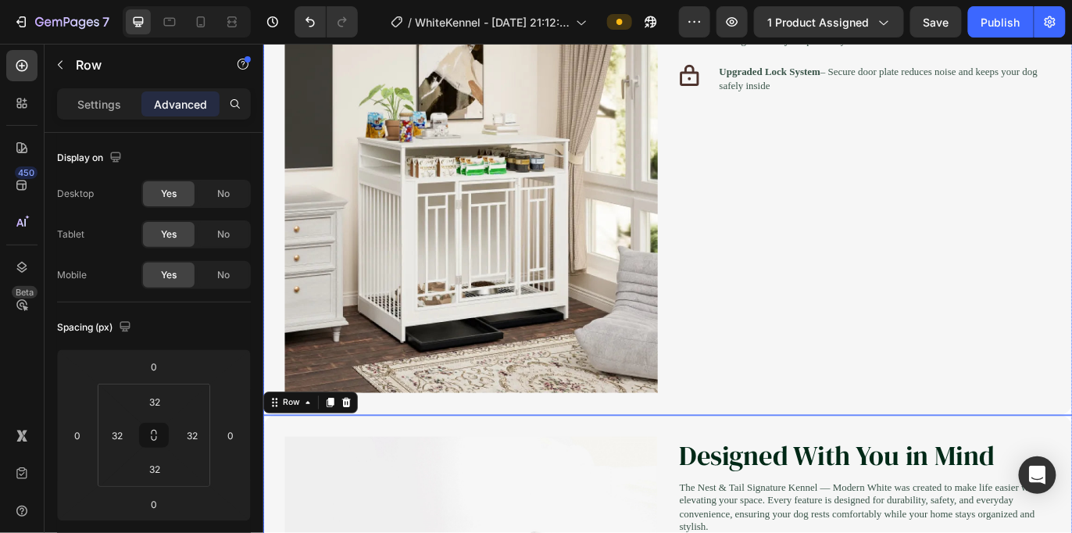
scroll to position [2362, 0]
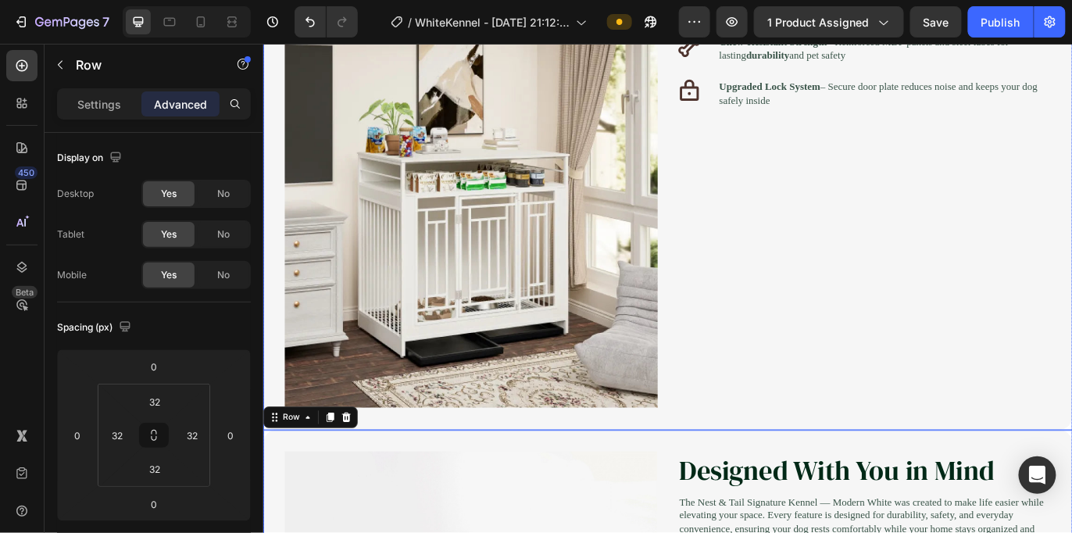
click at [803, 345] on div "Designed With You in Mind Heading The Nest & Tail Signature Kennel — Modern Whi…" at bounding box center [959, 83] width 432 height 763
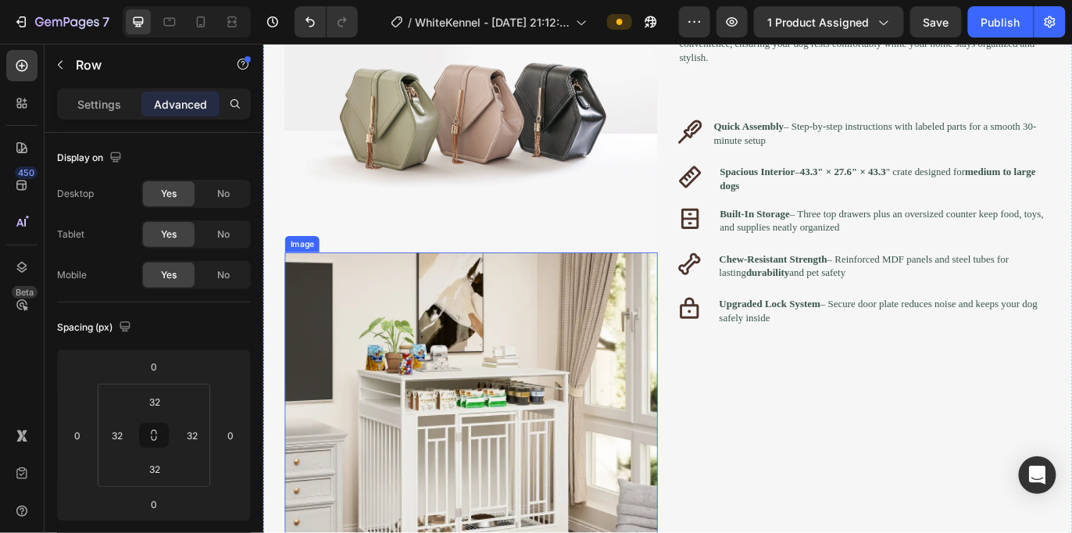
scroll to position [2102, 0]
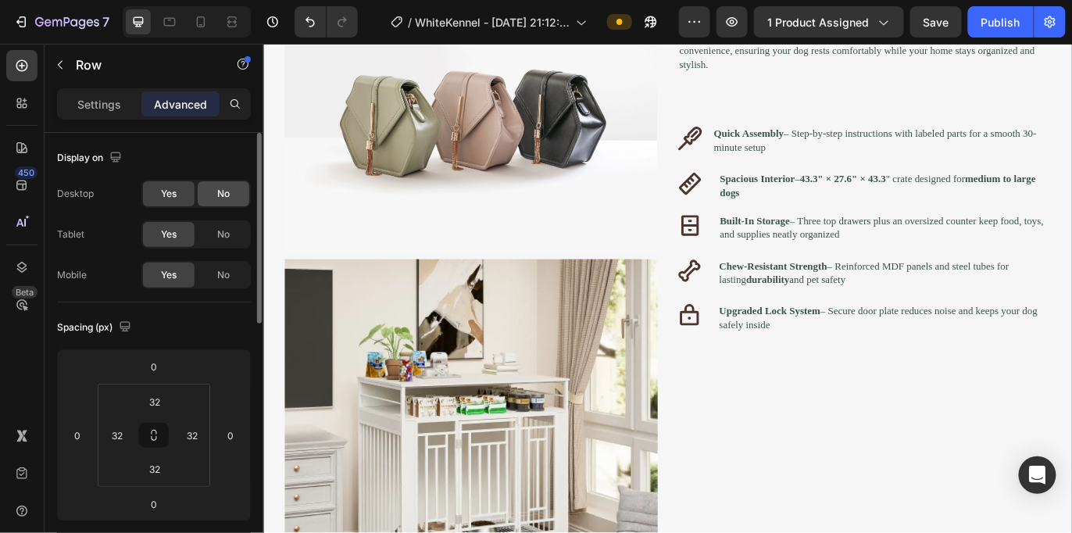
click at [227, 204] on div "No" at bounding box center [224, 193] width 52 height 25
click at [228, 225] on div "No" at bounding box center [224, 234] width 52 height 25
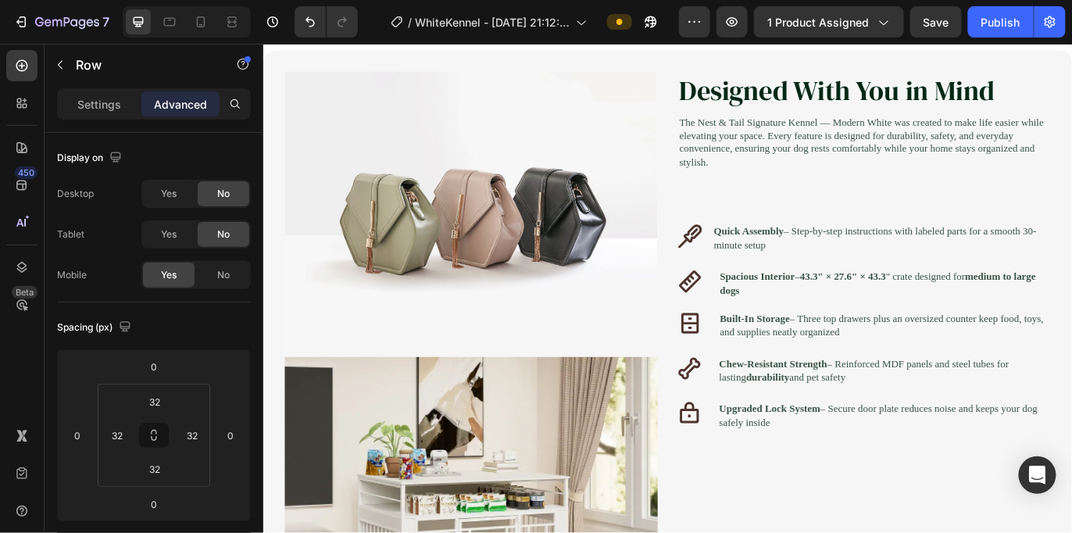
scroll to position [1580, 0]
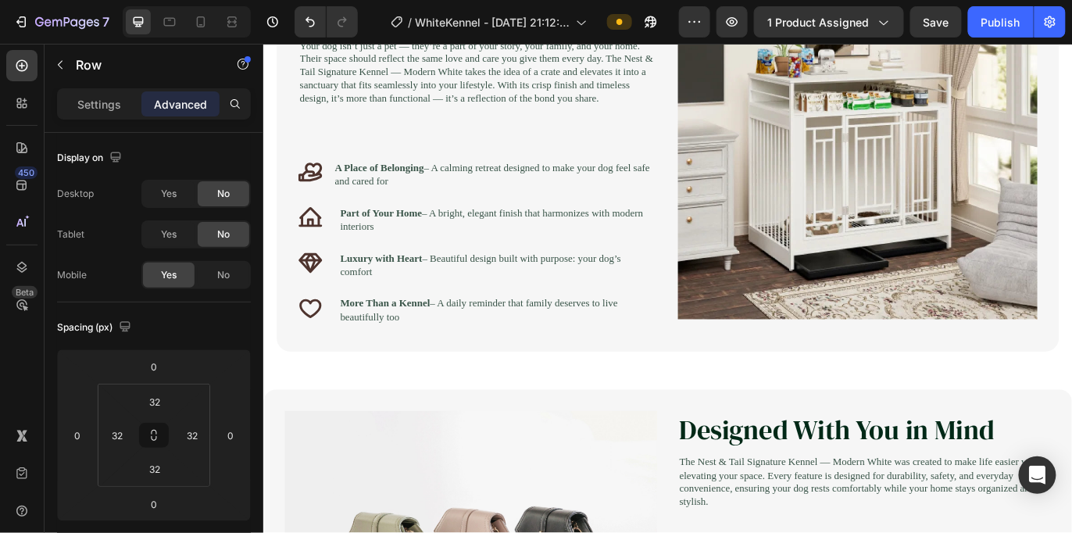
click at [198, 7] on div at bounding box center [187, 21] width 128 height 31
click at [197, 21] on icon at bounding box center [201, 22] width 16 height 16
type input "28"
type input "20"
type input "28"
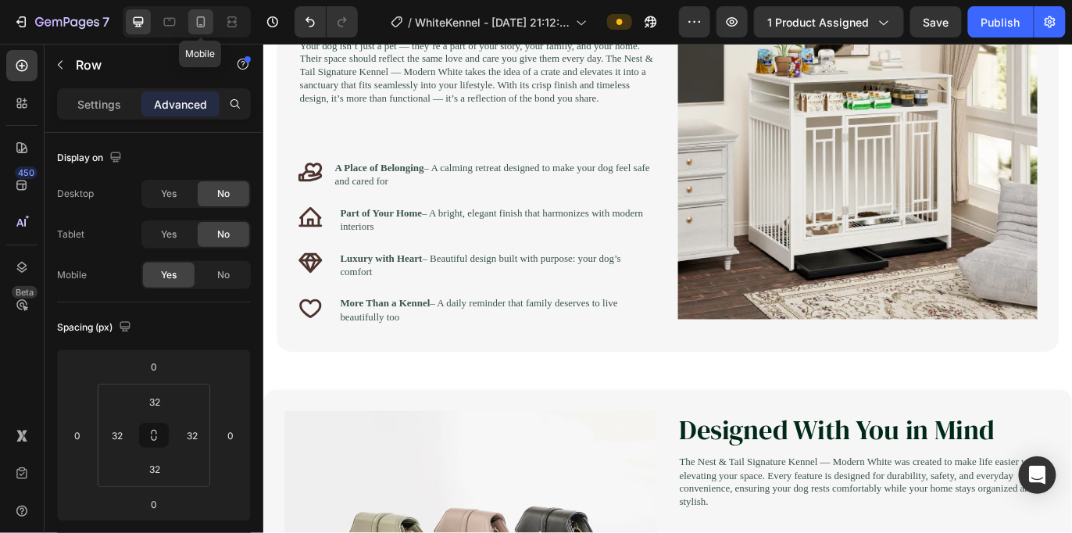
type input "20"
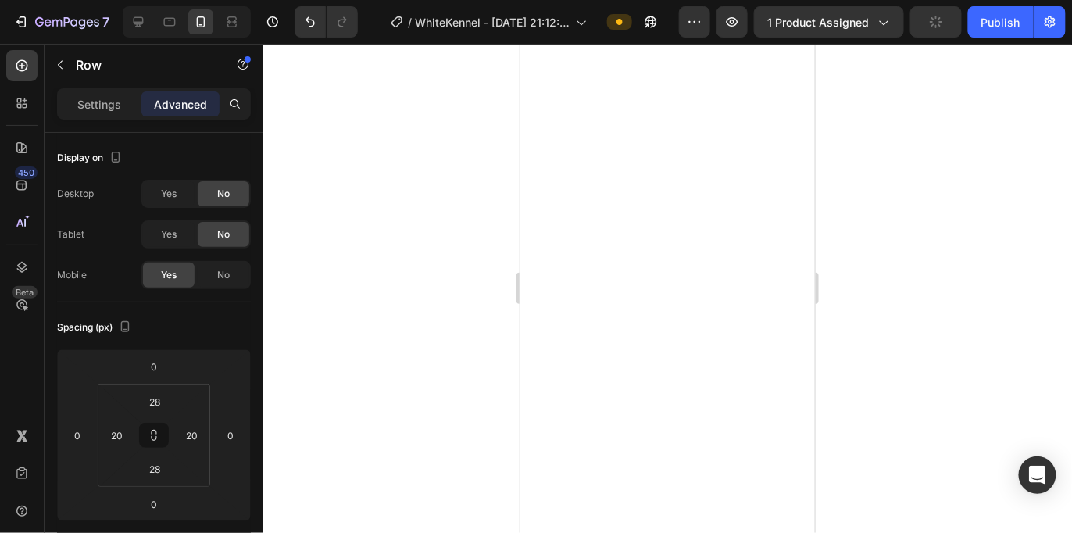
scroll to position [1668, 0]
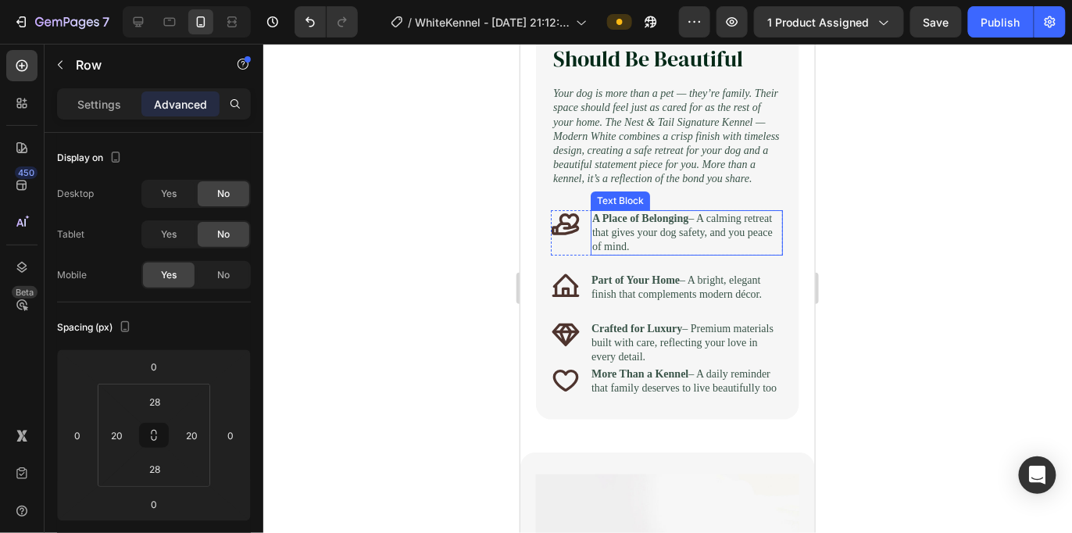
click at [738, 254] on p "A Place of Belonging – A calming retreat that gives your dog safety, and you pe…" at bounding box center [686, 232] width 189 height 43
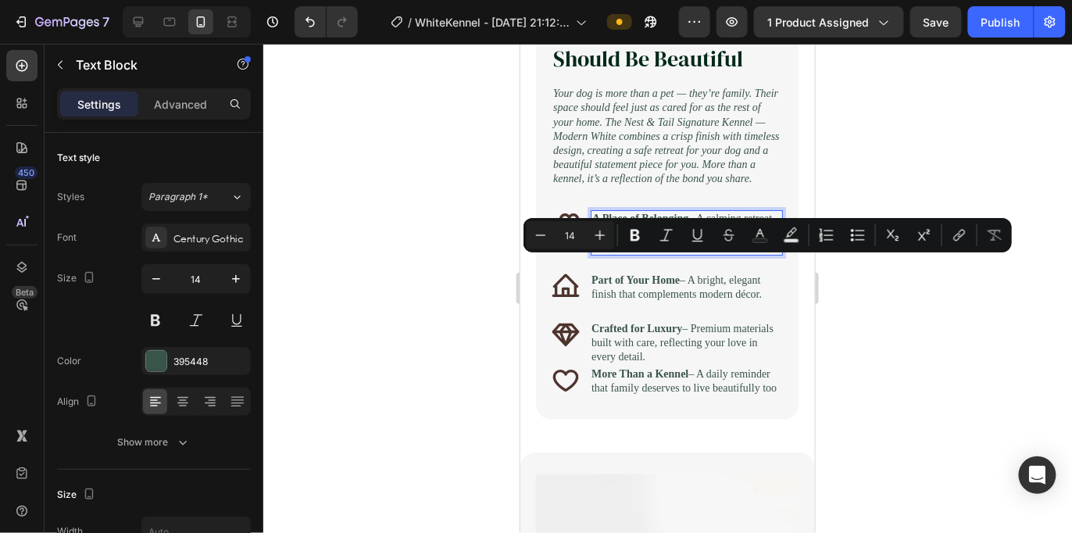
click at [760, 254] on p "A Place of Belonging – A calming retreat that gives your dog safety, and you pe…" at bounding box center [686, 232] width 189 height 43
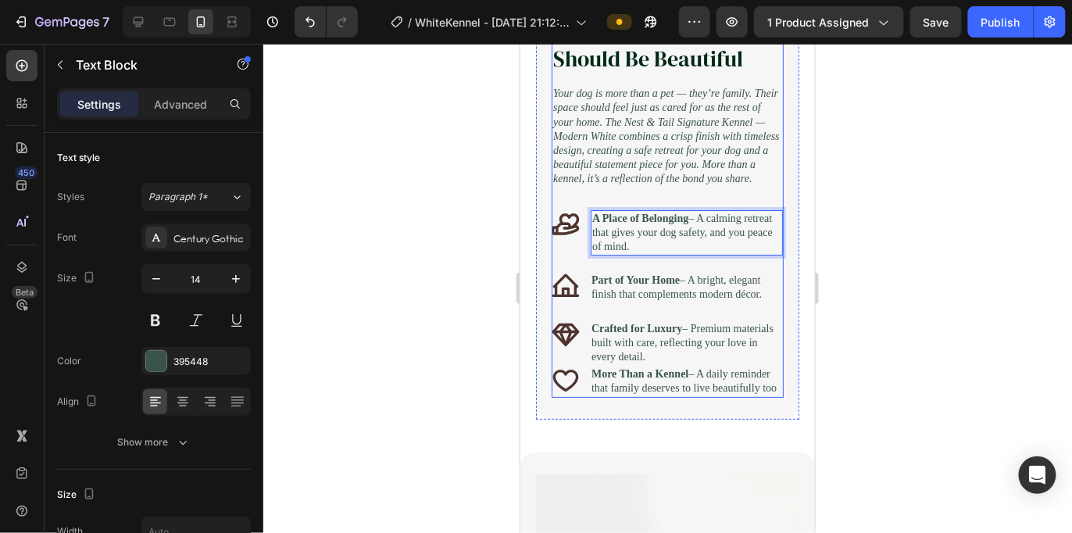
drag, startPoint x: 760, startPoint y: 263, endPoint x: 586, endPoint y: 222, distance: 178.4
click at [586, 222] on div "Image Because Comfort Should Be Beautiful Heading Your dog is more than a pet —…" at bounding box center [667, 116] width 232 height 564
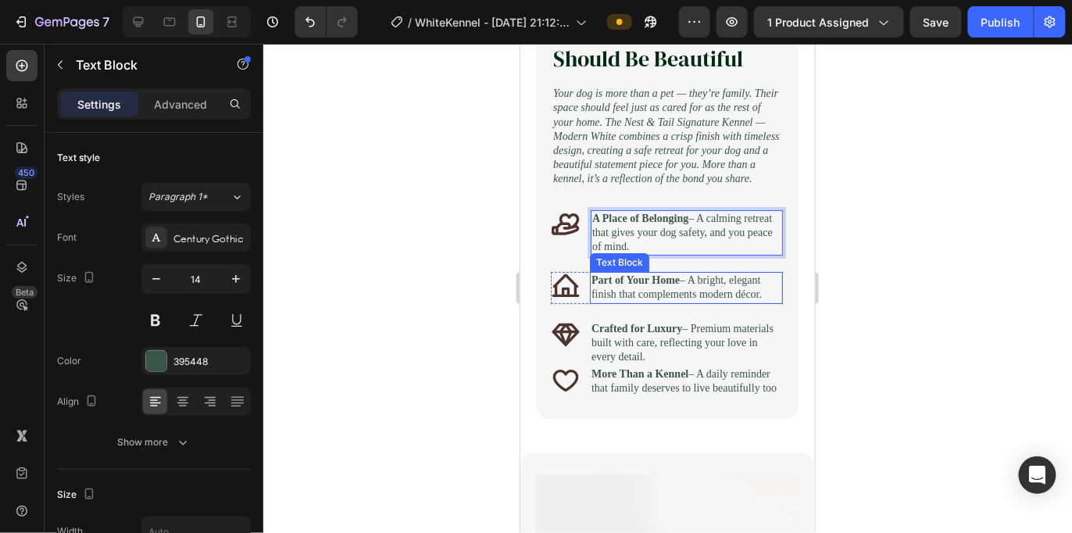
click at [676, 301] on p "Part of Your Home – A bright, elegant finish that complements modern décor." at bounding box center [686, 287] width 190 height 28
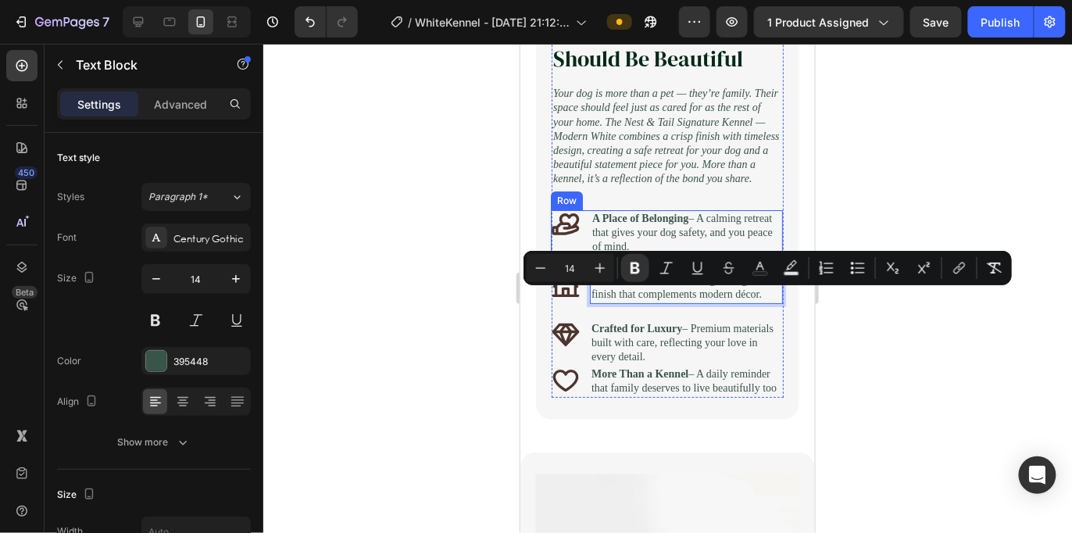
drag, startPoint x: 676, startPoint y: 320, endPoint x: 567, endPoint y: 268, distance: 121.3
click at [567, 268] on div "Image Because Comfort Should Be Beautiful Heading Your dog is more than a pet —…" at bounding box center [667, 116] width 232 height 564
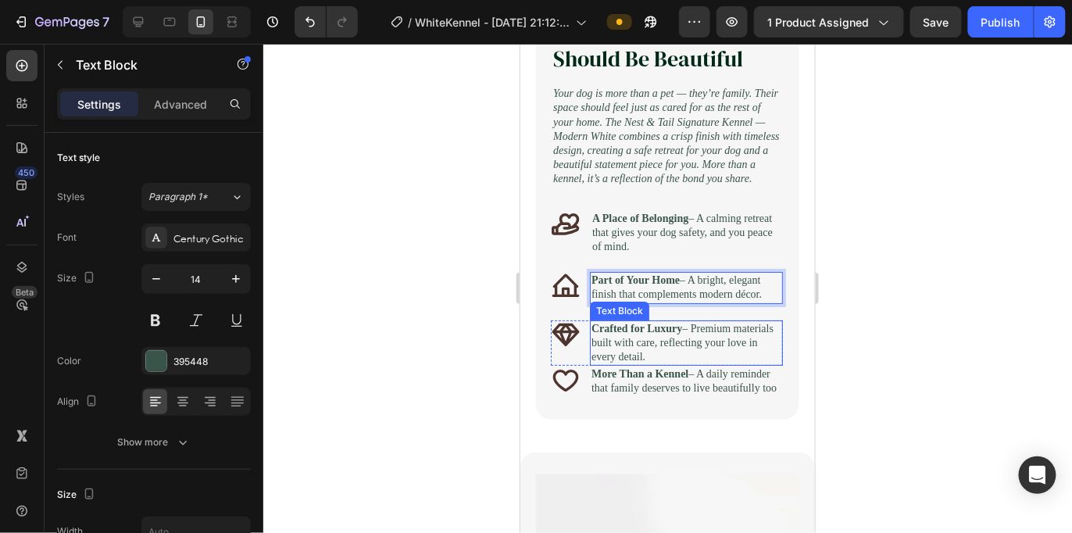
click at [651, 364] on p "Crafted for Luxury – Premium materials built with care, reflecting your love in…" at bounding box center [686, 342] width 190 height 43
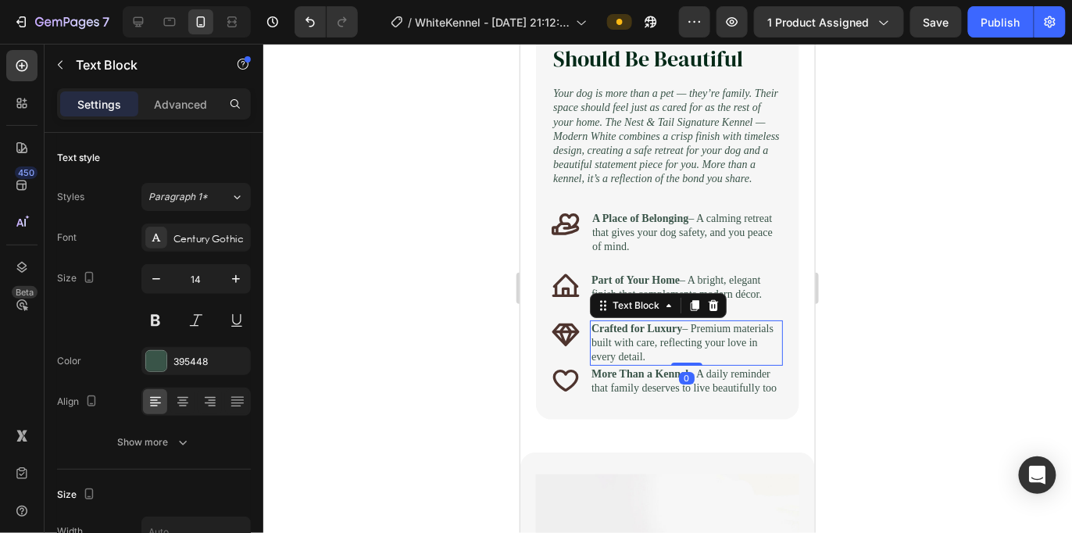
click at [642, 364] on p "Crafted for Luxury – Premium materials built with care, reflecting your love in…" at bounding box center [686, 342] width 190 height 43
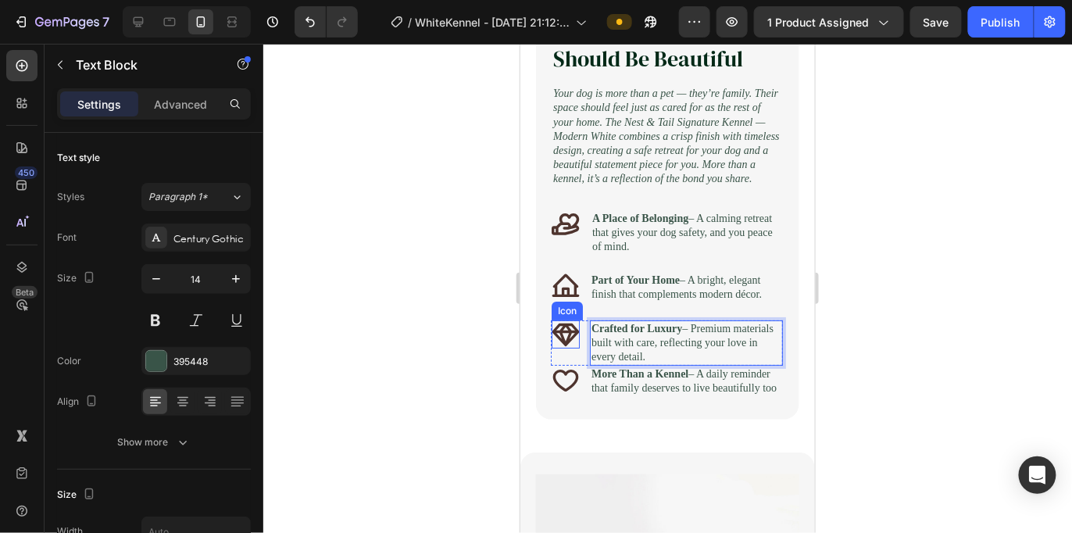
drag, startPoint x: 642, startPoint y: 400, endPoint x: 574, endPoint y: 358, distance: 80.7
click at [574, 358] on div "Icon Crafted for Luxury – Premium materials built with care, reflecting your lo…" at bounding box center [666, 343] width 232 height 46
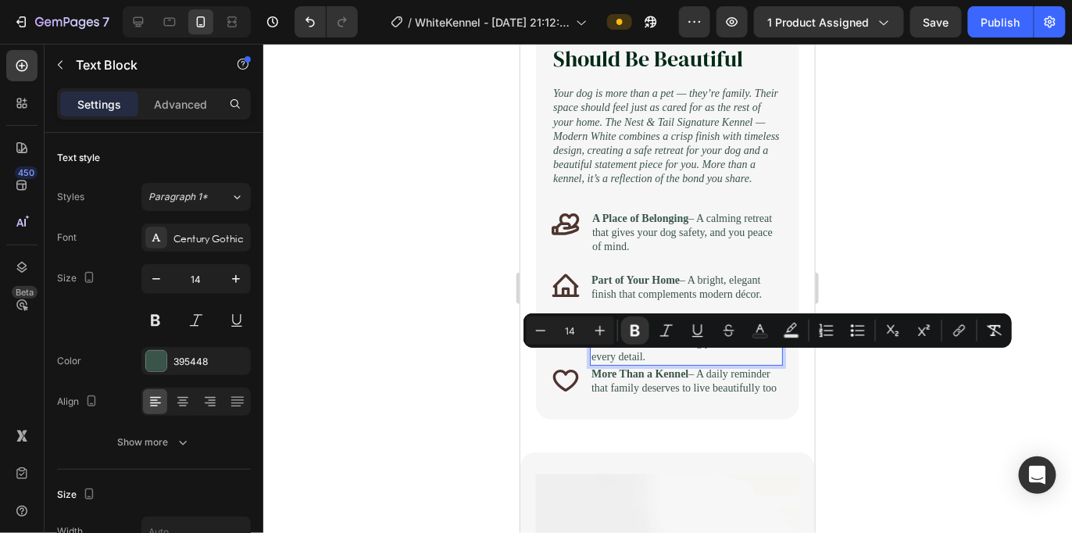
click at [486, 399] on div at bounding box center [667, 288] width 809 height 489
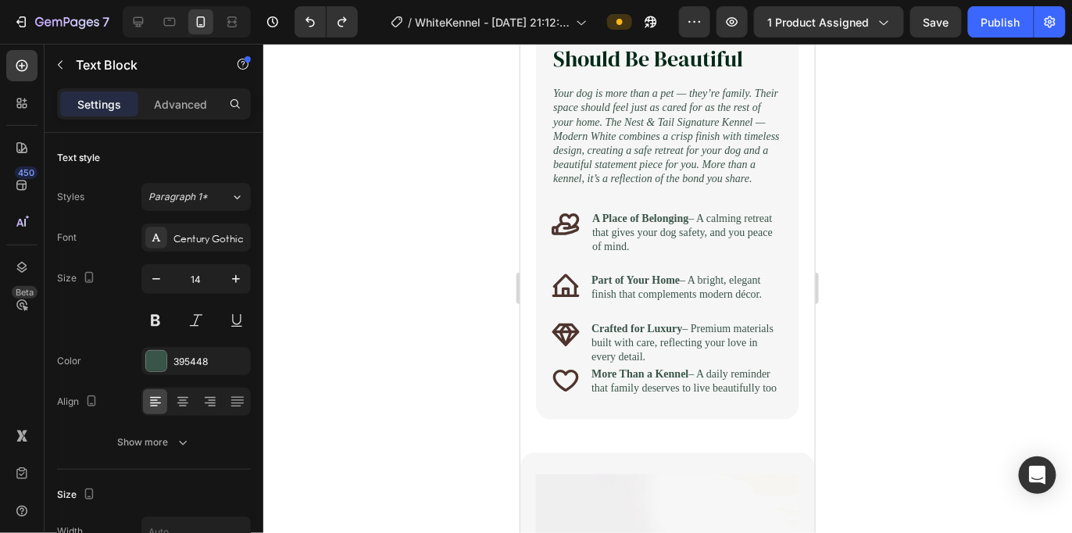
click at [719, 301] on p "Part of Your Home – A bright, elegant finish that complements modern décor." at bounding box center [686, 287] width 190 height 28
click at [682, 301] on p "Part of Your Home – A bright, elegant finish that complements modern décor." at bounding box center [686, 287] width 190 height 28
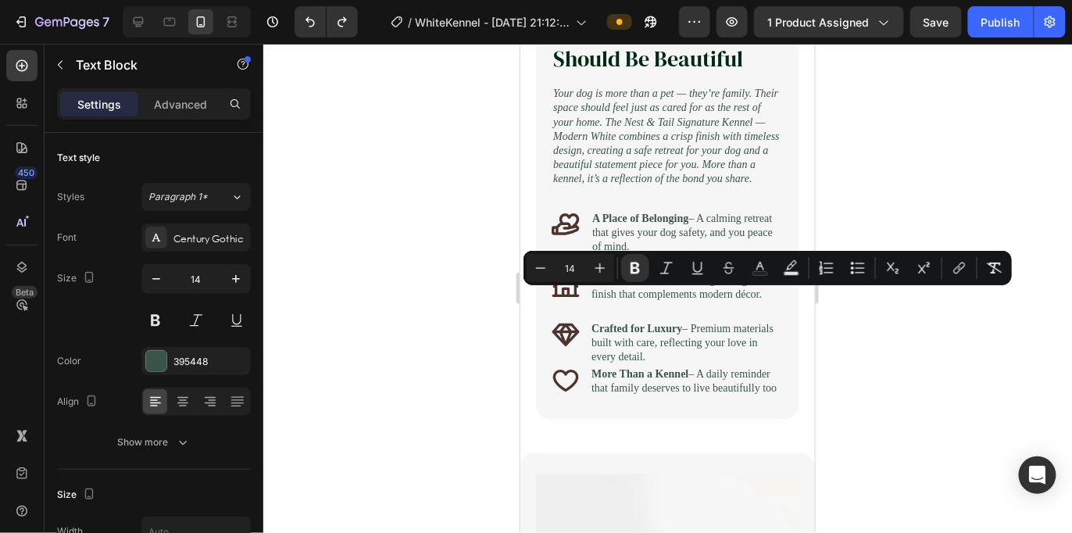
drag, startPoint x: 682, startPoint y: 324, endPoint x: 589, endPoint y: 289, distance: 98.7
click at [589, 289] on div "Part of Your Home – A bright, elegant finish that complements modern décor." at bounding box center [685, 286] width 193 height 31
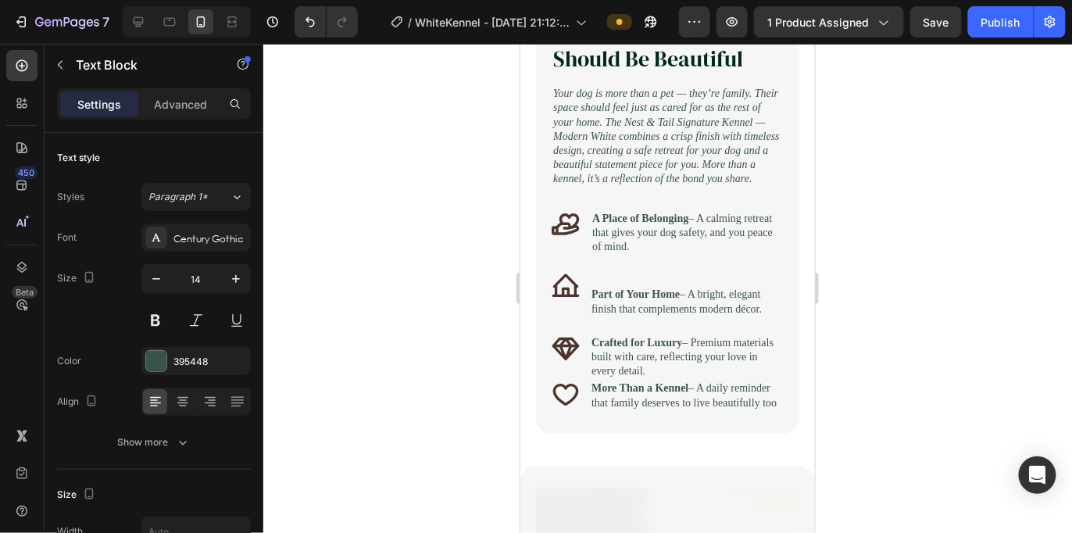
click at [606, 287] on p "Rich Text Editor. Editing area: main" at bounding box center [686, 280] width 190 height 14
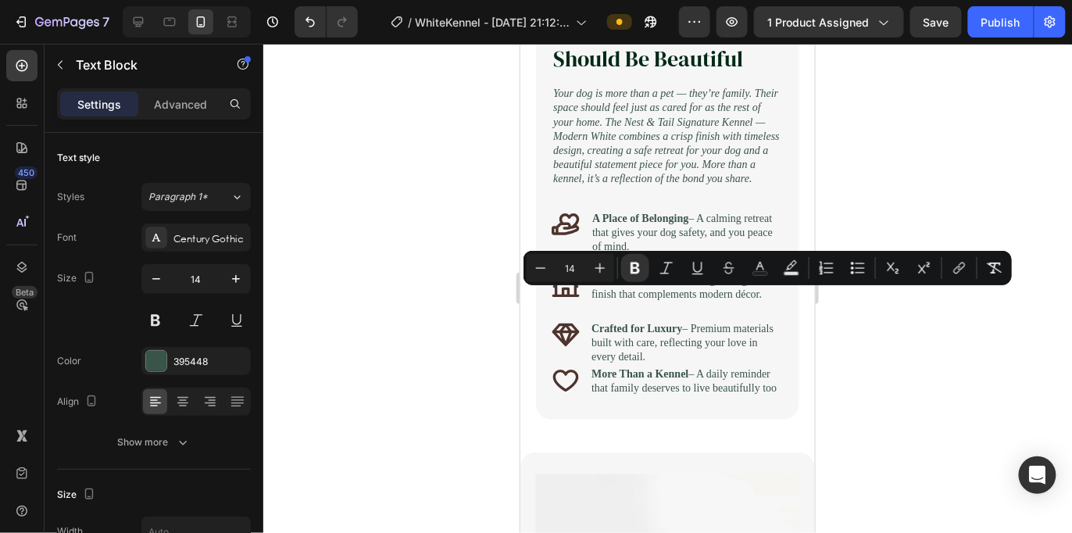
click at [689, 301] on p "Part of Your Home – A bright, elegant finish that complements modern décor." at bounding box center [686, 287] width 190 height 28
drag, startPoint x: 687, startPoint y: 327, endPoint x: 593, endPoint y: 297, distance: 98.6
click at [593, 297] on p "Part of Your Home – A bright, elegant finish that complements modern décor." at bounding box center [686, 287] width 190 height 28
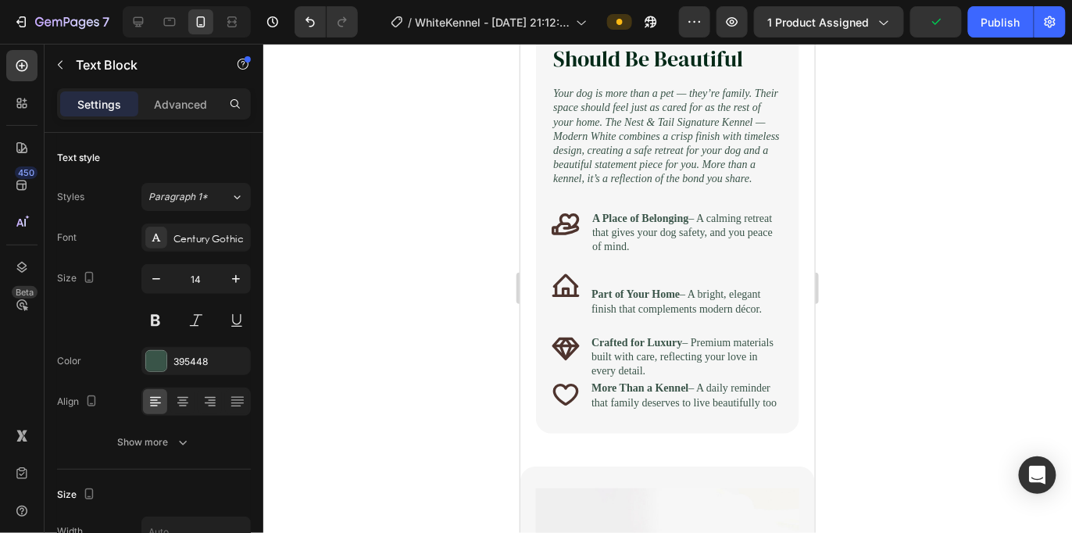
click at [671, 290] on div "Part of Your Home – A bright, elegant finish that complements modern décor." at bounding box center [685, 294] width 193 height 46
click at [589, 312] on div "Part of Your Home – A bright, elegant finish that complements modern décor." at bounding box center [685, 294] width 193 height 46
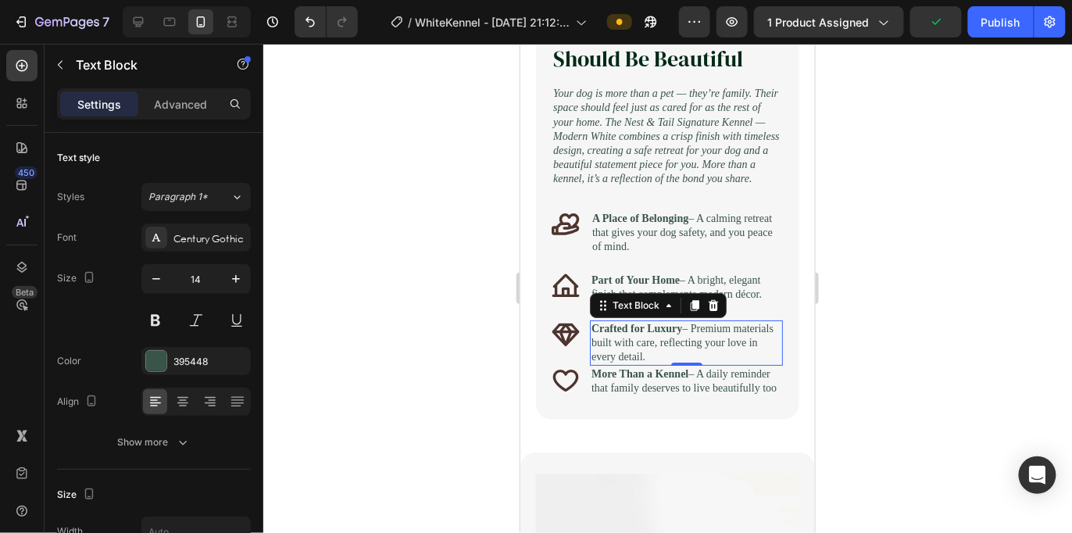
click at [687, 364] on p "Crafted for Luxury – Premium materials built with care, reflecting your love in…" at bounding box center [686, 342] width 190 height 43
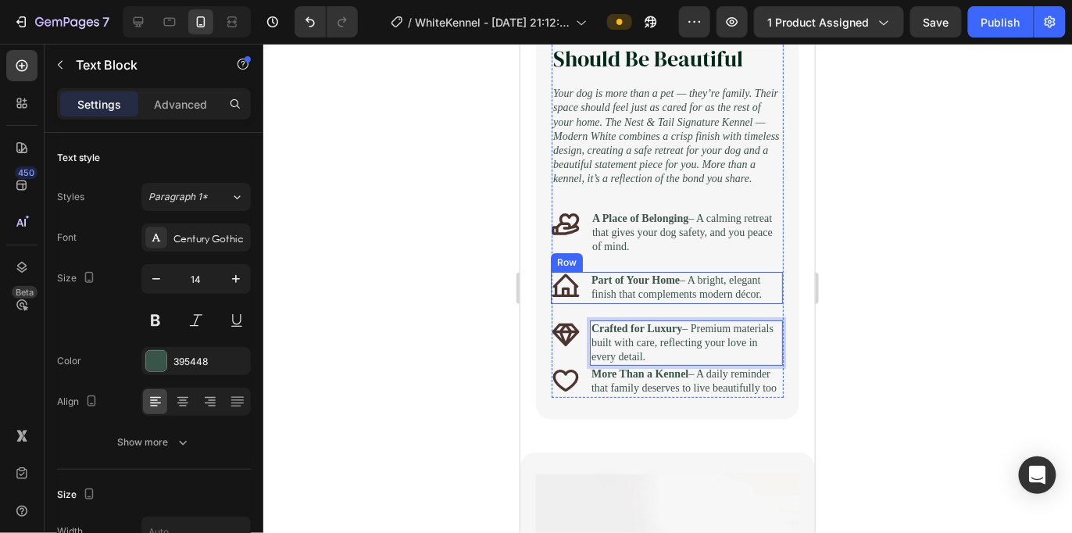
drag, startPoint x: 687, startPoint y: 398, endPoint x: 575, endPoint y: 322, distance: 135.1
click at [575, 322] on div "Image Because Comfort Should Be Beautiful Heading Your dog is more than a pet —…" at bounding box center [667, 116] width 232 height 564
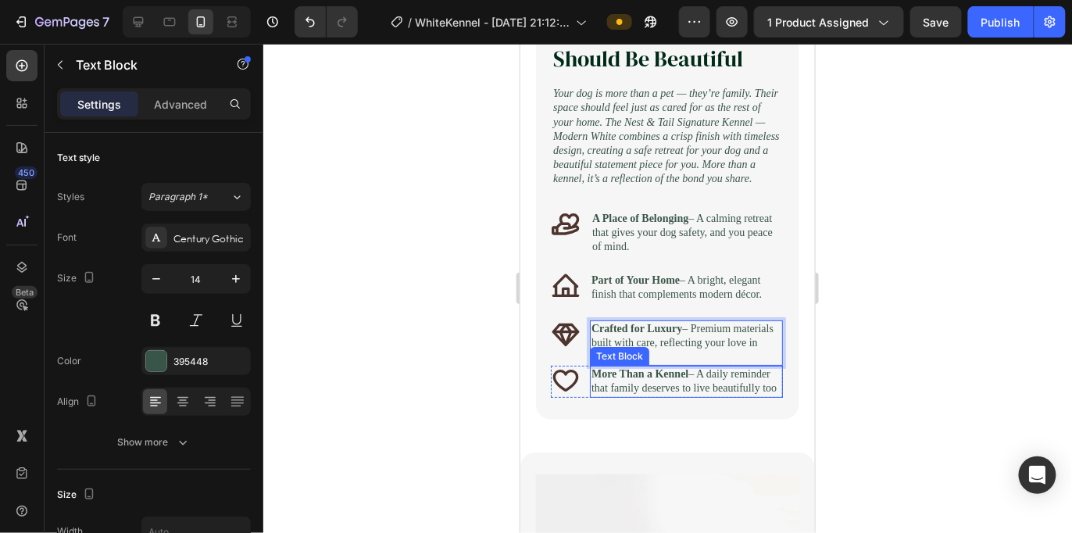
click at [697, 395] on p "More Than a Kennel – A daily reminder that family deserves to live beautifully …" at bounding box center [686, 381] width 190 height 28
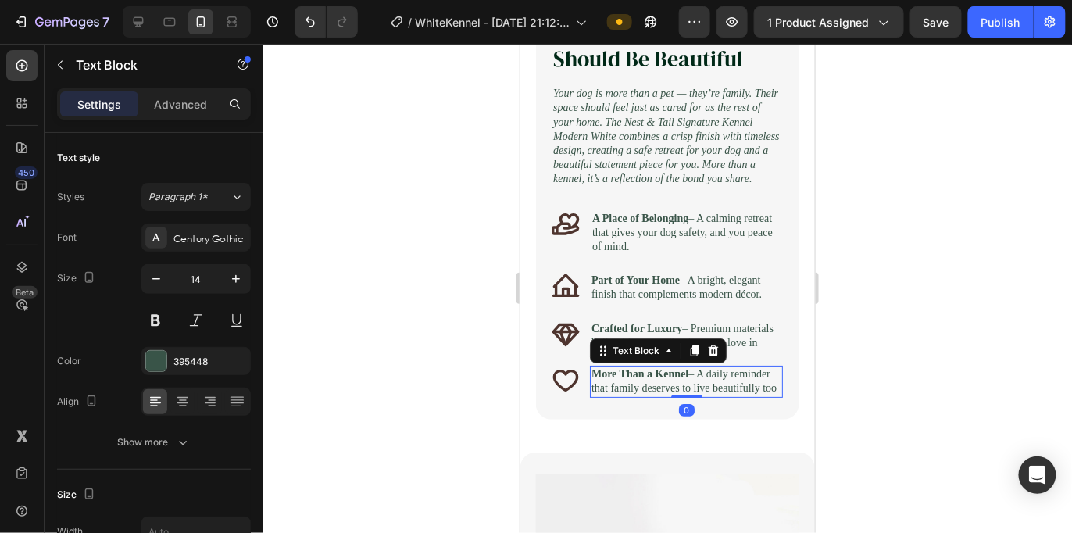
click at [697, 395] on p "More Than a Kennel – A daily reminder that family deserves to live beautifully …" at bounding box center [686, 381] width 190 height 28
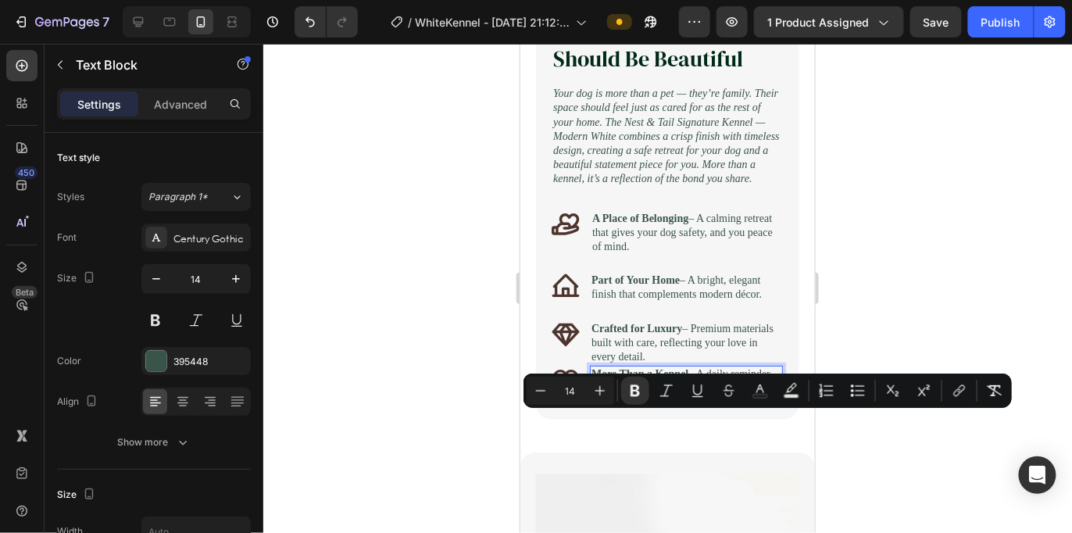
click at [697, 395] on p "More Than a Kennel – A daily reminder that family deserves to live beautifully …" at bounding box center [686, 381] width 190 height 28
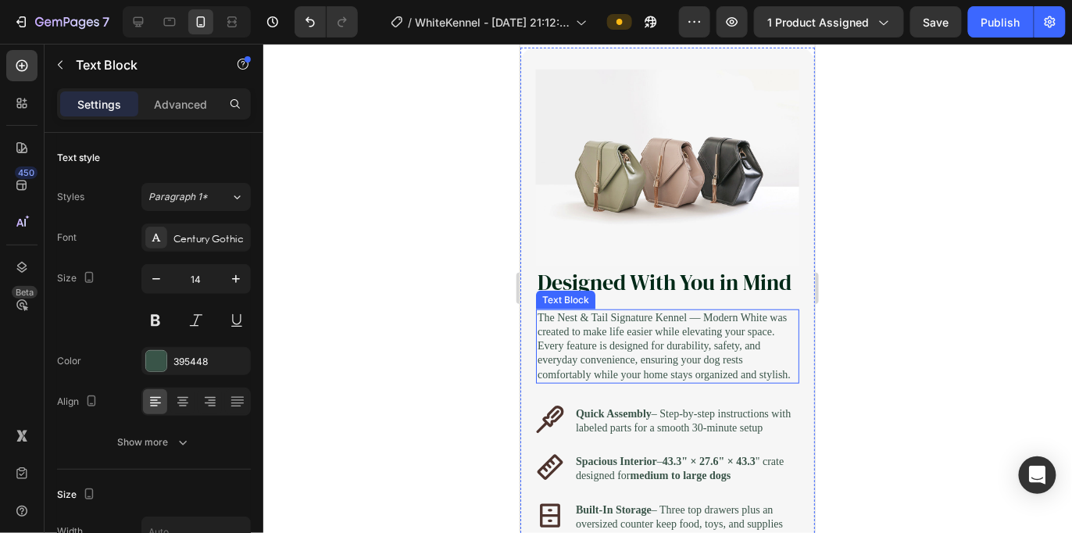
scroll to position [2102, 0]
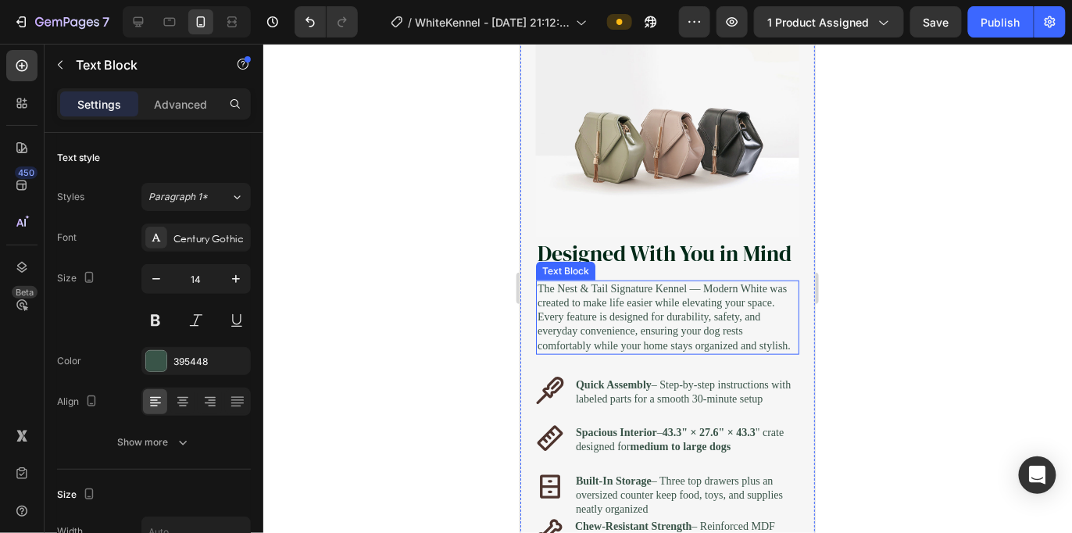
click at [686, 352] on p "The Nest & Tail Signature Kennel — Modern White was created to make life easier…" at bounding box center [667, 316] width 260 height 71
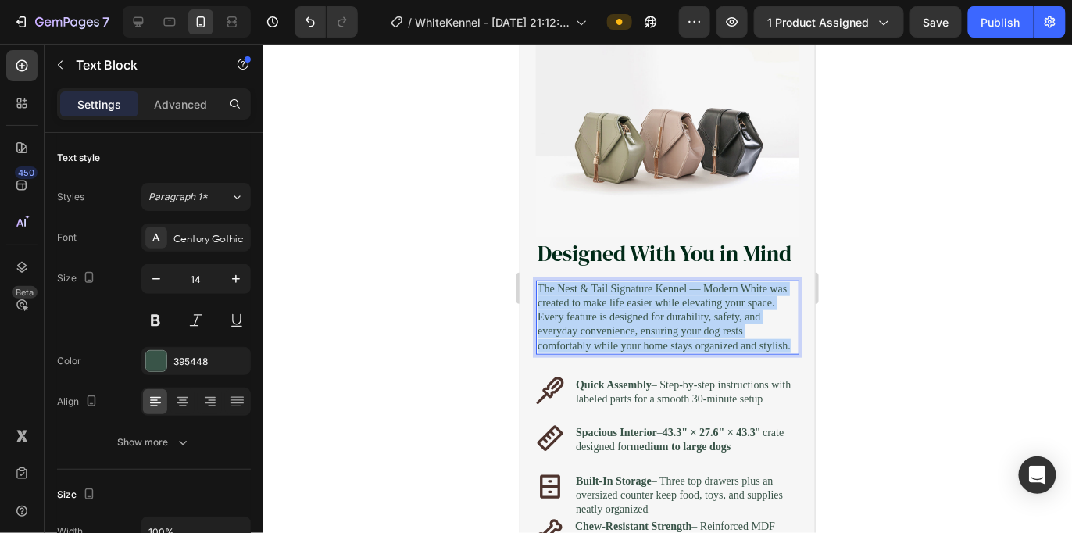
drag, startPoint x: 614, startPoint y: 448, endPoint x: 488, endPoint y: 352, distance: 158.4
click at [520, 352] on html "Mobile ( 377 px) iPhone 13 Mini iPhone 13 Pro iPhone 11 Pro Max iPhone 15 Pro M…" at bounding box center [667, 375] width 295 height 4869
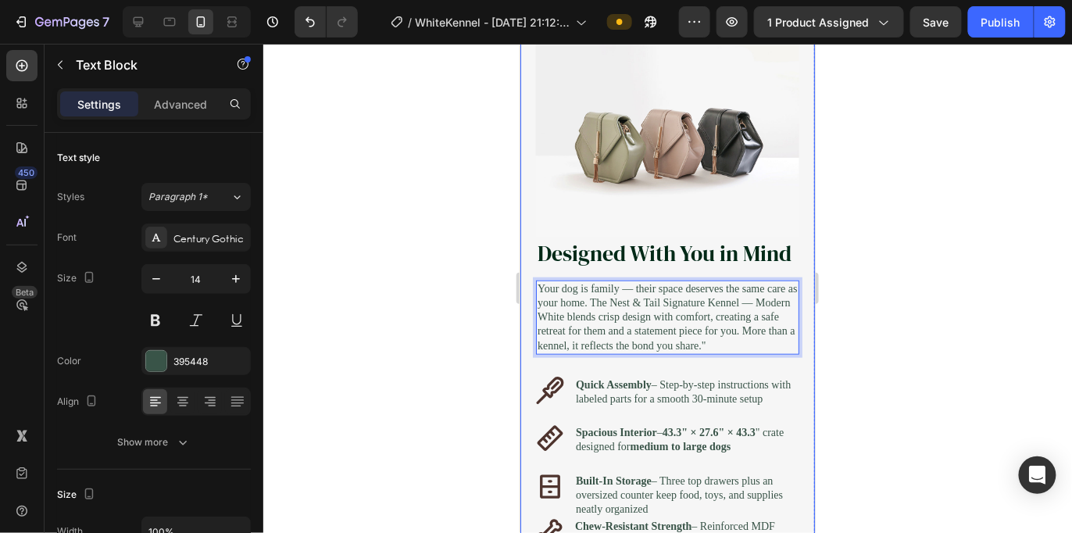
click at [793, 156] on div "Image Row Image Designed With You in Mind Heading Your dog is family — their sp…" at bounding box center [667, 317] width 295 height 599
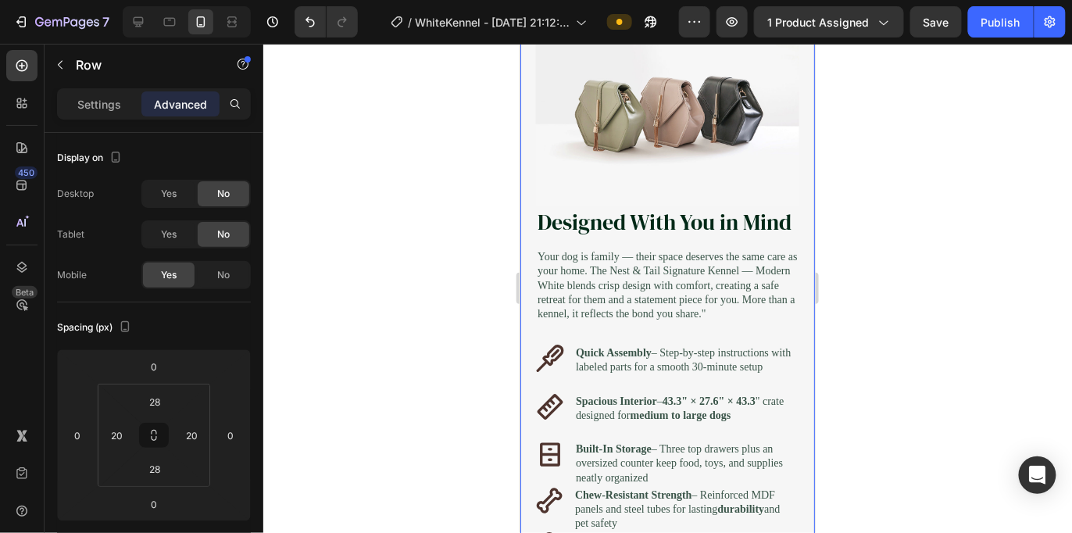
scroll to position [2275, 0]
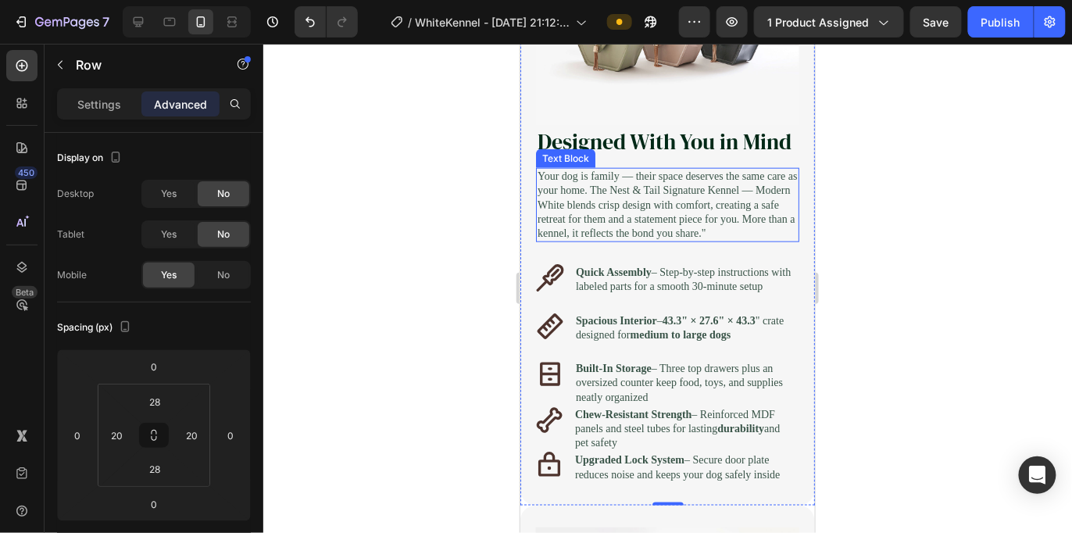
click at [648, 193] on p "Your dog is family — their space deserves the same care as your home. The Nest …" at bounding box center [667, 204] width 260 height 71
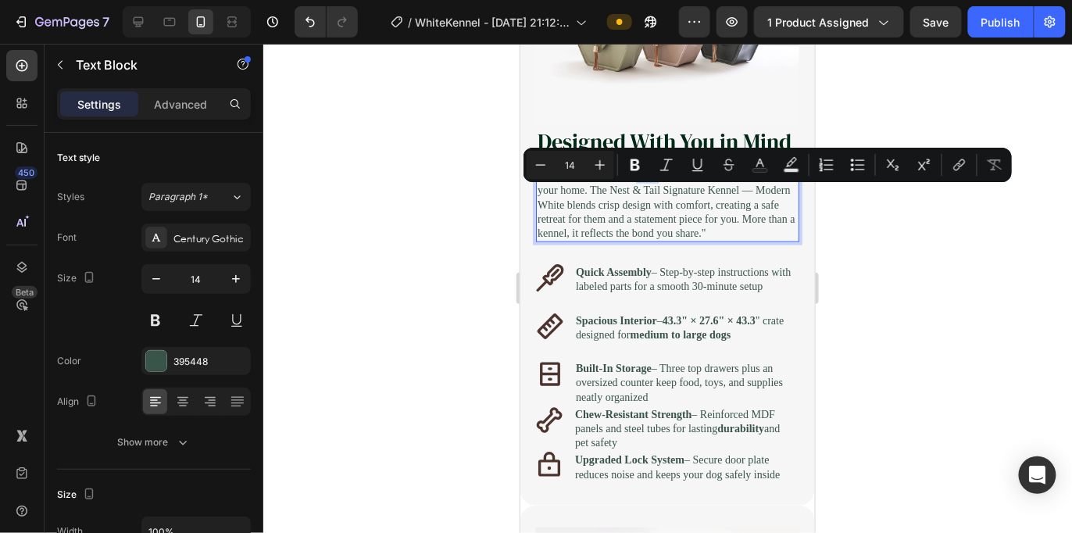
click at [647, 195] on p "Your dog is family — their space deserves the same care as your home. The Nest …" at bounding box center [667, 204] width 260 height 71
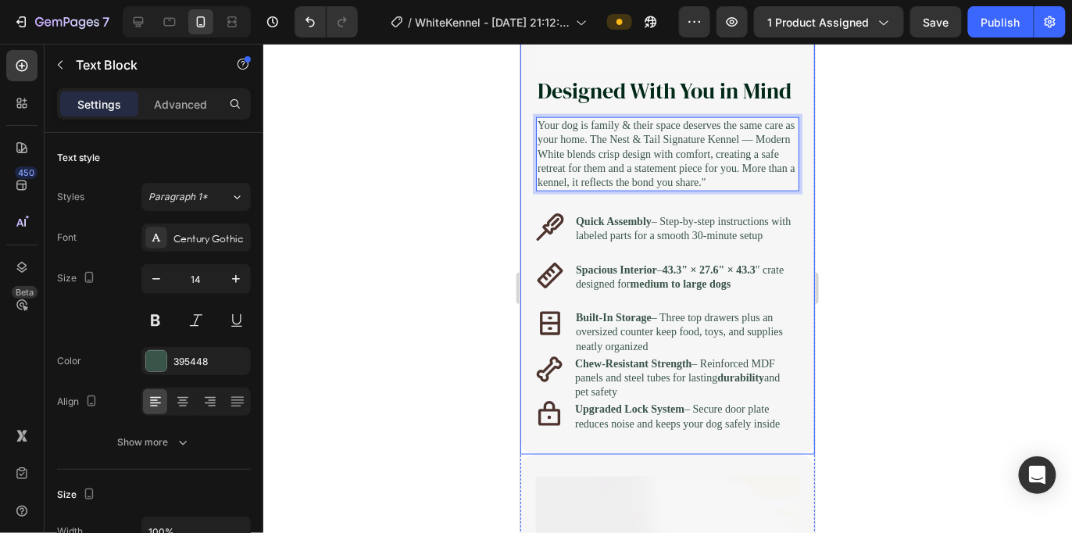
scroll to position [2362, 0]
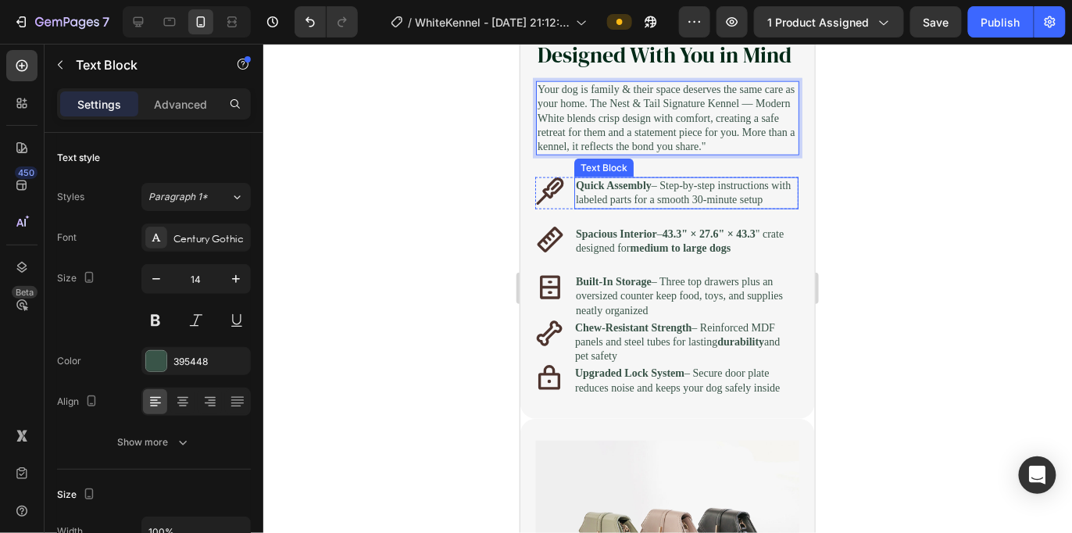
click at [705, 206] on p "Quick Assembly – Step-by-step instructions with labeled parts for a smooth 30-m…" at bounding box center [685, 192] width 221 height 28
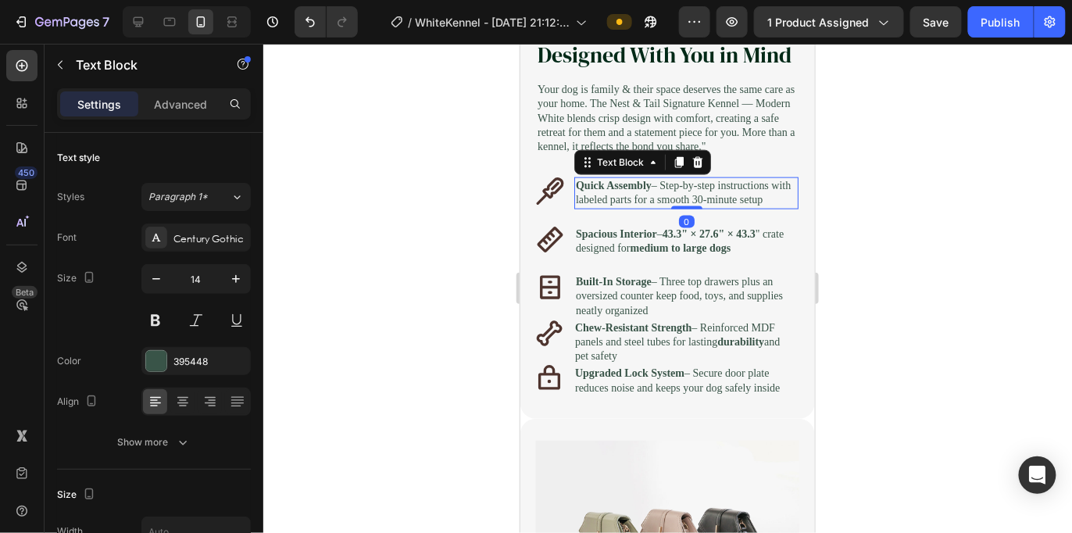
drag, startPoint x: 705, startPoint y: 249, endPoint x: 586, endPoint y: 222, distance: 121.9
click at [586, 206] on p "Quick Assembly – Step-by-step instructions with labeled parts for a smooth 30-m…" at bounding box center [685, 192] width 221 height 28
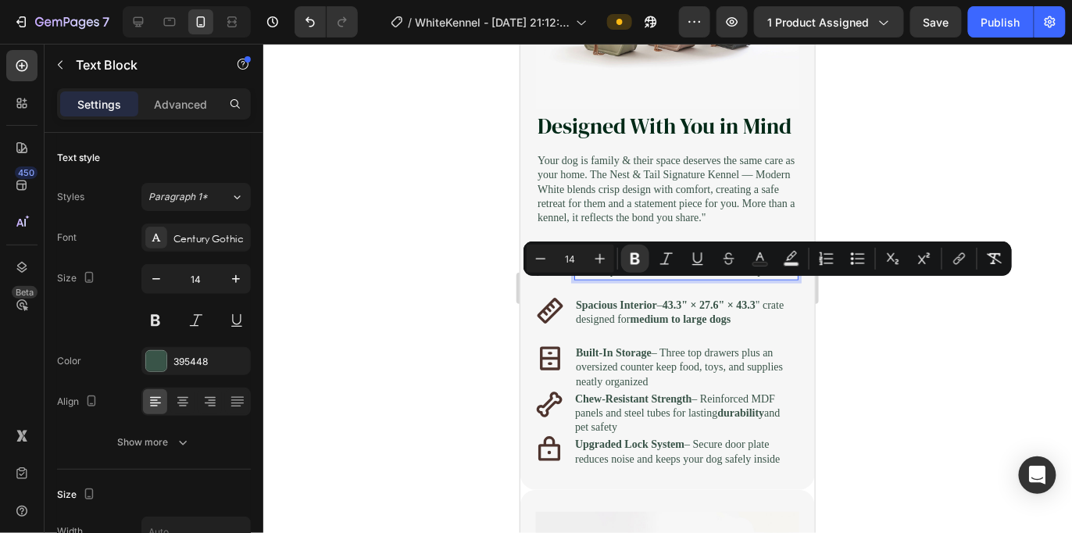
scroll to position [2275, 0]
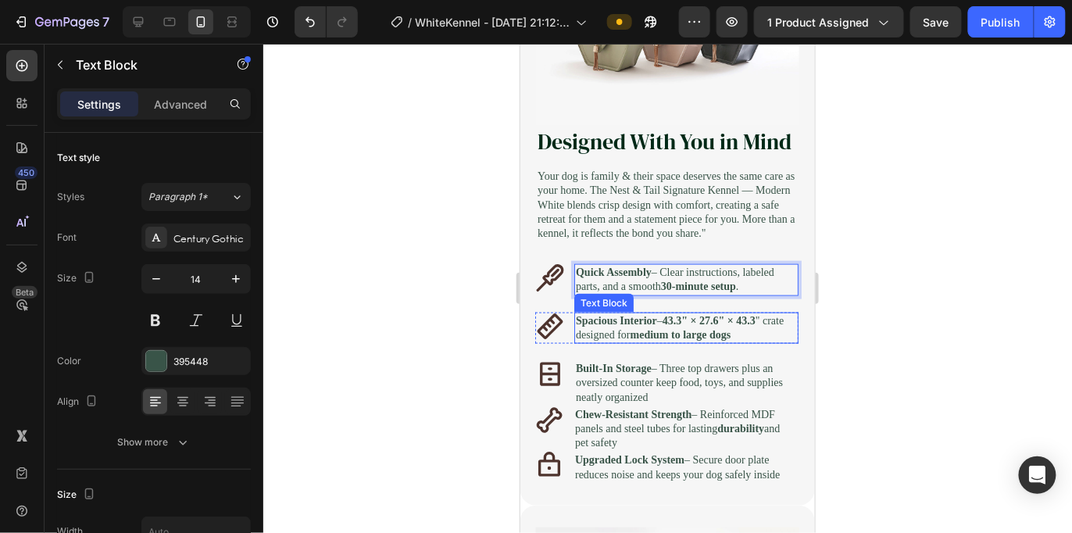
click at [608, 342] on p "Spacious Interior – 43.3" × 27.6" × 43.3 " crate designed for medium to large d…" at bounding box center [685, 327] width 221 height 28
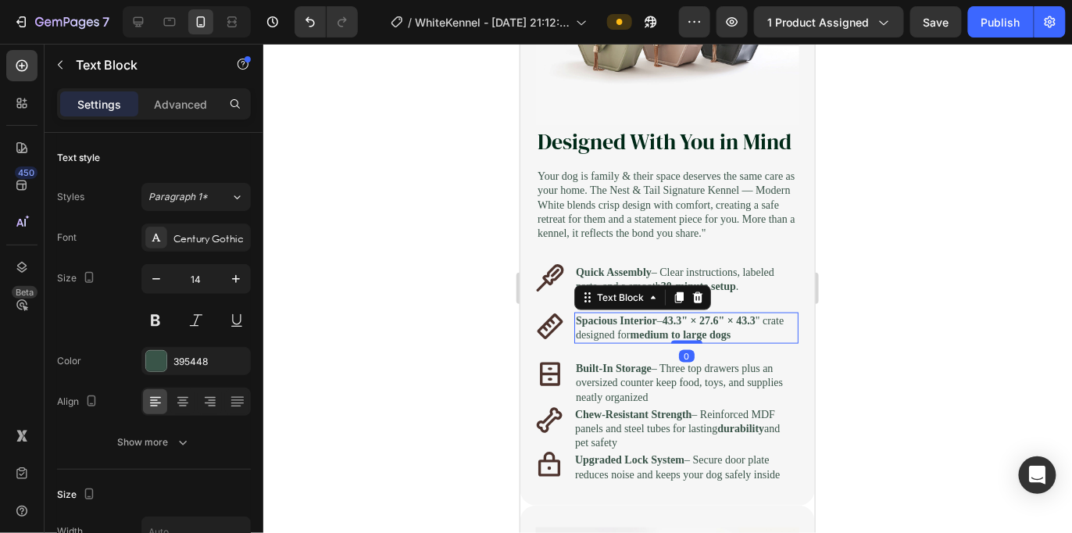
click at [608, 342] on p "Spacious Interior – 43.3" × 27.6" × 43.3 " crate designed for medium to large d…" at bounding box center [685, 327] width 221 height 28
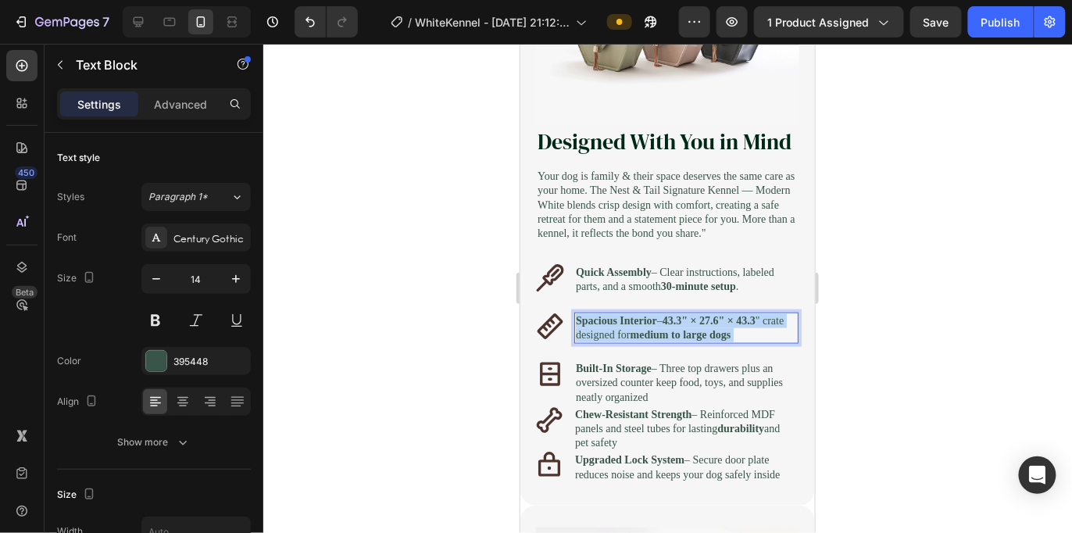
drag, startPoint x: 608, startPoint y: 397, endPoint x: 580, endPoint y: 370, distance: 39.2
click at [580, 342] on p "Spacious Interior – 43.3" × 27.6" × 43.3 " crate designed for medium to large d…" at bounding box center [685, 327] width 221 height 28
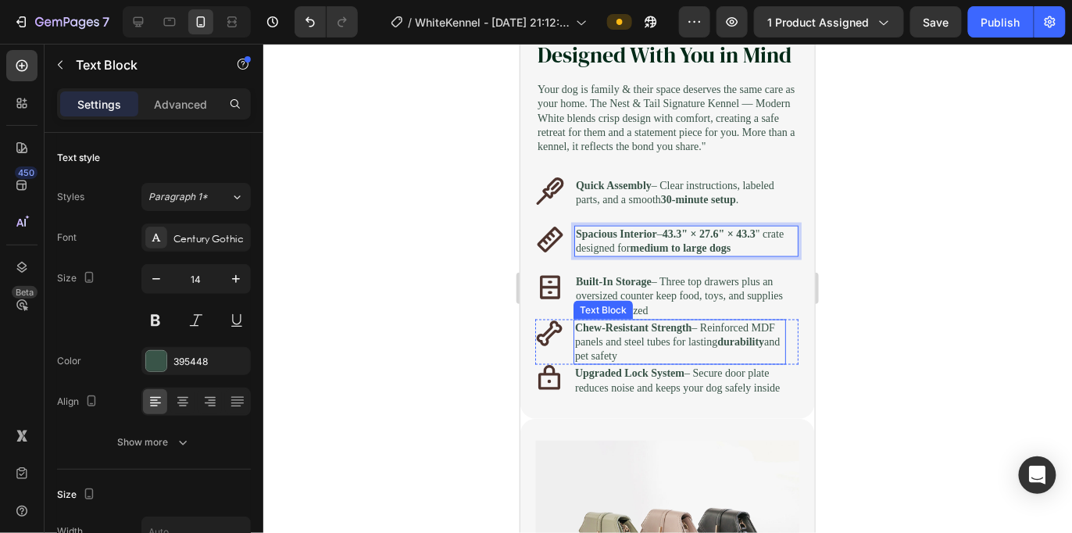
click at [716, 363] on p "Chew-Resistant Strength – Reinforced MDF panels and steel tubes for lasting dur…" at bounding box center [678, 341] width 209 height 43
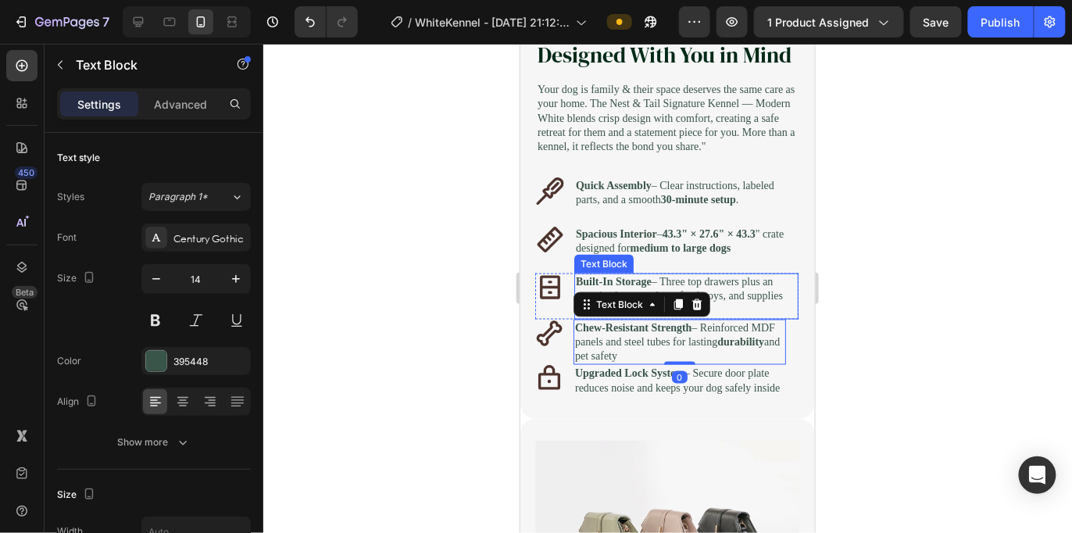
click at [732, 317] on p "Built-In Storage – Three top drawers plus an oversized counter keep food, toys,…" at bounding box center [685, 295] width 221 height 43
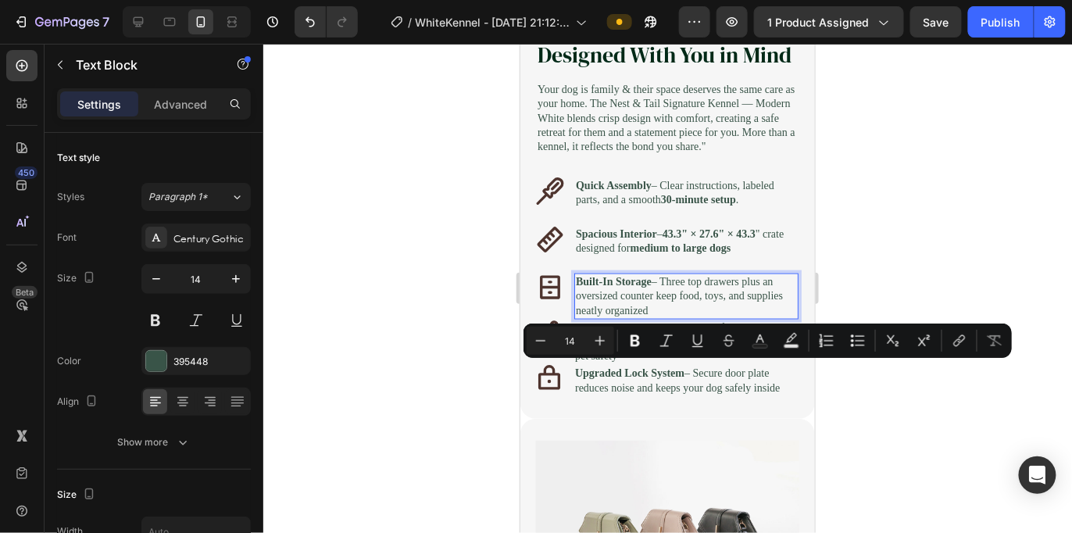
click at [770, 317] on p "Built-In Storage – Three top drawers plus an oversized counter keep food, toys,…" at bounding box center [685, 295] width 221 height 43
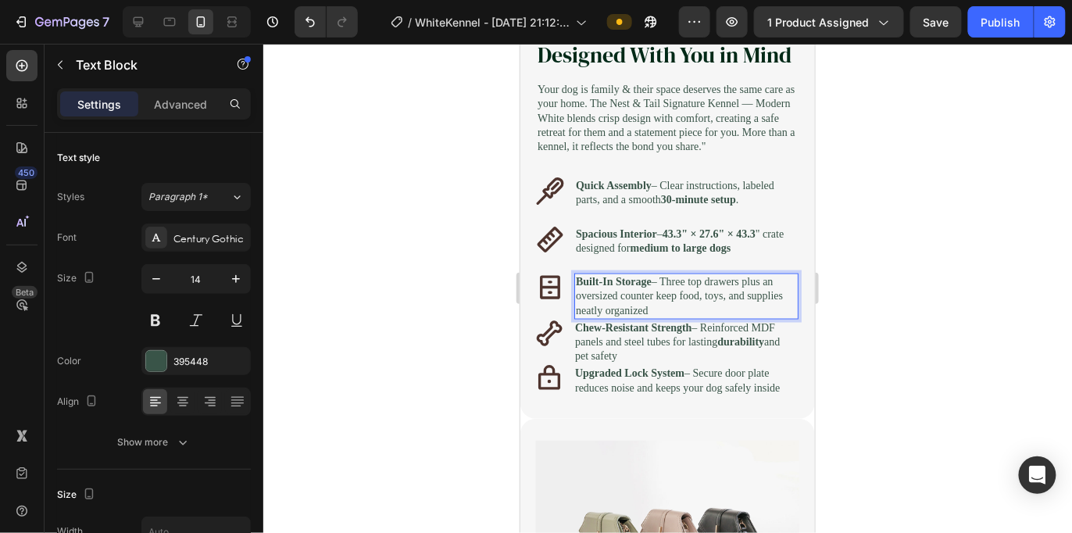
drag, startPoint x: 770, startPoint y: 370, endPoint x: 549, endPoint y: 328, distance: 224.3
click at [549, 328] on div "Designed With You in Mind Heading Your dog is family & their space deserves the…" at bounding box center [666, 217] width 263 height 358
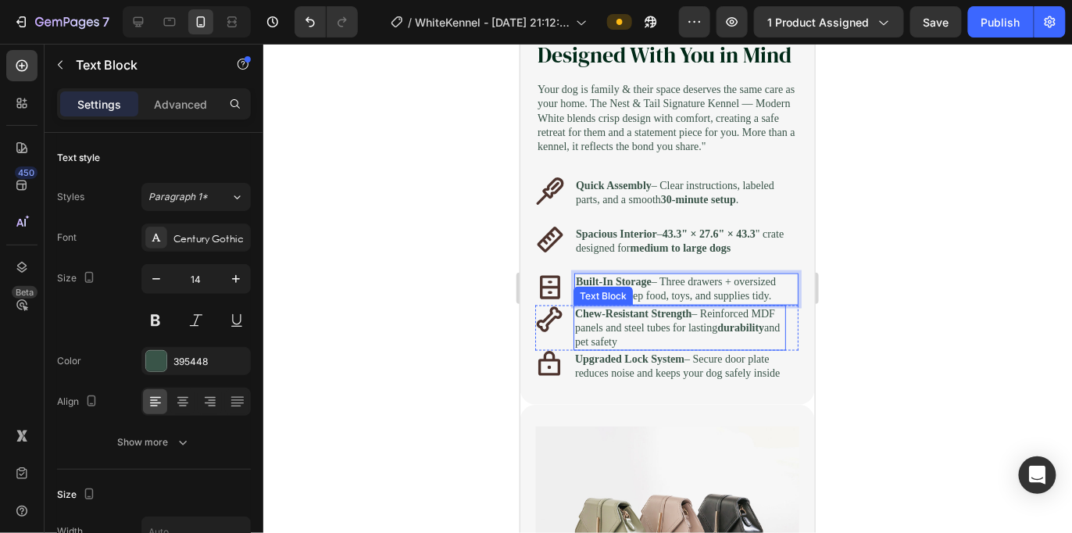
click at [655, 349] on p "Chew-Resistant Strength – Reinforced MDF panels and steel tubes for lasting dur…" at bounding box center [678, 327] width 209 height 43
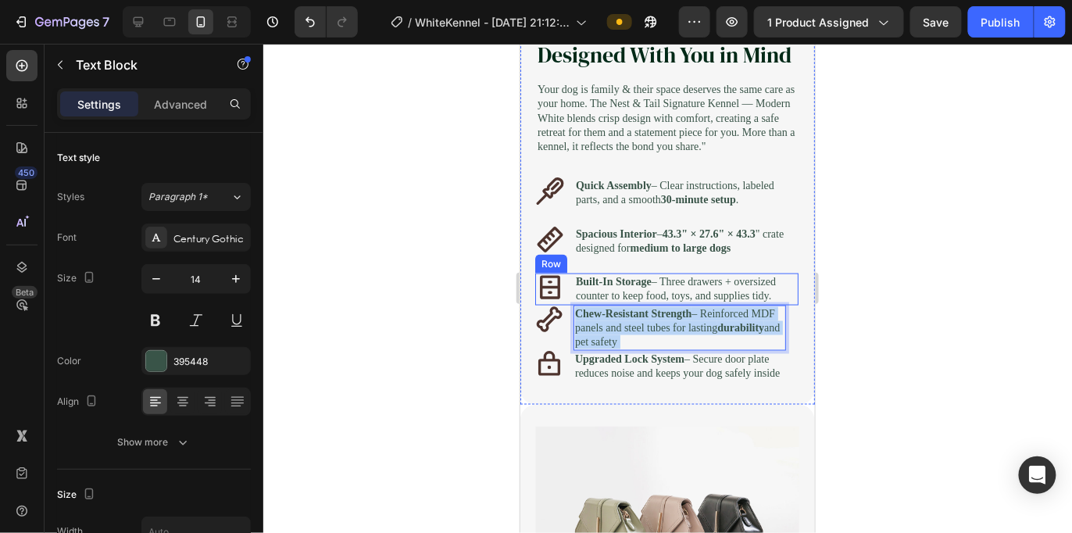
drag, startPoint x: 612, startPoint y: 393, endPoint x: 563, endPoint y: 369, distance: 54.9
click at [563, 369] on div "Designed With You in Mind Heading Your dog is family & their space deserves the…" at bounding box center [666, 210] width 263 height 344
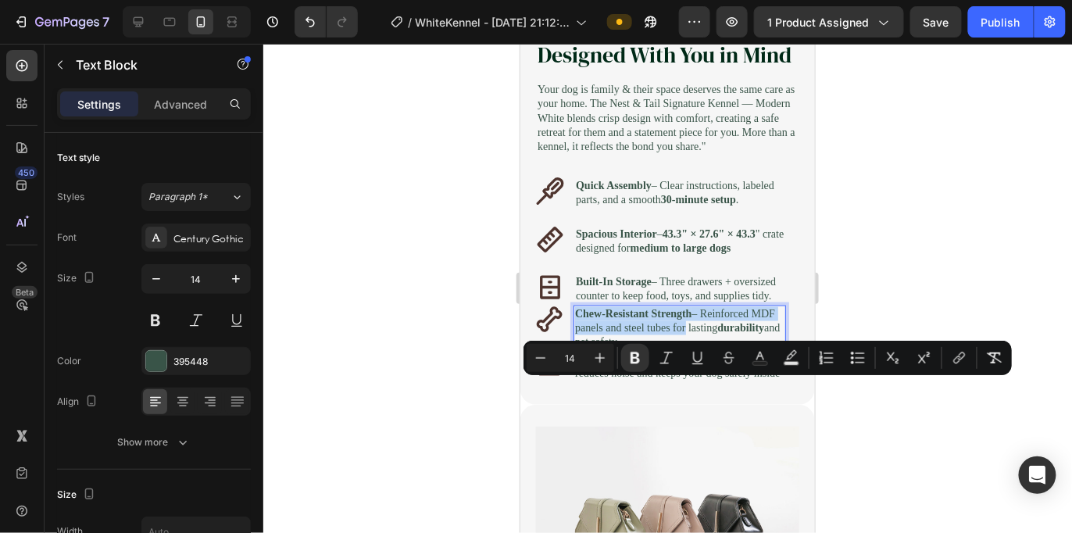
drag, startPoint x: 614, startPoint y: 421, endPoint x: 562, endPoint y: 381, distance: 65.2
click at [562, 351] on div "Icon Chew-Resistant Strength – Reinforced MDF panels and steel tubes for lastin…" at bounding box center [666, 328] width 263 height 46
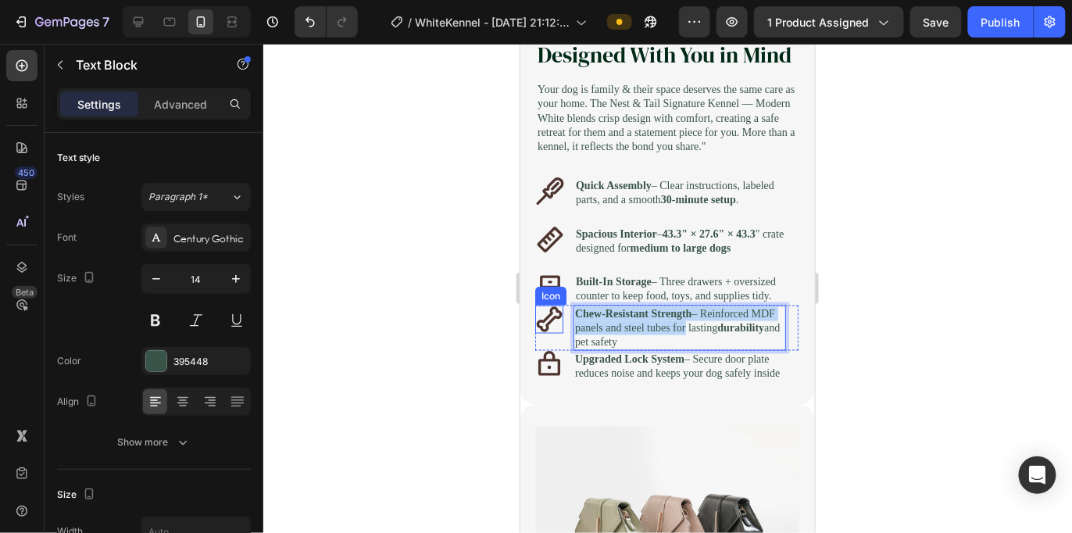
drag, startPoint x: 610, startPoint y: 428, endPoint x: 560, endPoint y: 405, distance: 54.9
click at [554, 351] on div "Icon Chew-Resistant Strength – Reinforced MDF panels and steel tubes for lastin…" at bounding box center [666, 328] width 263 height 46
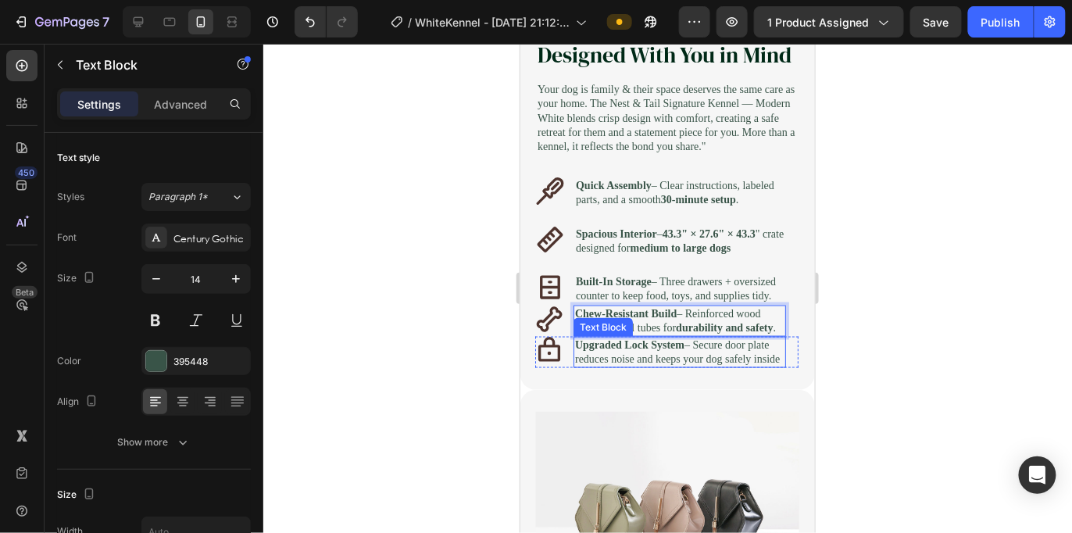
click at [719, 366] on p "Upgraded Lock System – Secure door plate reduces noise and keeps your dog safel…" at bounding box center [678, 352] width 209 height 28
click at [718, 366] on p "Upgraded Lock System – Secure door plate reduces noise and keeps your dog safel…" at bounding box center [678, 352] width 209 height 28
drag, startPoint x: 718, startPoint y: 466, endPoint x: 635, endPoint y: 437, distance: 87.7
click at [614, 367] on div "Designed With You in Mind Heading Your dog is family & their space deserves the…" at bounding box center [666, 202] width 263 height 329
click at [950, 392] on div at bounding box center [667, 288] width 809 height 489
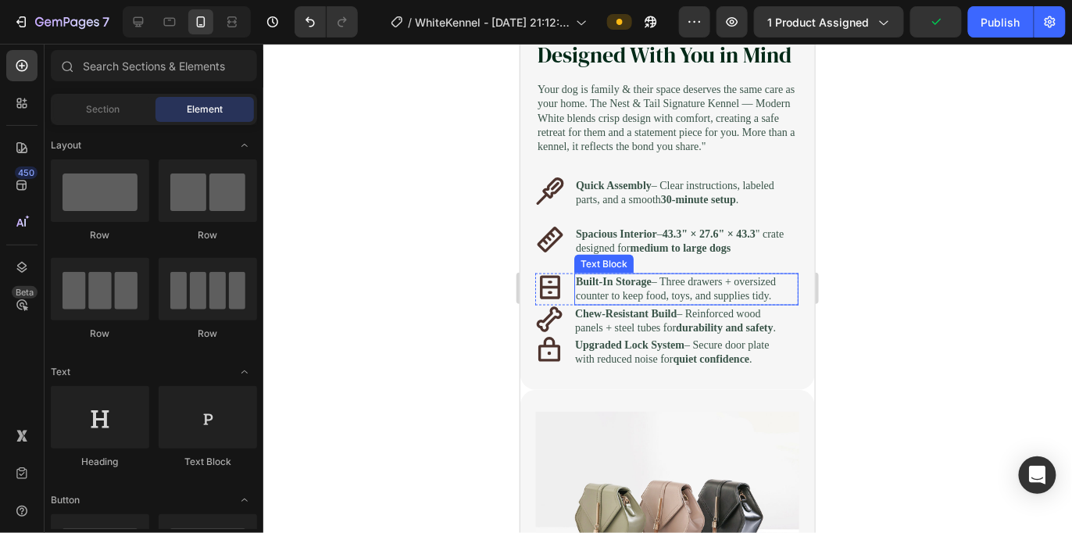
click at [721, 302] on p "Built-In Storage – Three drawers + oversized counter to keep food, toys, and su…" at bounding box center [685, 288] width 221 height 28
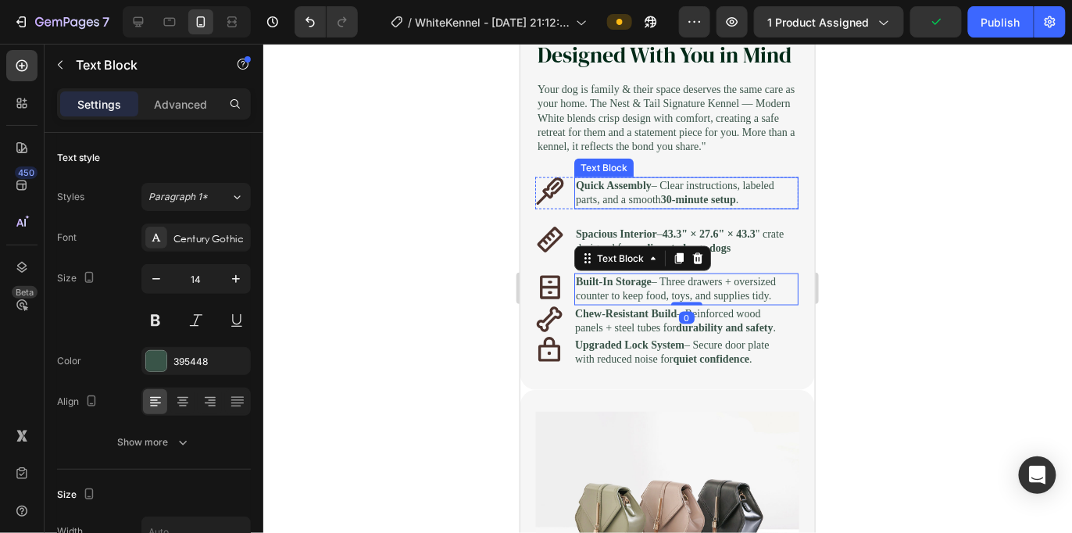
click at [709, 206] on p "Quick Assembly – Clear instructions, labeled parts, and a smooth 30-minute setu…" at bounding box center [685, 192] width 221 height 28
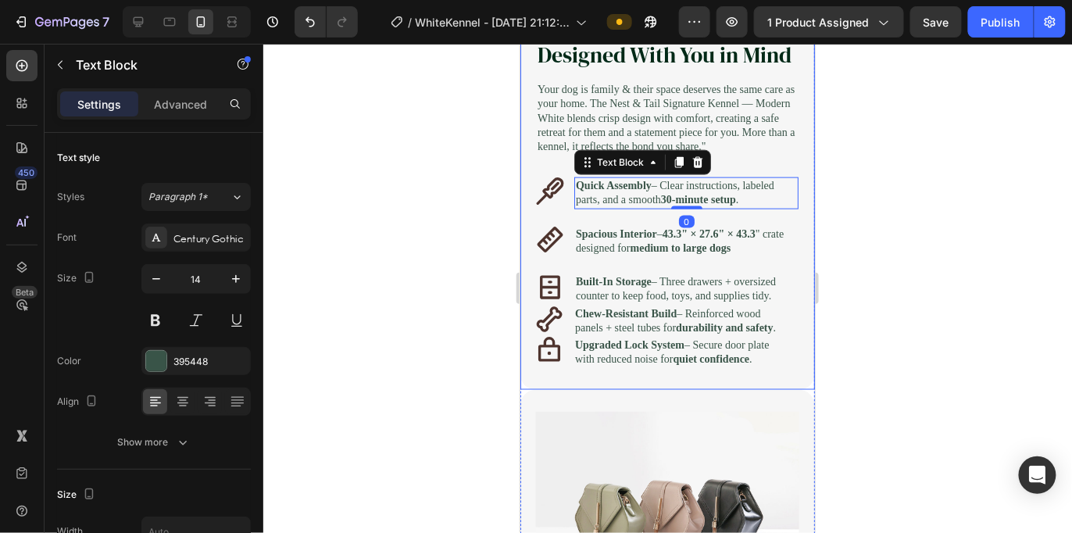
click at [746, 259] on div "Designed With You in Mind Heading Your dog is family & their space deserves the…" at bounding box center [666, 202] width 263 height 329
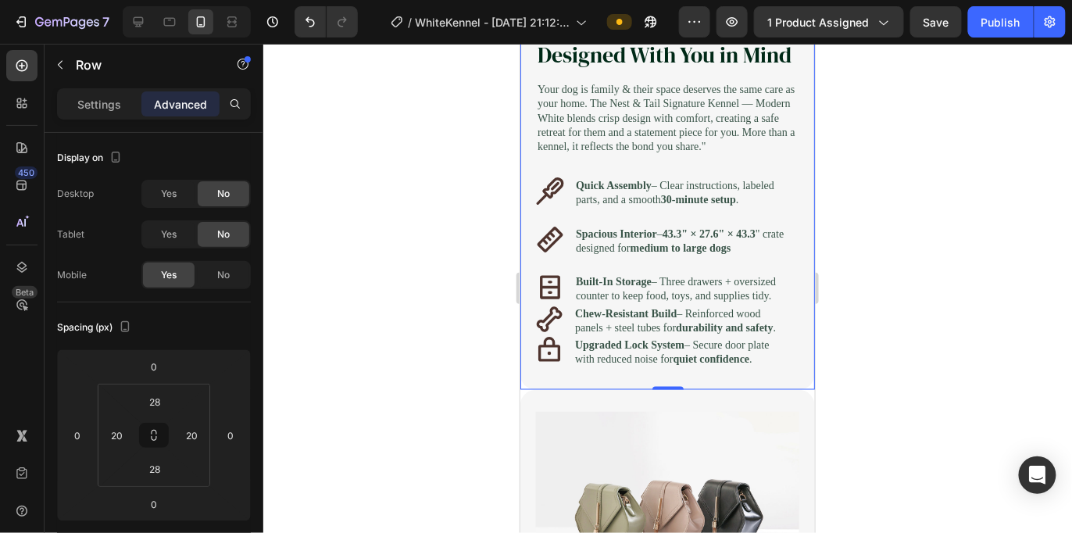
click at [741, 270] on div "Designed With You in Mind Heading Your dog is family & their space deserves the…" at bounding box center [666, 202] width 263 height 329
click at [558, 208] on div "Icon" at bounding box center [549, 192] width 28 height 31
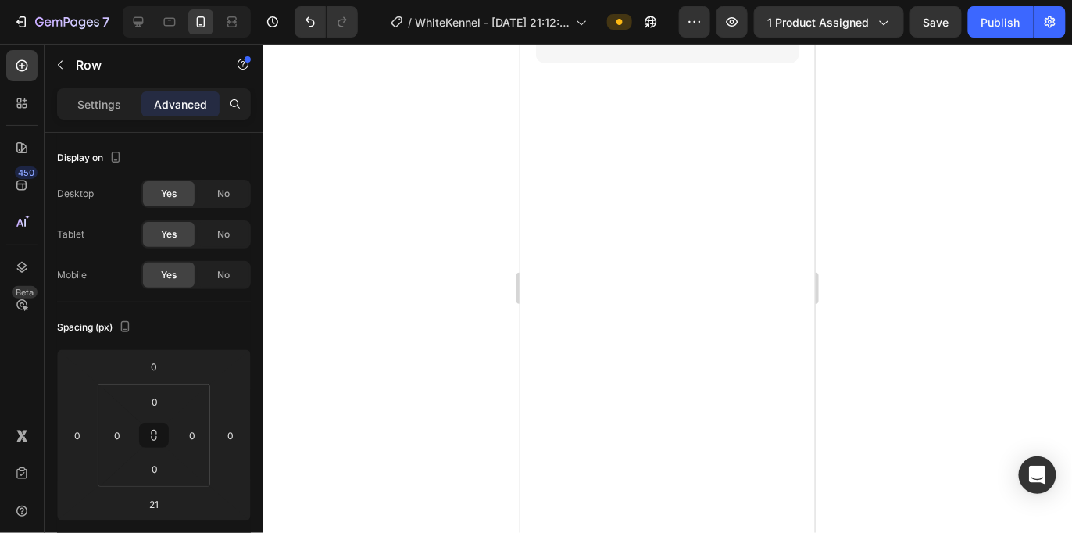
scroll to position [191, 0]
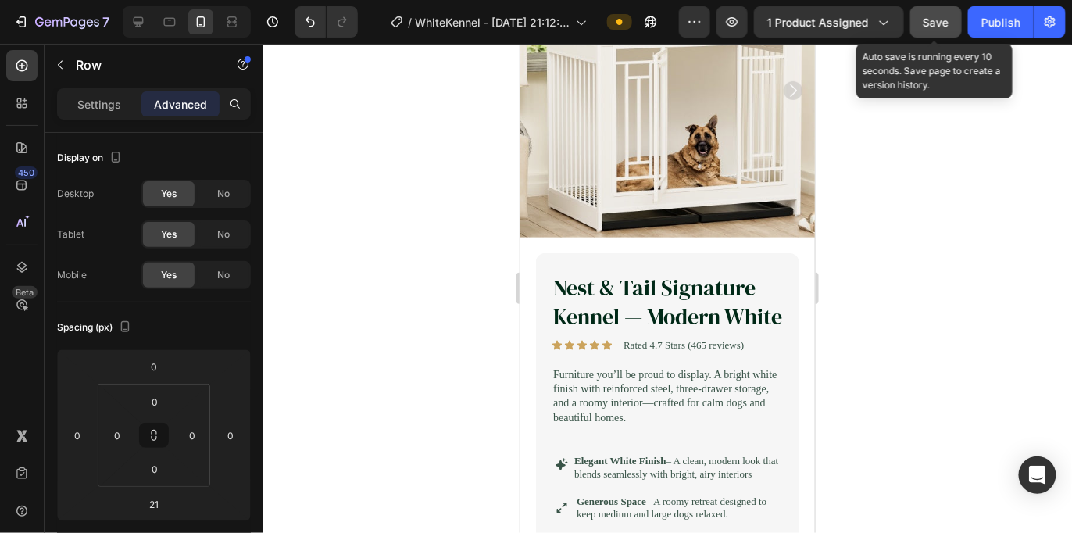
click at [938, 17] on span "Save" at bounding box center [937, 22] width 26 height 13
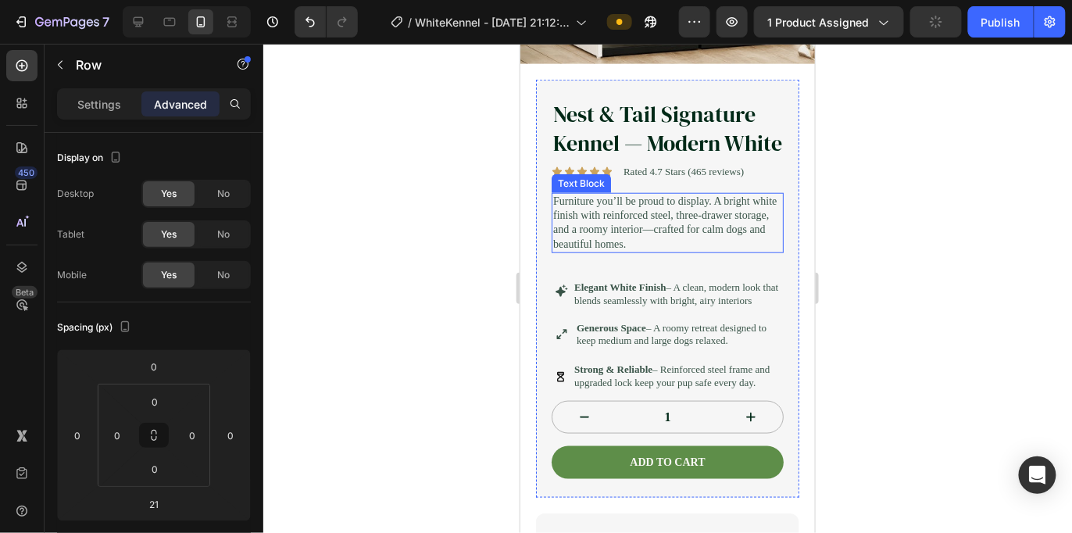
scroll to position [452, 0]
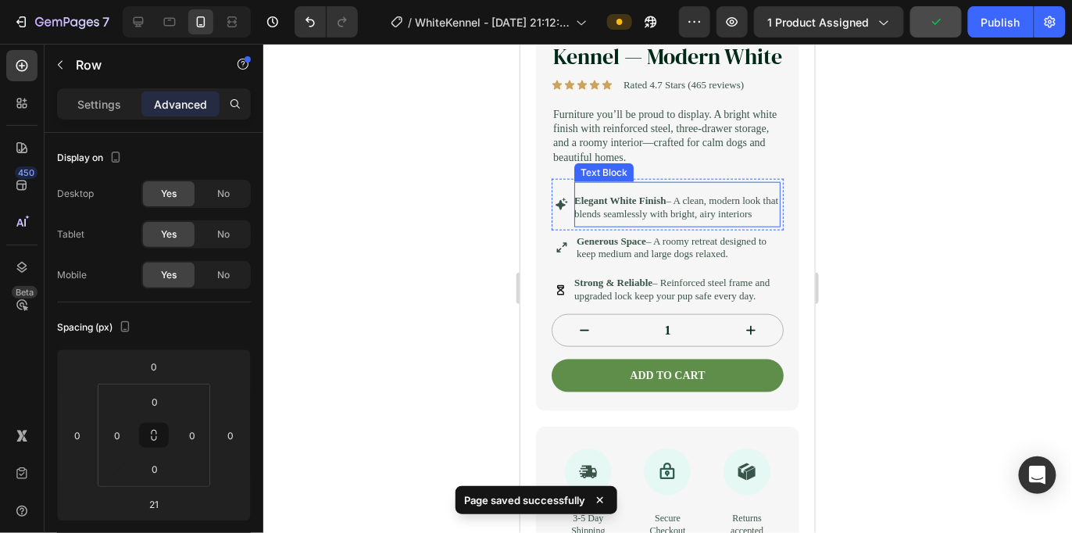
click at [674, 220] on p "Elegant White Finish – A clean, modern look that blends seamlessly with bright,…" at bounding box center [677, 207] width 206 height 27
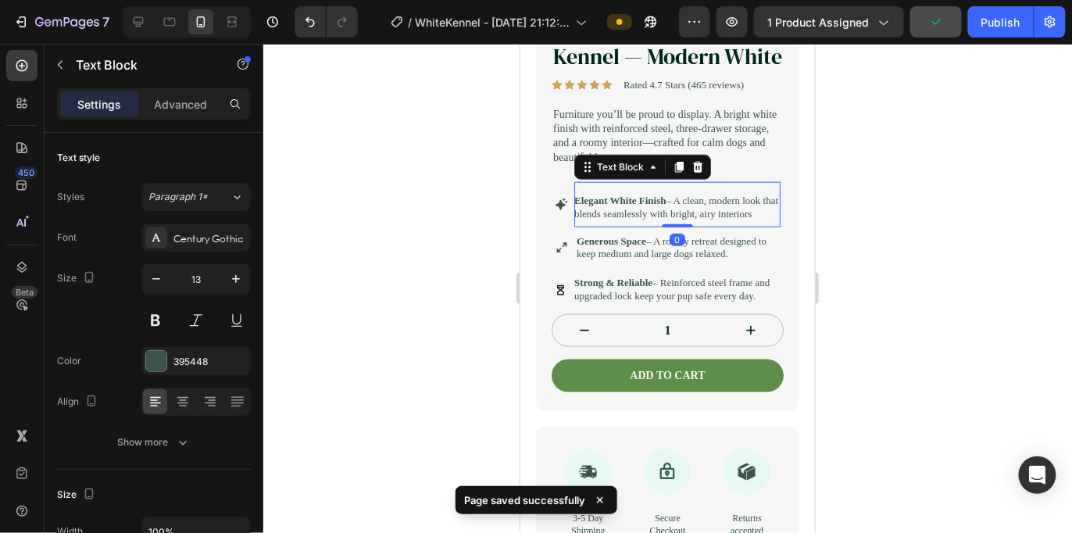
click at [640, 227] on div "Elegant White Finish – A clean, modern look that blends seamlessly with bright,…" at bounding box center [677, 203] width 206 height 45
click at [566, 266] on div "Icon Generous Space – A roomy retreat designed to keep medium and large dogs re…" at bounding box center [667, 248] width 232 height 36
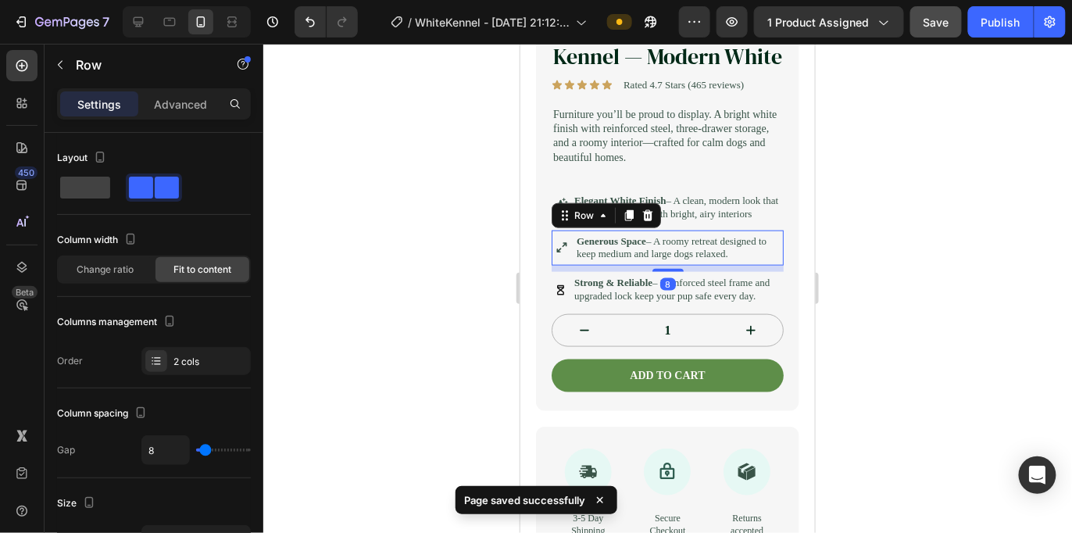
click at [500, 283] on div at bounding box center [667, 288] width 809 height 489
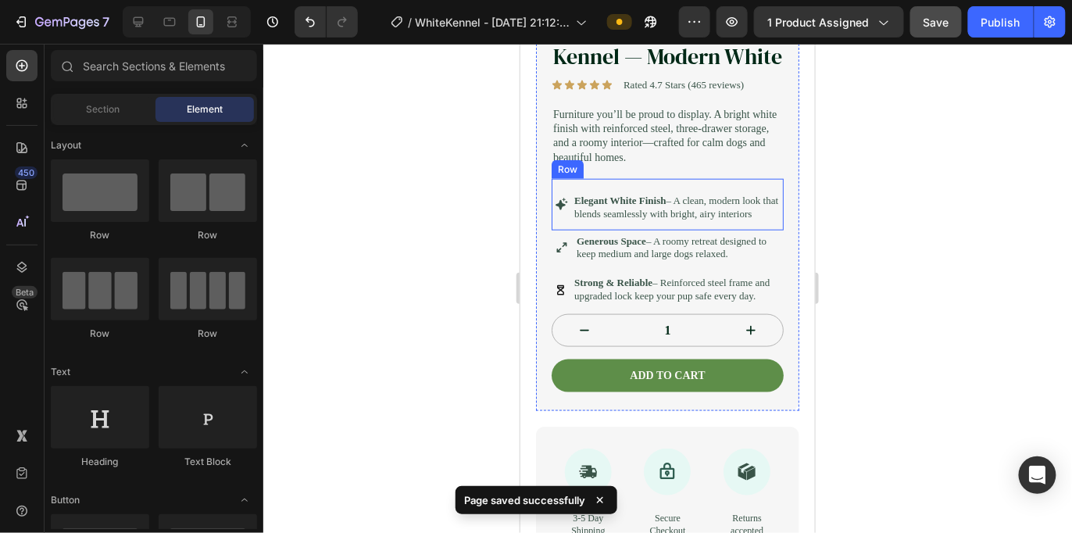
click at [559, 227] on div "Icon" at bounding box center [560, 203] width 13 height 45
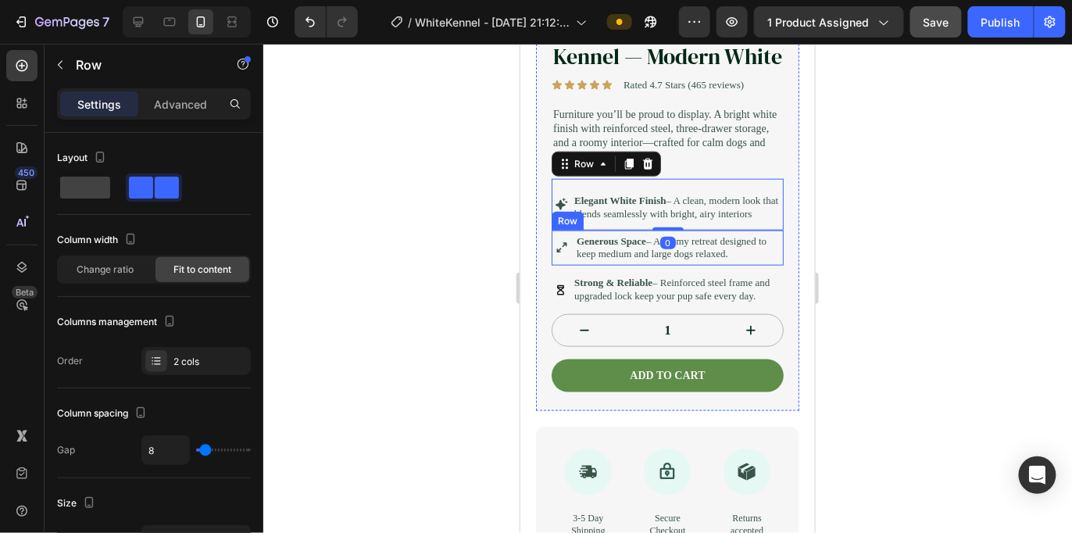
click at [554, 263] on div "Icon" at bounding box center [561, 248] width 14 height 30
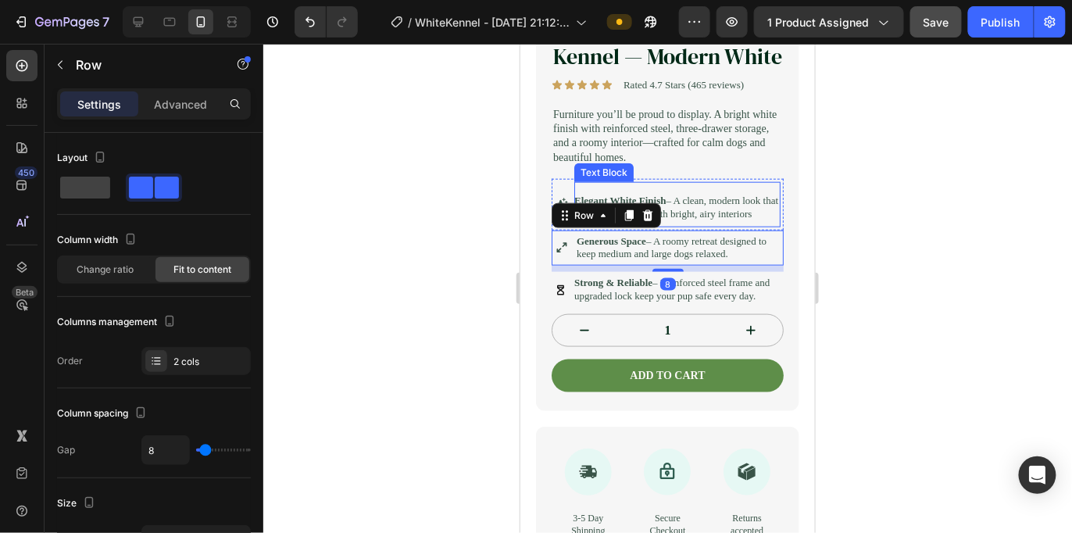
click at [689, 220] on p "Elegant White Finish – A clean, modern look that blends seamlessly with bright,…" at bounding box center [677, 207] width 206 height 27
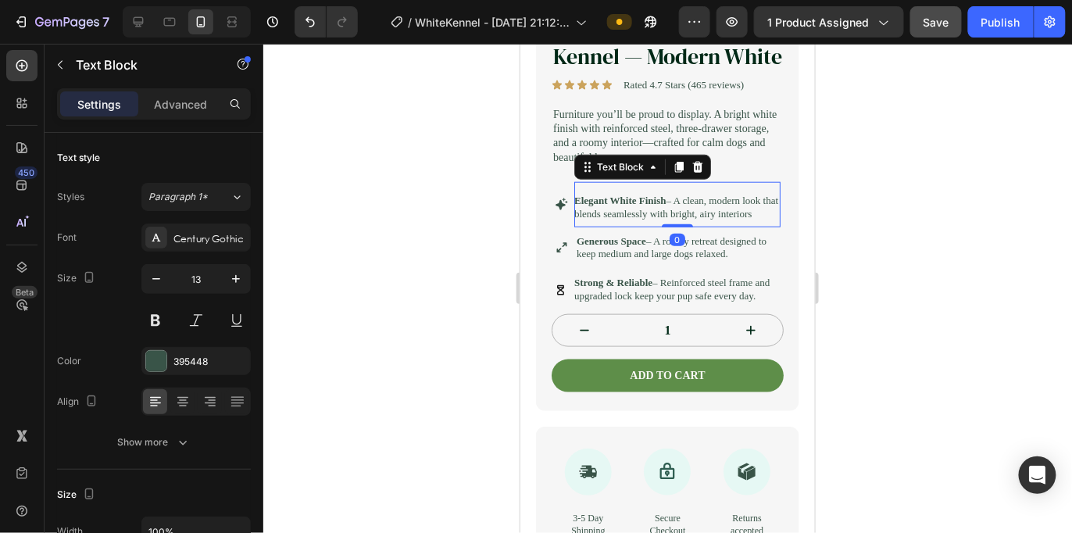
click at [836, 322] on div at bounding box center [667, 288] width 809 height 489
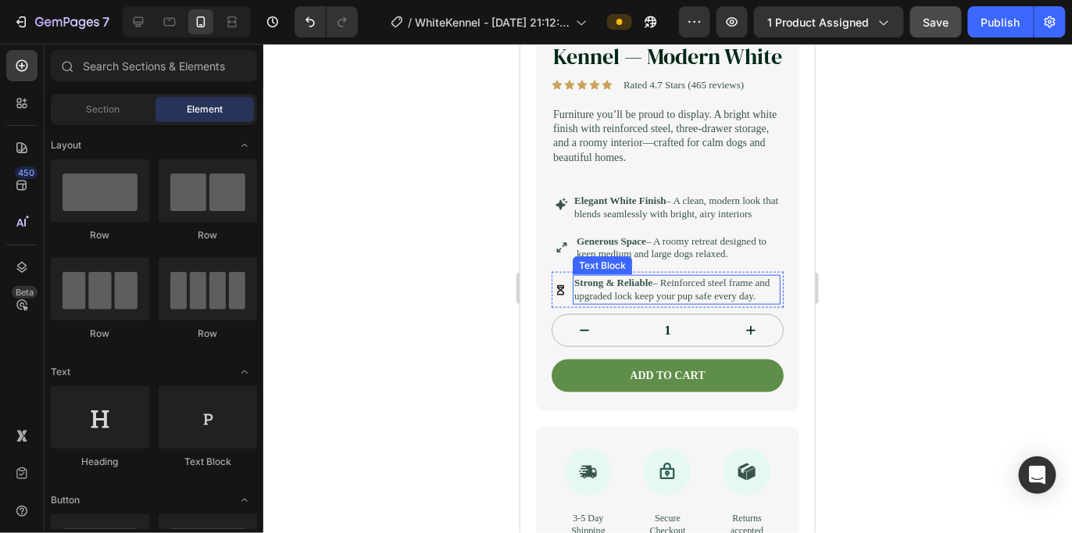
click at [749, 302] on p "Strong & Reliable – Reinforced steel frame and upgraded lock keep your pup safe…" at bounding box center [676, 289] width 205 height 27
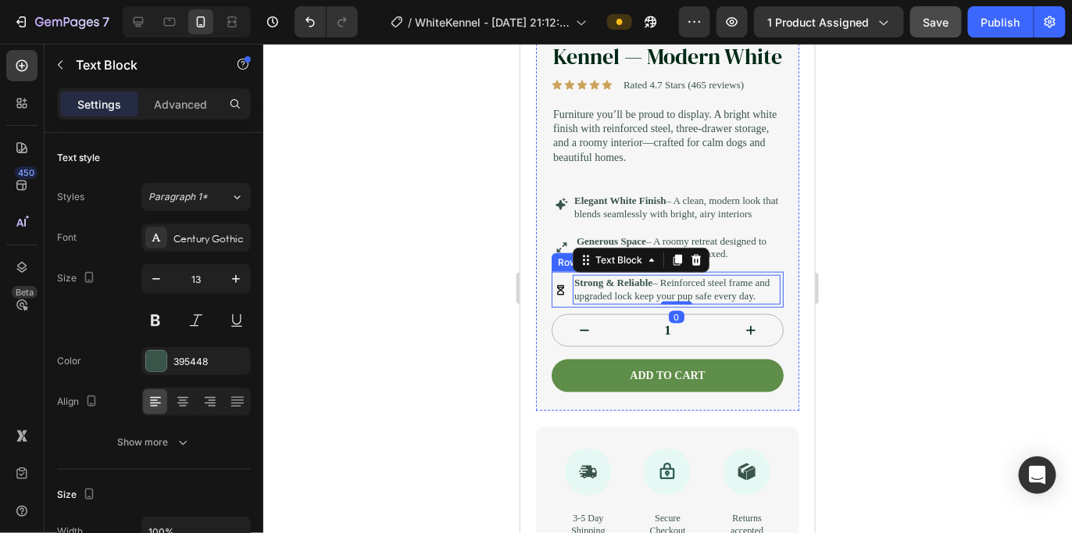
drag, startPoint x: 553, startPoint y: 370, endPoint x: 646, endPoint y: 385, distance: 95.0
click at [553, 307] on div "Icon Strong & Reliable – Reinforced steel frame and upgraded lock keep your pup…" at bounding box center [667, 289] width 232 height 36
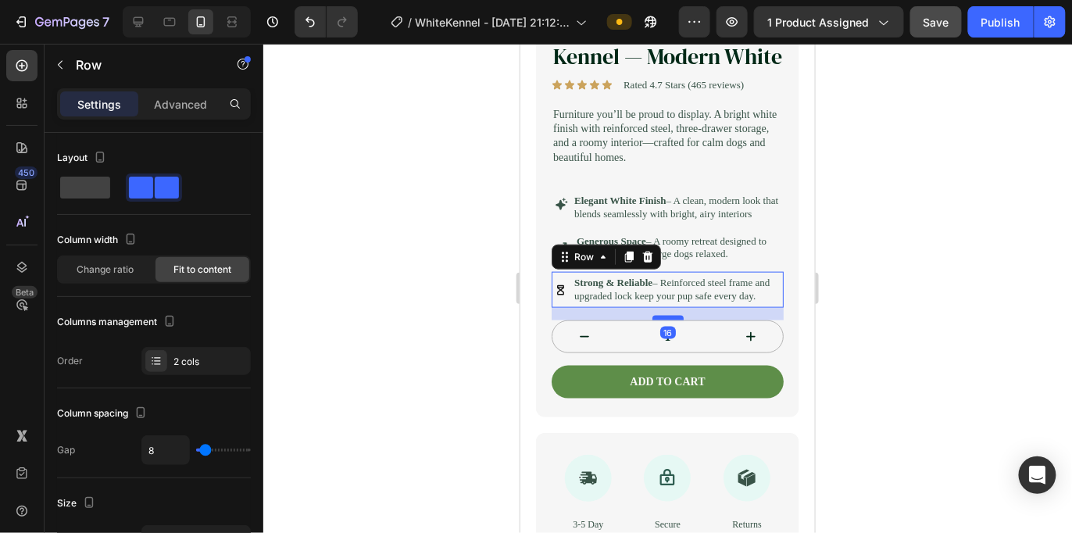
click at [673, 320] on div at bounding box center [667, 317] width 31 height 5
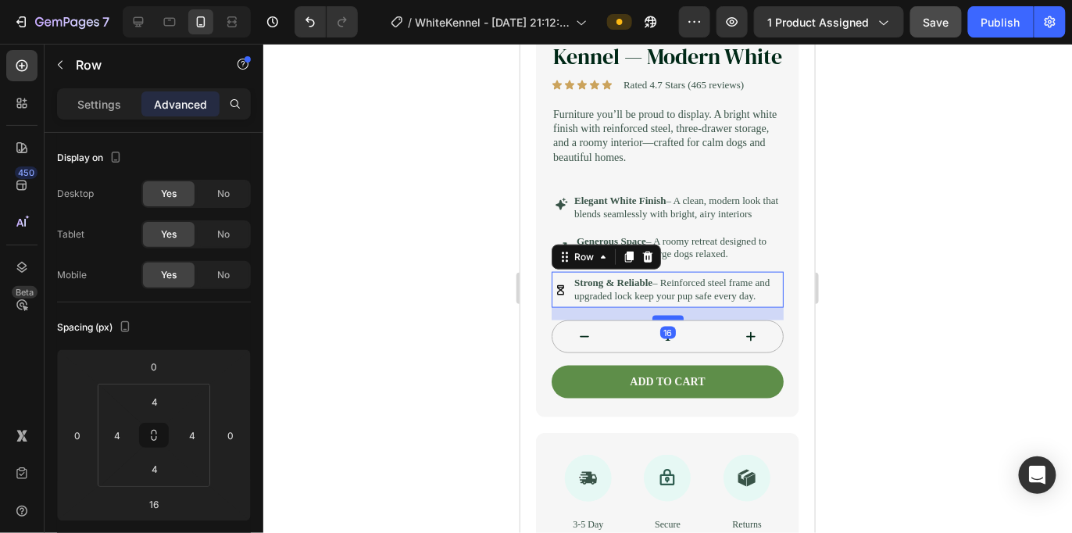
click at [900, 352] on div at bounding box center [667, 288] width 809 height 489
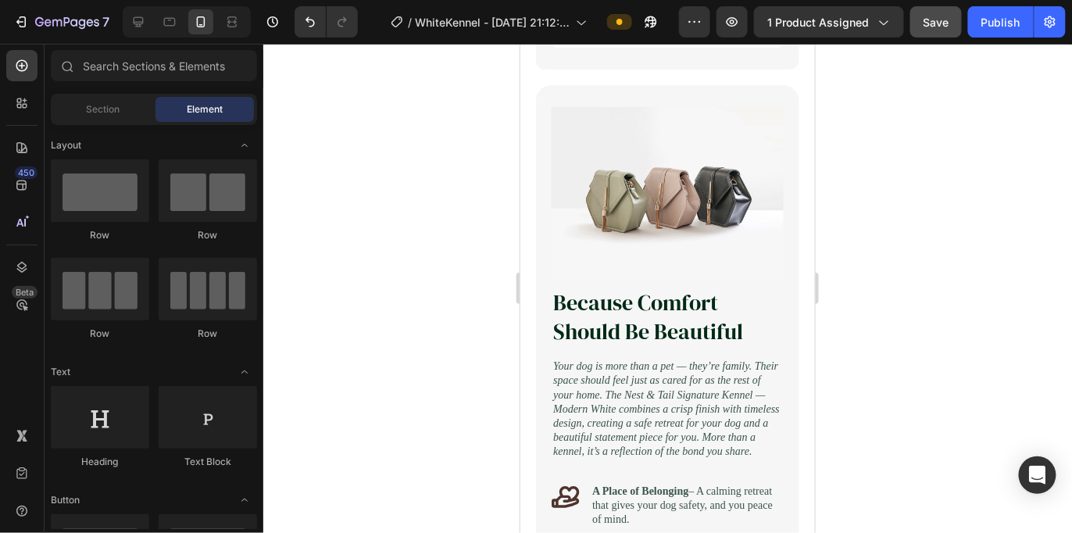
scroll to position [1387, 0]
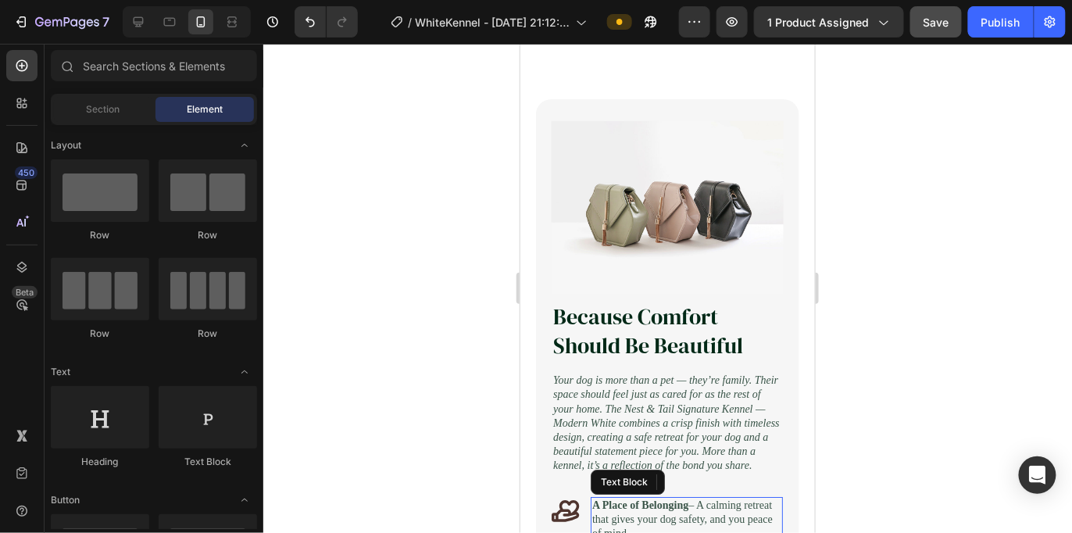
click at [682, 498] on p "A Place of Belonging – A calming retreat that gives your dog safety, and you pe…" at bounding box center [686, 519] width 189 height 43
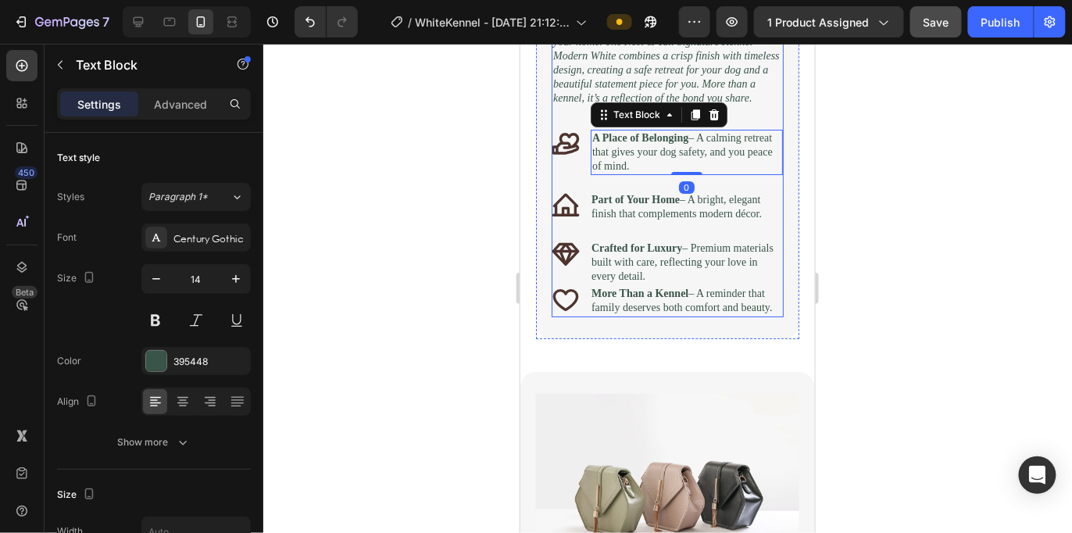
click at [640, 195] on div "Image Because Comfort Should Be Beautiful Heading Your dog is more than a pet —…" at bounding box center [667, 35] width 232 height 564
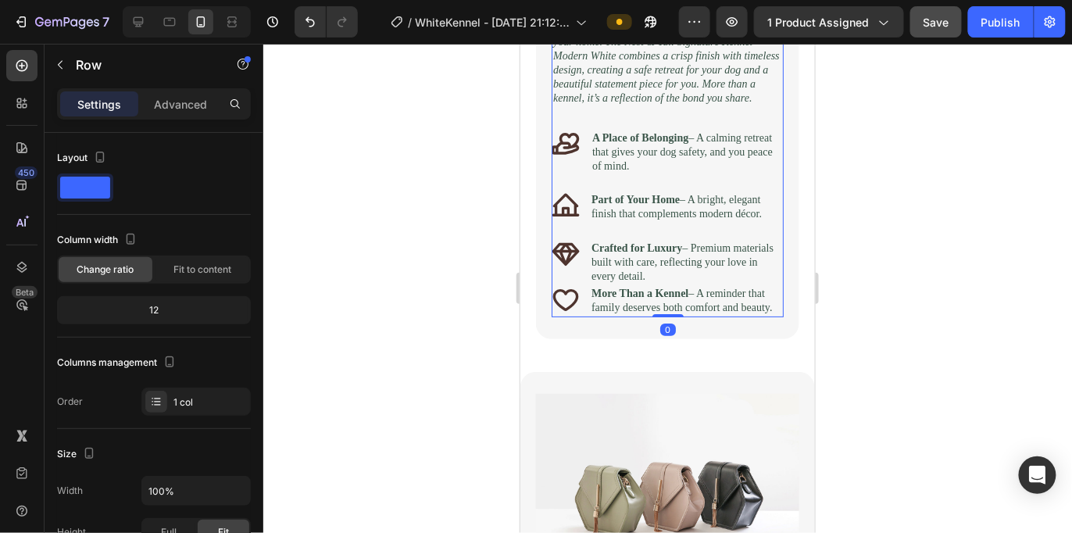
click at [621, 203] on div "Image Because Comfort Should Be Beautiful Heading Your dog is more than a pet —…" at bounding box center [667, 35] width 232 height 564
click at [585, 193] on div "Image Because Comfort Should Be Beautiful Heading Your dog is more than a pet —…" at bounding box center [667, 35] width 232 height 564
click at [562, 175] on div "Icon" at bounding box center [565, 152] width 29 height 46
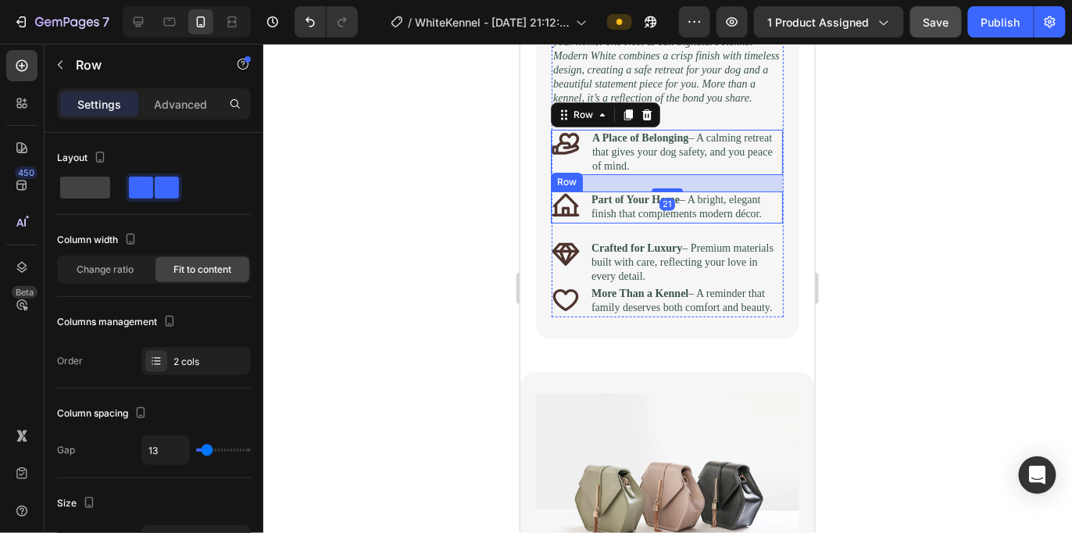
click at [567, 222] on div "Icon" at bounding box center [565, 206] width 28 height 31
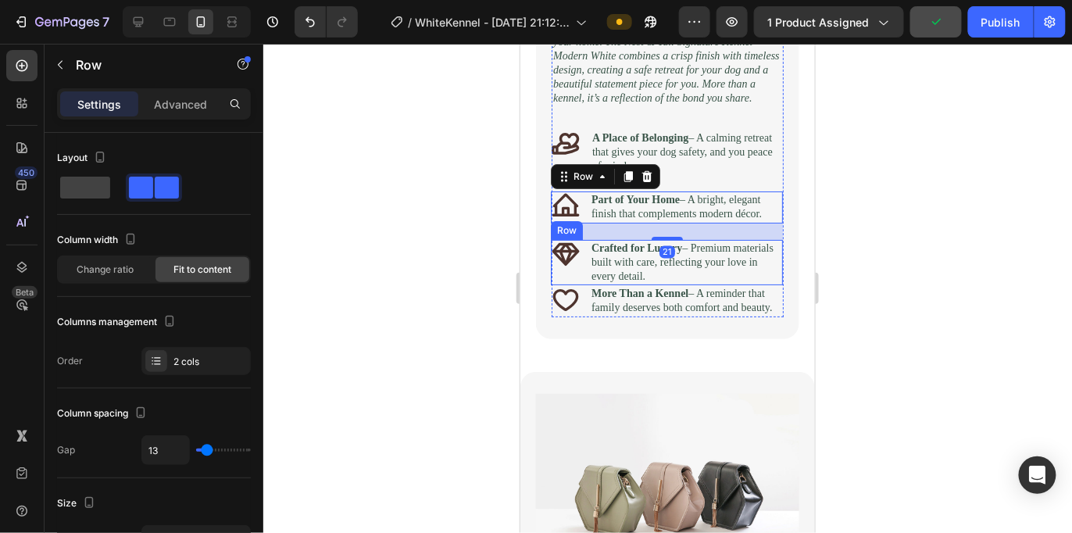
click at [563, 285] on div "Icon" at bounding box center [565, 262] width 28 height 46
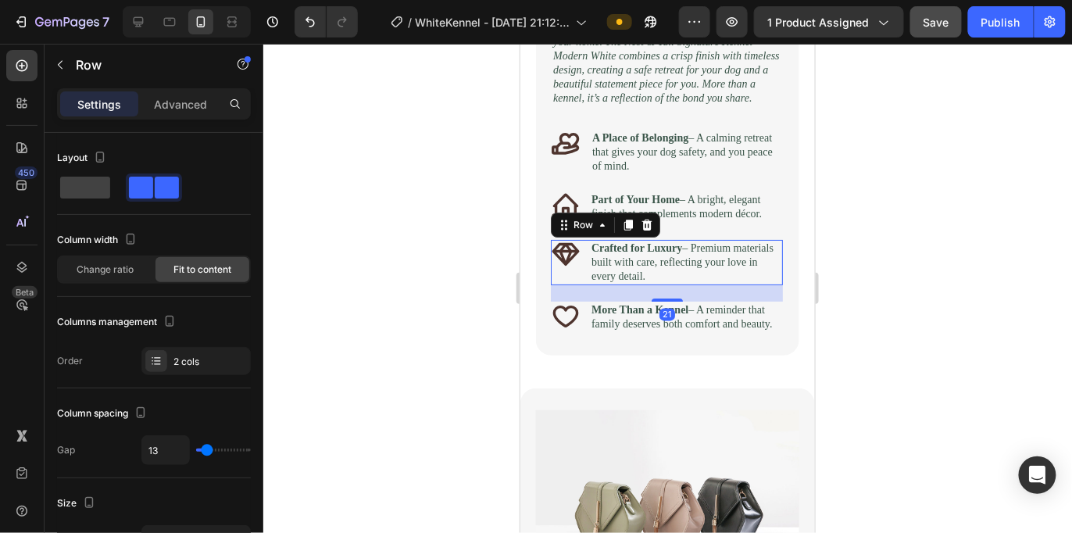
drag, startPoint x: 666, startPoint y: 330, endPoint x: 689, endPoint y: 346, distance: 28.6
click at [689, 284] on div "21" at bounding box center [666, 284] width 232 height 0
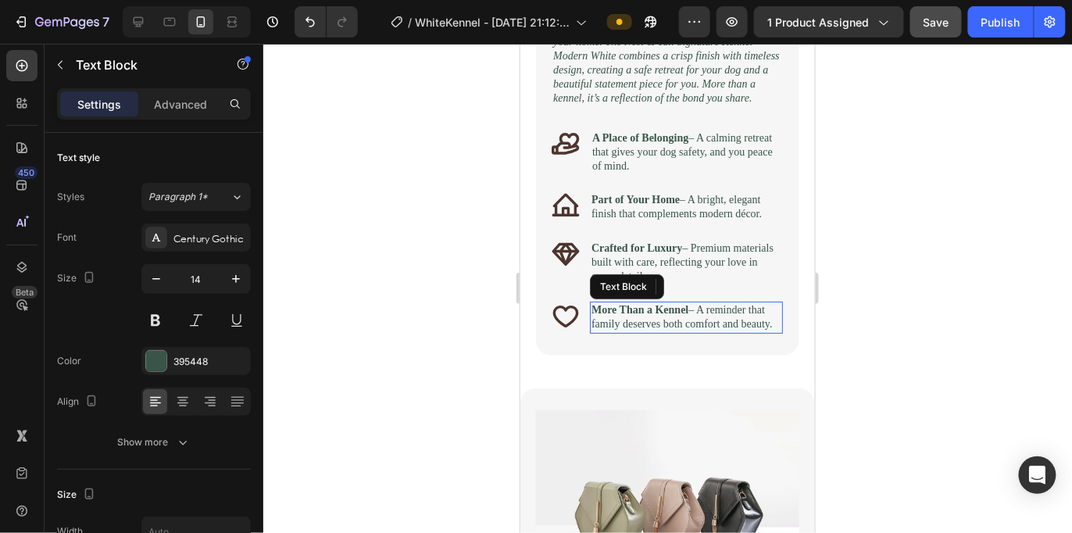
click at [731, 331] on p "More Than a Kennel – A reminder that family deserves both comfort and beauty." at bounding box center [686, 316] width 190 height 28
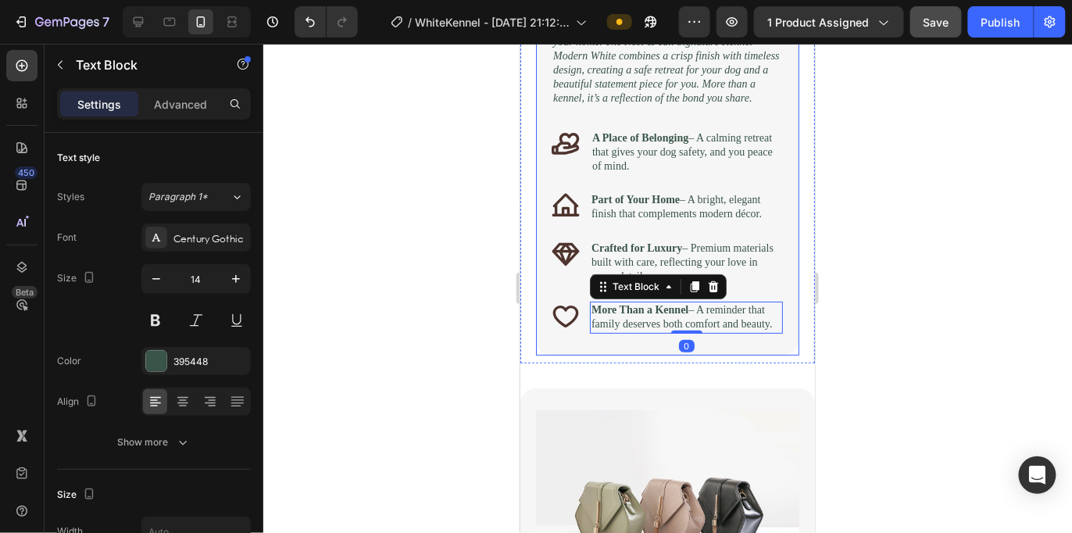
click at [731, 355] on div "Image Because Comfort Should Be Beautiful Heading Your dog is more than a pet —…" at bounding box center [666, 43] width 263 height 624
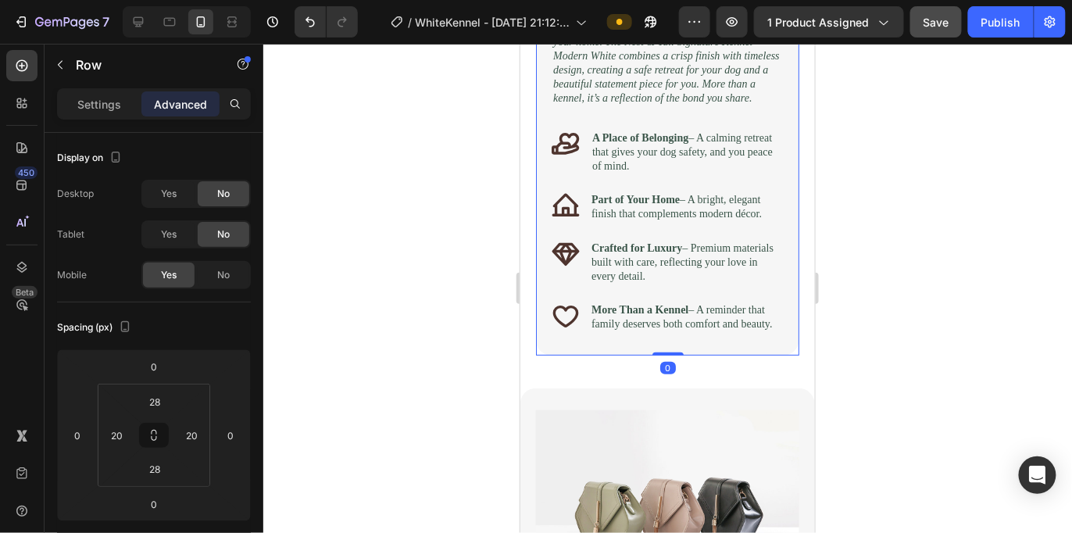
click at [575, 355] on div "Image Because Comfort Should Be Beautiful Heading Your dog is more than a pet —…" at bounding box center [666, 43] width 263 height 624
click at [572, 332] on div "Icon" at bounding box center [565, 316] width 28 height 31
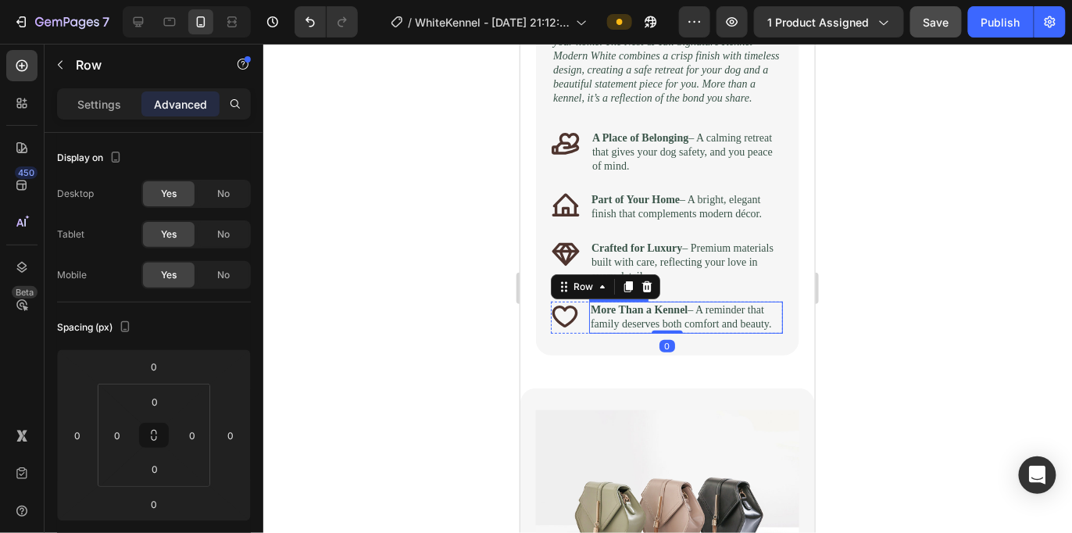
click at [925, 350] on div at bounding box center [667, 288] width 809 height 489
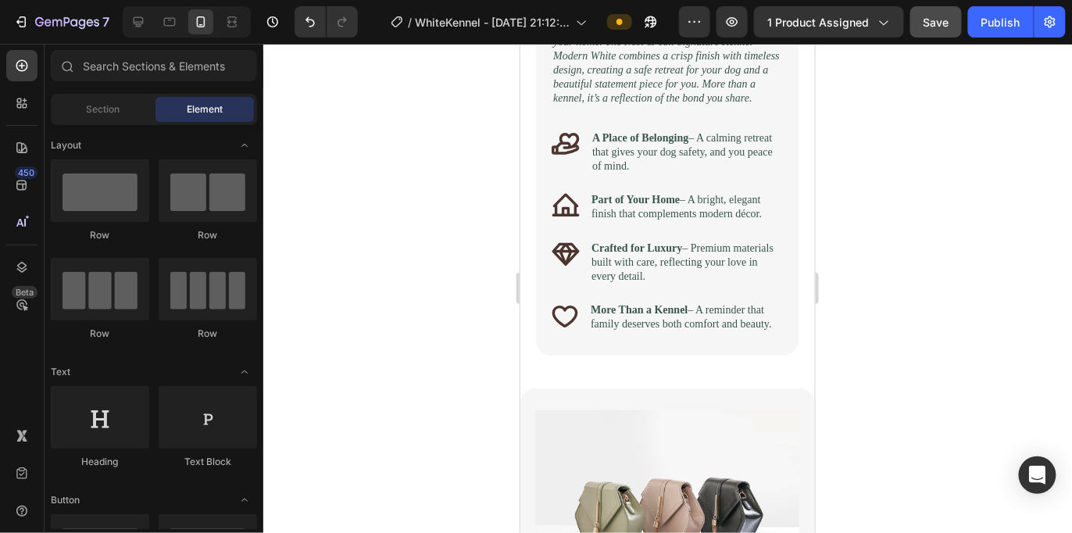
click at [785, 355] on div "Image Because Comfort Should Be Beautiful Heading Your dog is more than a pet —…" at bounding box center [666, 43] width 263 height 624
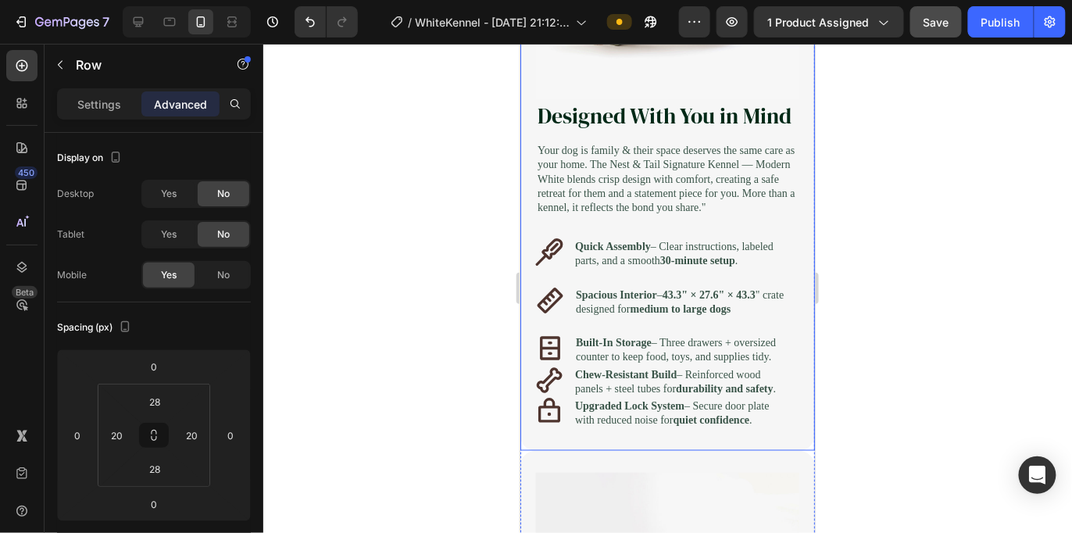
scroll to position [2362, 0]
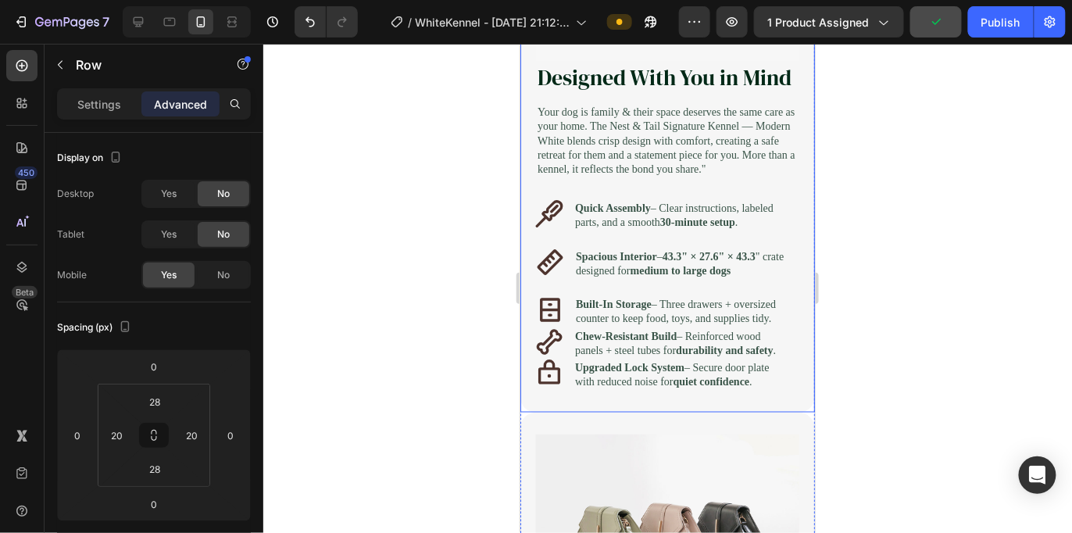
click at [715, 176] on p "Your dog is family & their space deserves the same care as your home. The Nest …" at bounding box center [667, 140] width 260 height 71
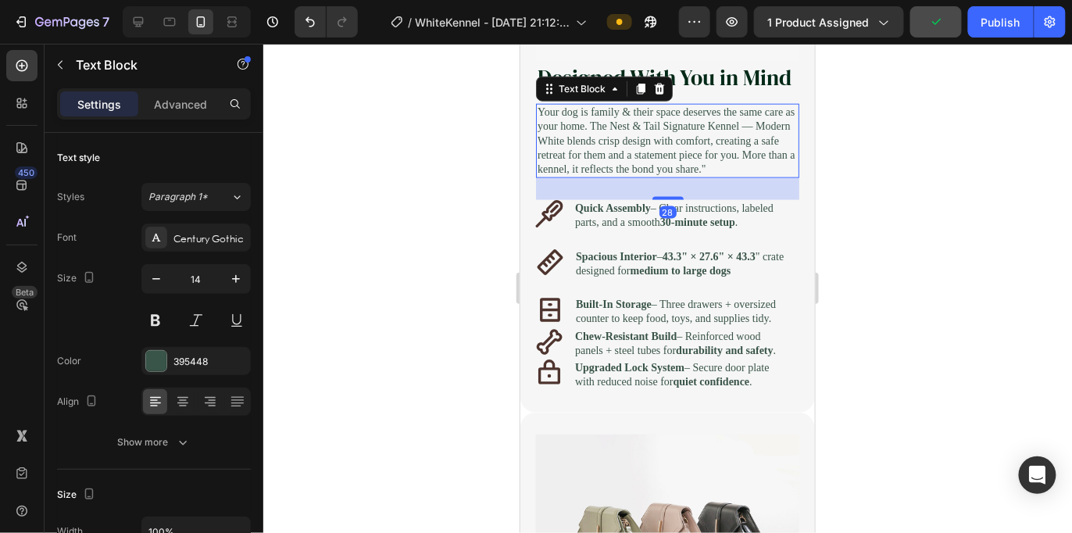
click at [692, 176] on p "Your dog is family & their space deserves the same care as your home. The Nest …" at bounding box center [667, 140] width 260 height 71
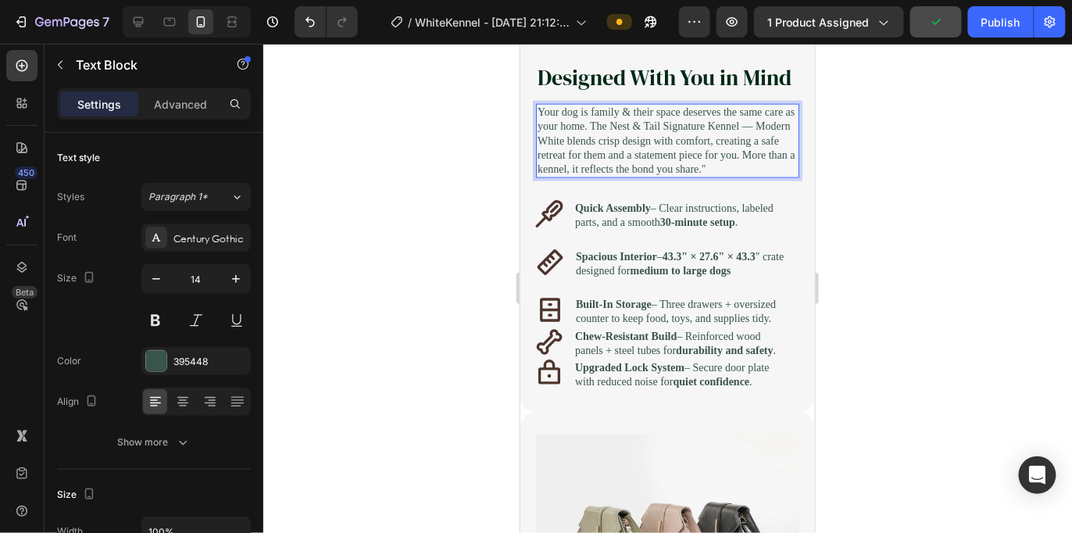
click at [665, 176] on p "Your dog is family & their space deserves the same care as your home. The Nest …" at bounding box center [667, 140] width 260 height 71
click at [692, 176] on p "Your dog is family & their space deserves the same care as your home. The Nest …" at bounding box center [667, 140] width 260 height 71
click at [674, 176] on p "Your dog is family & their space deserves the same care as your home. The Nest …" at bounding box center [667, 140] width 260 height 71
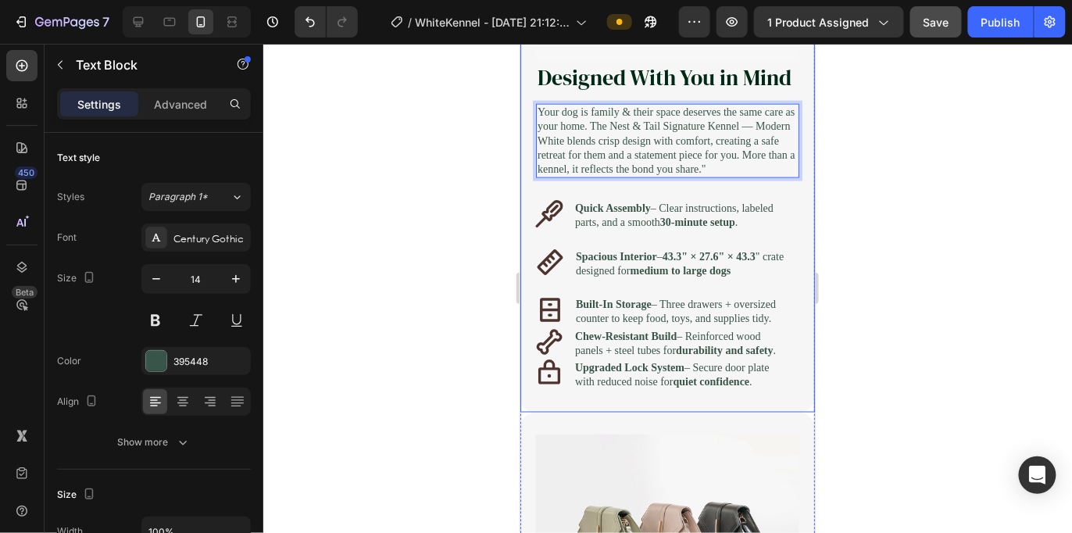
click at [659, 210] on div "Designed With You in Mind Heading Your dog is family & their space deserves the…" at bounding box center [666, 225] width 263 height 329
click at [630, 176] on p "Your dog is family & their space deserves the same care as your home. The Nest …" at bounding box center [667, 140] width 260 height 71
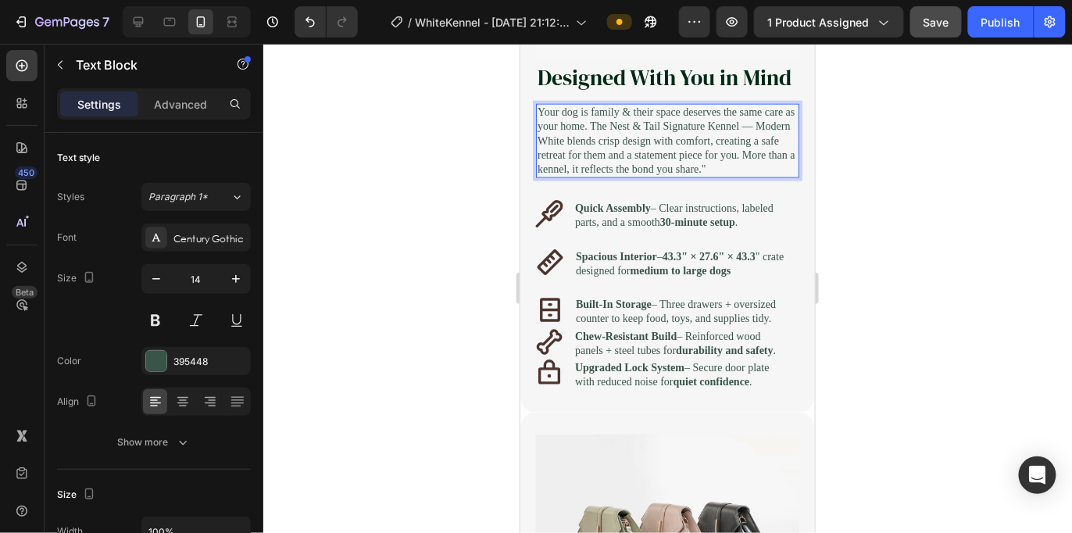
click at [625, 176] on p "Your dog is family & their space deserves the same care as your home. The Nest …" at bounding box center [667, 140] width 260 height 71
click at [680, 176] on p "Your dog is family & their space deserves the same care as your home. The Nest …" at bounding box center [667, 140] width 260 height 71
click at [627, 176] on p "Your dog is family & their space deserves the same care as your home. The Nest …" at bounding box center [667, 140] width 260 height 71
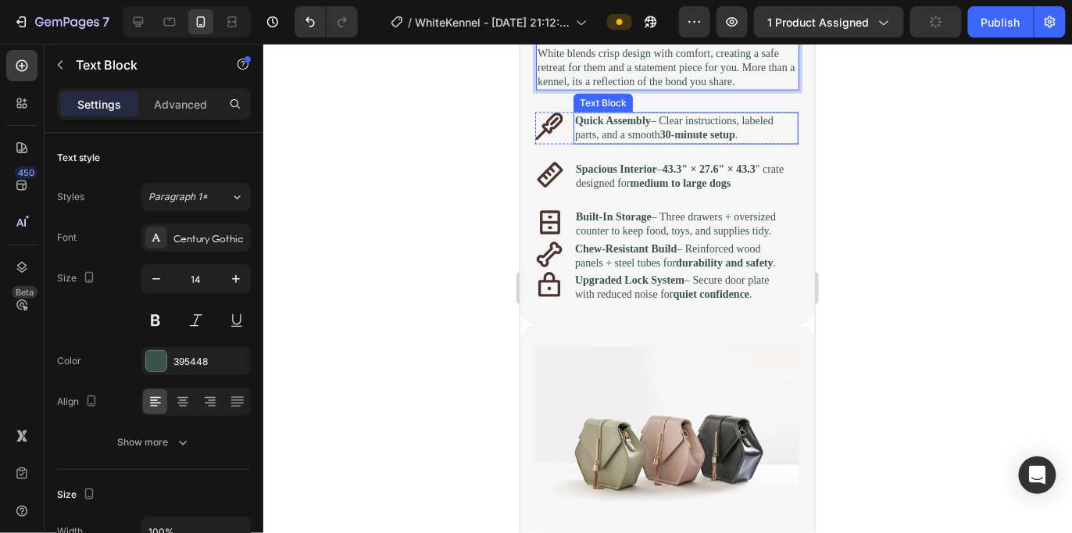
click at [657, 141] on p "Quick Assembly – Clear instructions, labeled parts, and a smooth 30-minute setu…" at bounding box center [685, 127] width 222 height 28
click at [646, 216] on div "Designed With You in Mind Heading Your dog is family & their space deserves the…" at bounding box center [666, 137] width 263 height 329
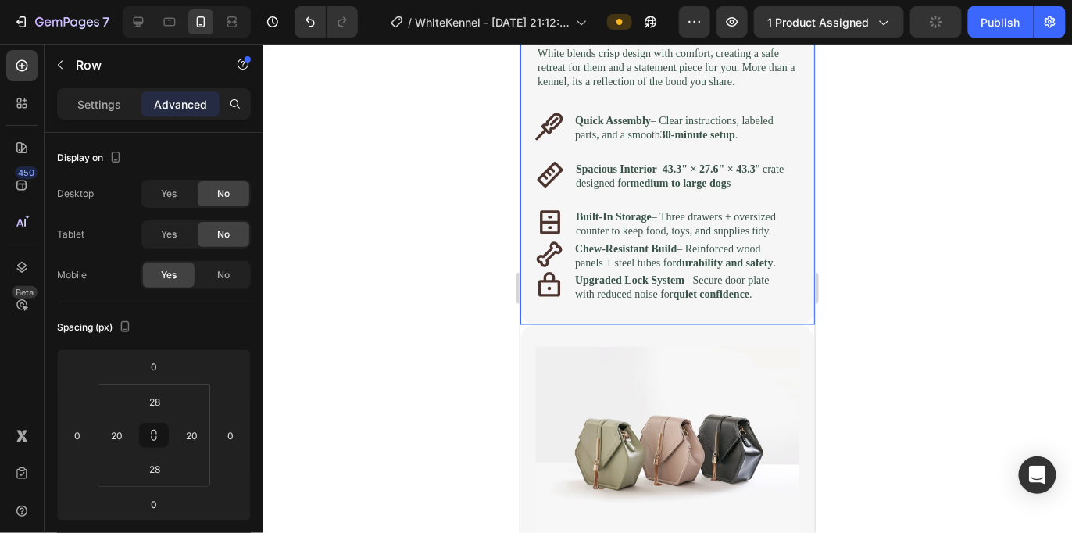
click at [584, 205] on div "Designed With You in Mind Heading Your dog is family & their space deserves the…" at bounding box center [666, 137] width 263 height 329
click at [561, 205] on div "Designed With You in Mind Heading Your dog is family & their space deserves the…" at bounding box center [666, 137] width 263 height 329
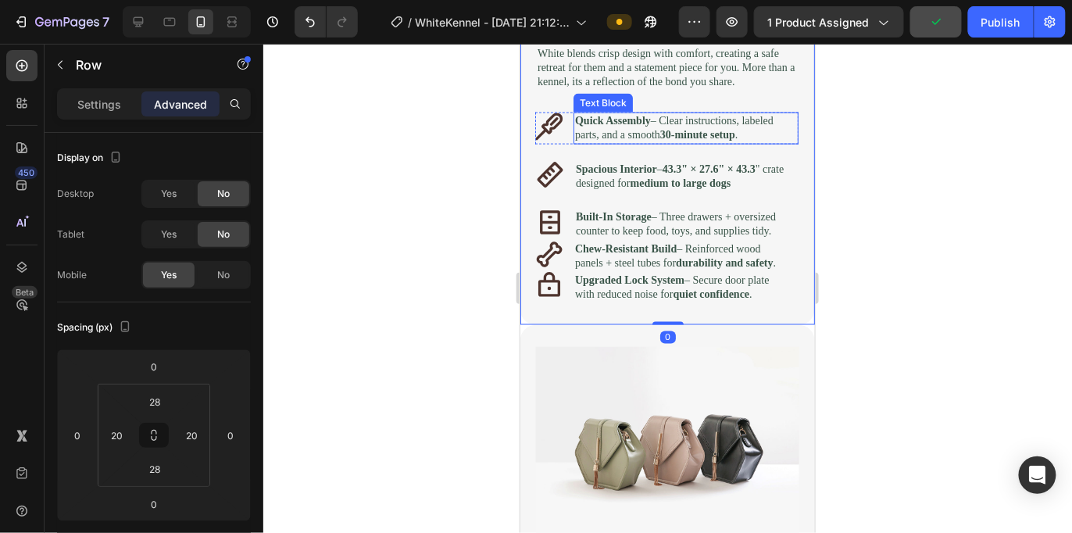
click at [584, 141] on p "Quick Assembly – Clear instructions, labeled parts, and a smooth 30-minute setu…" at bounding box center [685, 127] width 222 height 28
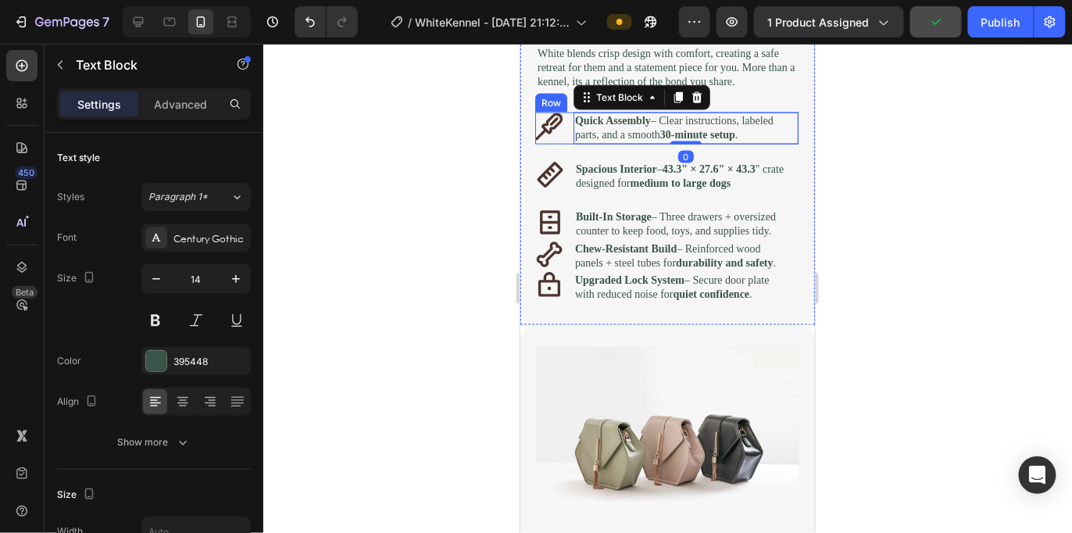
click at [566, 143] on div "Icon Quick Assembly – Clear instructions, labeled parts, and a smooth 30-minute…" at bounding box center [666, 127] width 263 height 31
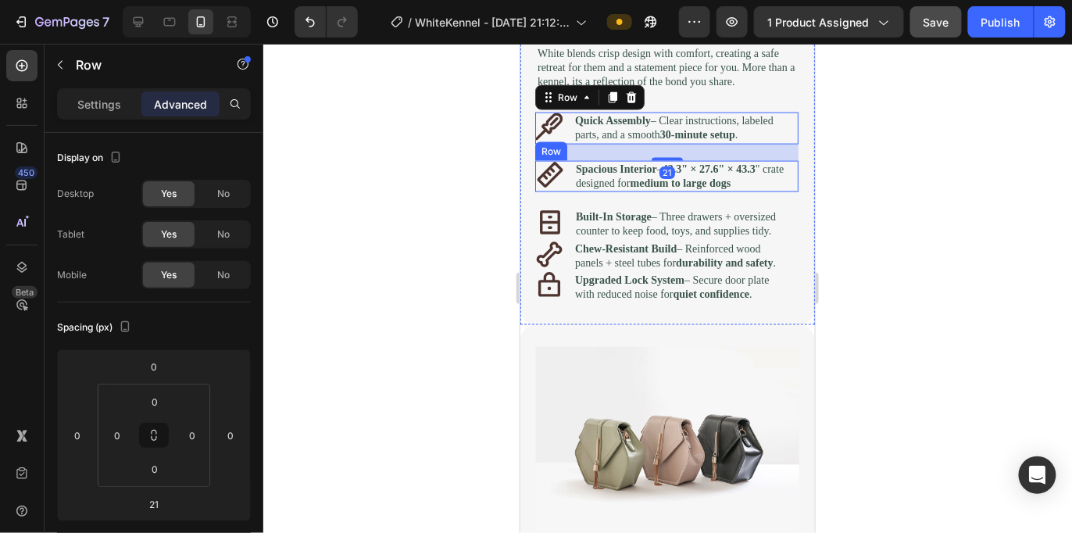
click at [560, 191] on div "Icon" at bounding box center [549, 175] width 28 height 31
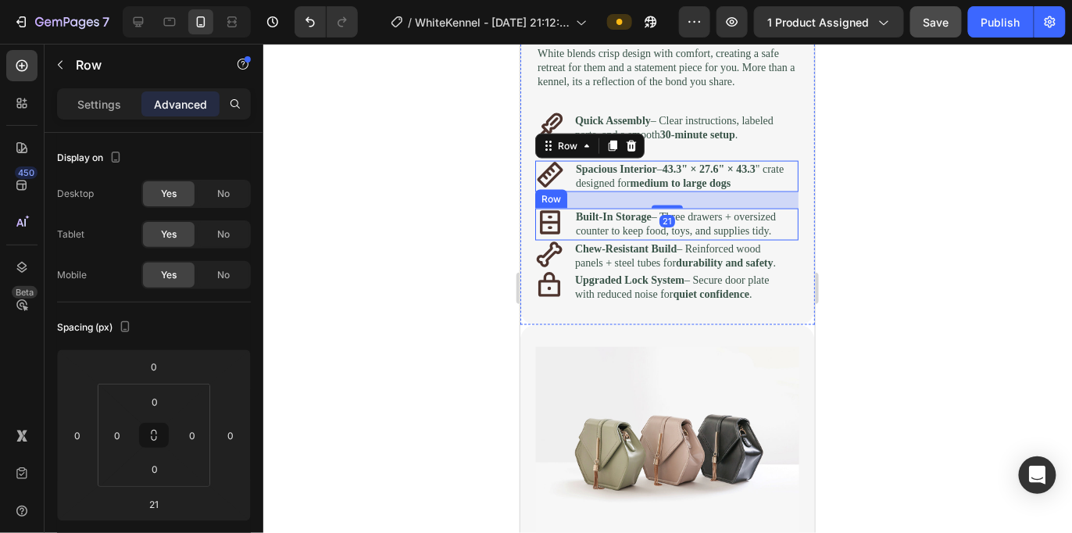
click at [560, 239] on div "Icon" at bounding box center [549, 223] width 28 height 31
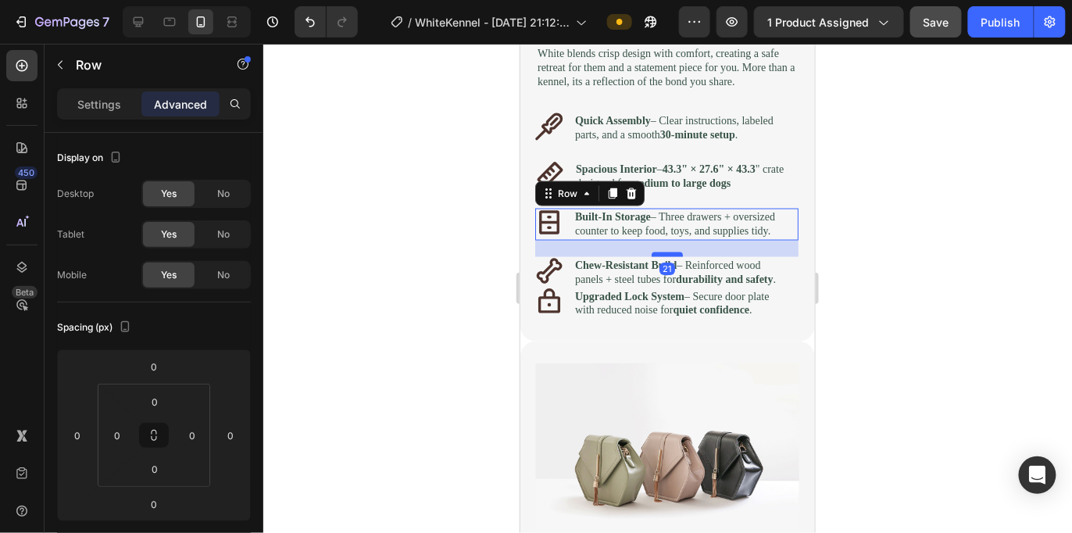
drag, startPoint x: 656, startPoint y: 328, endPoint x: 671, endPoint y: 345, distance: 22.7
click at [671, 256] on div at bounding box center [666, 254] width 31 height 5
type input "21"
click at [562, 288] on div "Icon" at bounding box center [549, 271] width 28 height 31
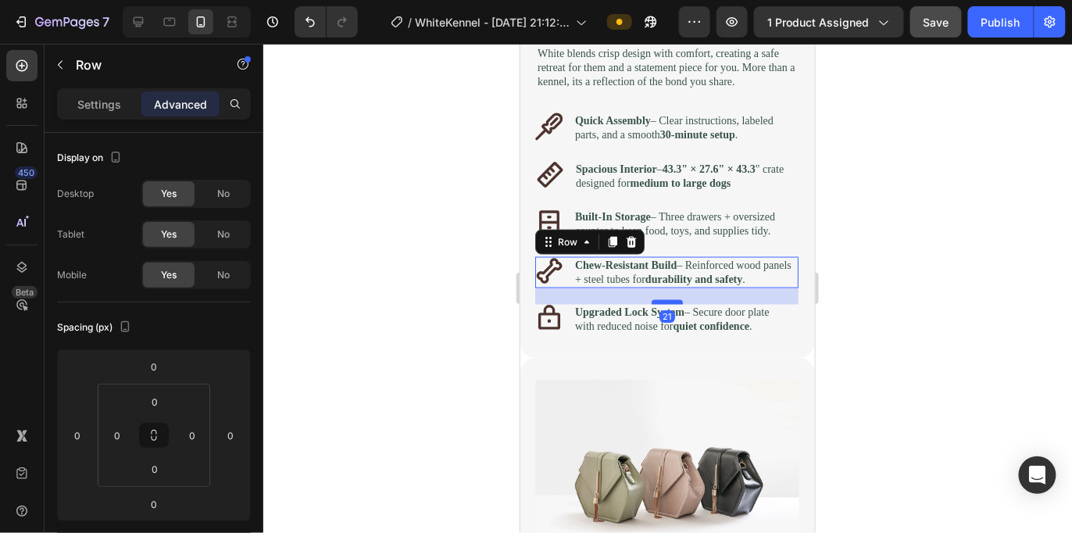
drag, startPoint x: 656, startPoint y: 389, endPoint x: 662, endPoint y: 406, distance: 17.6
click at [662, 304] on div at bounding box center [666, 301] width 31 height 5
type input "21"
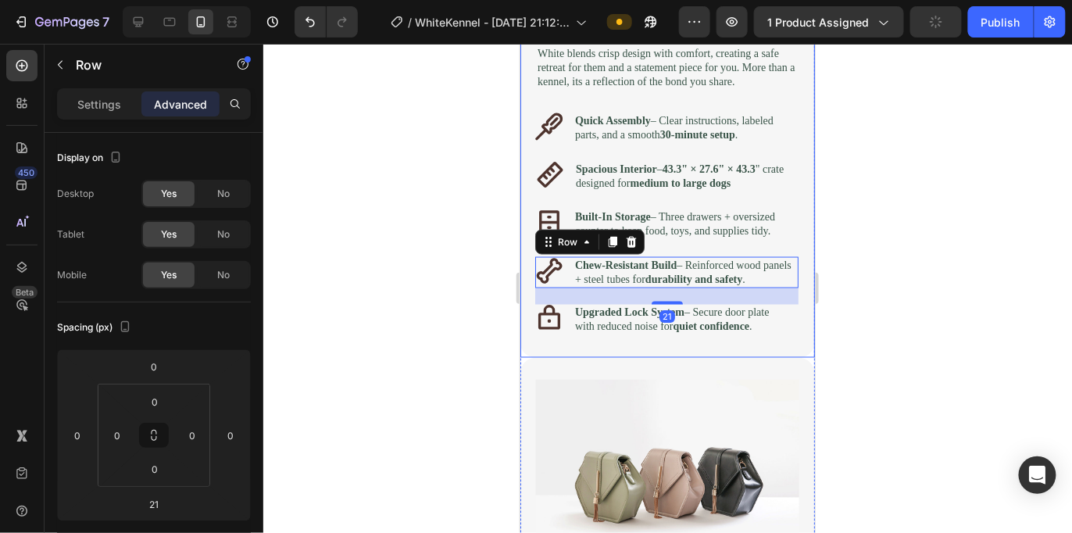
click at [553, 335] on div "Icon" at bounding box center [549, 319] width 28 height 31
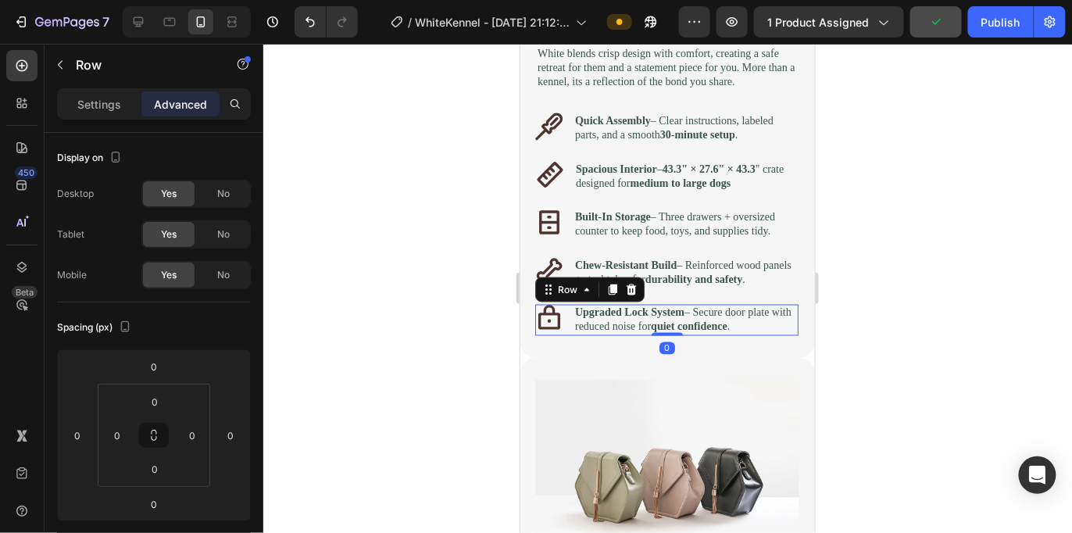
click at [863, 388] on div at bounding box center [667, 288] width 809 height 489
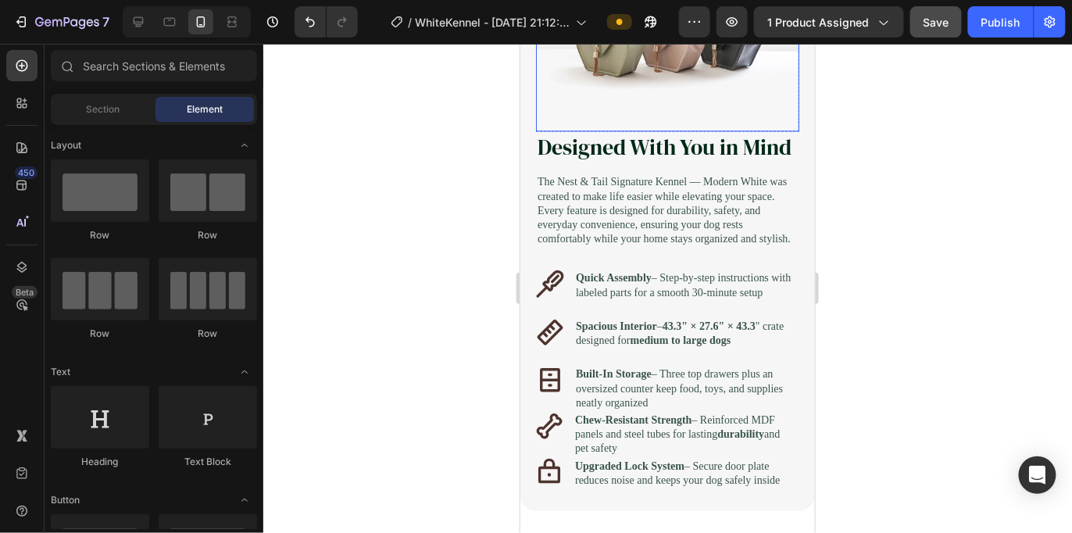
scroll to position [2883, 0]
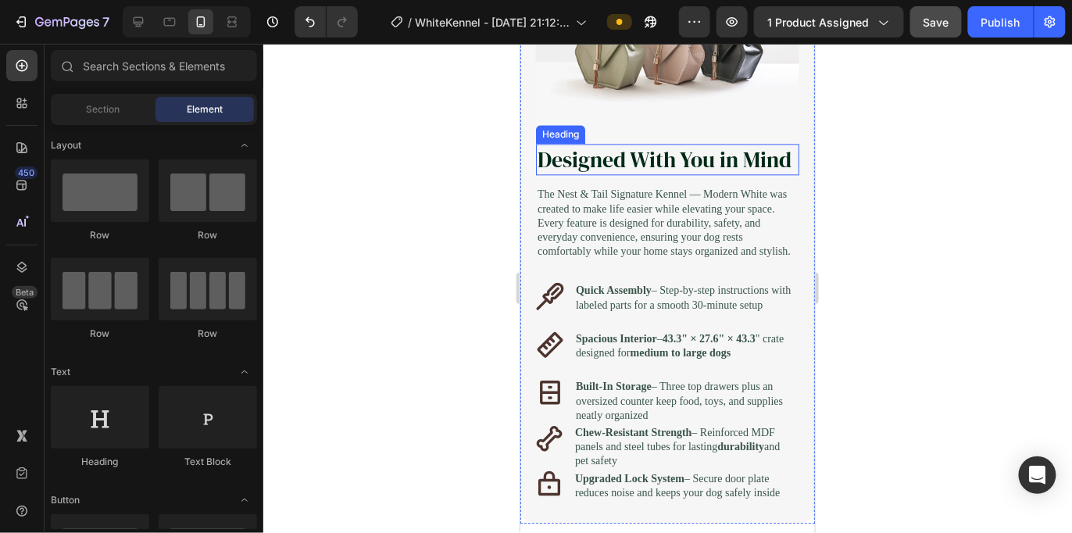
click at [768, 174] on h2 "Designed With You in Mind" at bounding box center [666, 158] width 263 height 31
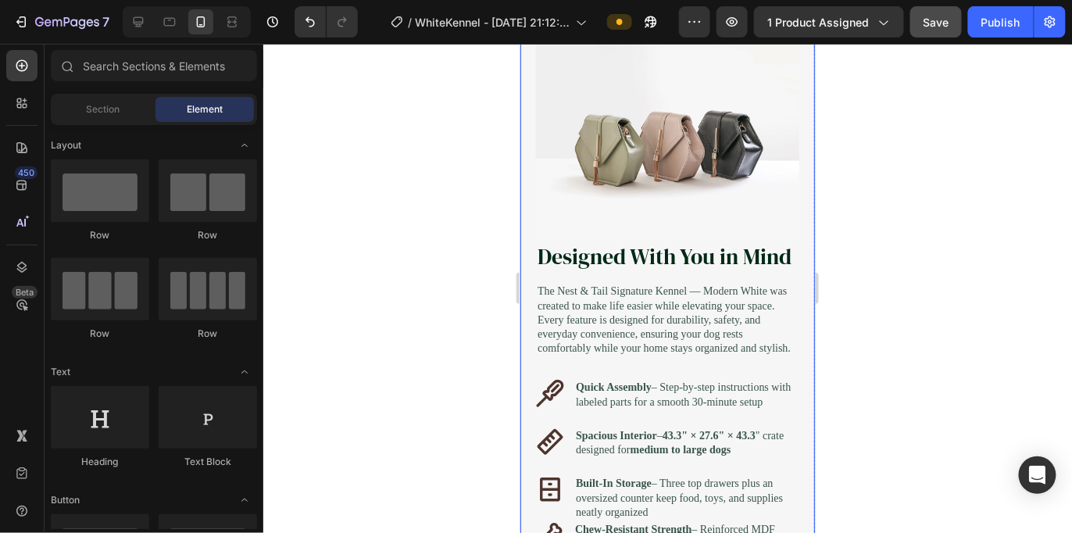
scroll to position [2803, 0]
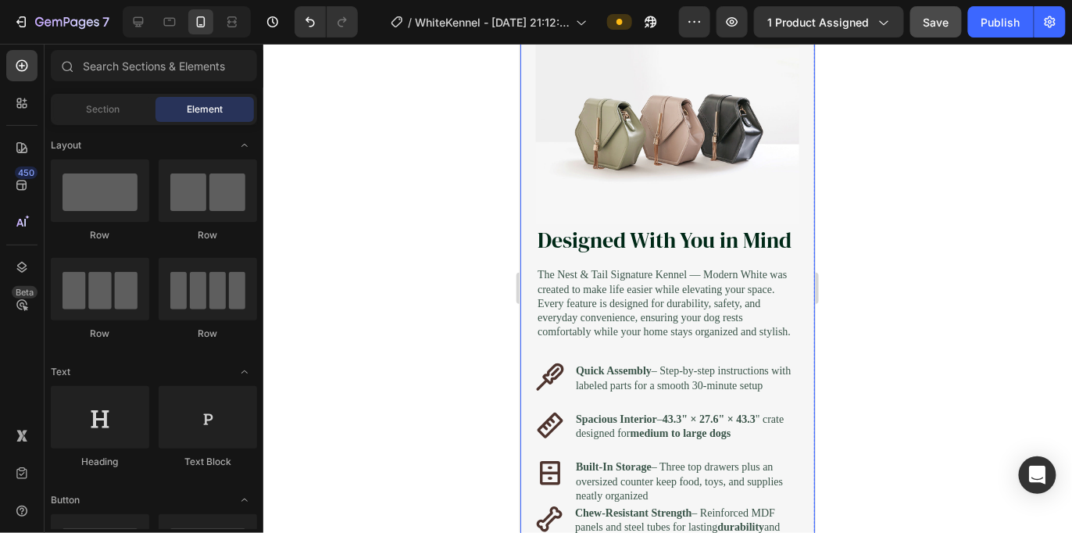
click at [781, 140] on div "Image Row Image Designed With You in Mind Heading The Nest & Tail Signature Ken…" at bounding box center [667, 303] width 295 height 599
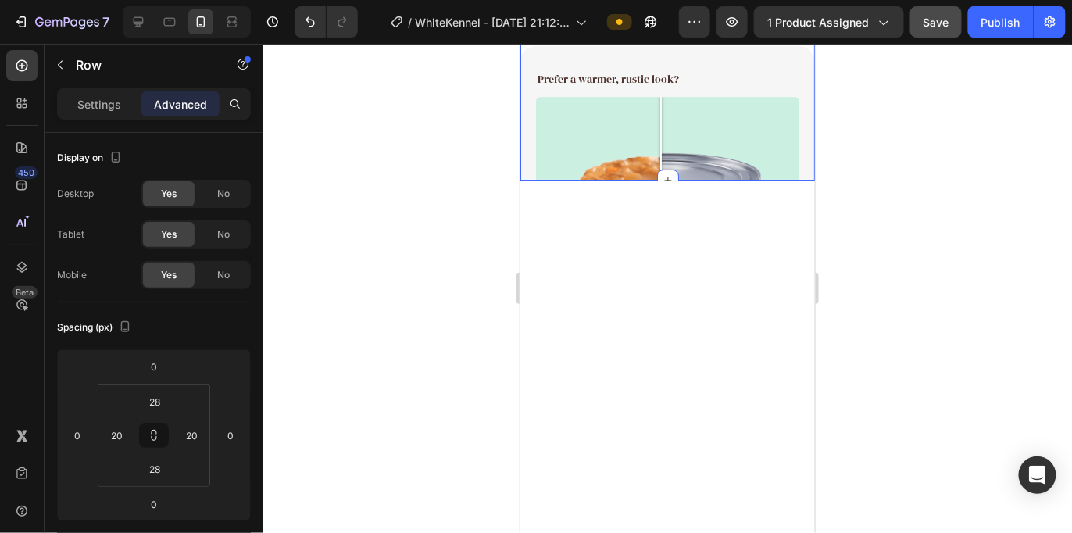
scroll to position [3151, 0]
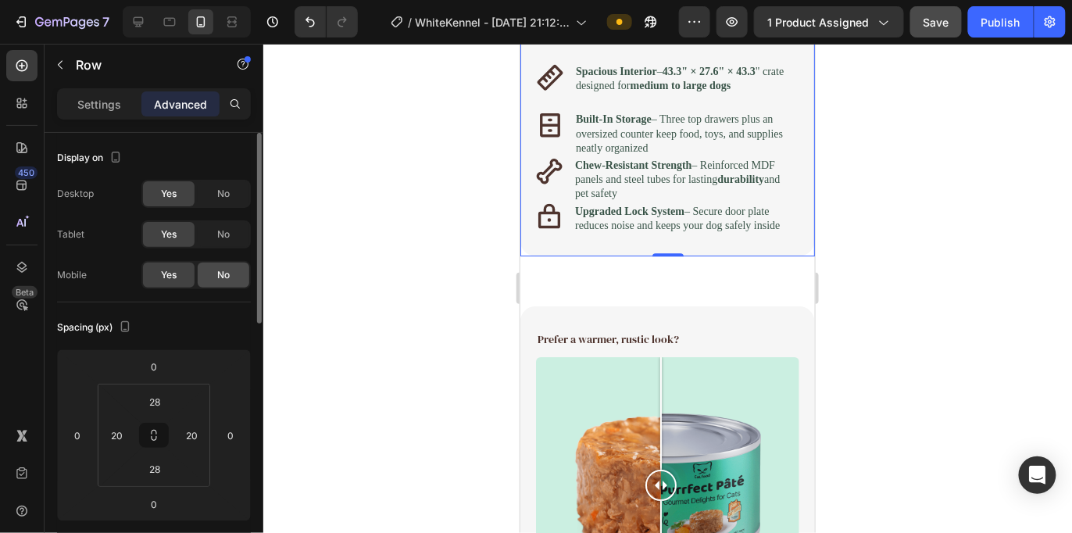
click at [225, 269] on span "No" at bounding box center [223, 275] width 13 height 14
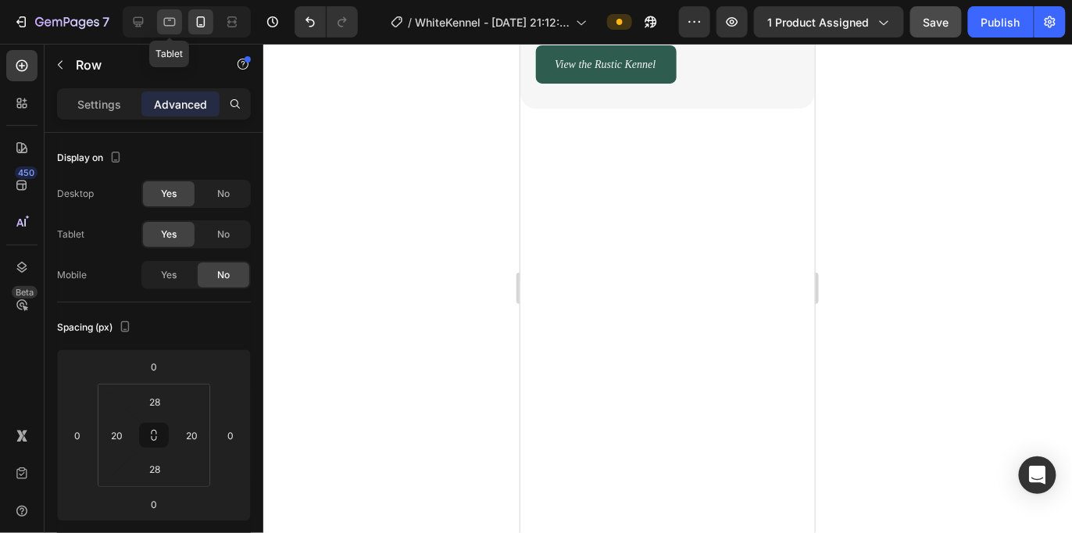
click at [159, 29] on div at bounding box center [169, 21] width 25 height 25
type input "32"
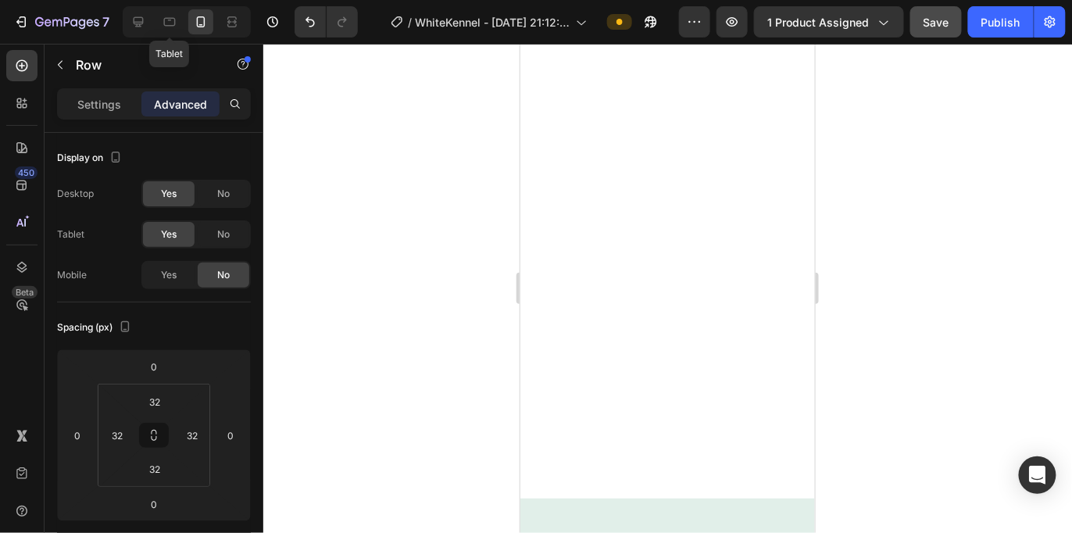
click at [144, 27] on icon at bounding box center [139, 22] width 16 height 16
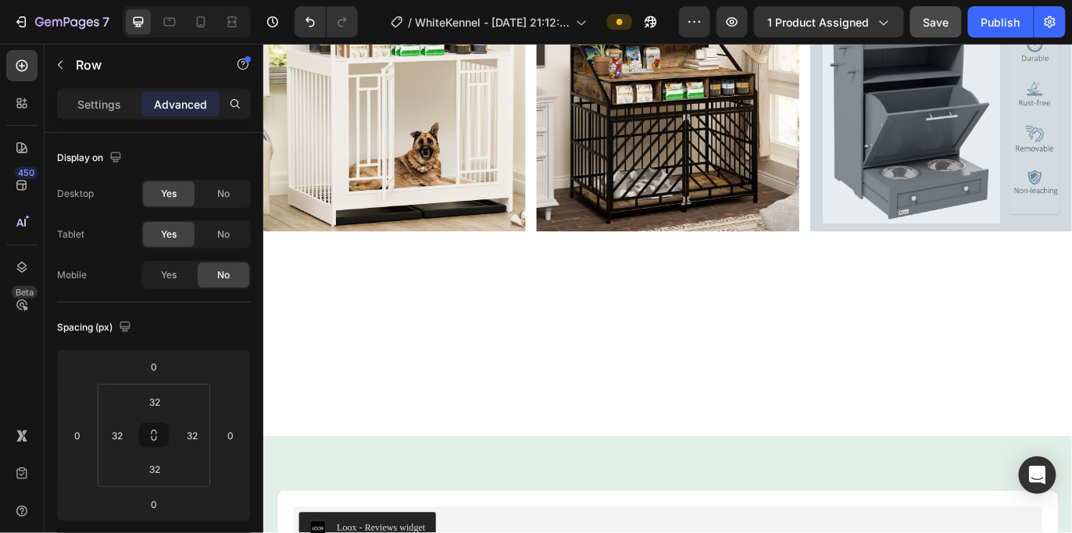
click at [143, 23] on icon at bounding box center [139, 22] width 16 height 16
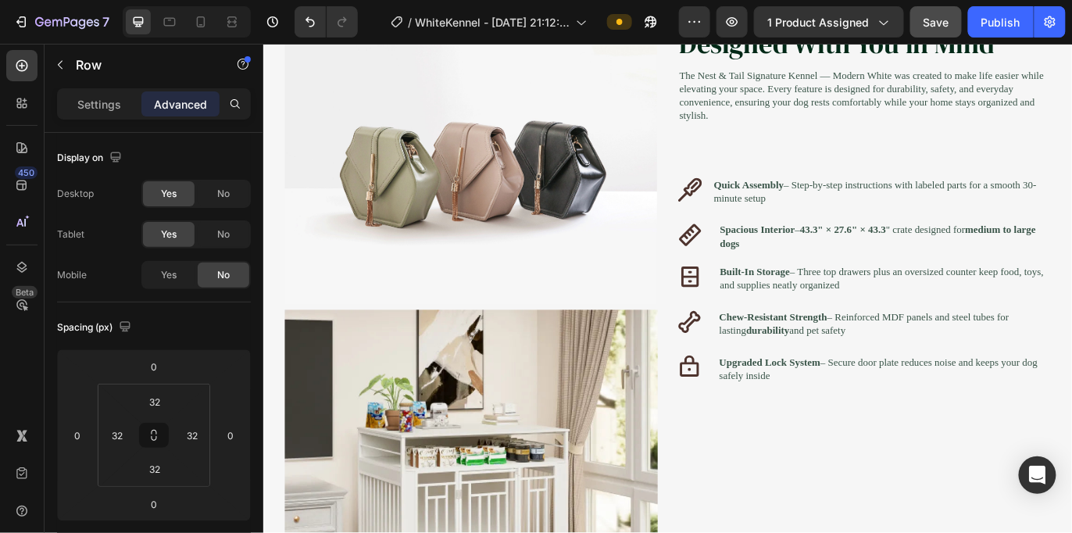
scroll to position [1501, 0]
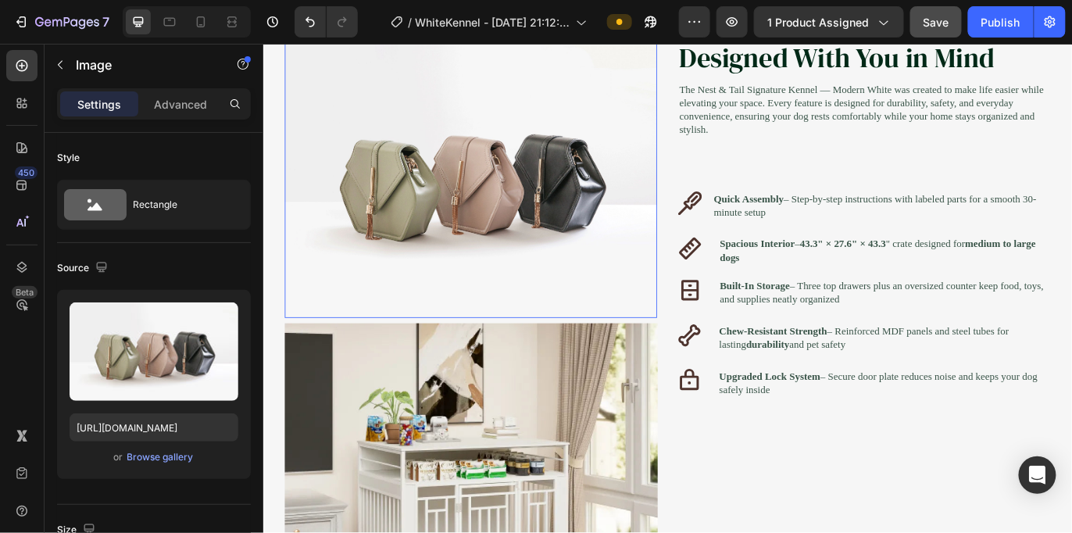
click at [530, 361] on img at bounding box center [503, 200] width 431 height 324
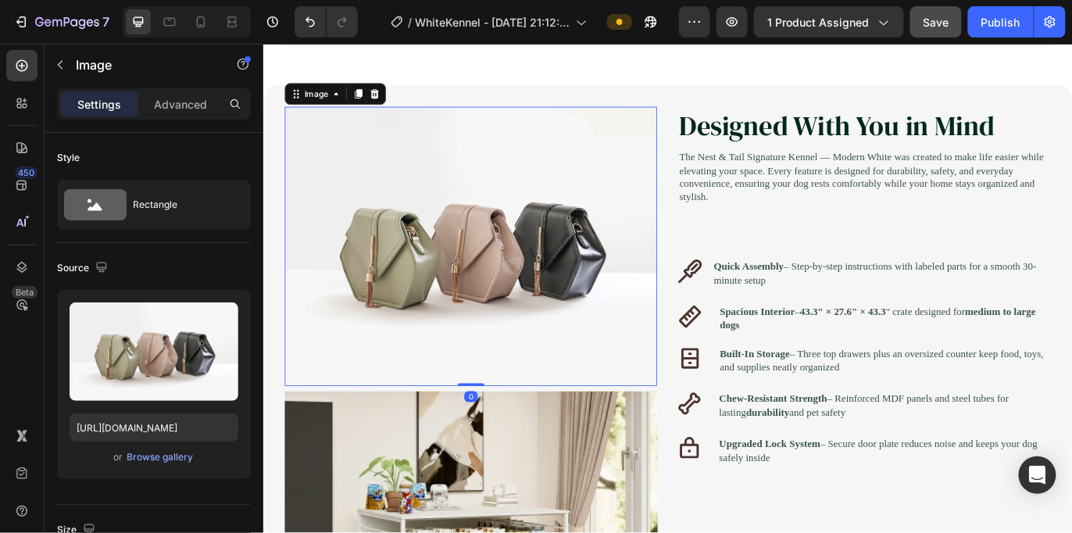
scroll to position [1413, 0]
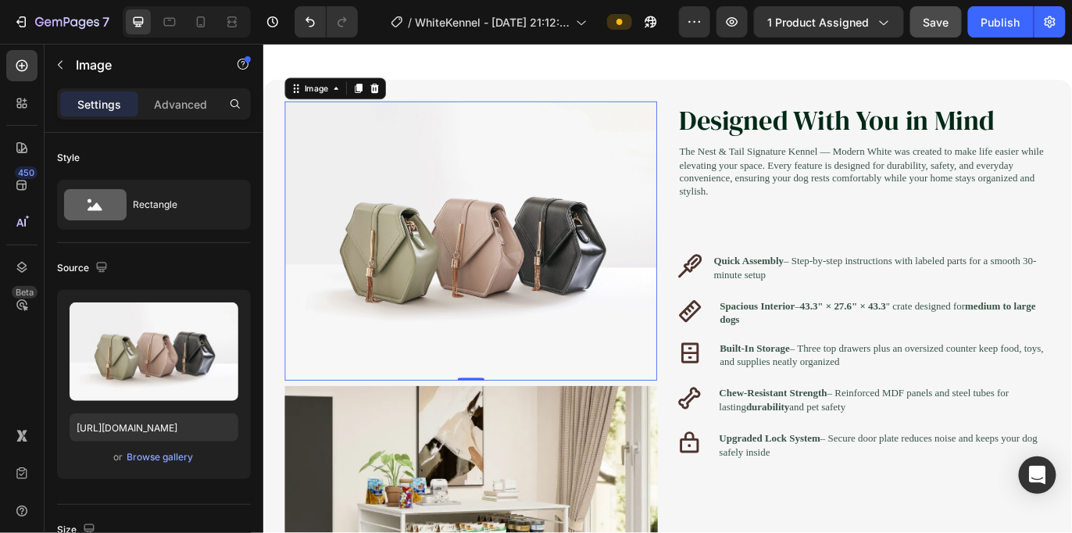
click at [390, 102] on icon at bounding box center [391, 95] width 13 height 13
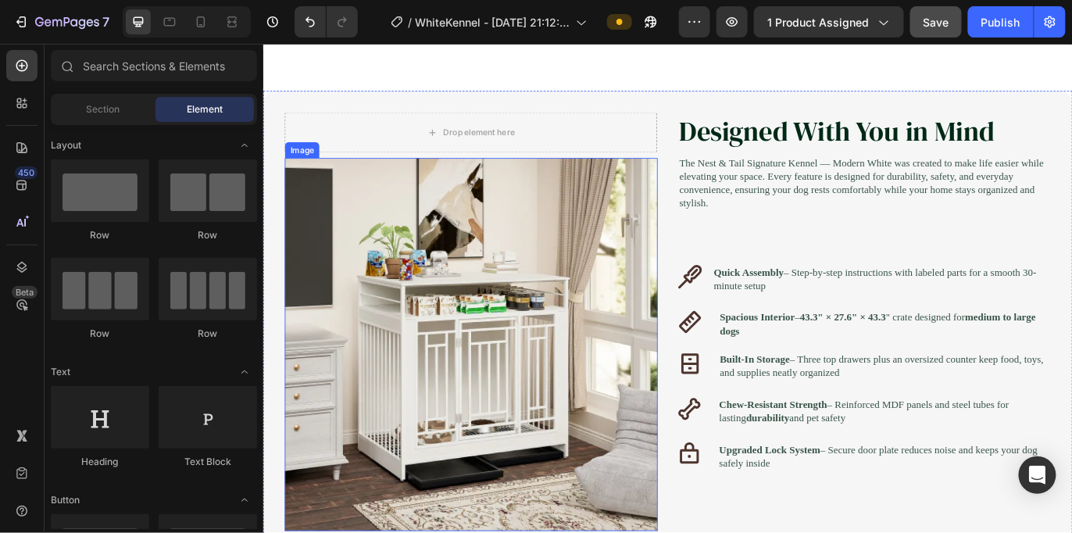
scroll to position [1326, 0]
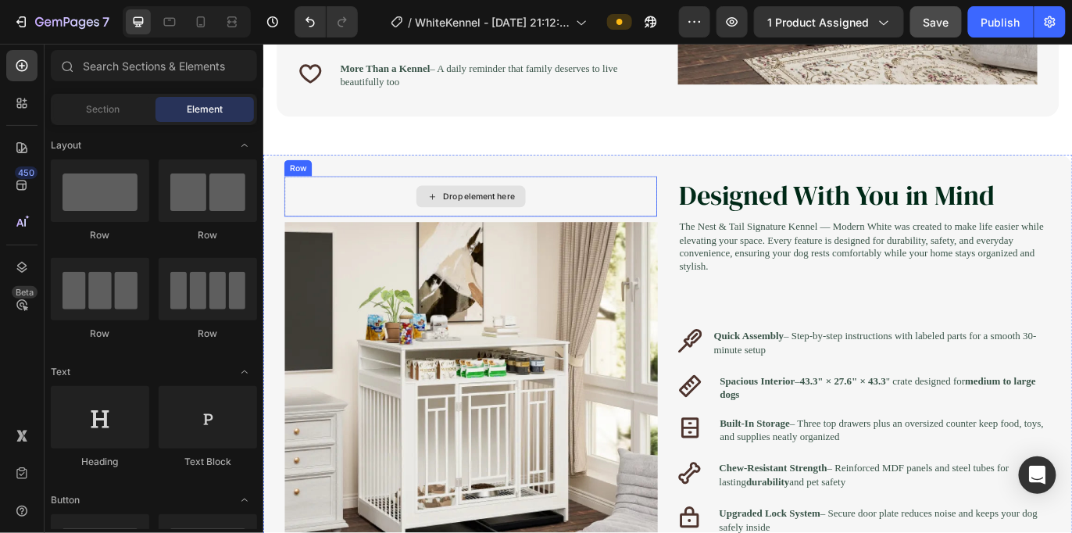
click at [313, 244] on div "Drop element here" at bounding box center [503, 220] width 431 height 47
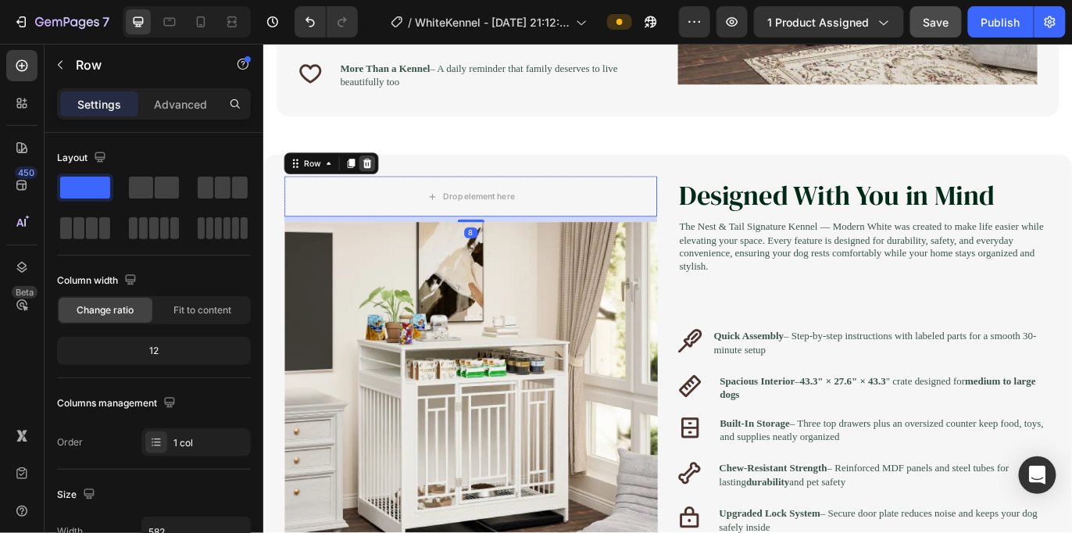
click at [383, 188] on icon at bounding box center [383, 182] width 13 height 13
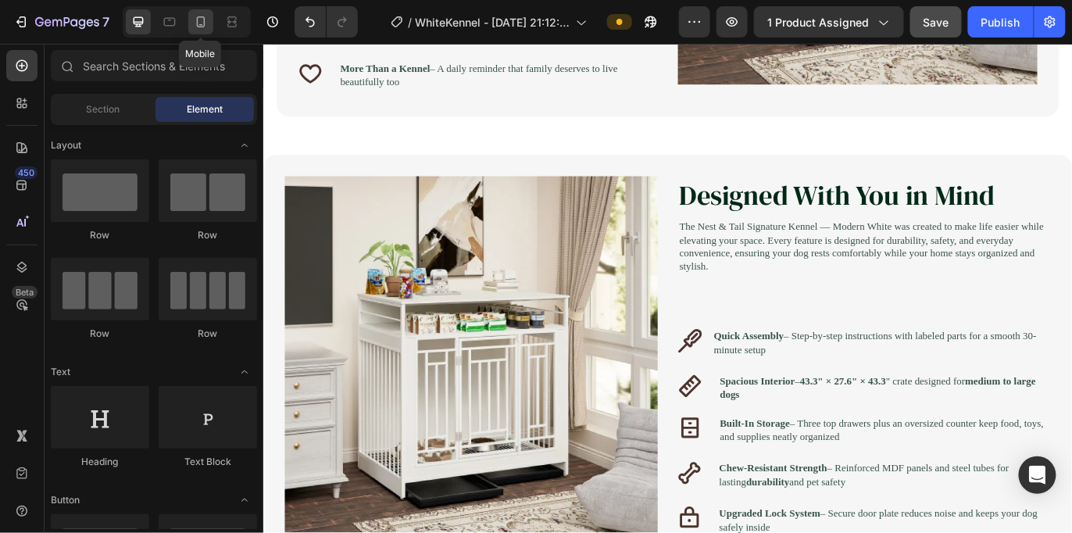
click at [191, 24] on div at bounding box center [200, 21] width 25 height 25
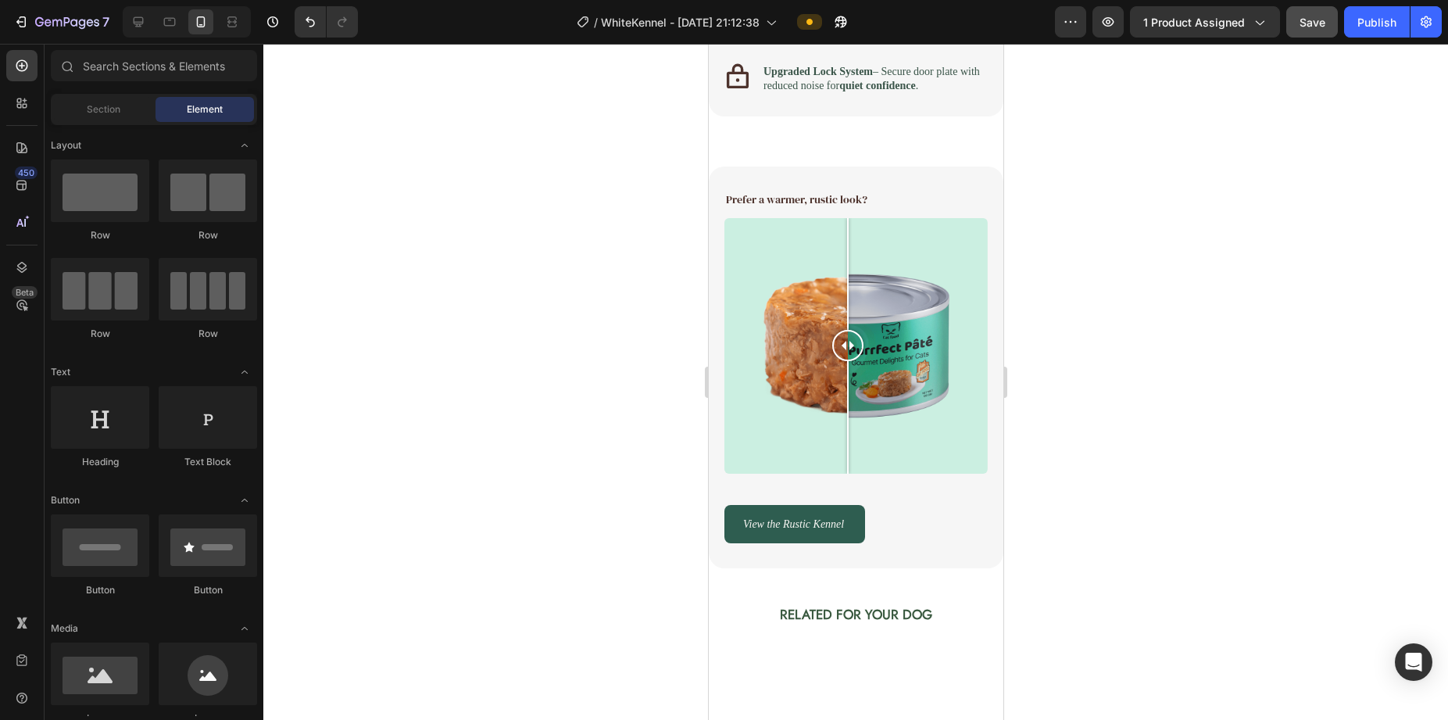
scroll to position [2764, 0]
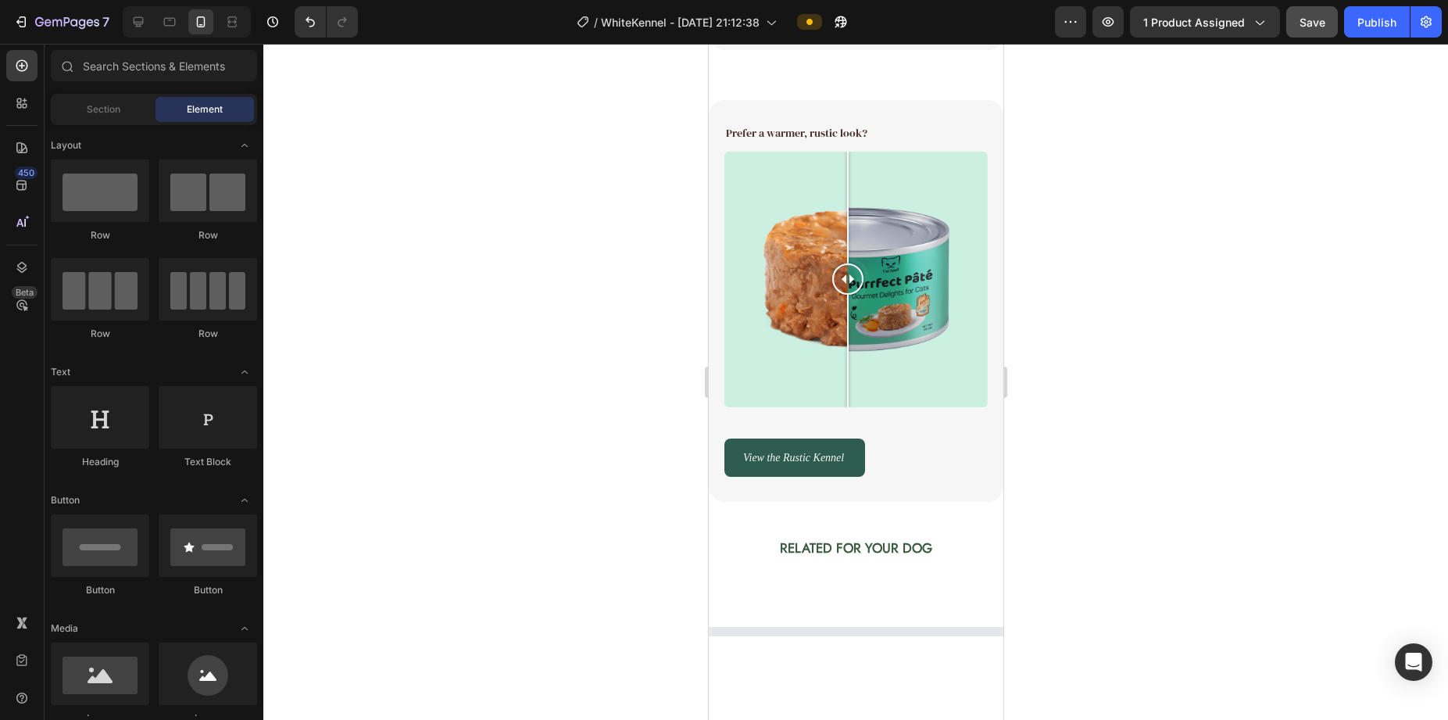
click at [939, 270] on div at bounding box center [855, 280] width 263 height 256
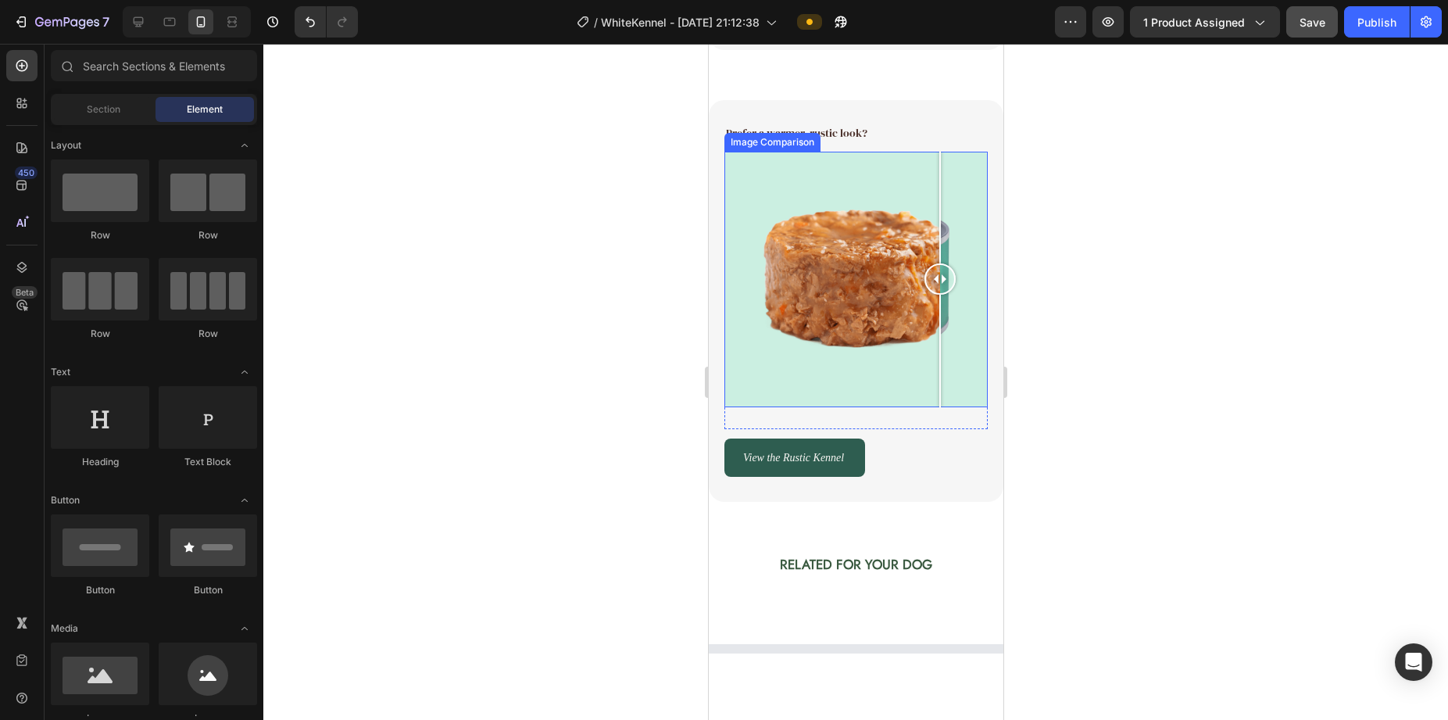
scroll to position [2814, 0]
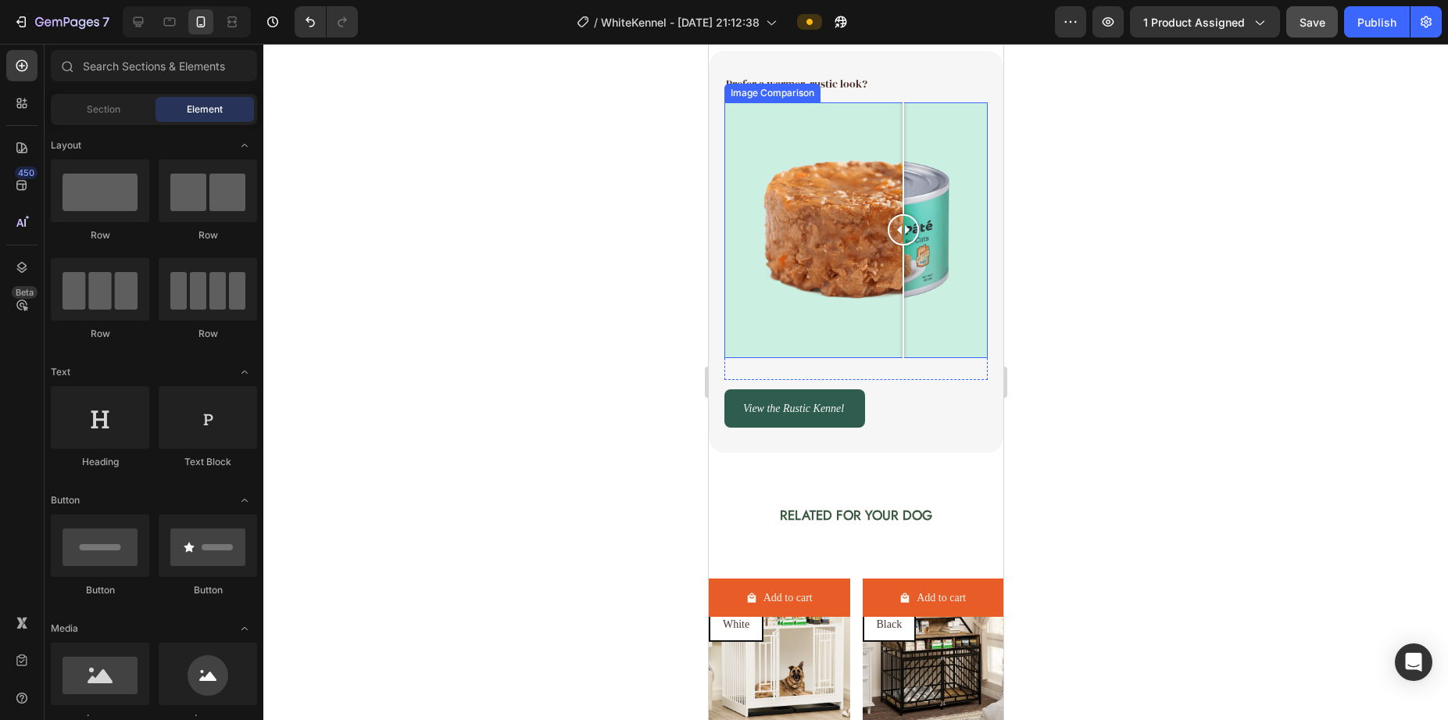
click at [903, 268] on div at bounding box center [855, 230] width 263 height 256
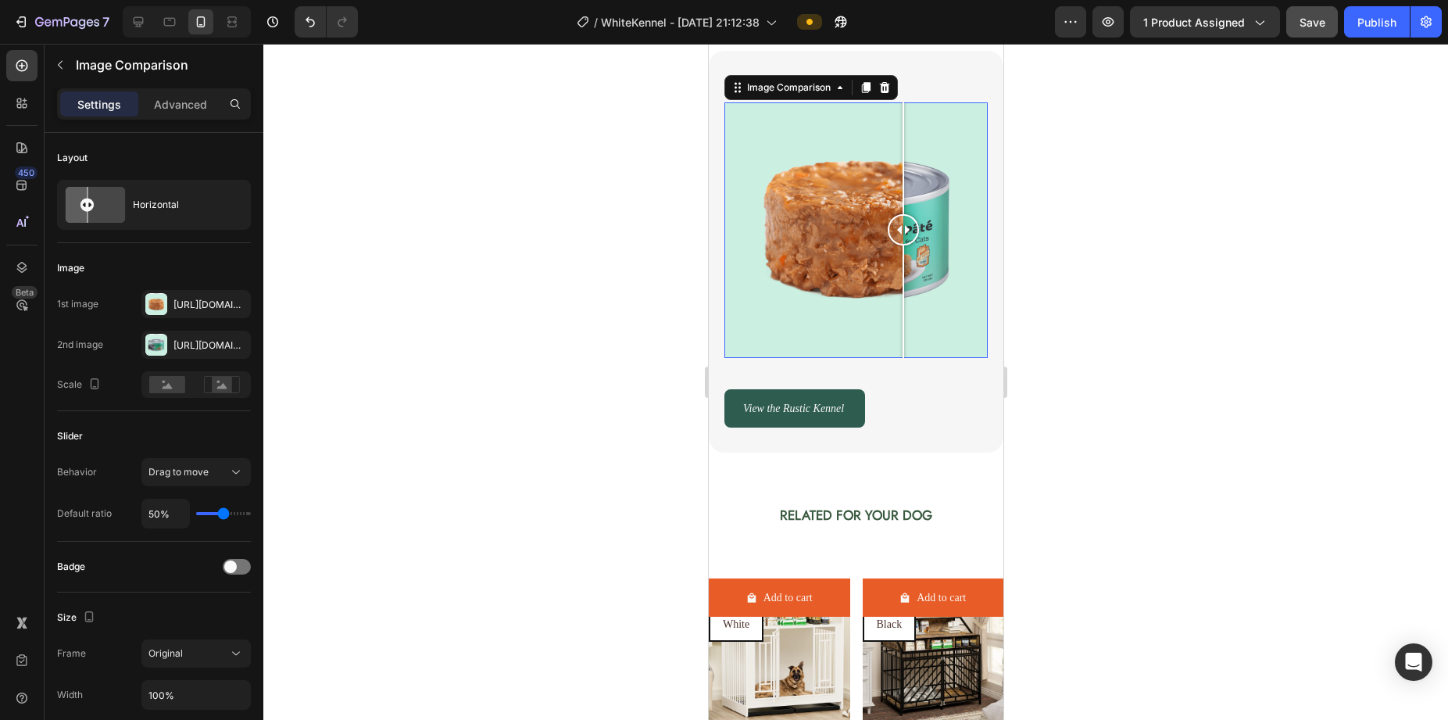
click at [863, 266] on div at bounding box center [855, 230] width 263 height 256
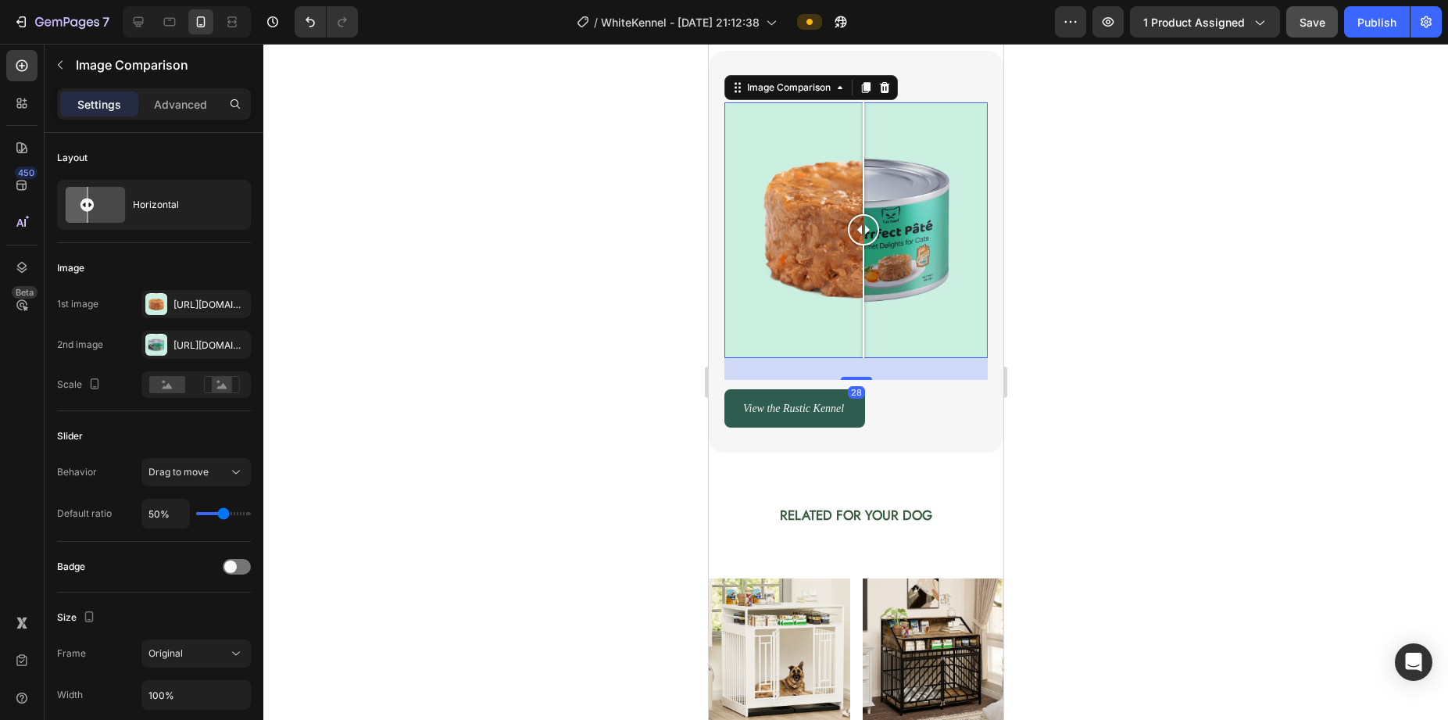
click at [926, 265] on div at bounding box center [855, 230] width 263 height 256
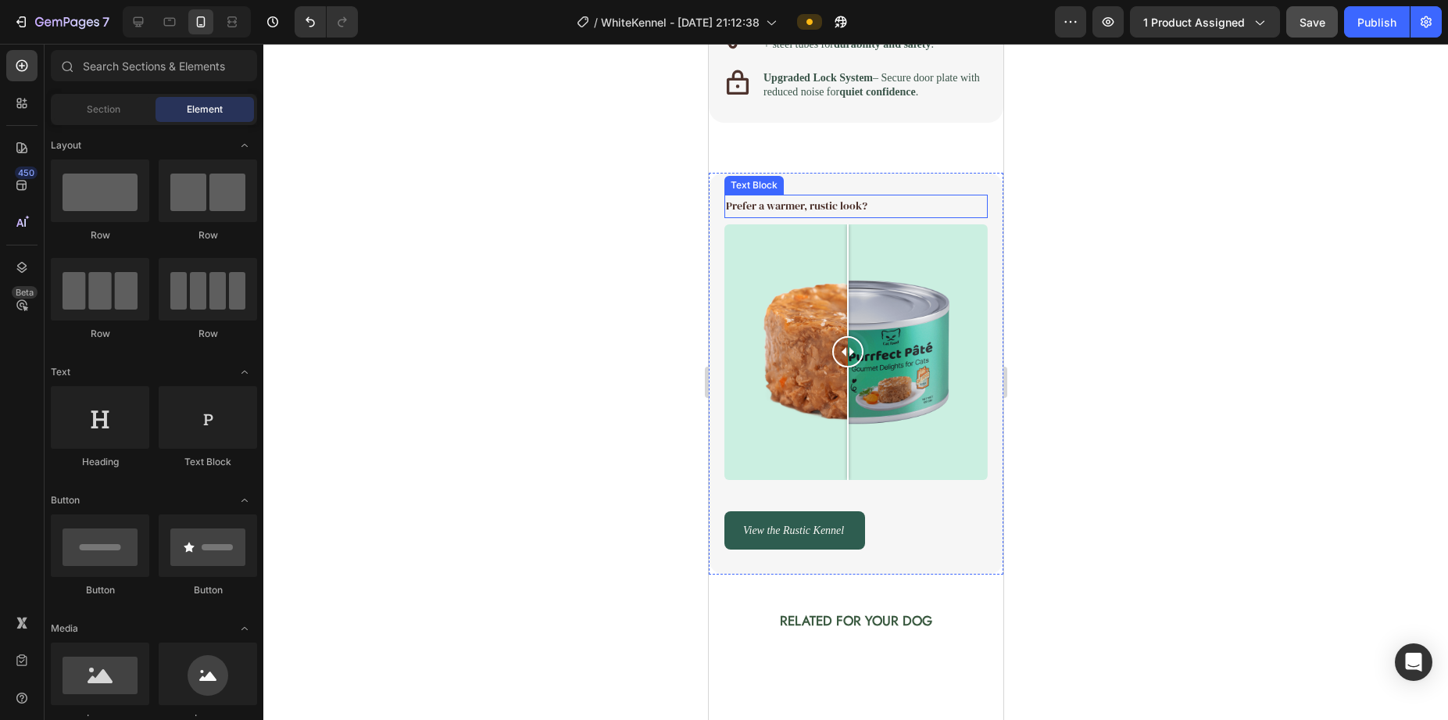
scroll to position [2709, 0]
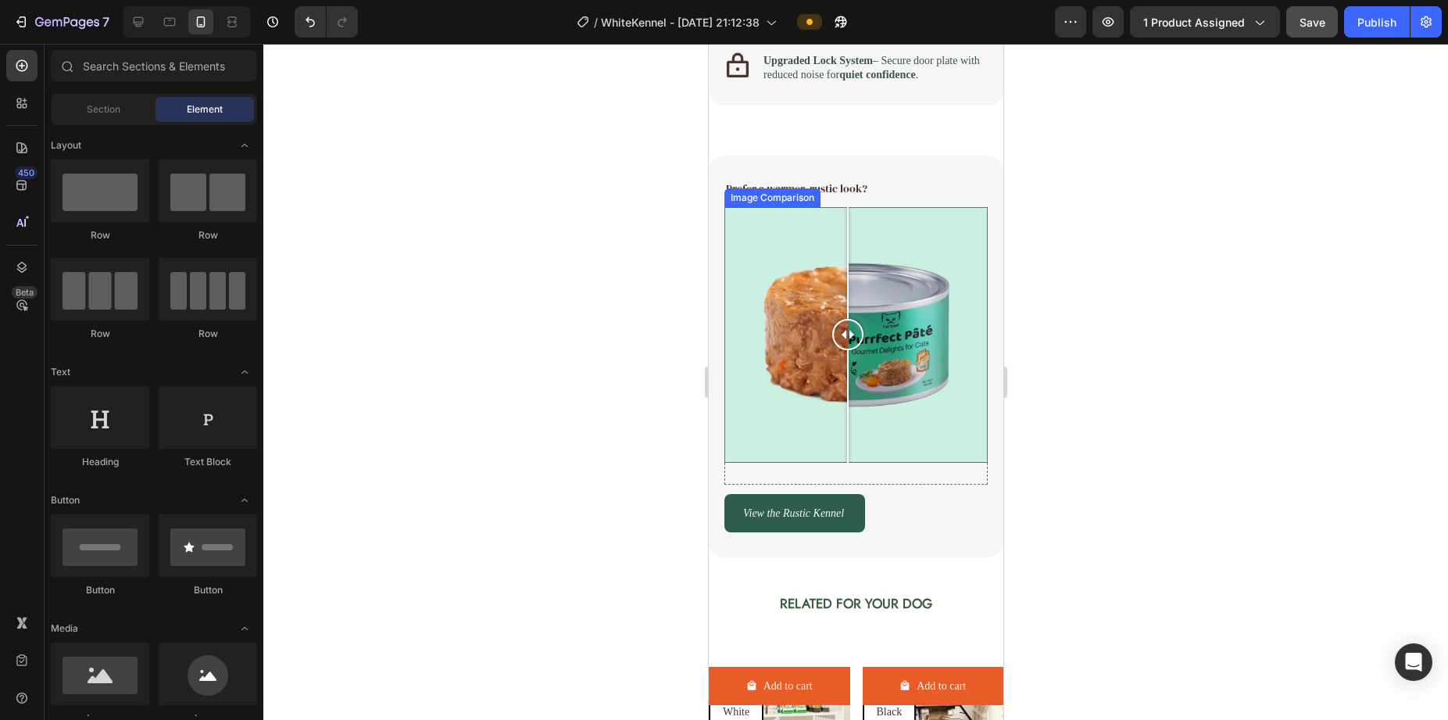
click at [764, 248] on div at bounding box center [855, 335] width 263 height 256
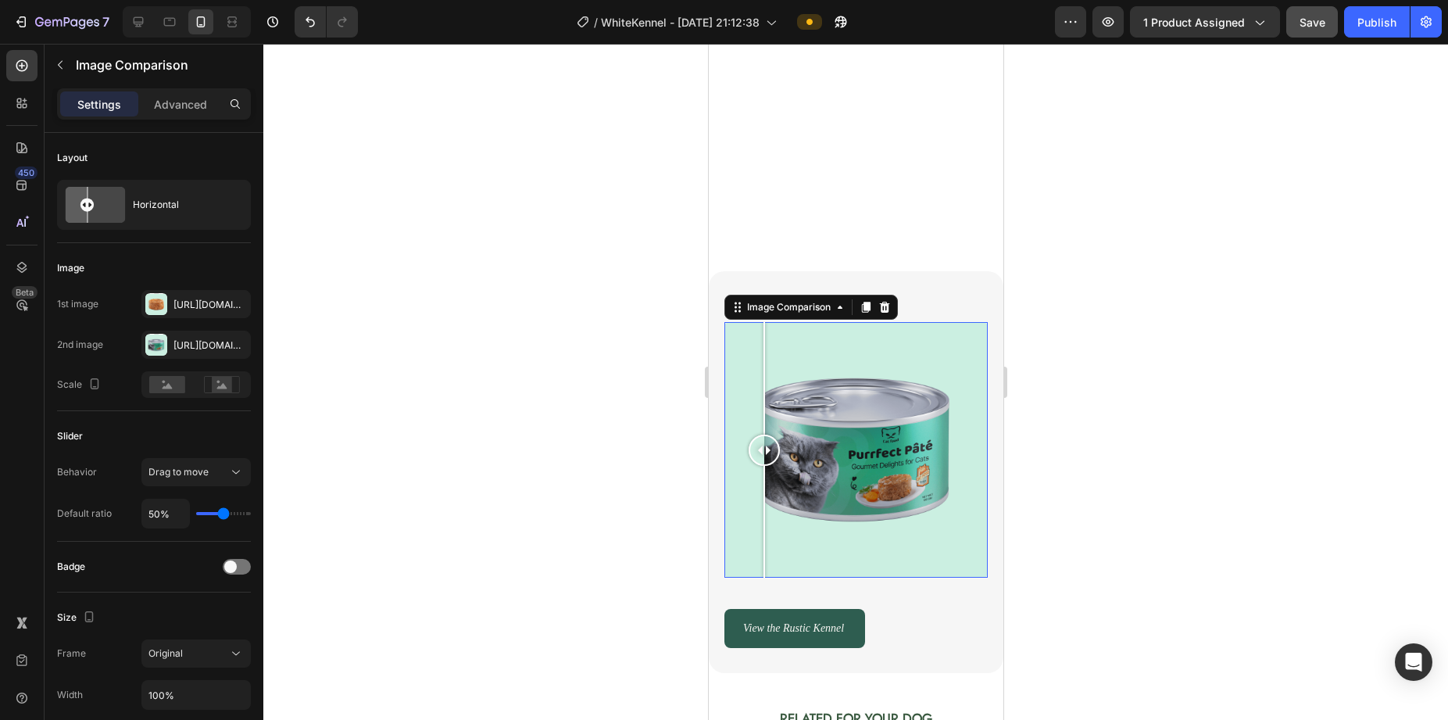
scroll to position [2926, 0]
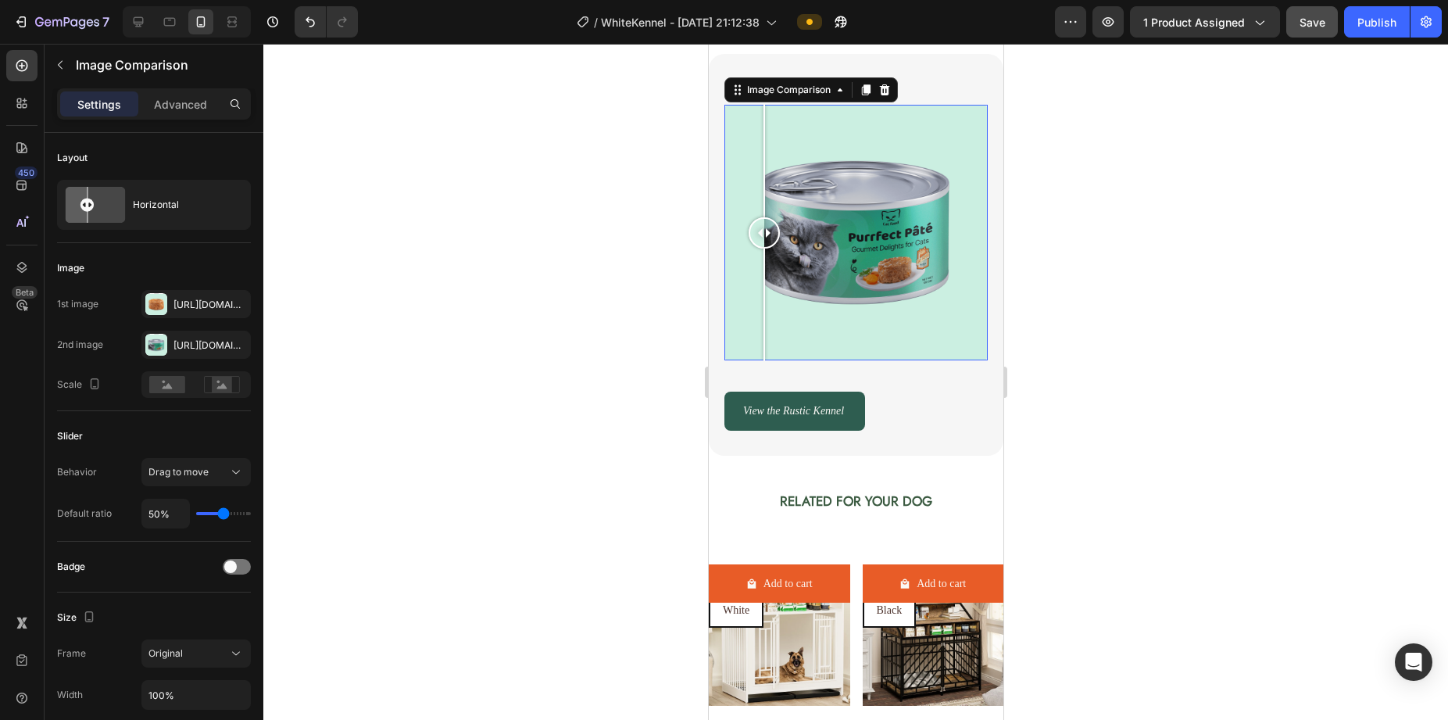
click at [846, 220] on div at bounding box center [855, 233] width 263 height 256
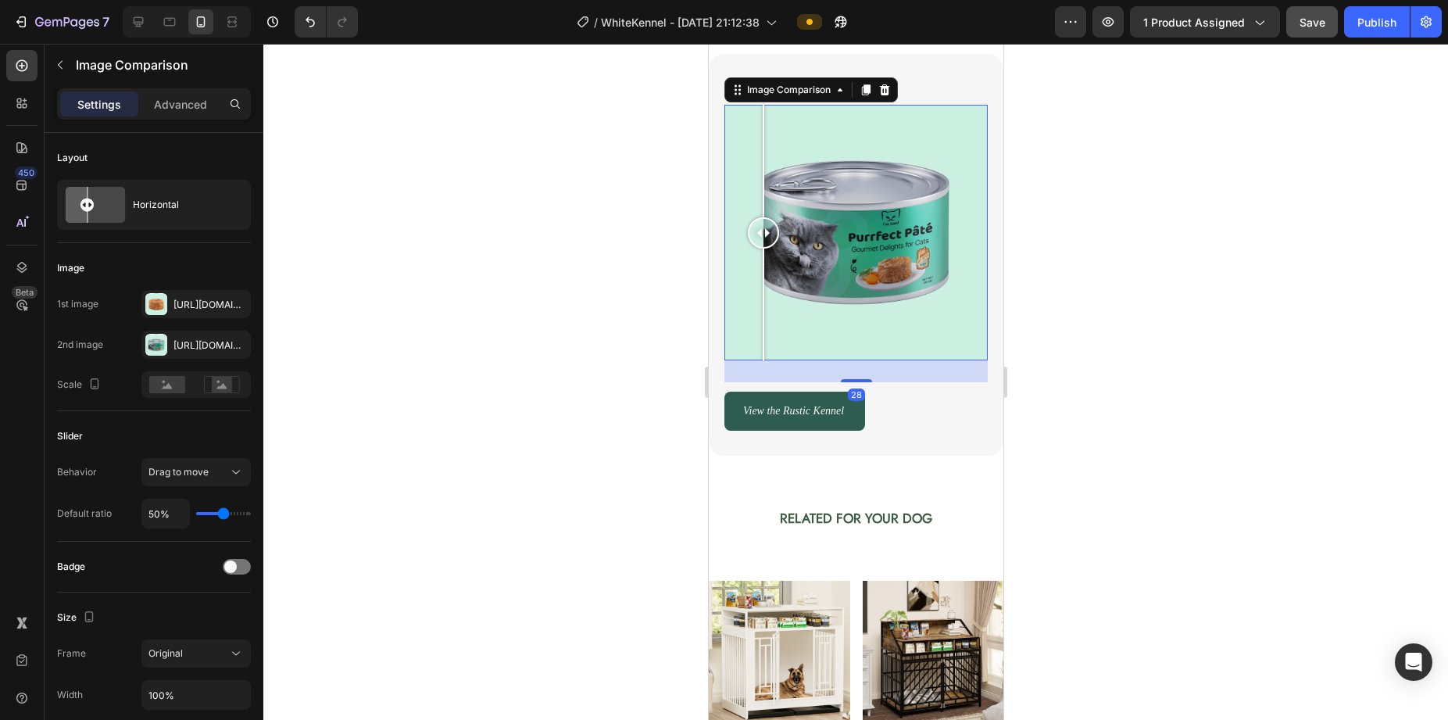
click at [763, 260] on div at bounding box center [855, 233] width 263 height 256
click at [841, 231] on div at bounding box center [855, 233] width 263 height 256
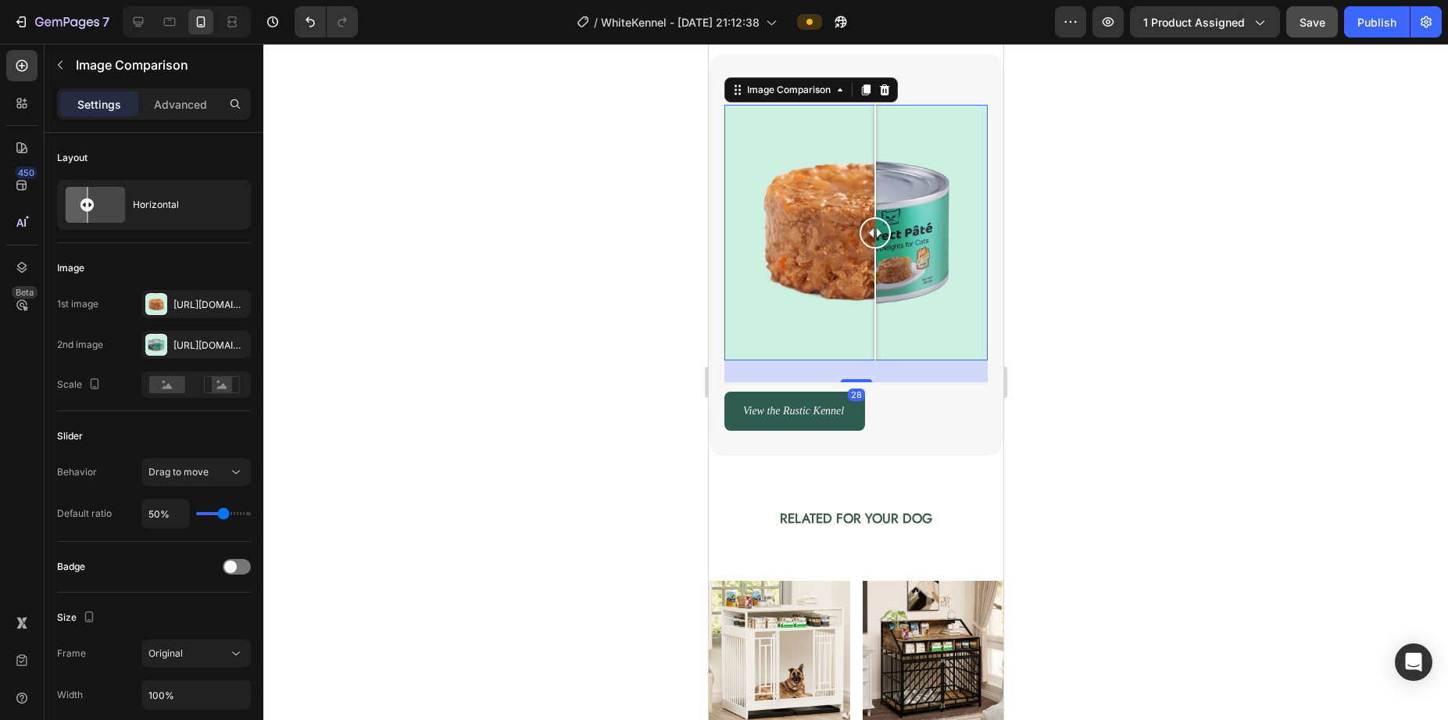
click at [875, 227] on div at bounding box center [855, 233] width 263 height 256
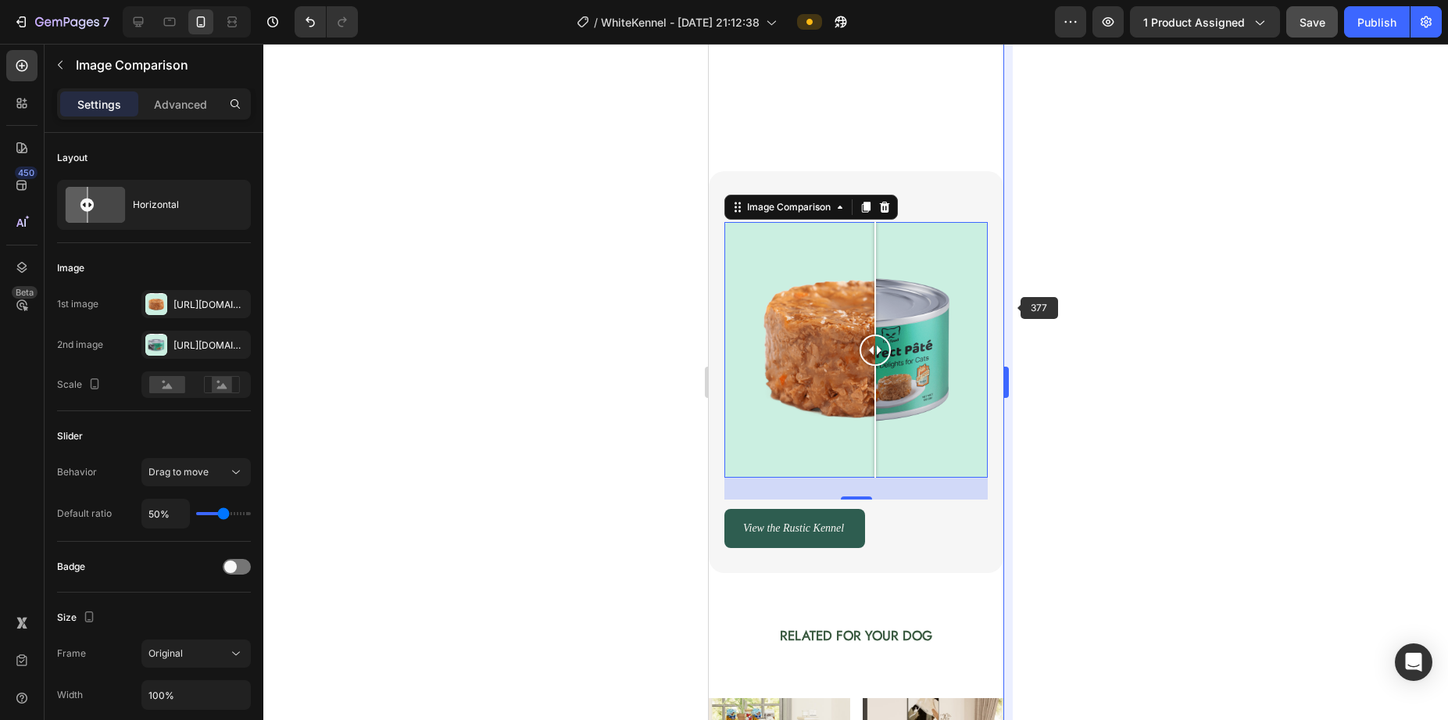
click at [1054, 307] on div at bounding box center [855, 382] width 1185 height 676
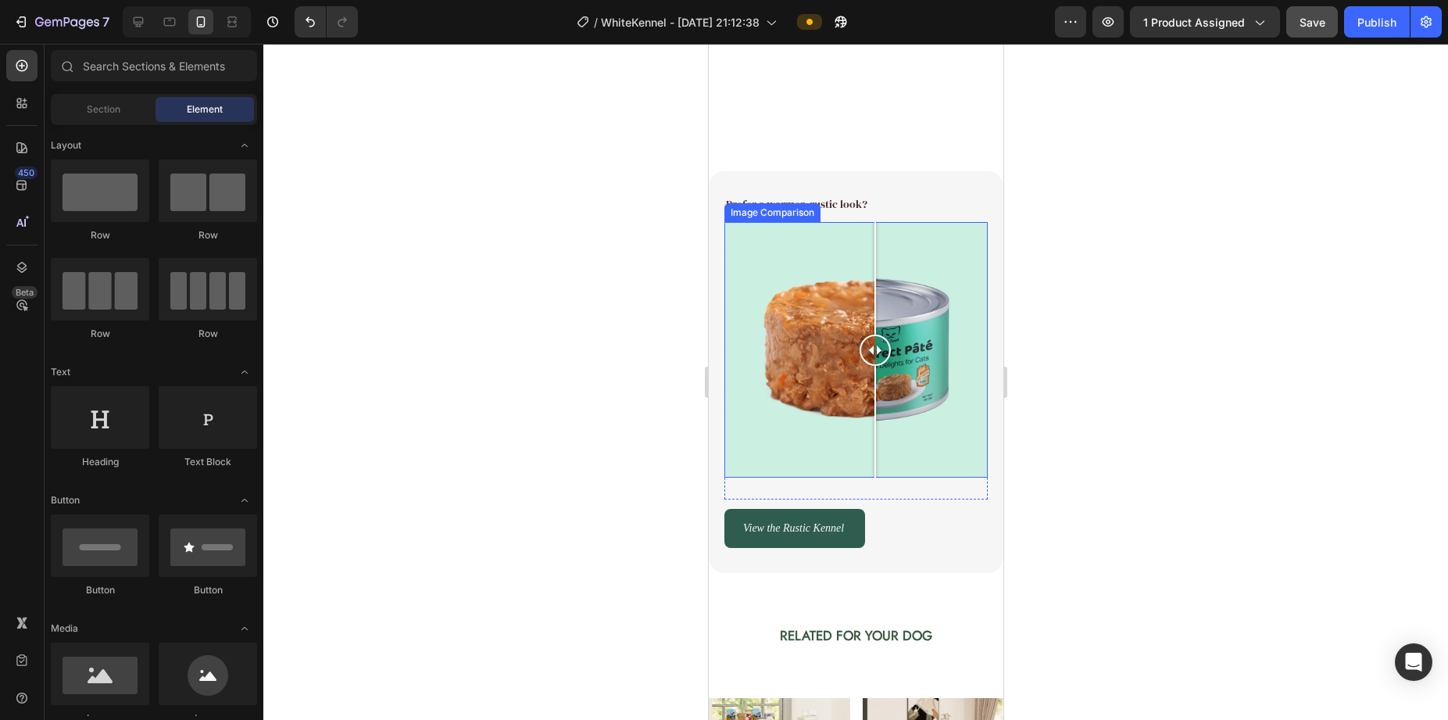
click at [958, 297] on div at bounding box center [855, 350] width 263 height 256
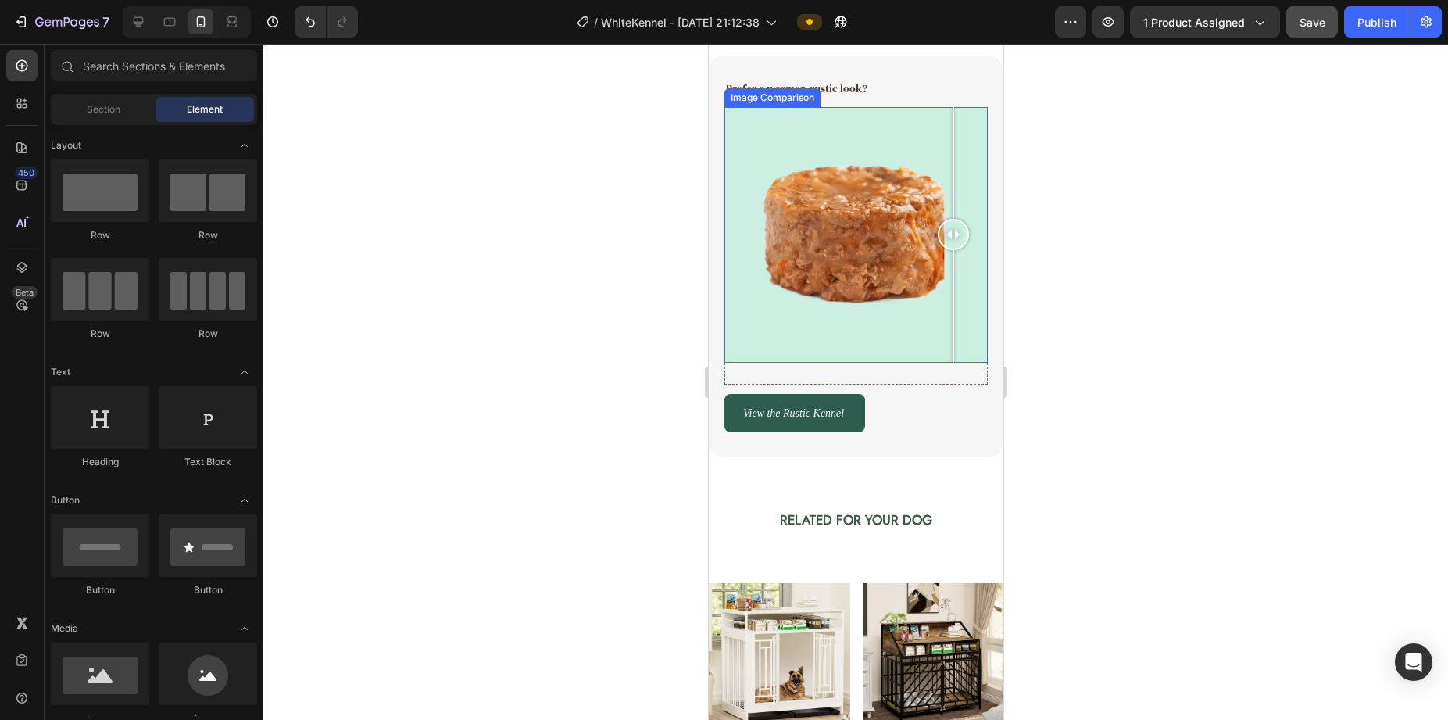
click at [843, 266] on div at bounding box center [855, 235] width 263 height 256
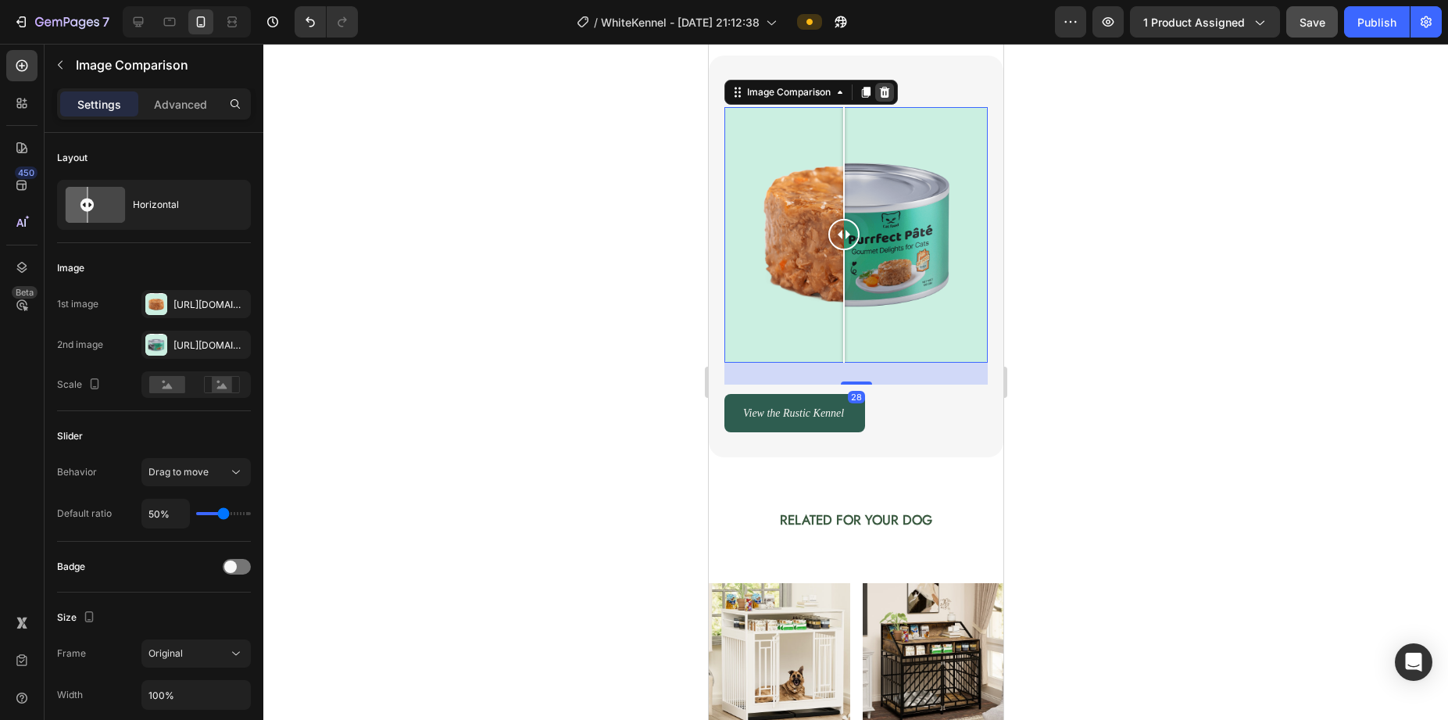
click at [887, 97] on icon at bounding box center [884, 91] width 10 height 11
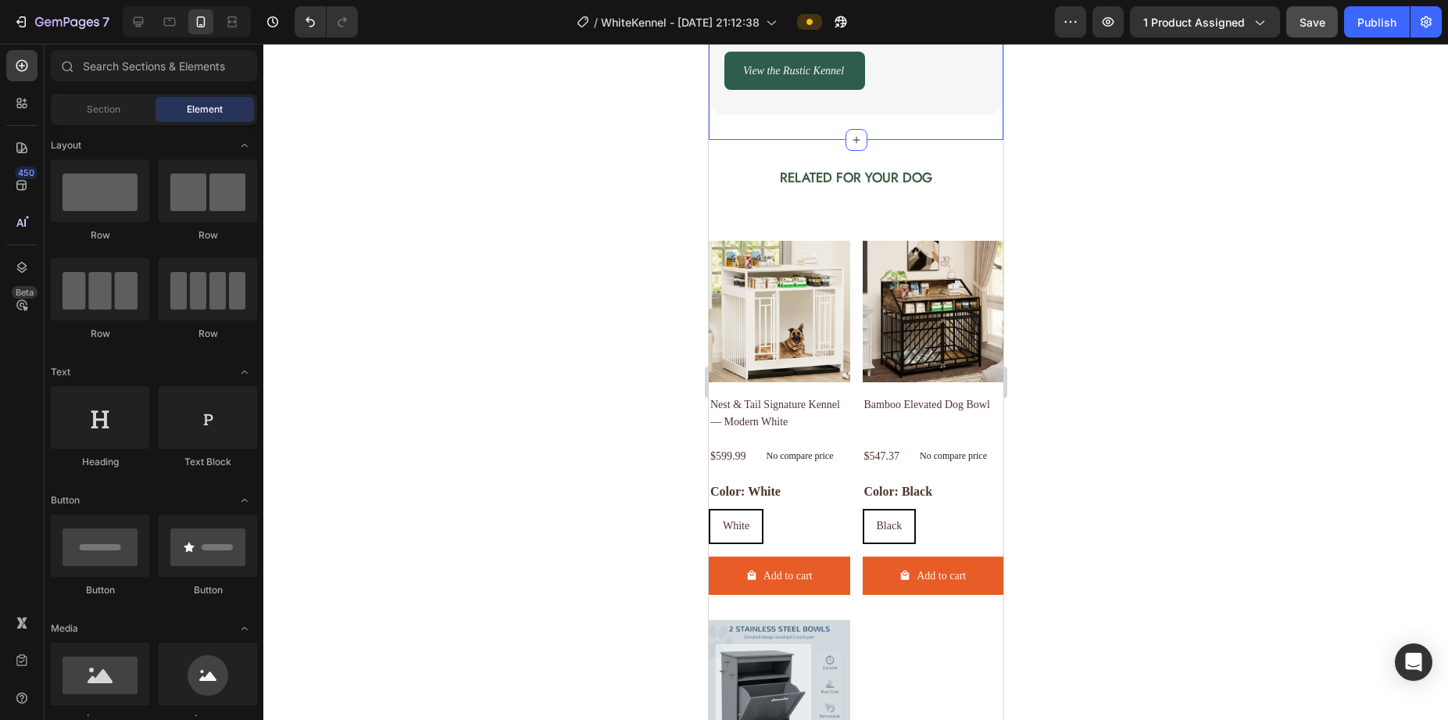
scroll to position [3043, 0]
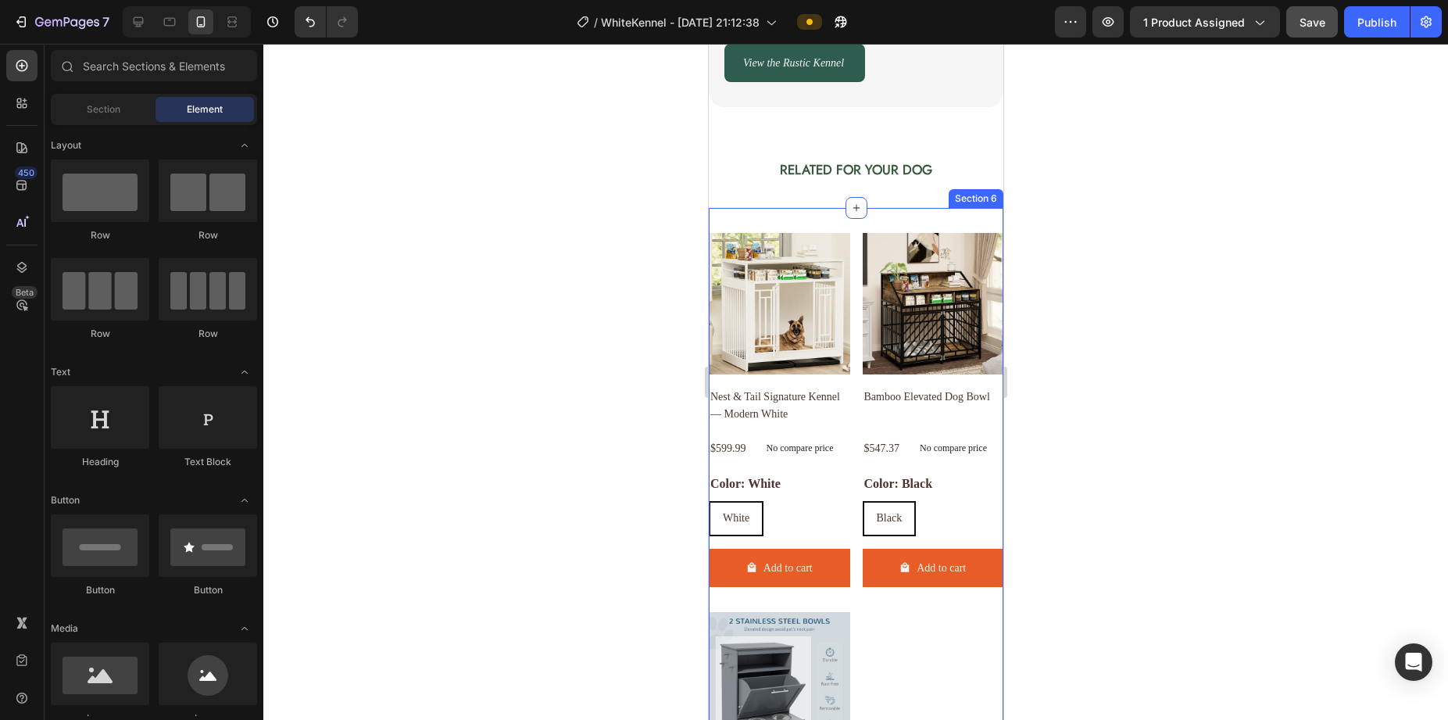
click at [947, 221] on div "Product Images Nest & Tail Signature Kennel — Modern White Product Title $599.9…" at bounding box center [855, 605] width 295 height 795
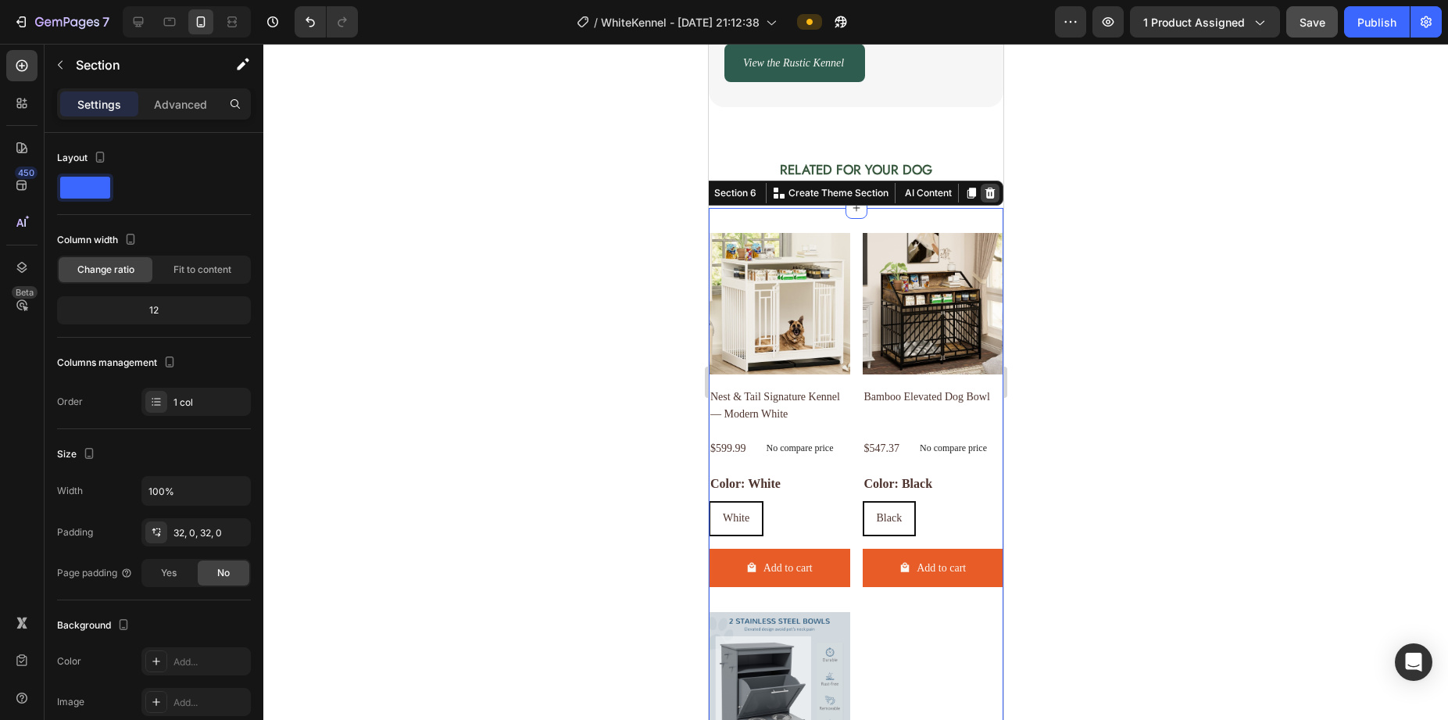
click at [985, 198] on icon at bounding box center [990, 193] width 10 height 11
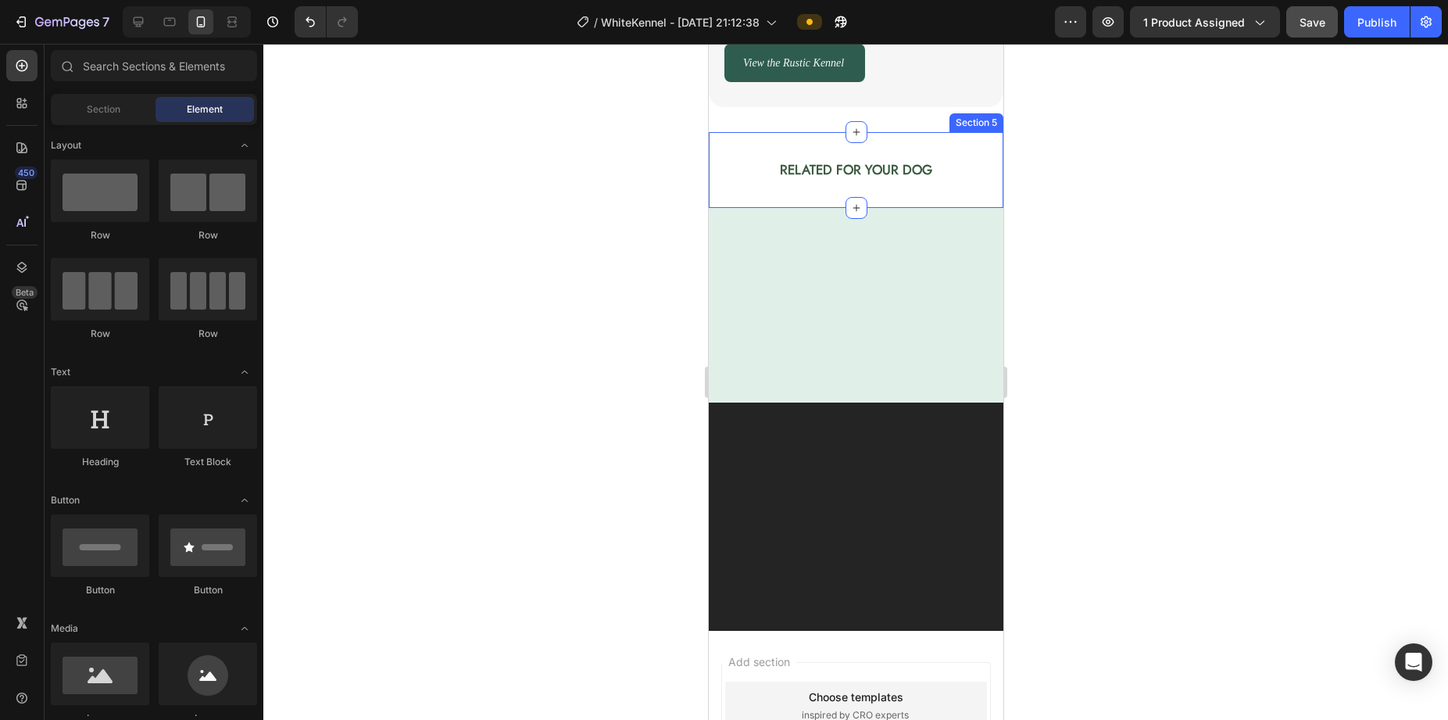
click at [936, 183] on h2 "RELATED FOR YOUR DOG" at bounding box center [855, 170] width 295 height 26
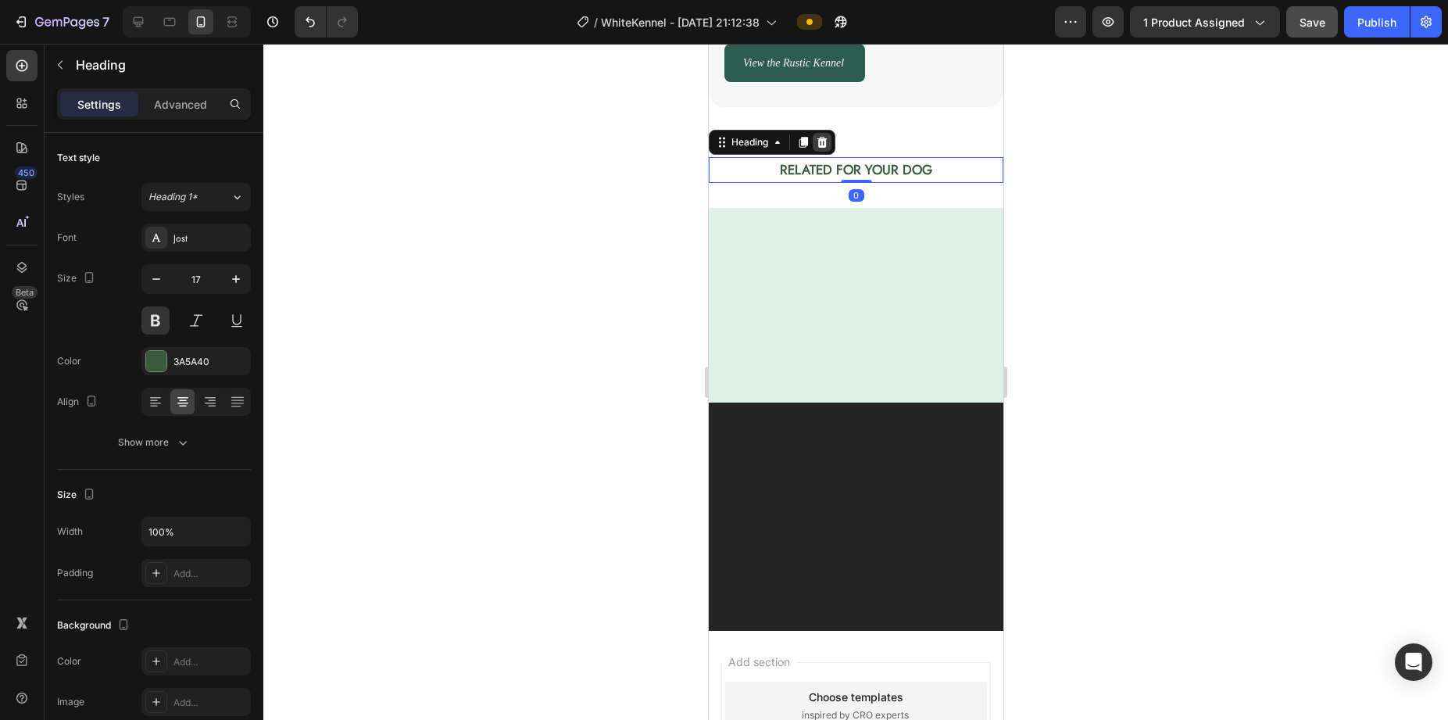
click at [828, 133] on div at bounding box center [821, 142] width 19 height 19
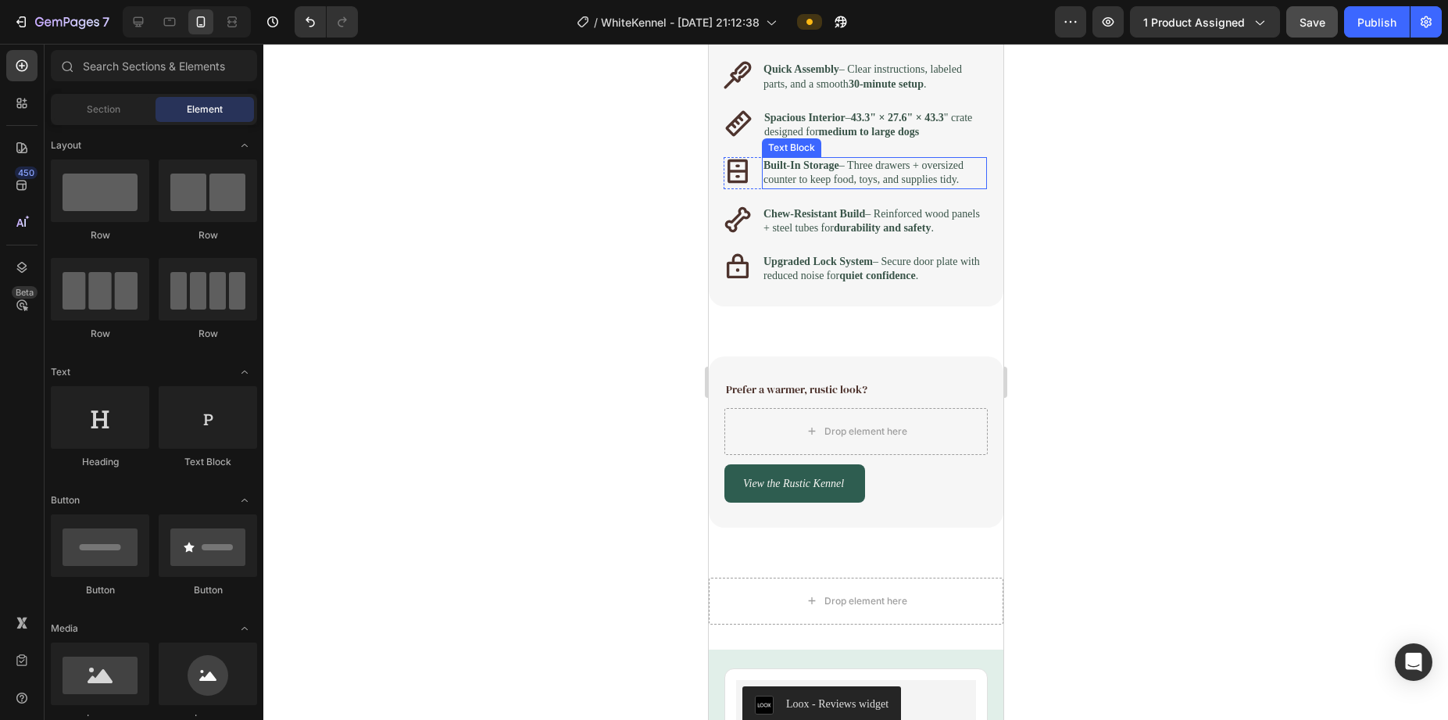
scroll to position [2579, 0]
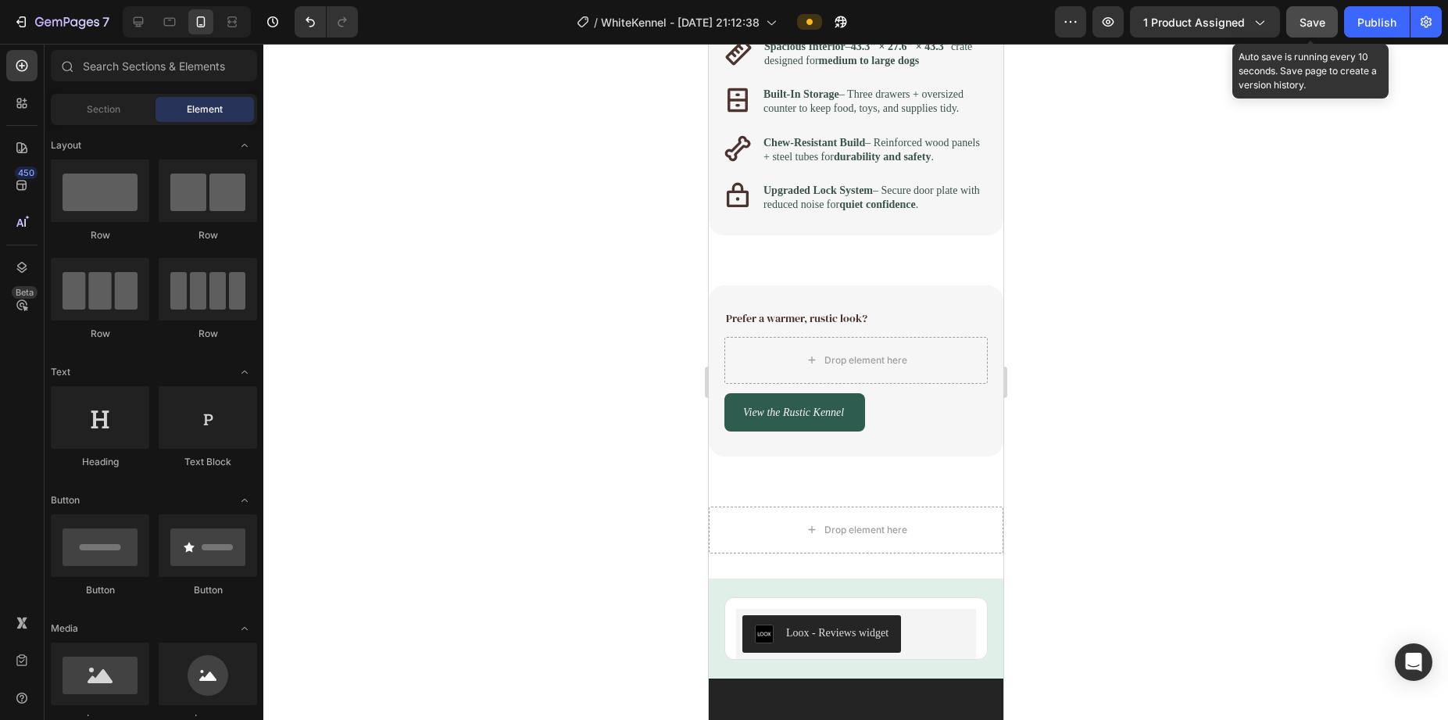
click at [1072, 16] on span "Save" at bounding box center [1313, 22] width 26 height 13
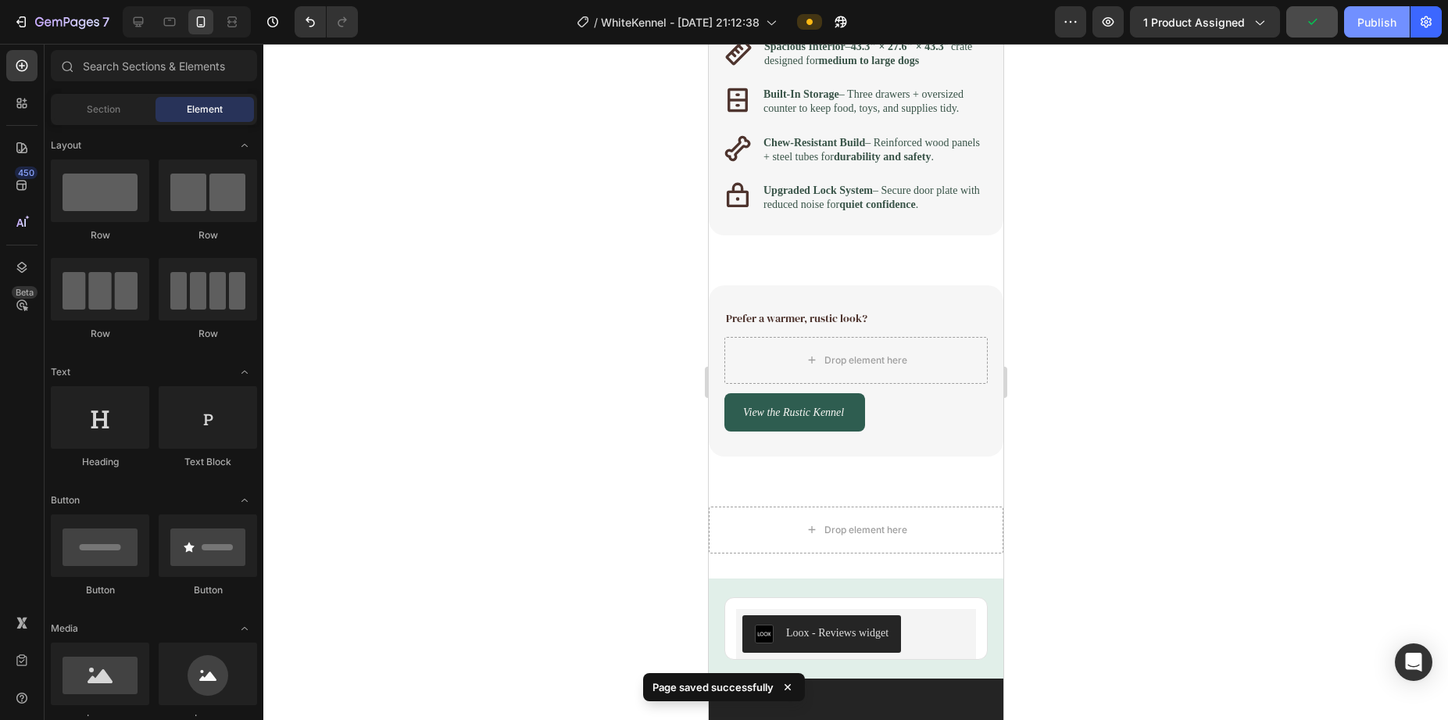
click at [1072, 14] on div "Publish" at bounding box center [1377, 22] width 39 height 16
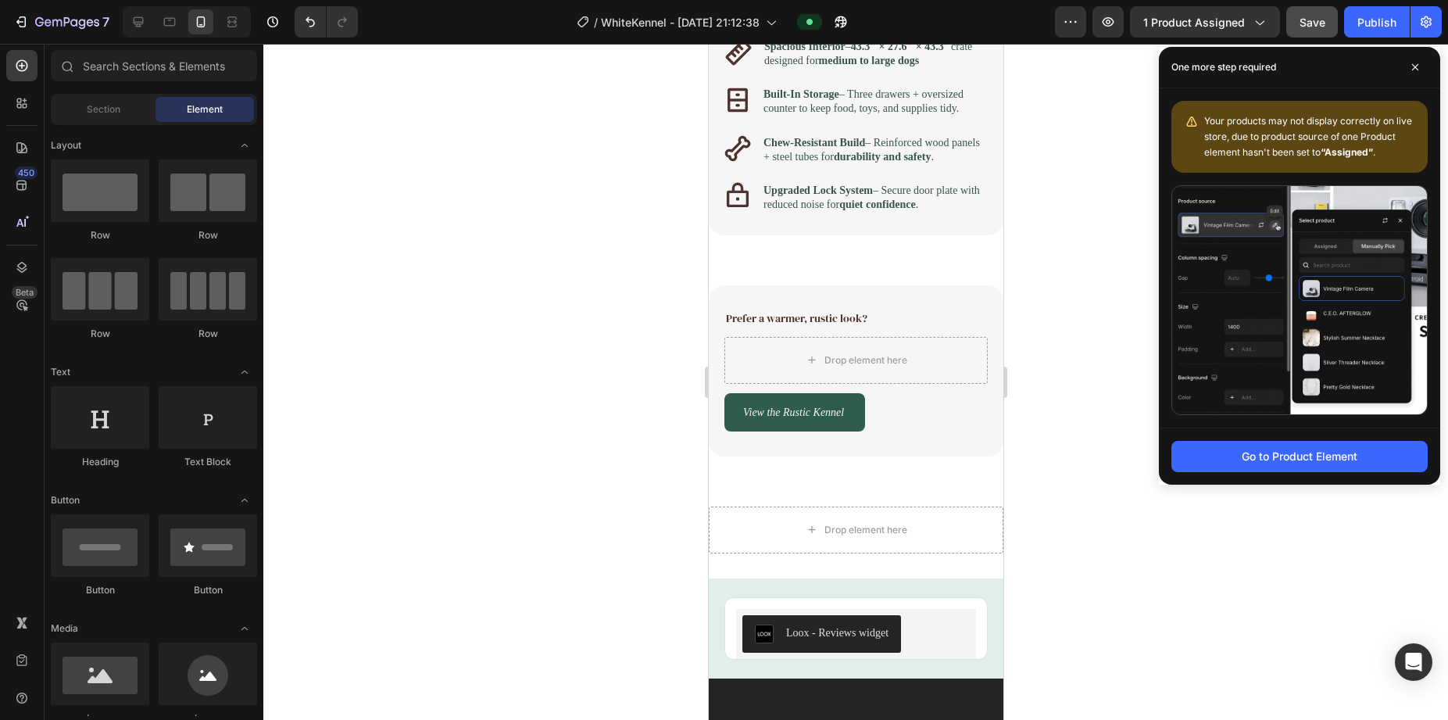
click at [377, 114] on div at bounding box center [855, 382] width 1185 height 676
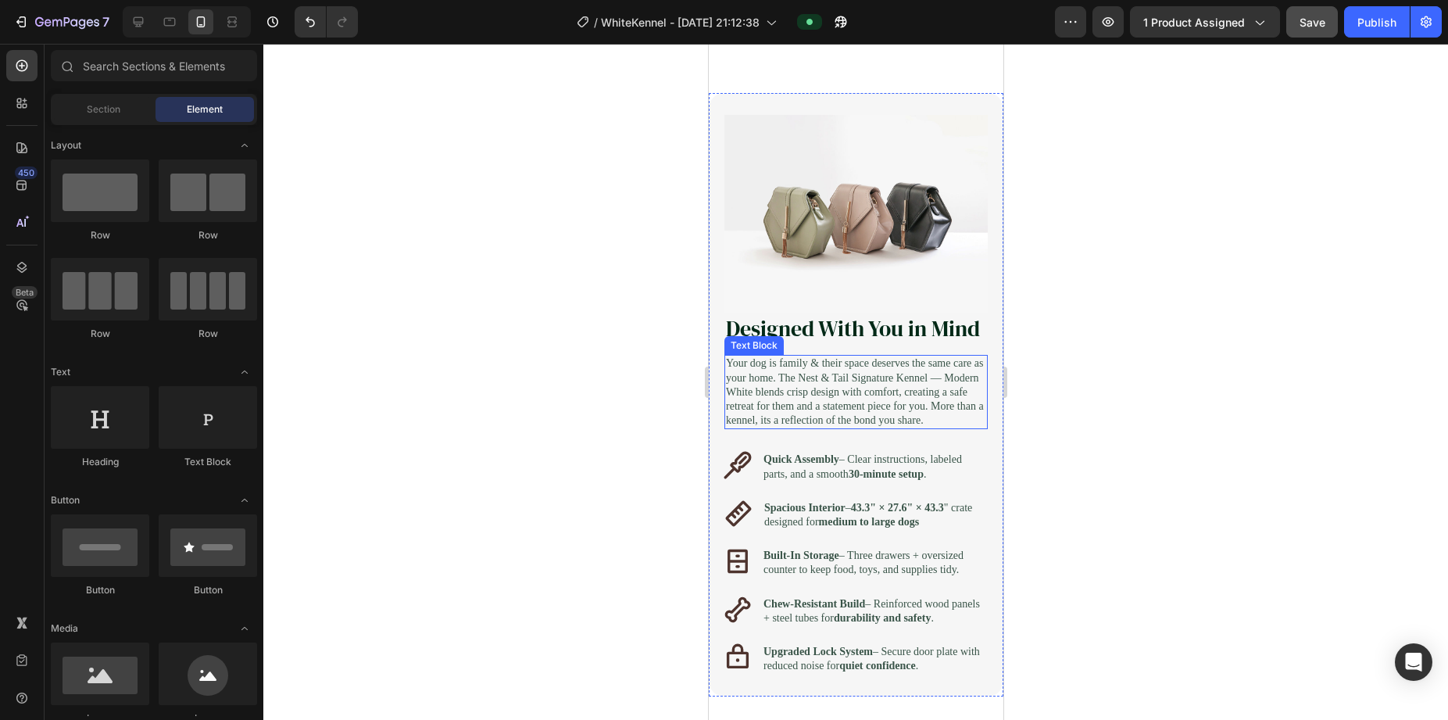
scroll to position [2227, 0]
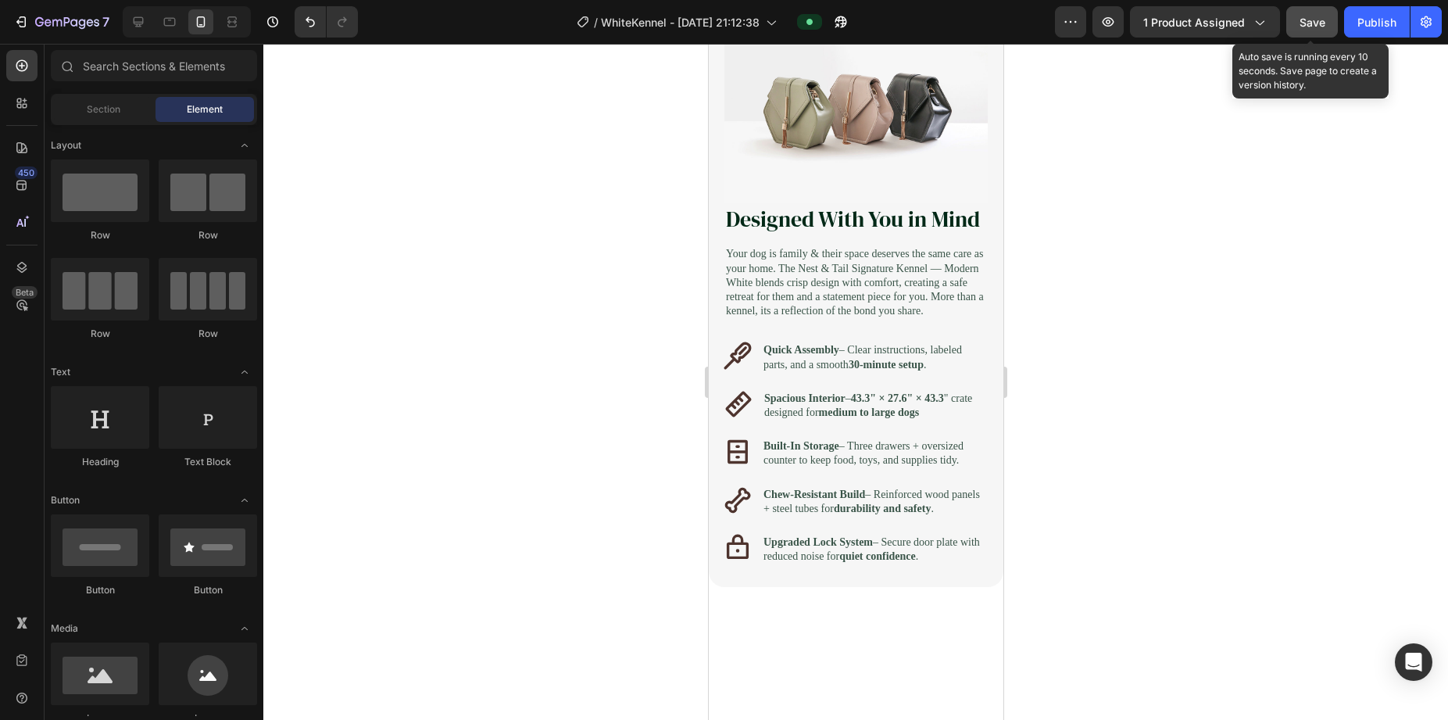
click at [1072, 18] on span "Save" at bounding box center [1313, 22] width 26 height 13
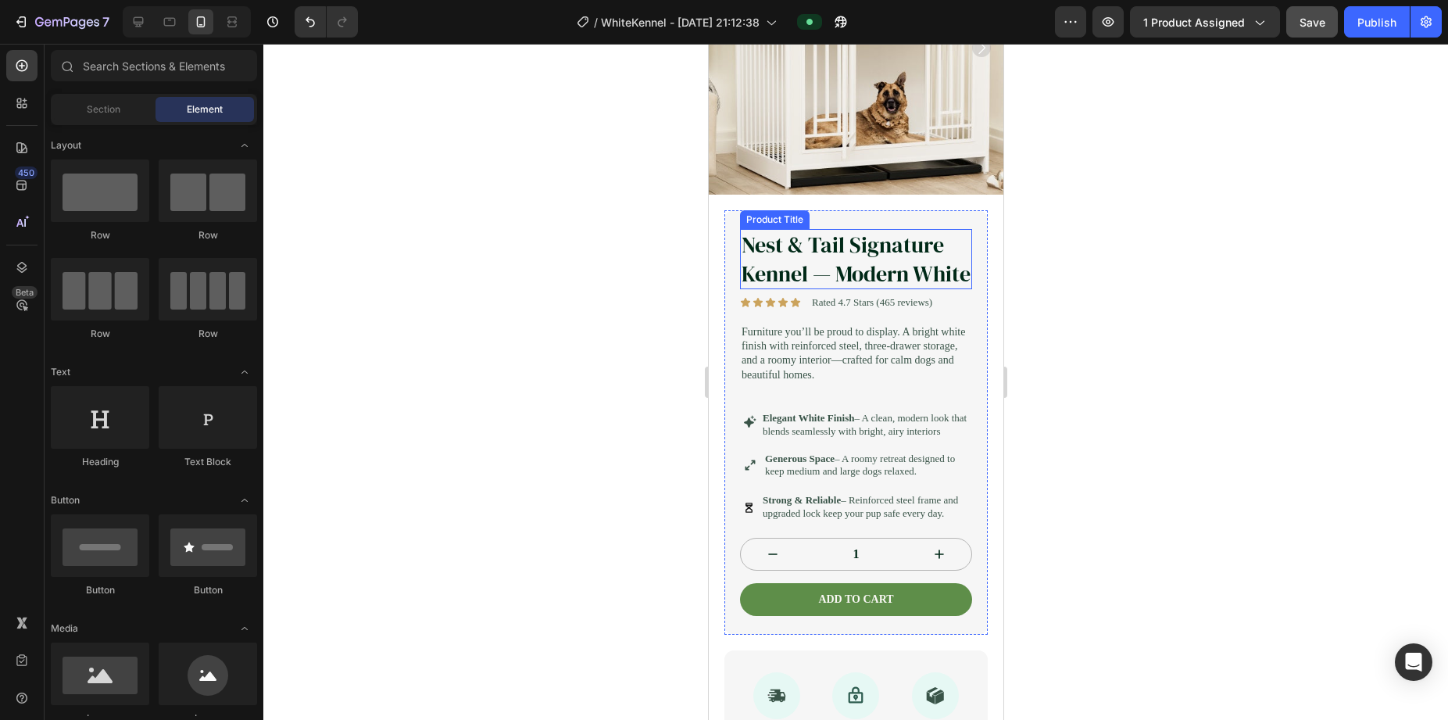
scroll to position [0, 0]
